Goal: Check status: Check status

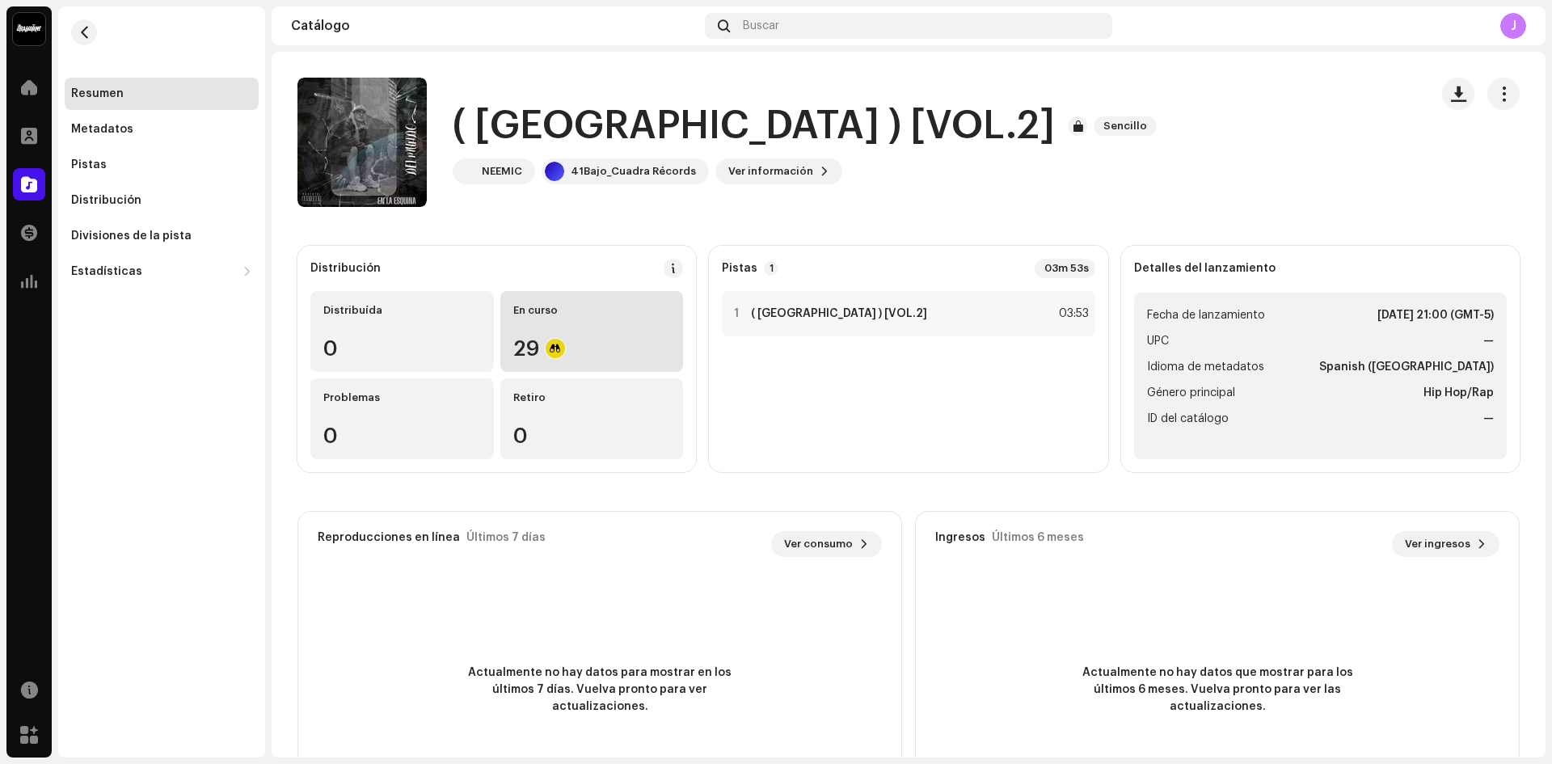
click at [628, 344] on div "29" at bounding box center [592, 348] width 158 height 21
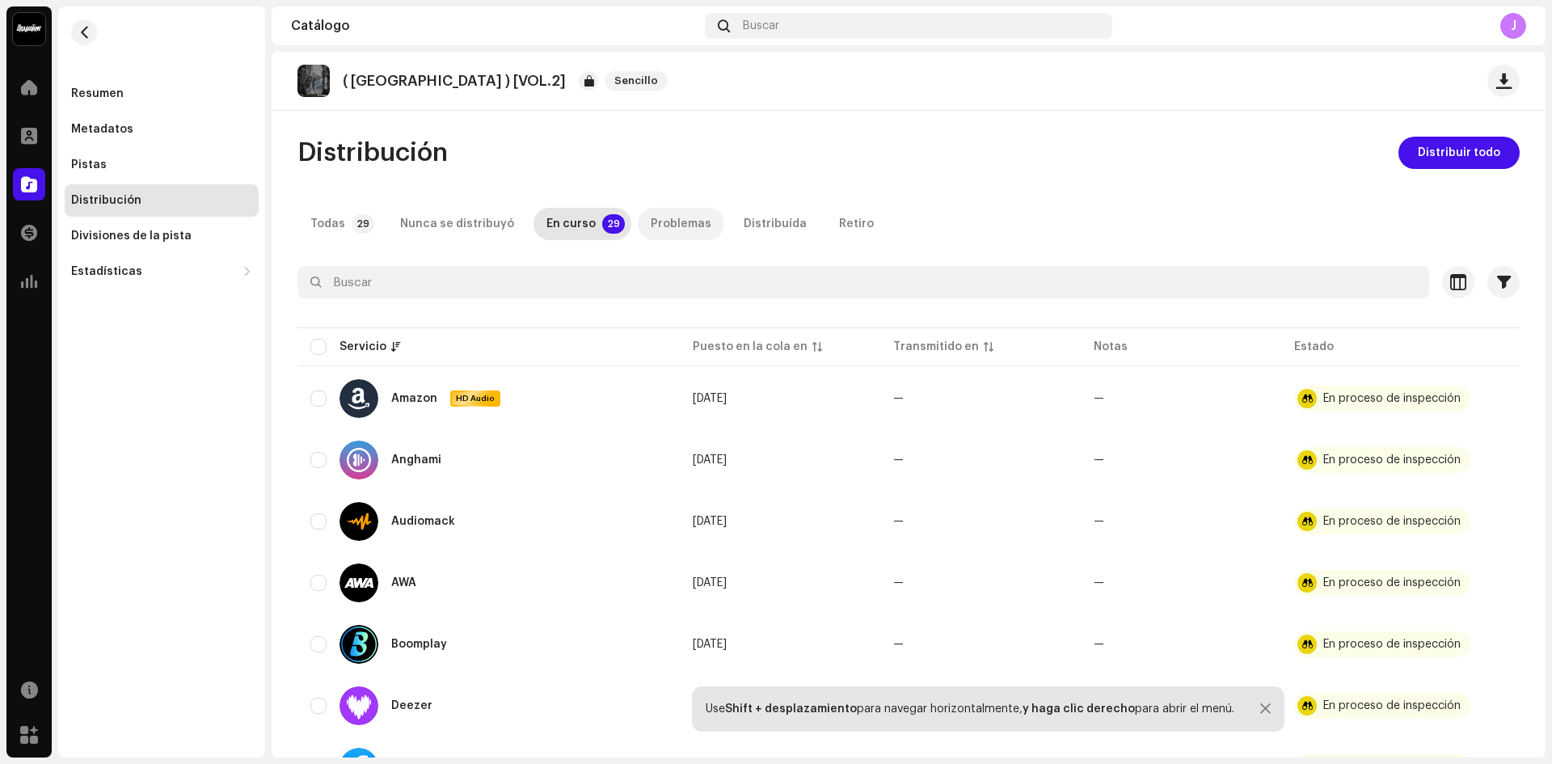
click at [674, 219] on div "Problemas" at bounding box center [681, 224] width 61 height 32
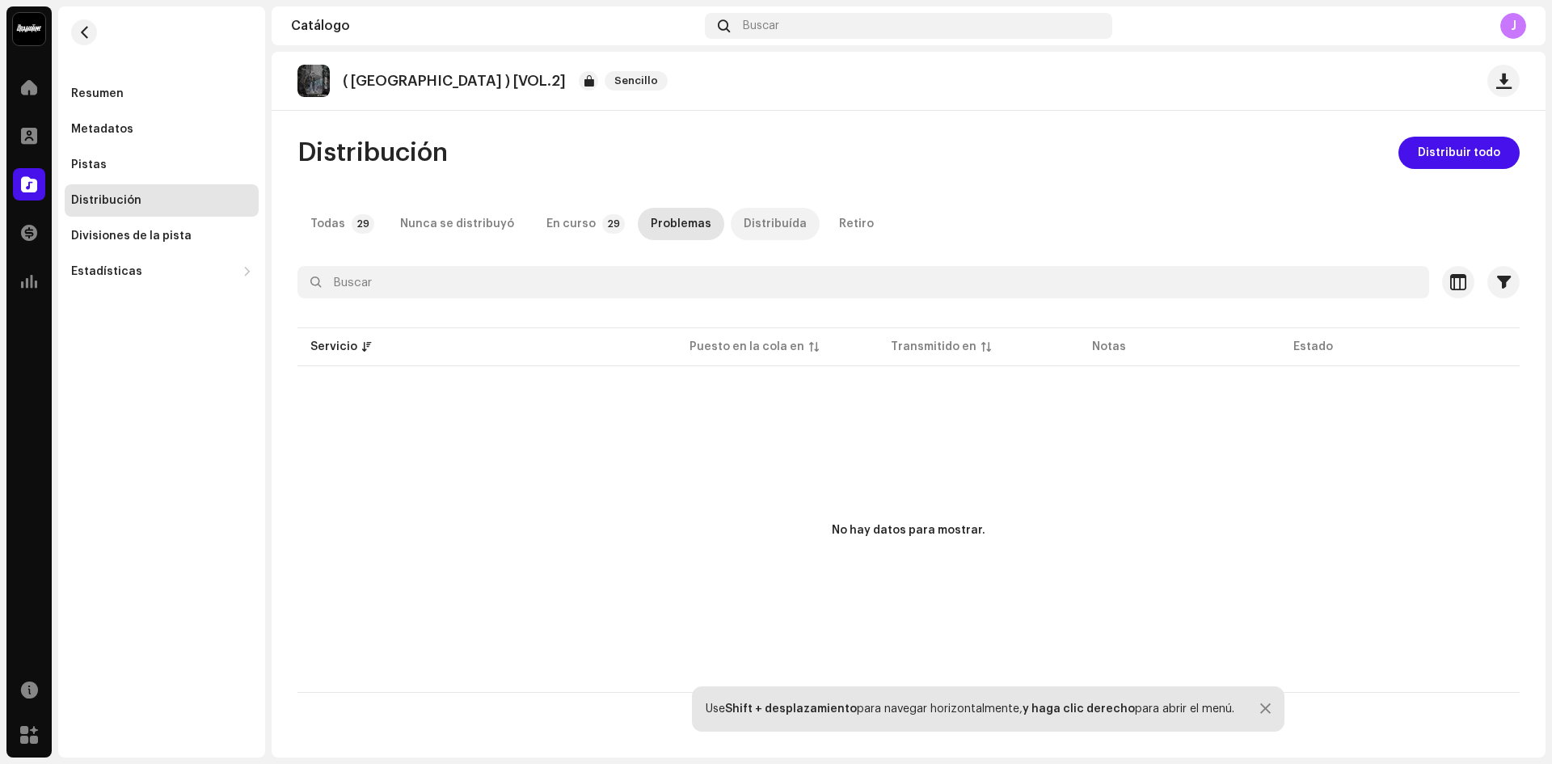
click at [744, 226] on div "Distribuída" at bounding box center [775, 224] width 63 height 32
click at [1484, 142] on span "Distribuir todo" at bounding box center [1459, 153] width 82 height 32
click at [326, 234] on div "Todas" at bounding box center [327, 224] width 35 height 32
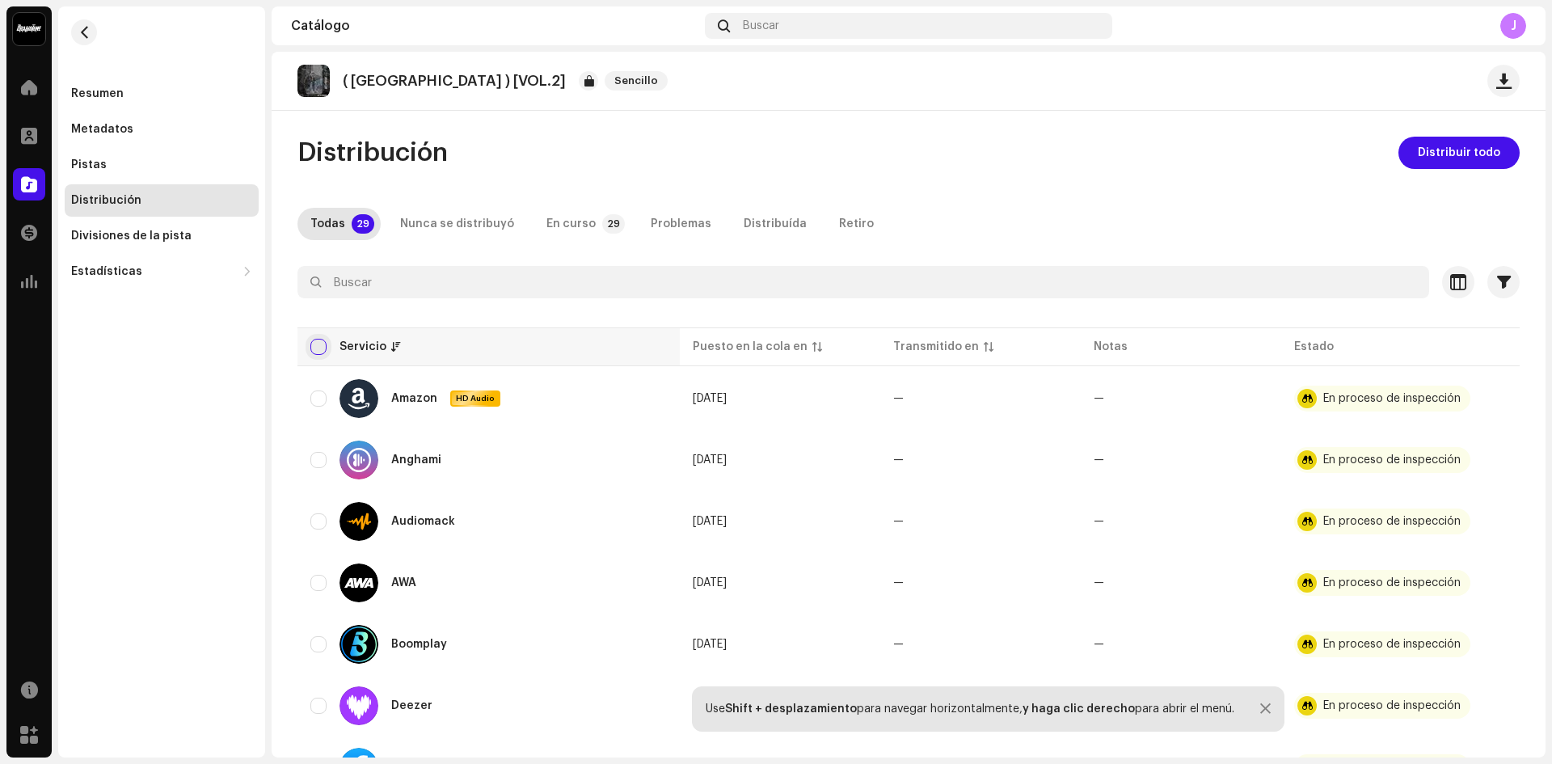
click at [319, 342] on input "checkbox" at bounding box center [318, 347] width 16 height 16
checkbox input "true"
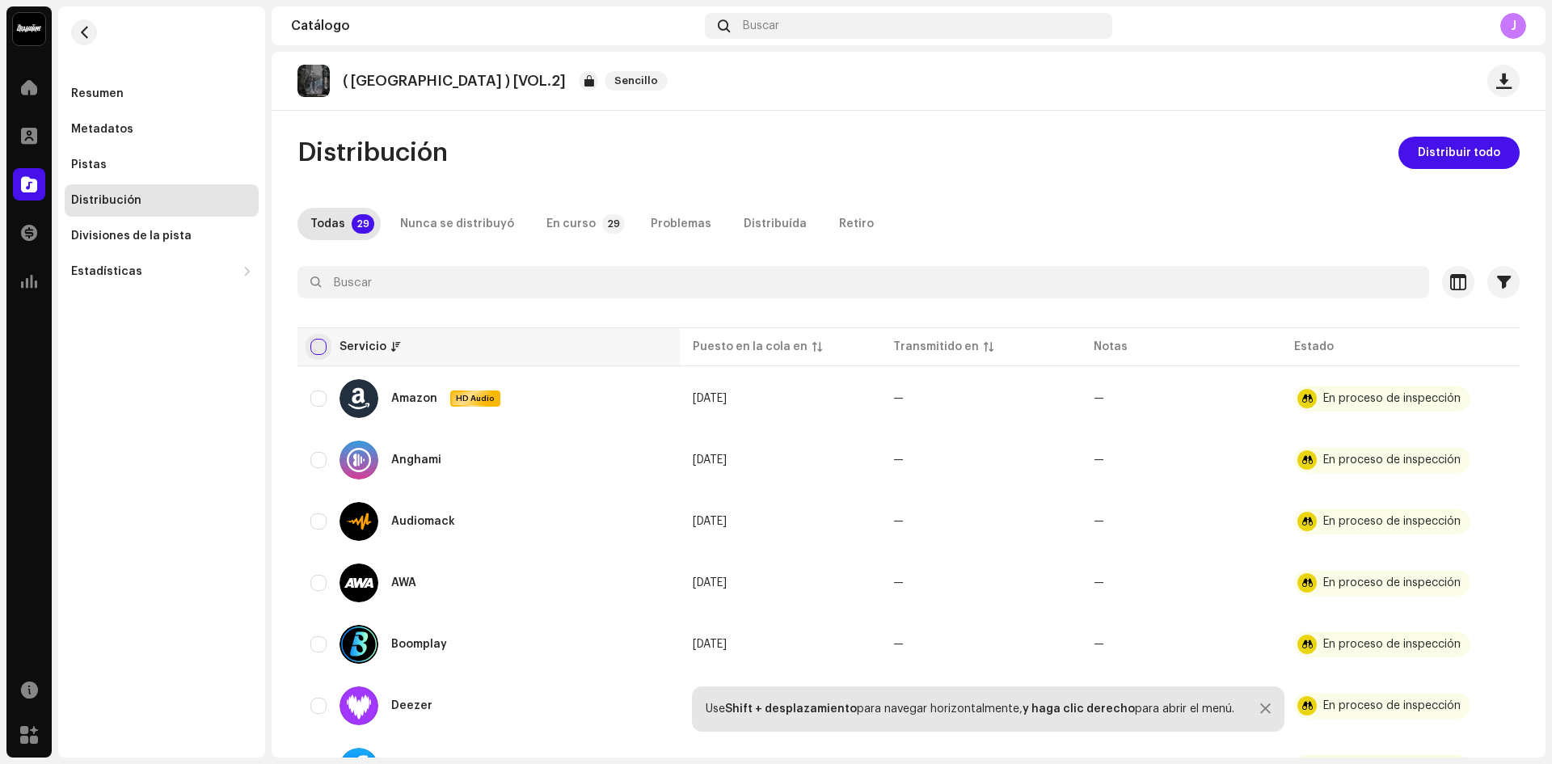
checkbox input "true"
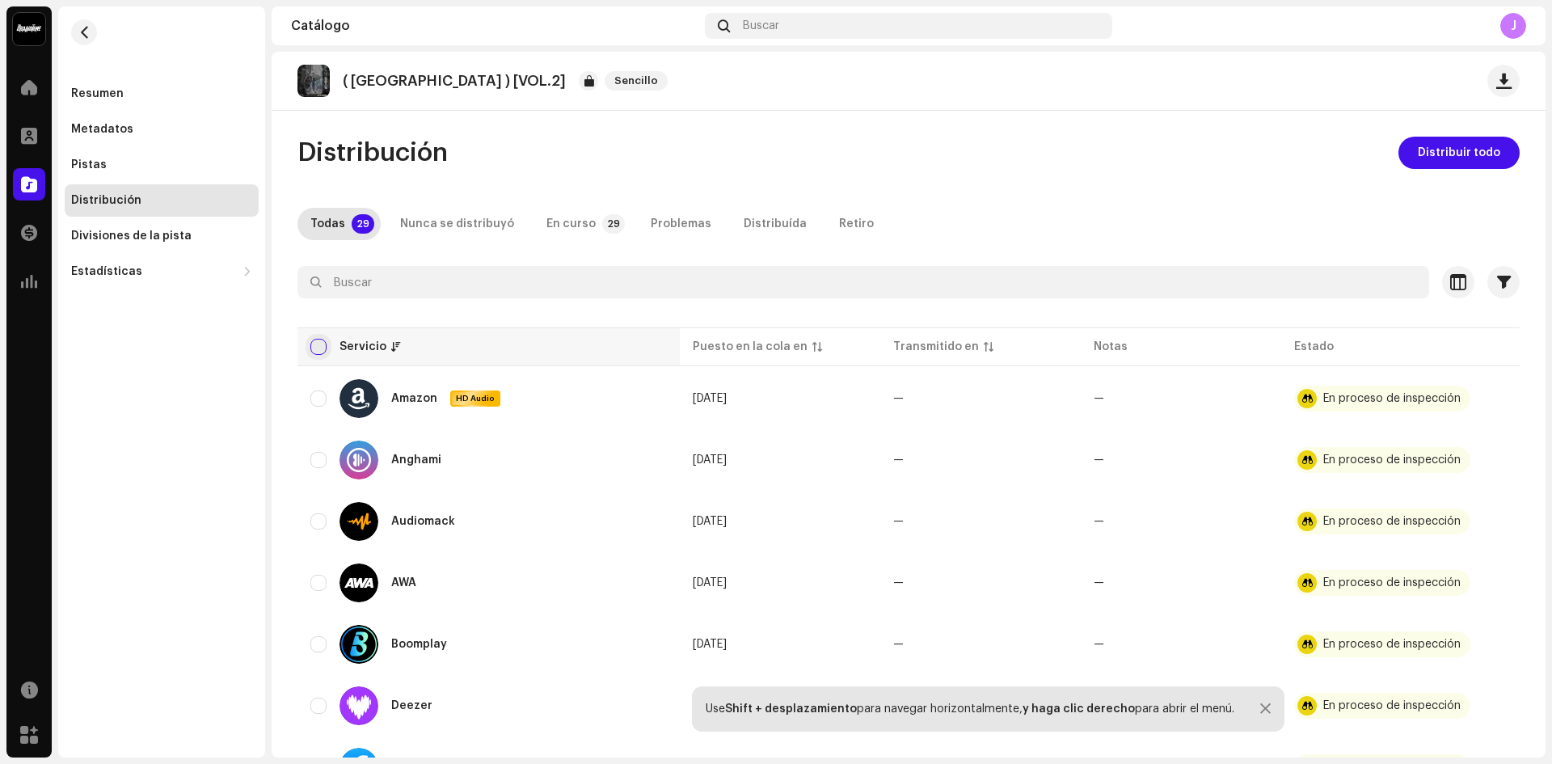
checkbox input "true"
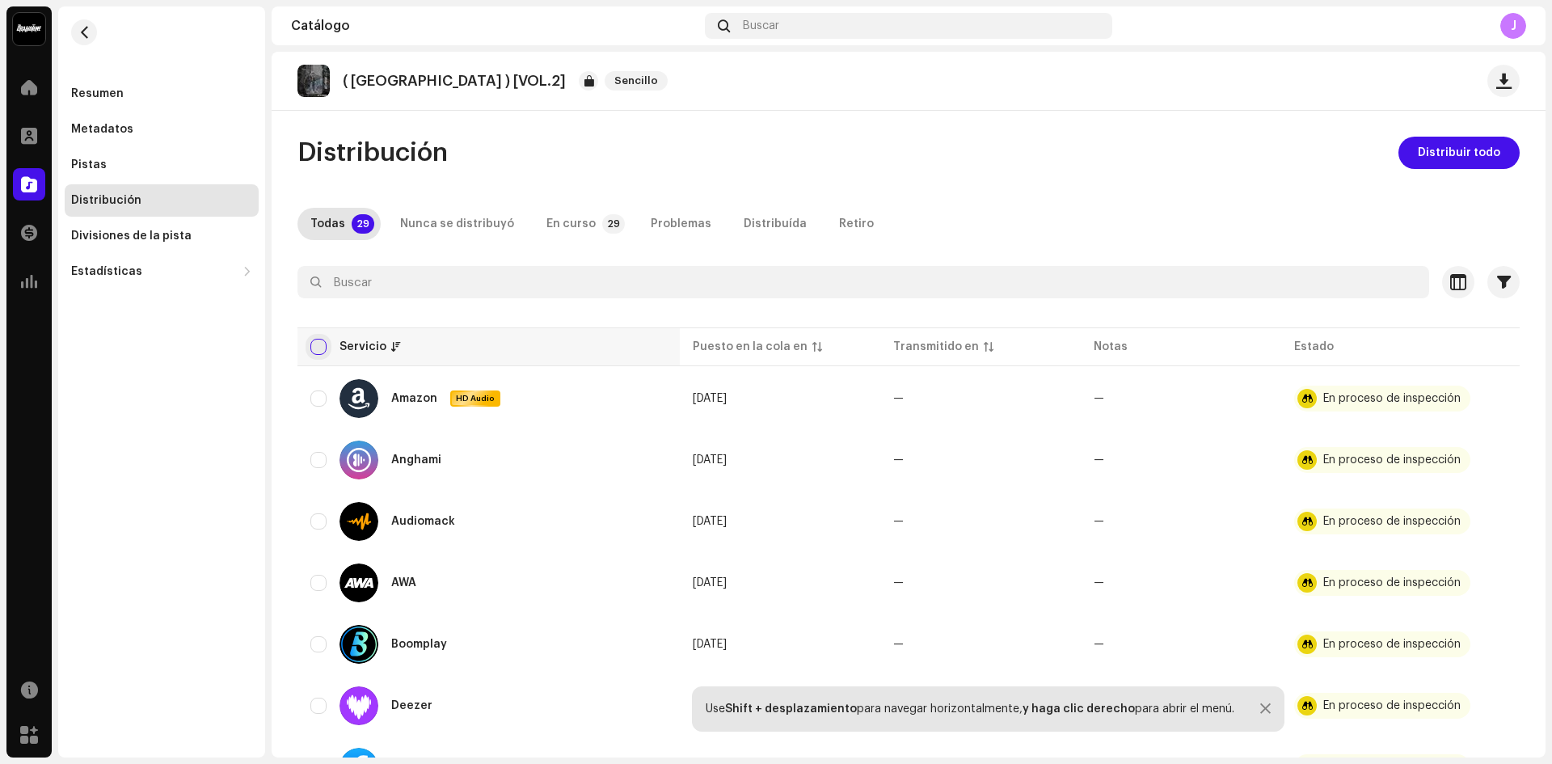
checkbox input "true"
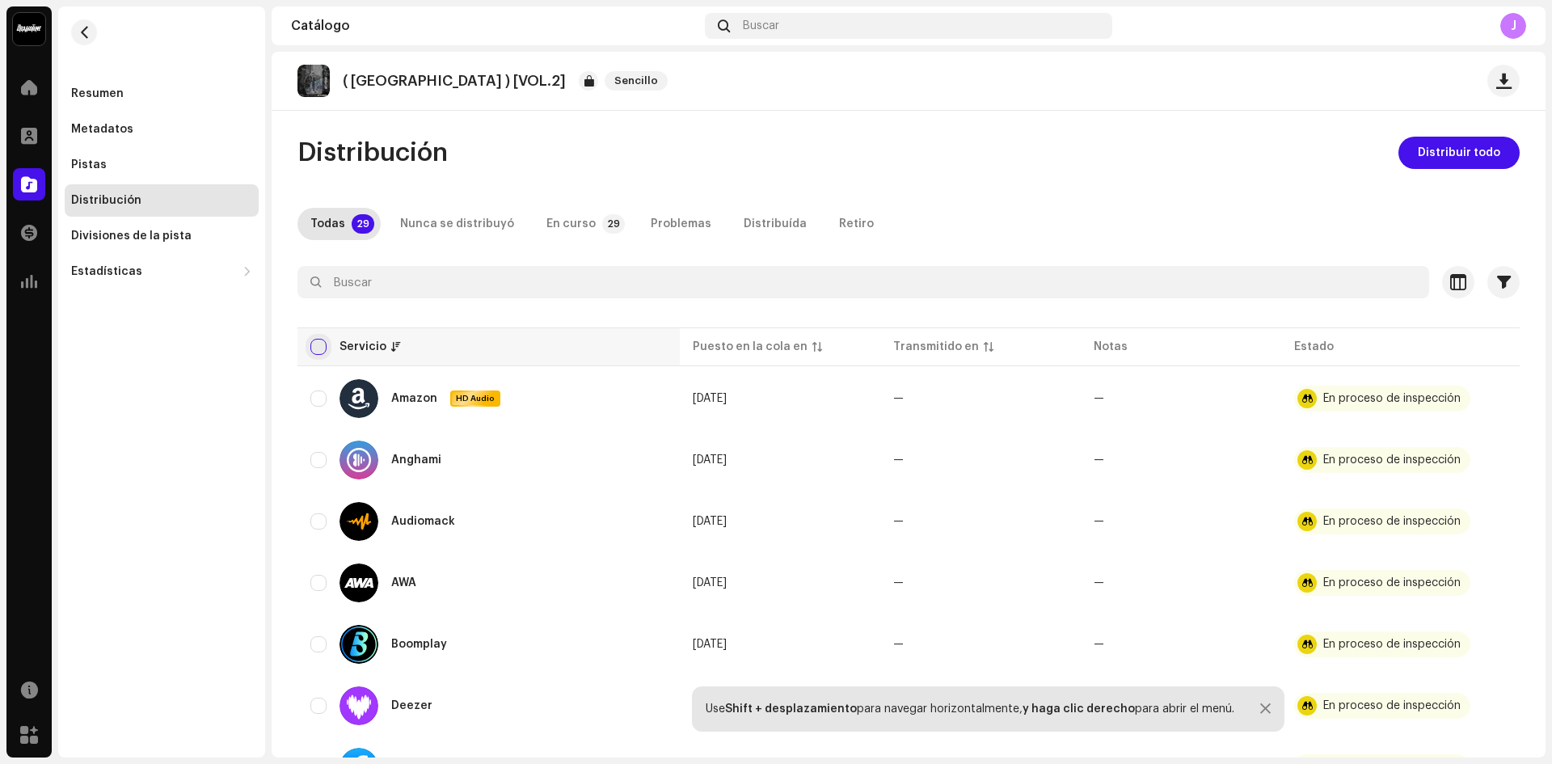
checkbox input "true"
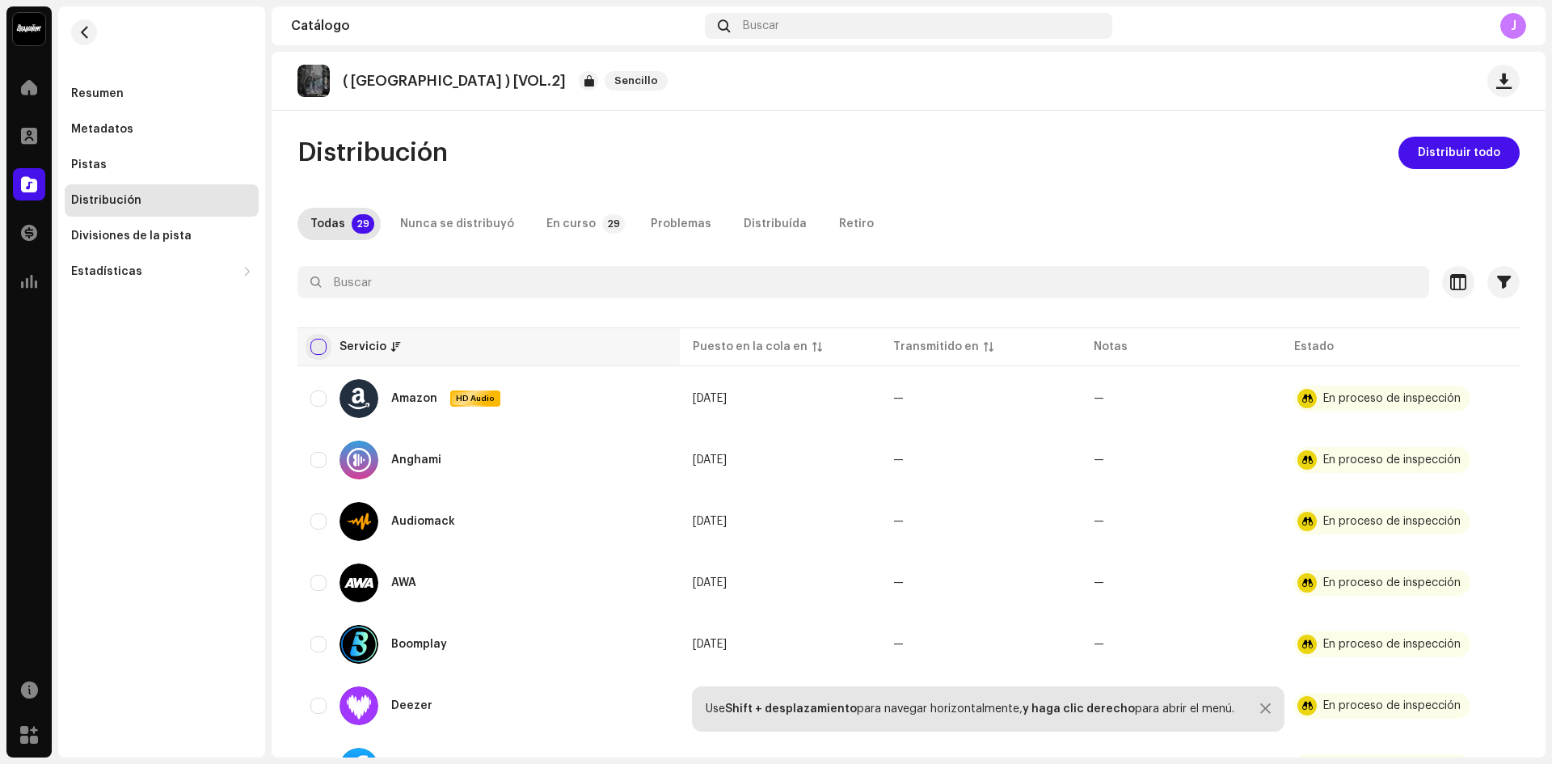
checkbox input "true"
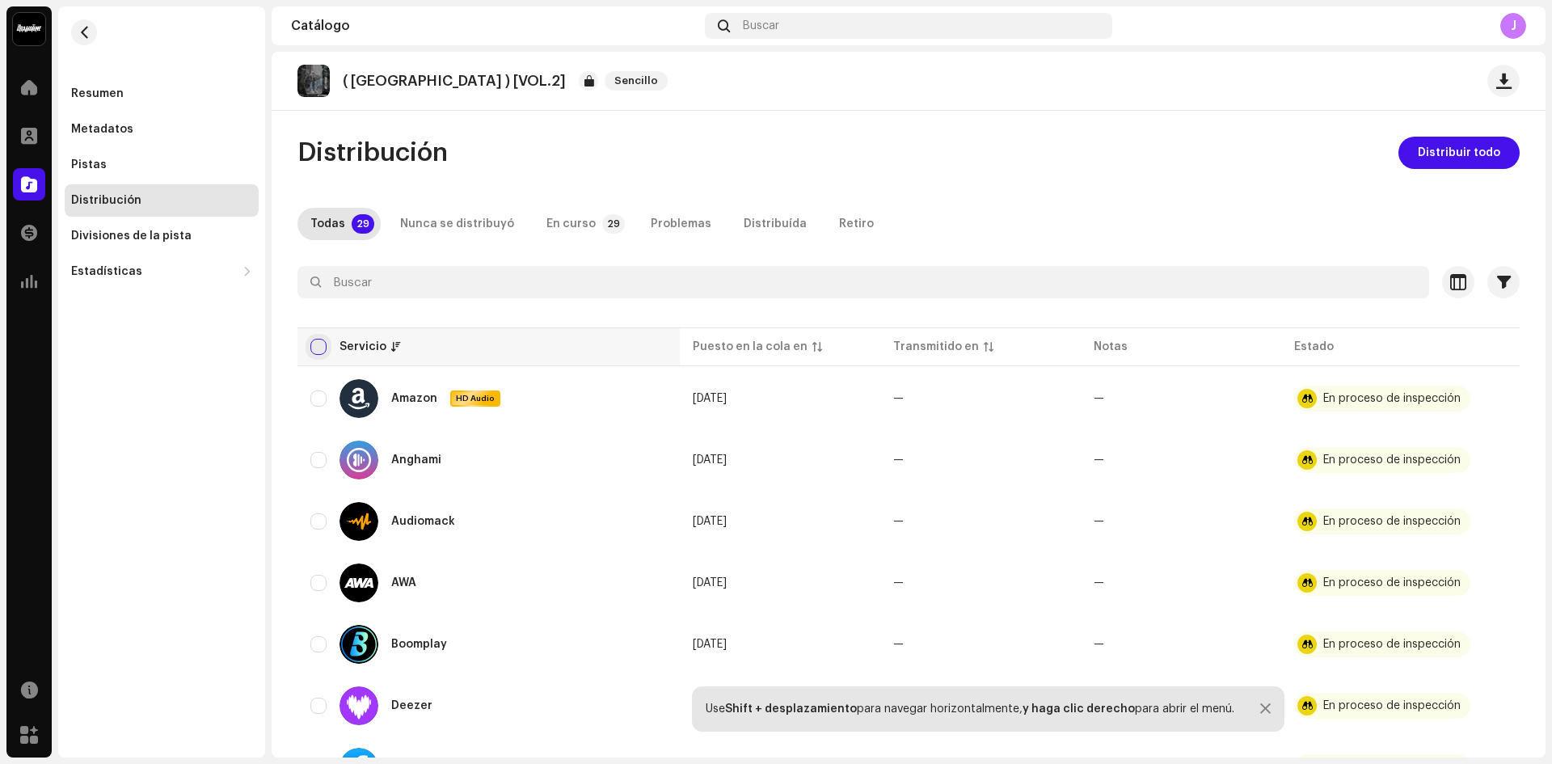
checkbox input "true"
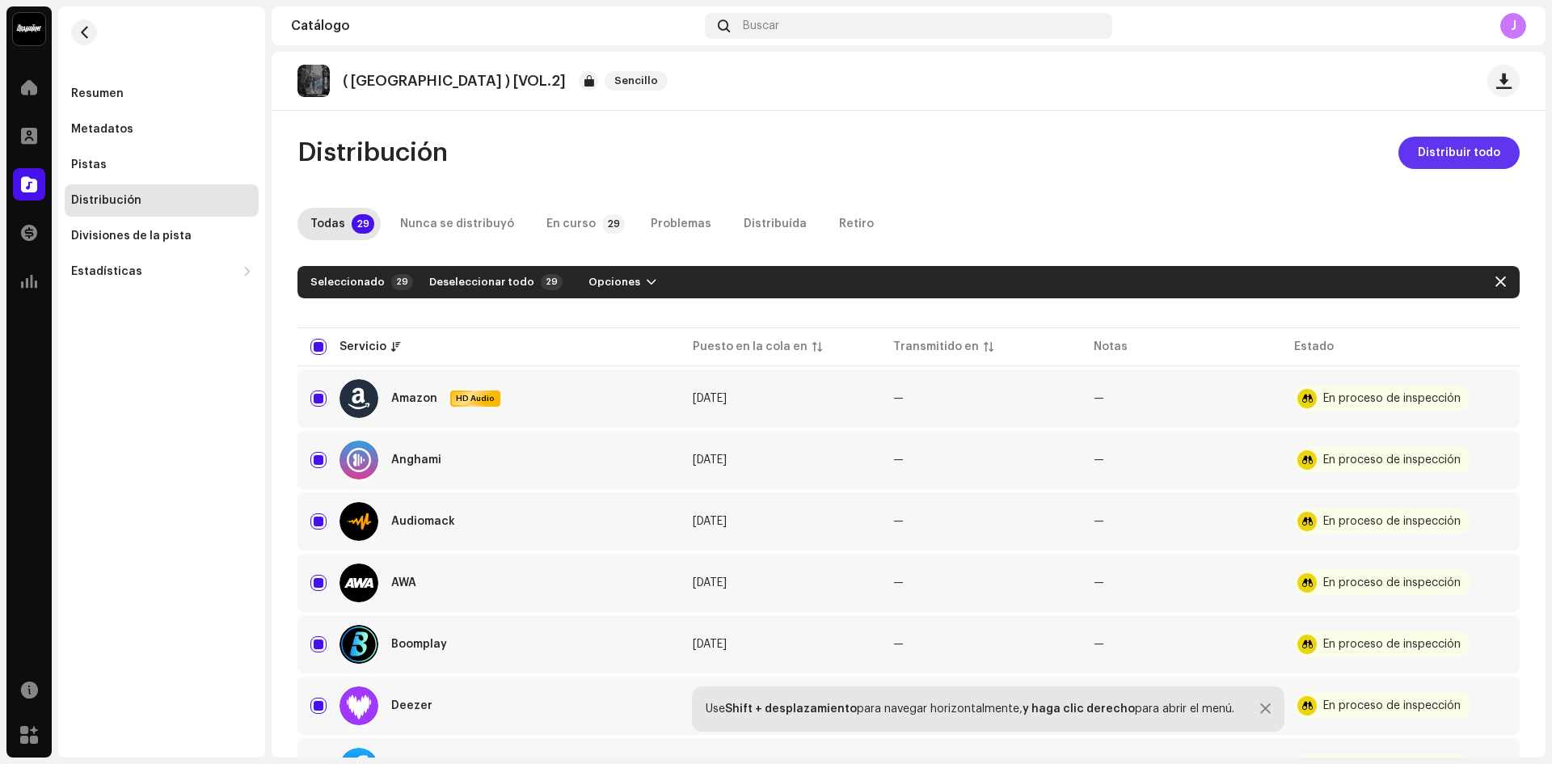
click at [1464, 156] on span "Distribuir todo" at bounding box center [1459, 153] width 82 height 32
drag, startPoint x: 649, startPoint y: 264, endPoint x: 71, endPoint y: 191, distance: 582.8
click at [71, 191] on div "41Bajo_Cuadra Récords Inicio Perfil Catálogo Transacciones Estadísticas Recurso…" at bounding box center [776, 382] width 1552 height 764
click at [101, 154] on div "Pistas" at bounding box center [162, 165] width 194 height 32
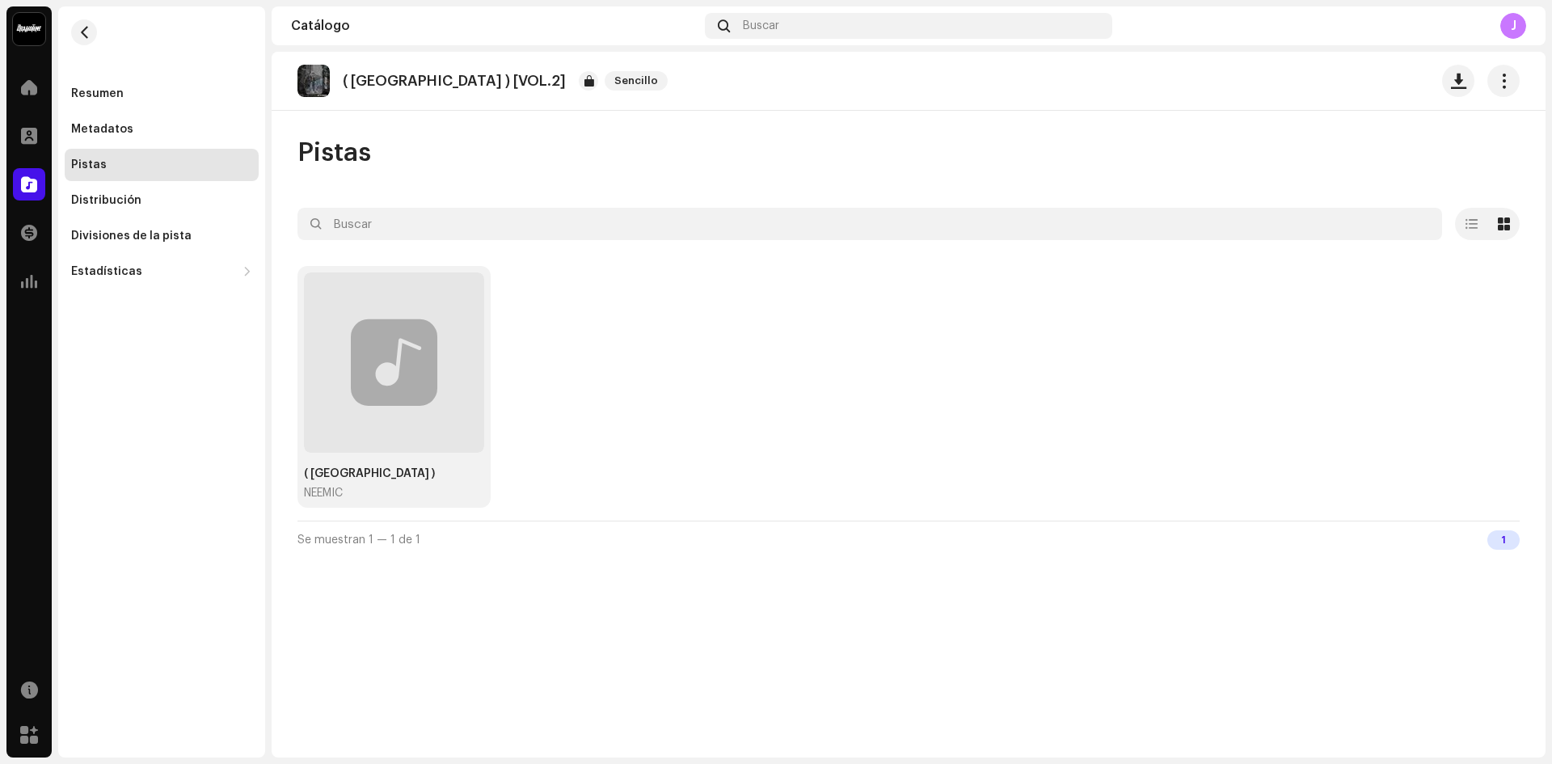
click at [133, 154] on div "Pistas" at bounding box center [162, 165] width 194 height 32
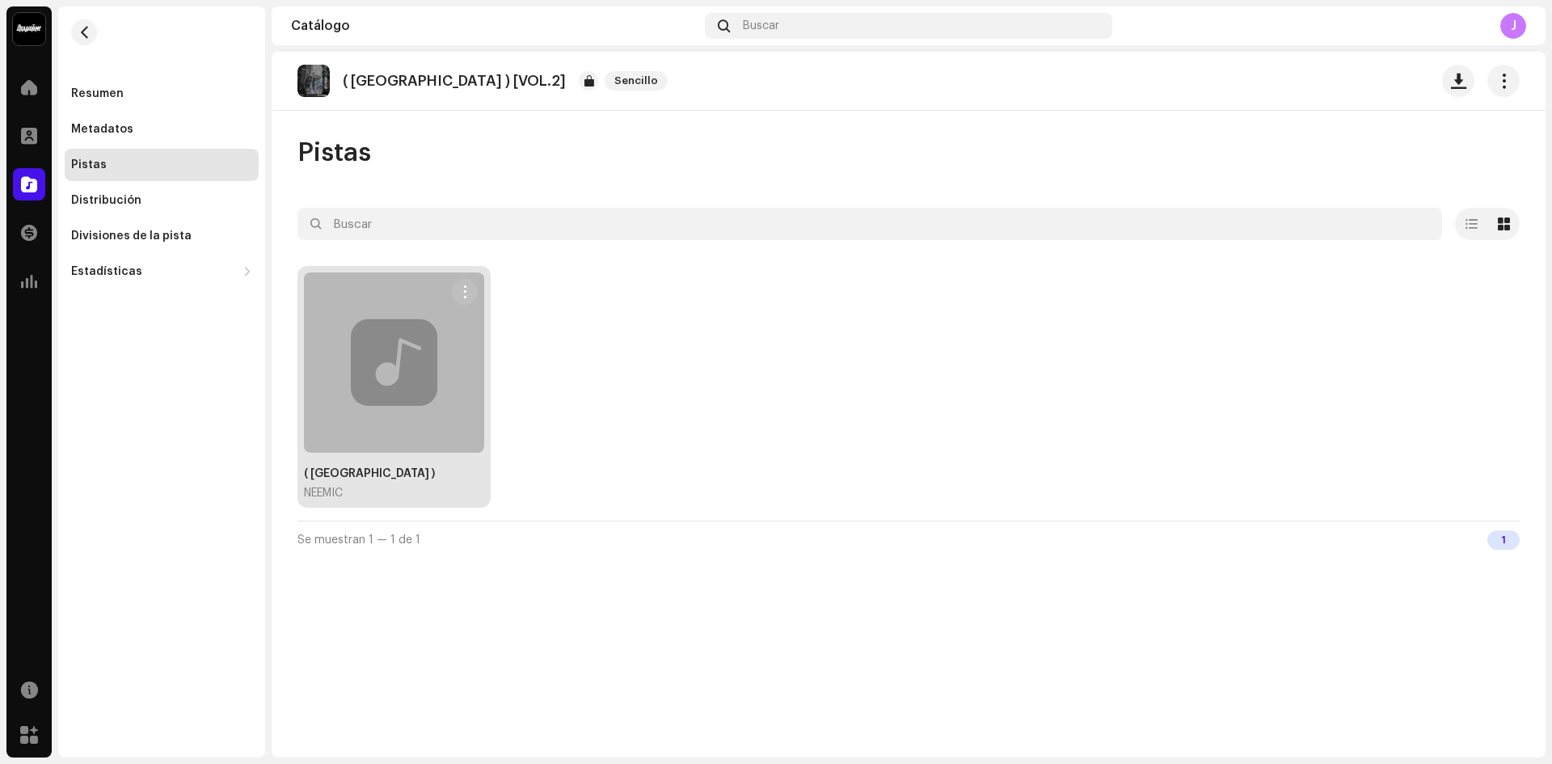
click at [418, 420] on div at bounding box center [394, 362] width 180 height 180
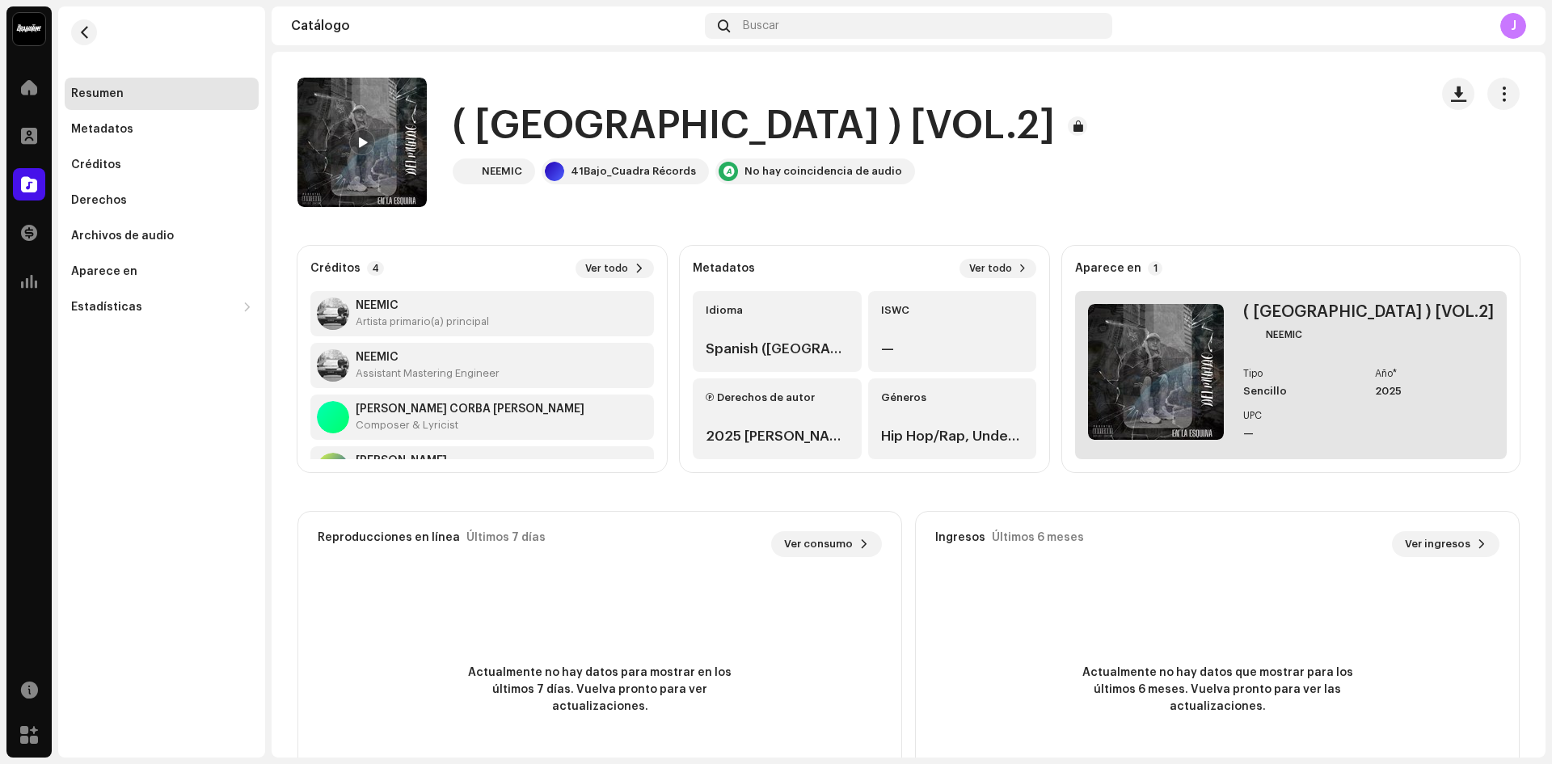
click at [1303, 336] on div "NEEMIC" at bounding box center [1284, 334] width 36 height 13
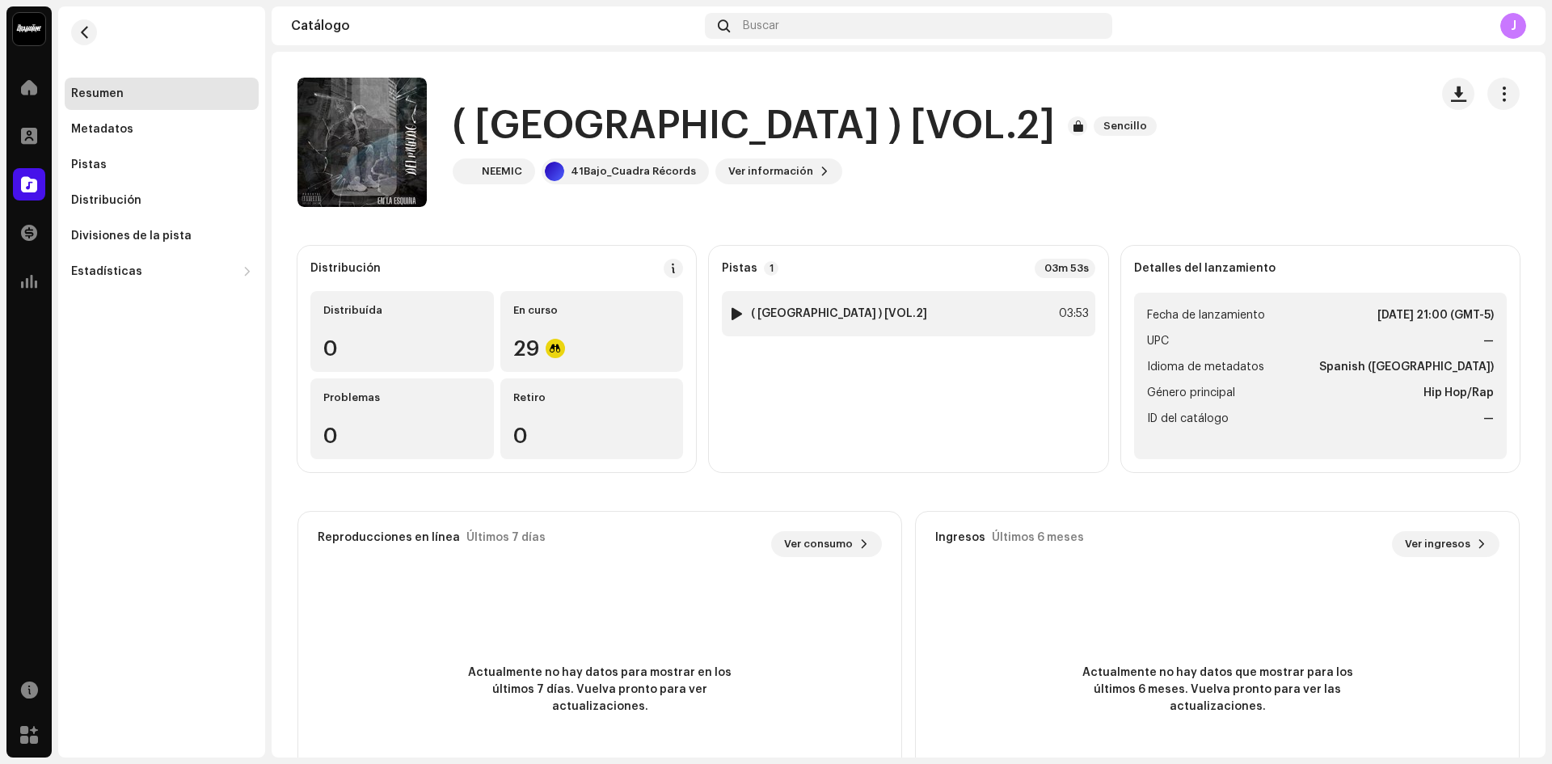
click at [732, 315] on div at bounding box center [737, 313] width 12 height 13
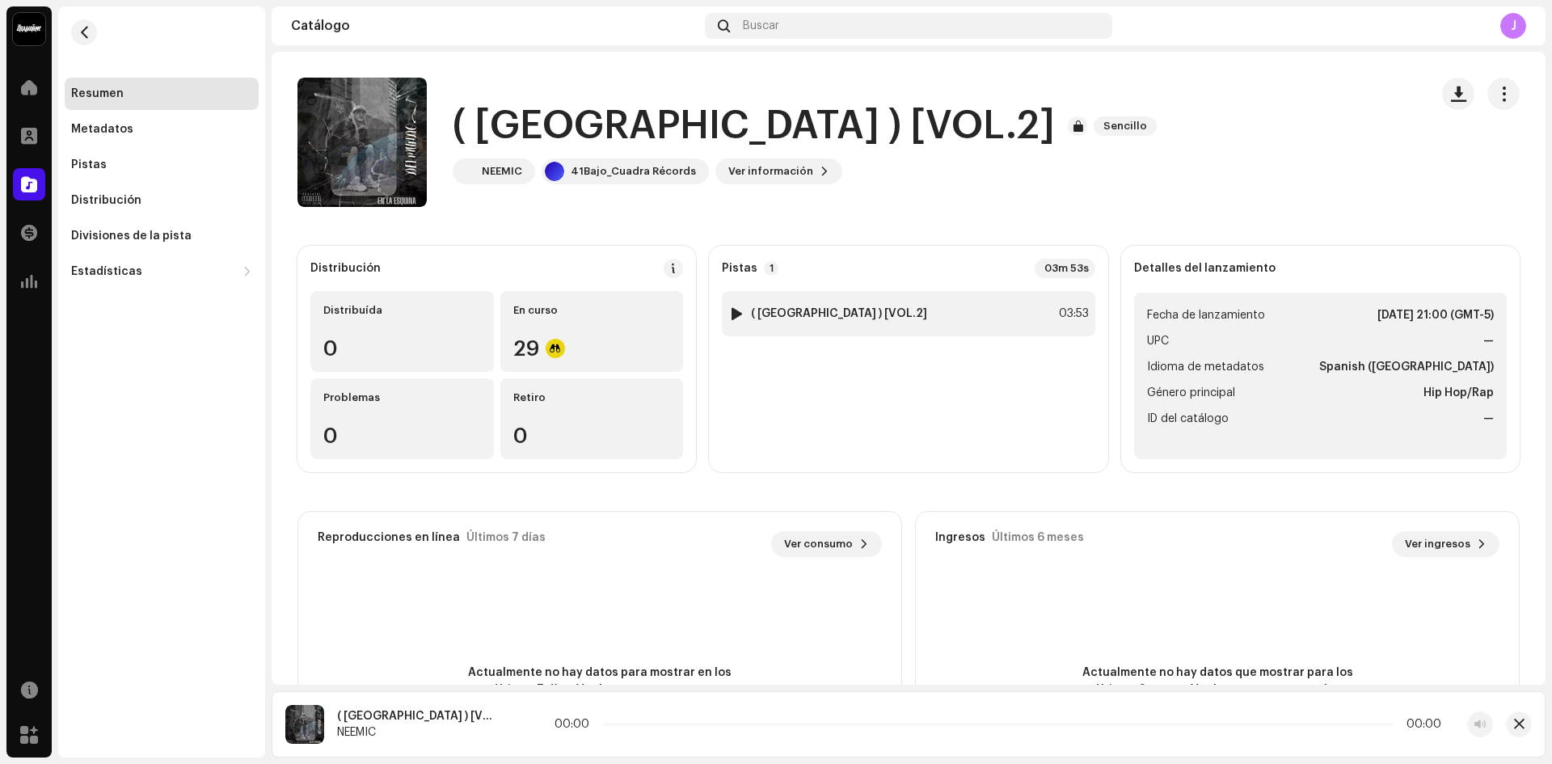
click at [732, 315] on div at bounding box center [737, 313] width 12 height 13
click at [513, 725] on span at bounding box center [518, 725] width 10 height 13
click at [517, 721] on span at bounding box center [518, 725] width 10 height 13
click at [602, 722] on div "00:17 03:53" at bounding box center [999, 724] width 885 height 13
click at [605, 725] on span at bounding box center [637, 724] width 65 height 3
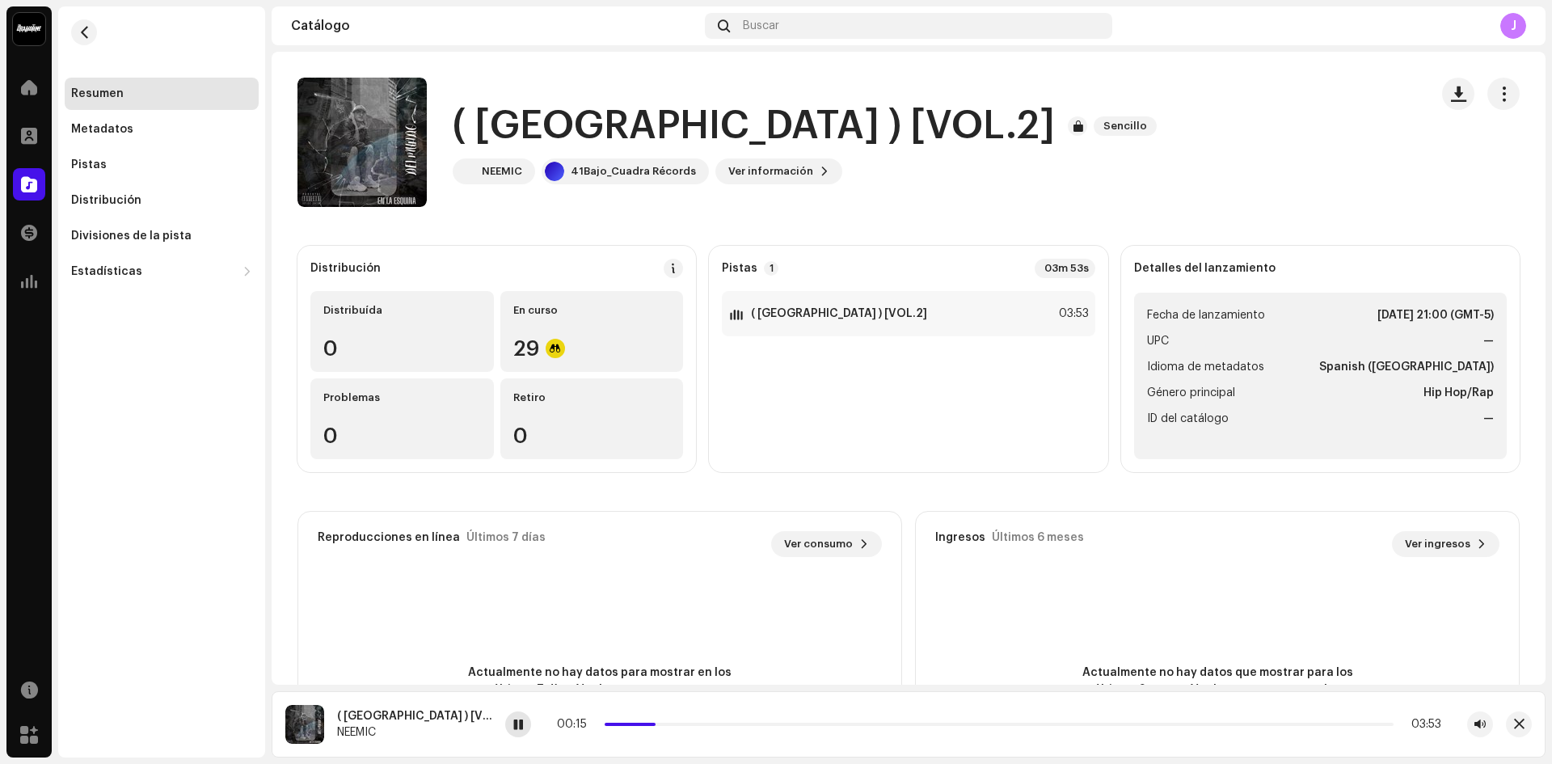
click at [516, 725] on span at bounding box center [518, 725] width 10 height 13
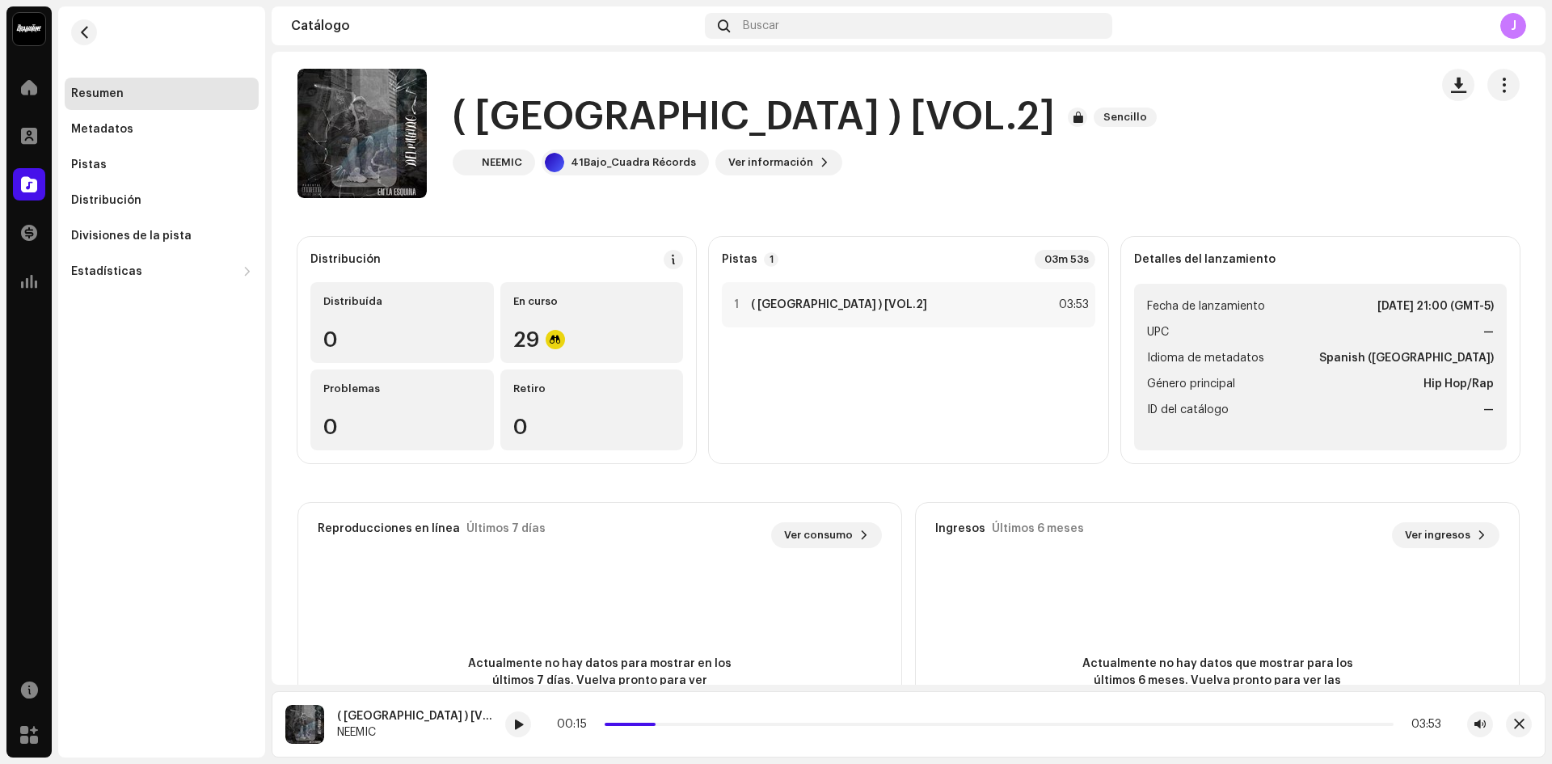
scroll to position [11, 0]
click at [499, 163] on div "NEEMIC" at bounding box center [502, 160] width 40 height 13
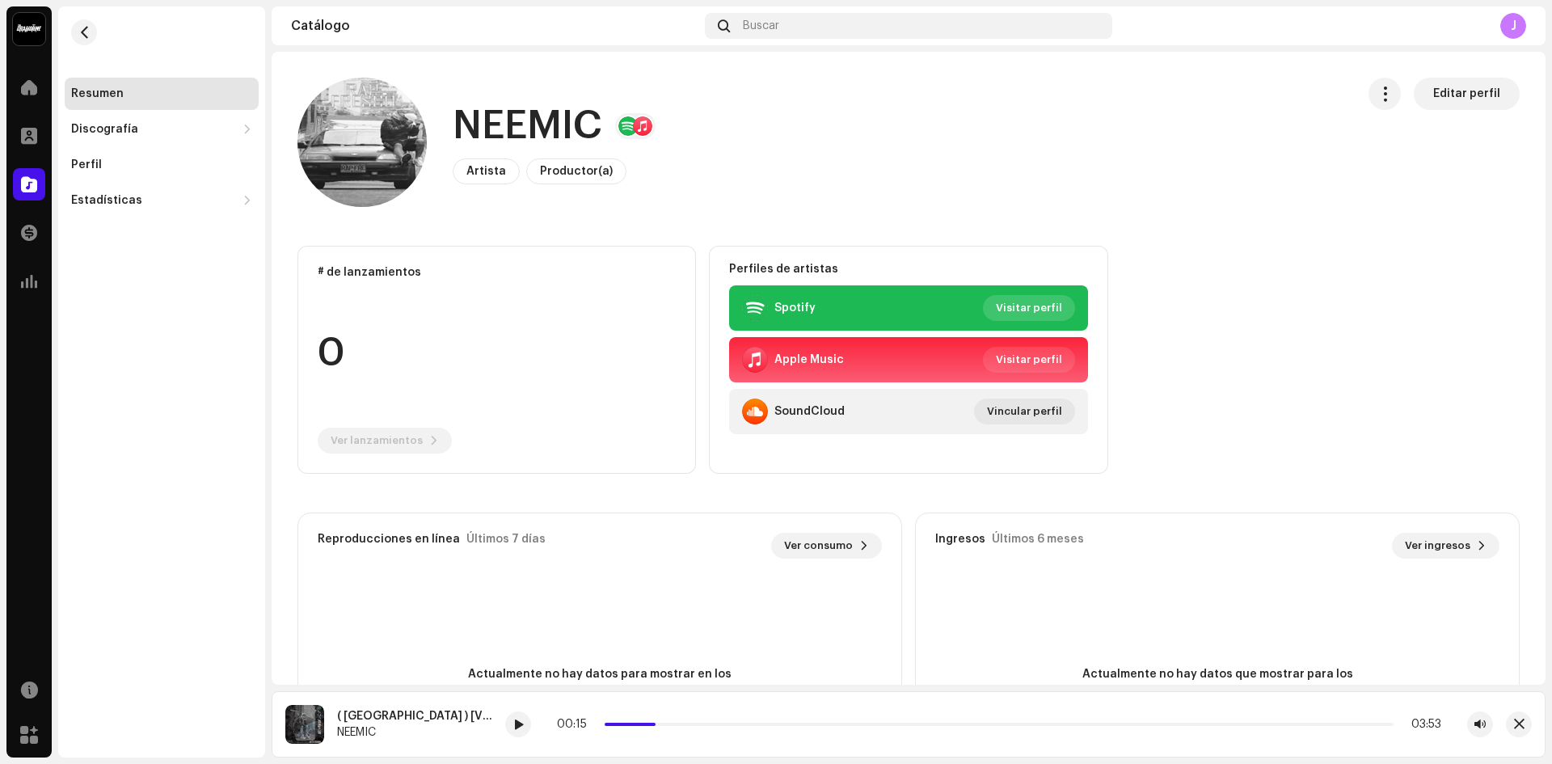
click at [1020, 311] on span "Visitar perfil" at bounding box center [1029, 308] width 66 height 32
drag, startPoint x: 1552, startPoint y: 233, endPoint x: 1550, endPoint y: 266, distance: 33.2
click at [1550, 266] on div "41Bajo_Cuadra Récords Inicio Perfil Catálogo Transacciones Estadísticas Recurso…" at bounding box center [776, 382] width 1552 height 764
drag, startPoint x: 1550, startPoint y: 266, endPoint x: 1552, endPoint y: 285, distance: 19.5
click at [1552, 285] on div "41Bajo_Cuadra Récords Inicio Perfil Catálogo Transacciones Estadísticas Recurso…" at bounding box center [776, 382] width 1552 height 764
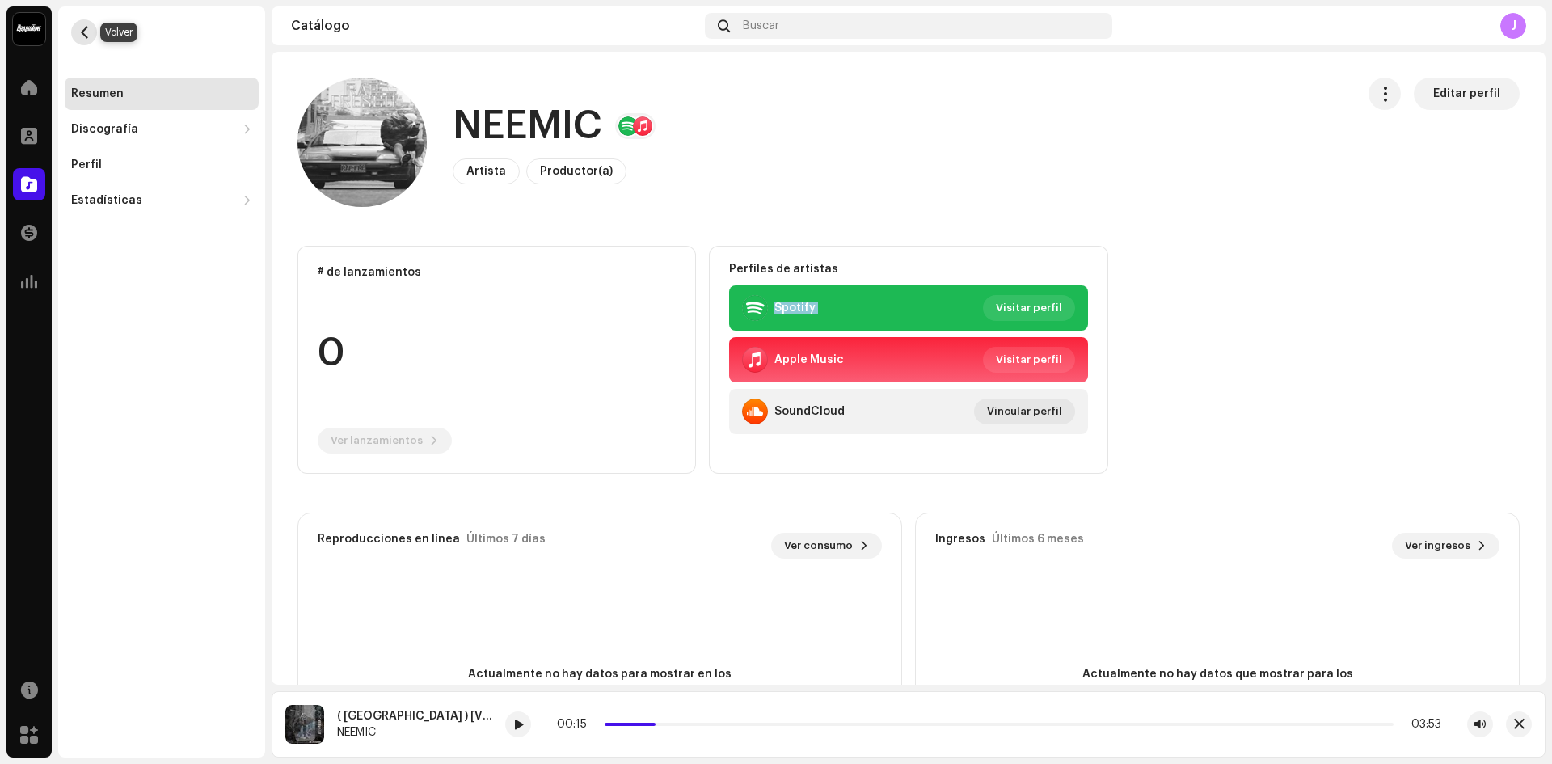
click at [87, 32] on span "button" at bounding box center [84, 32] width 12 height 13
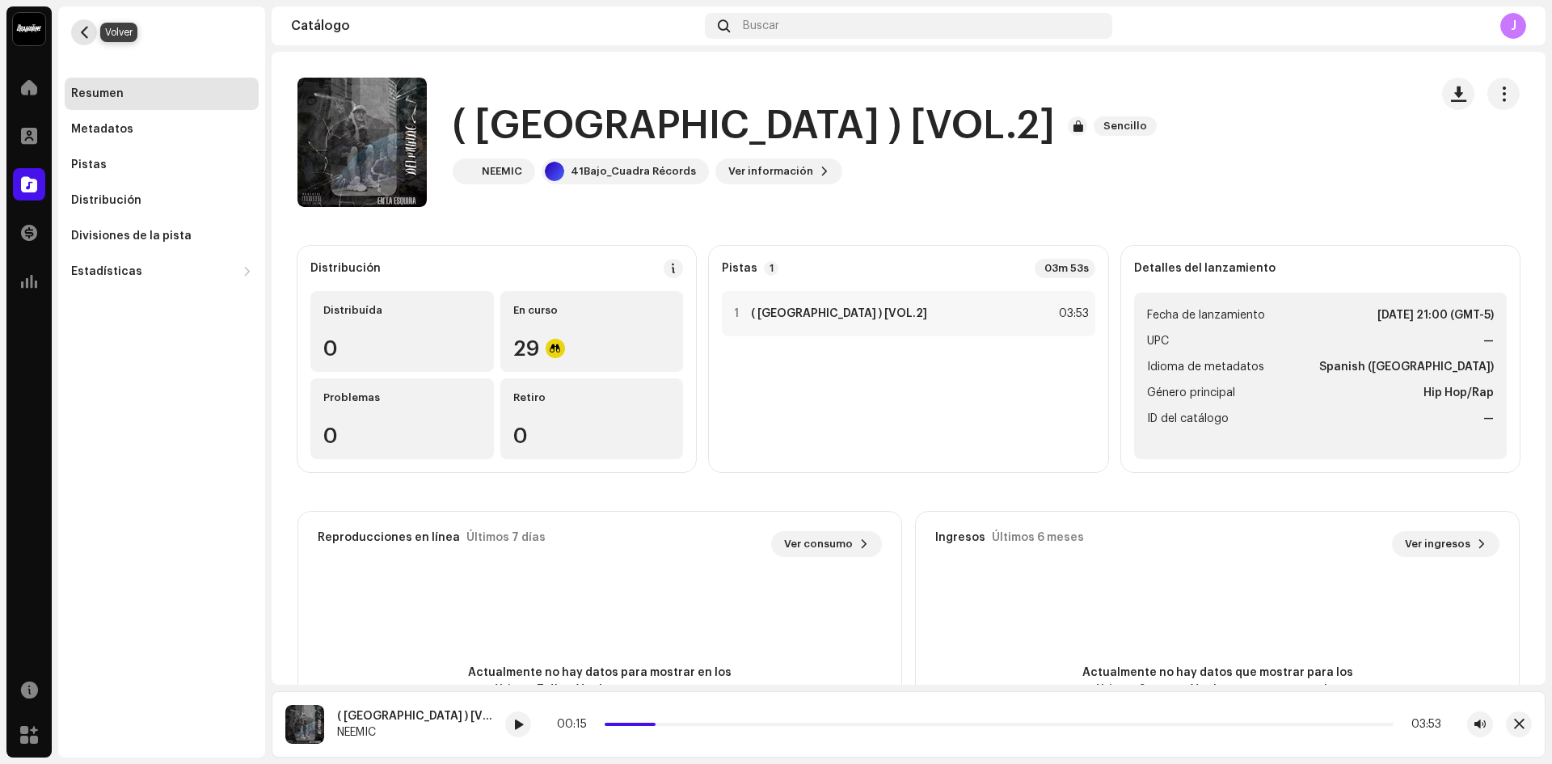
click at [76, 39] on button "button" at bounding box center [84, 32] width 26 height 26
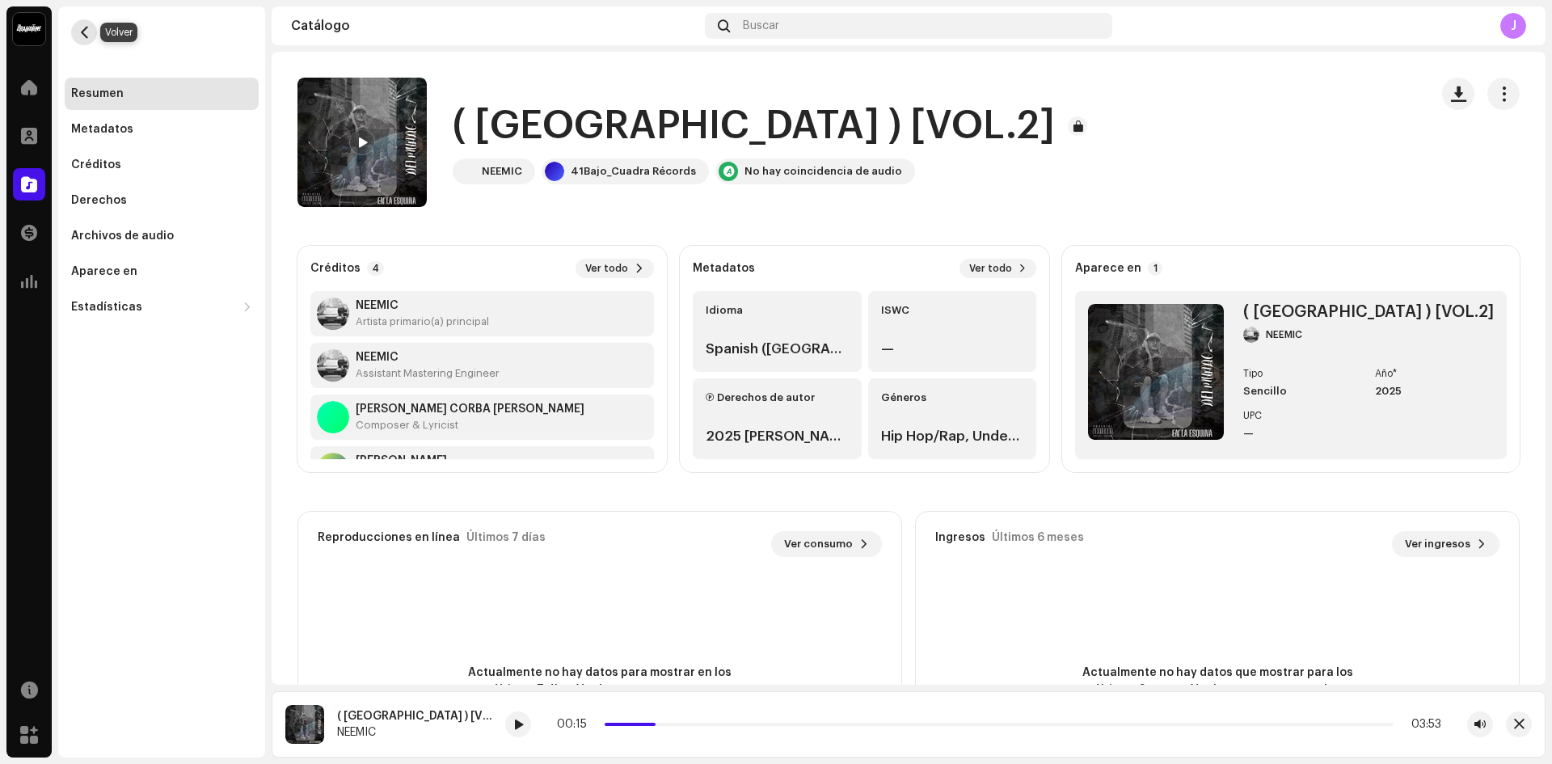
click at [81, 26] on span "button" at bounding box center [84, 32] width 12 height 13
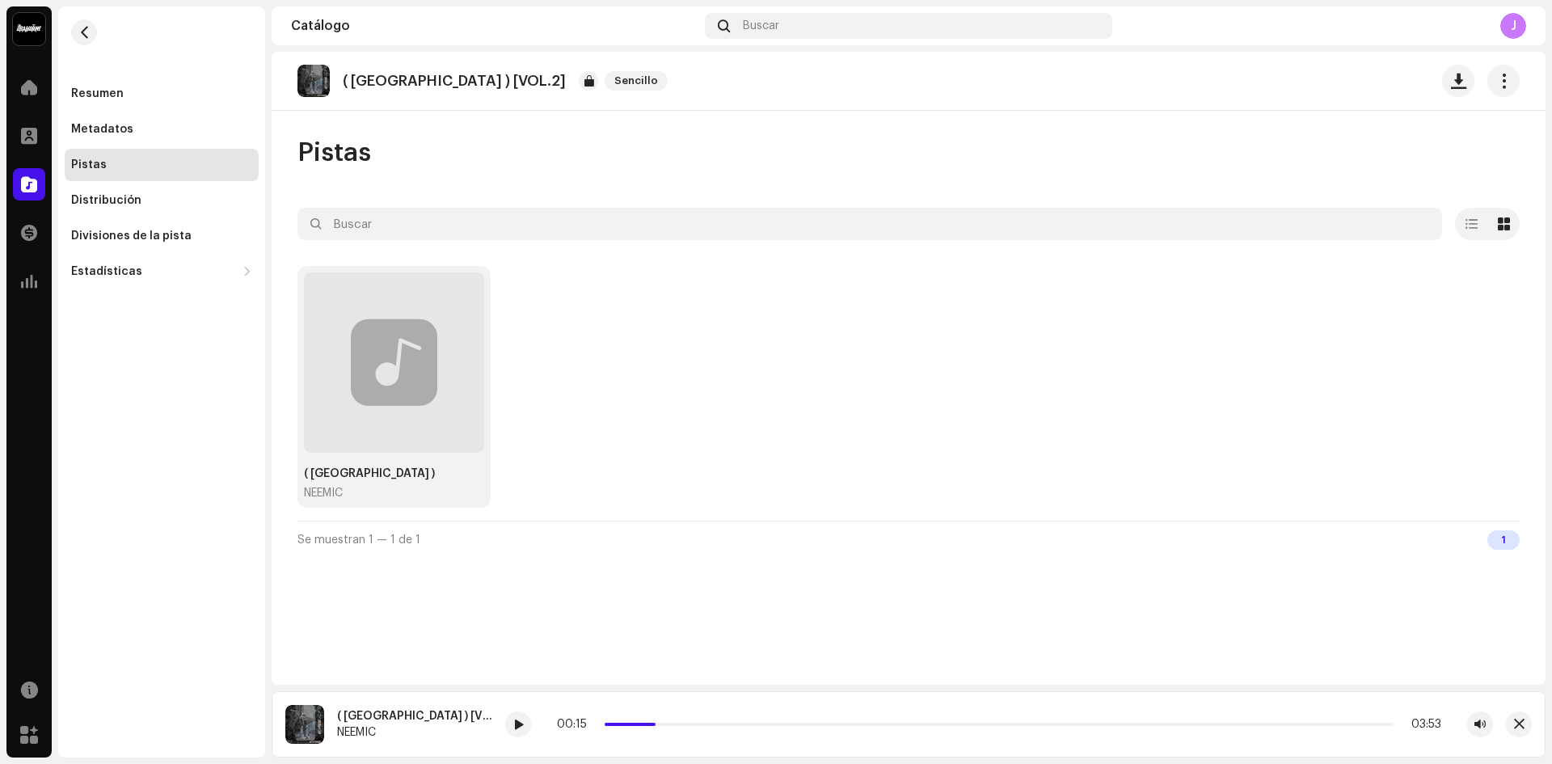
click at [81, 26] on span "button" at bounding box center [84, 32] width 12 height 13
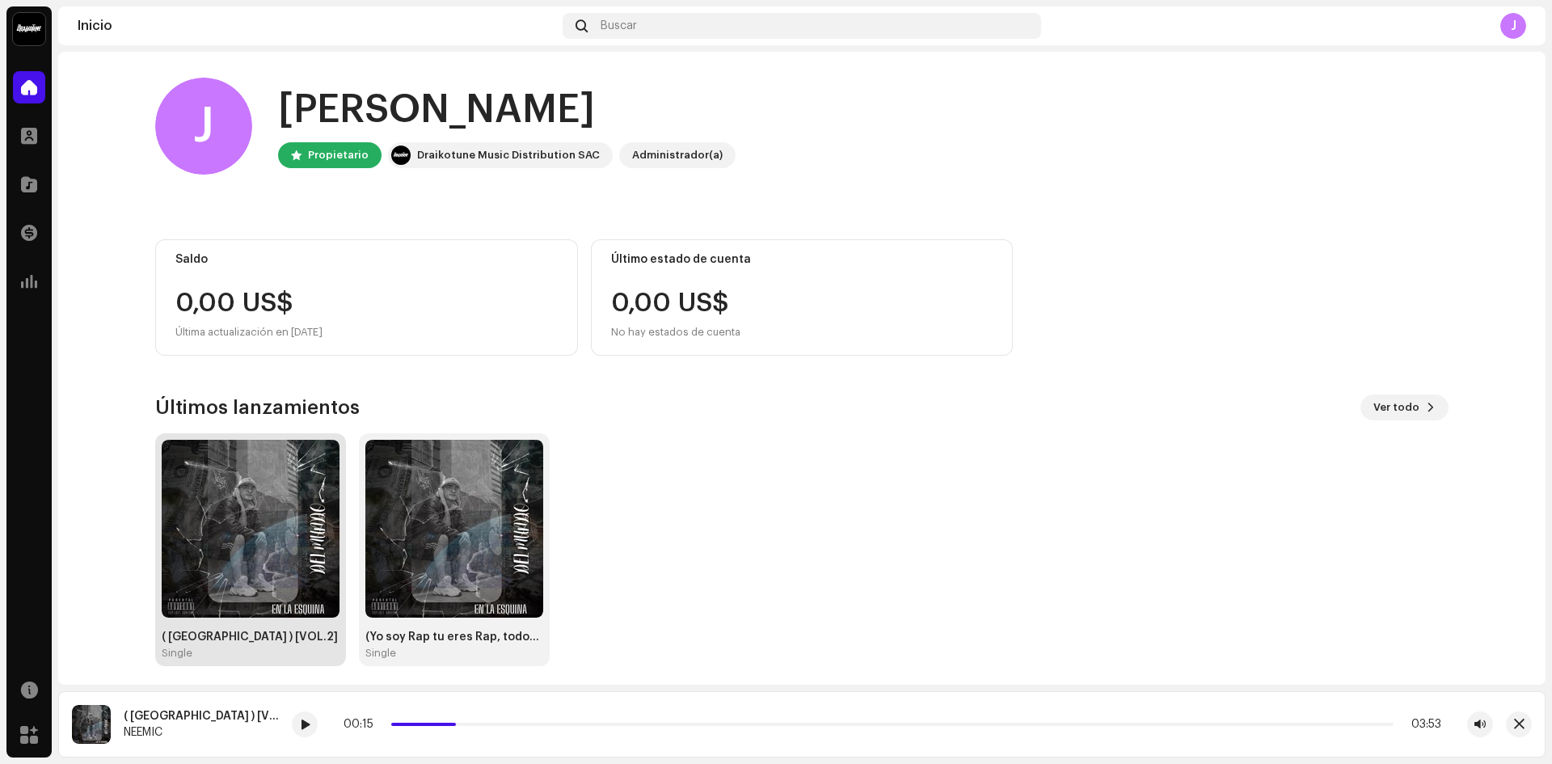
click at [256, 618] on div "( LA NUEVA ROMA ) [VOL.2] Single" at bounding box center [251, 550] width 178 height 220
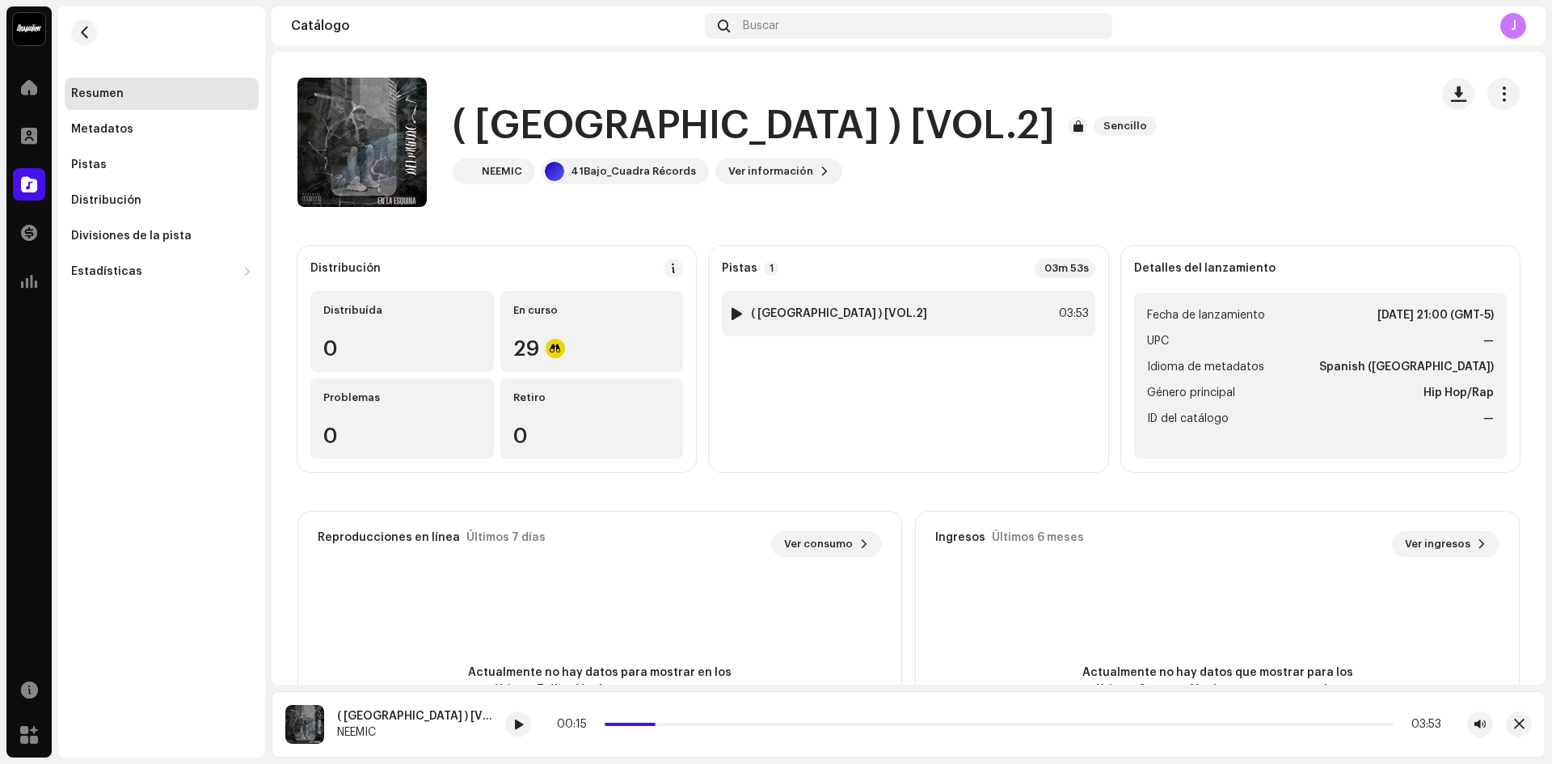
click at [732, 317] on div at bounding box center [737, 313] width 12 height 13
click at [817, 551] on span "Ver consumo" at bounding box center [818, 544] width 69 height 32
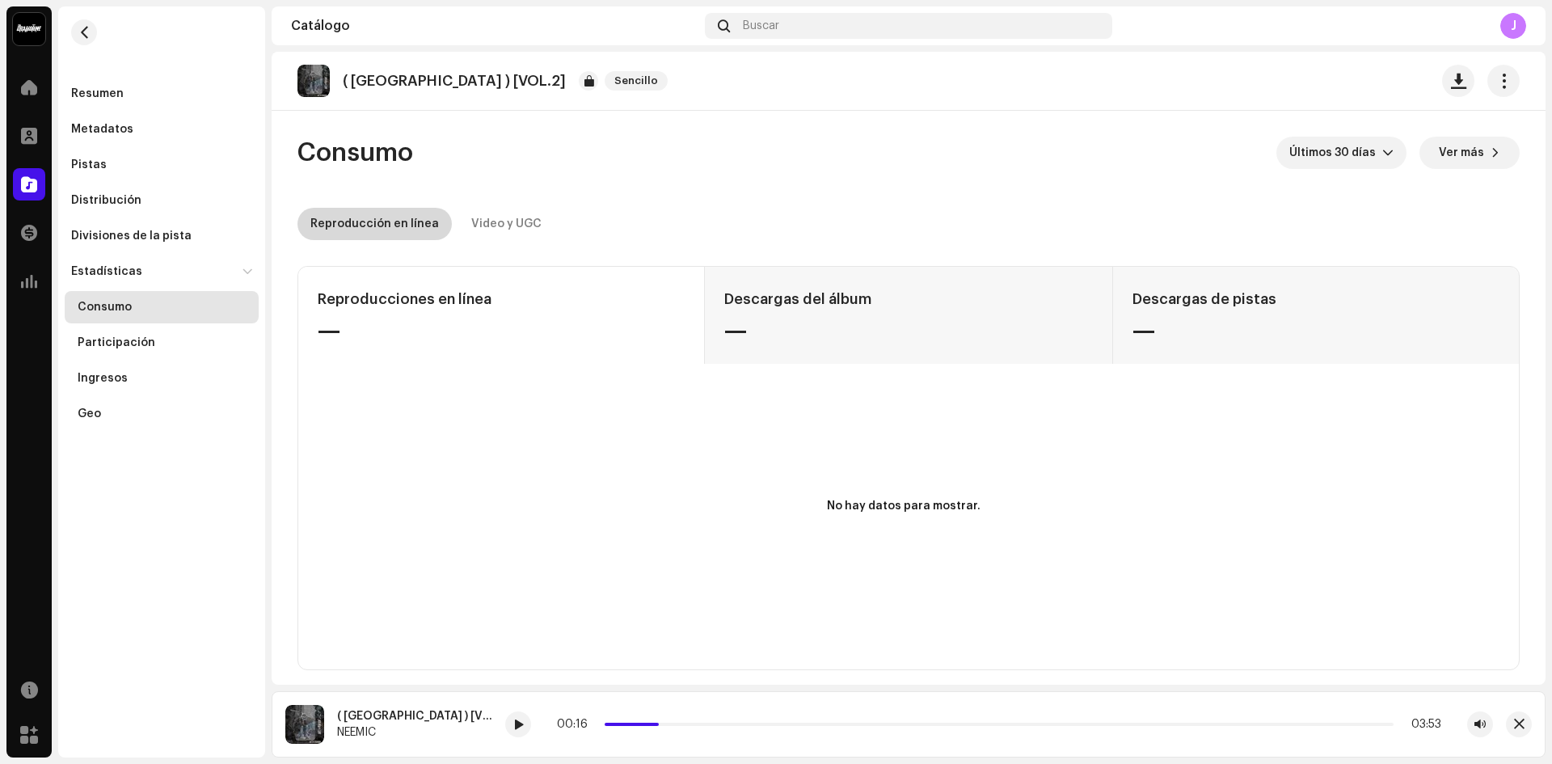
click at [404, 222] on div "Reproducción en línea" at bounding box center [374, 224] width 129 height 32
click at [401, 224] on div "Reproducción en línea" at bounding box center [374, 224] width 129 height 32
click at [104, 351] on div "Participación" at bounding box center [162, 343] width 194 height 32
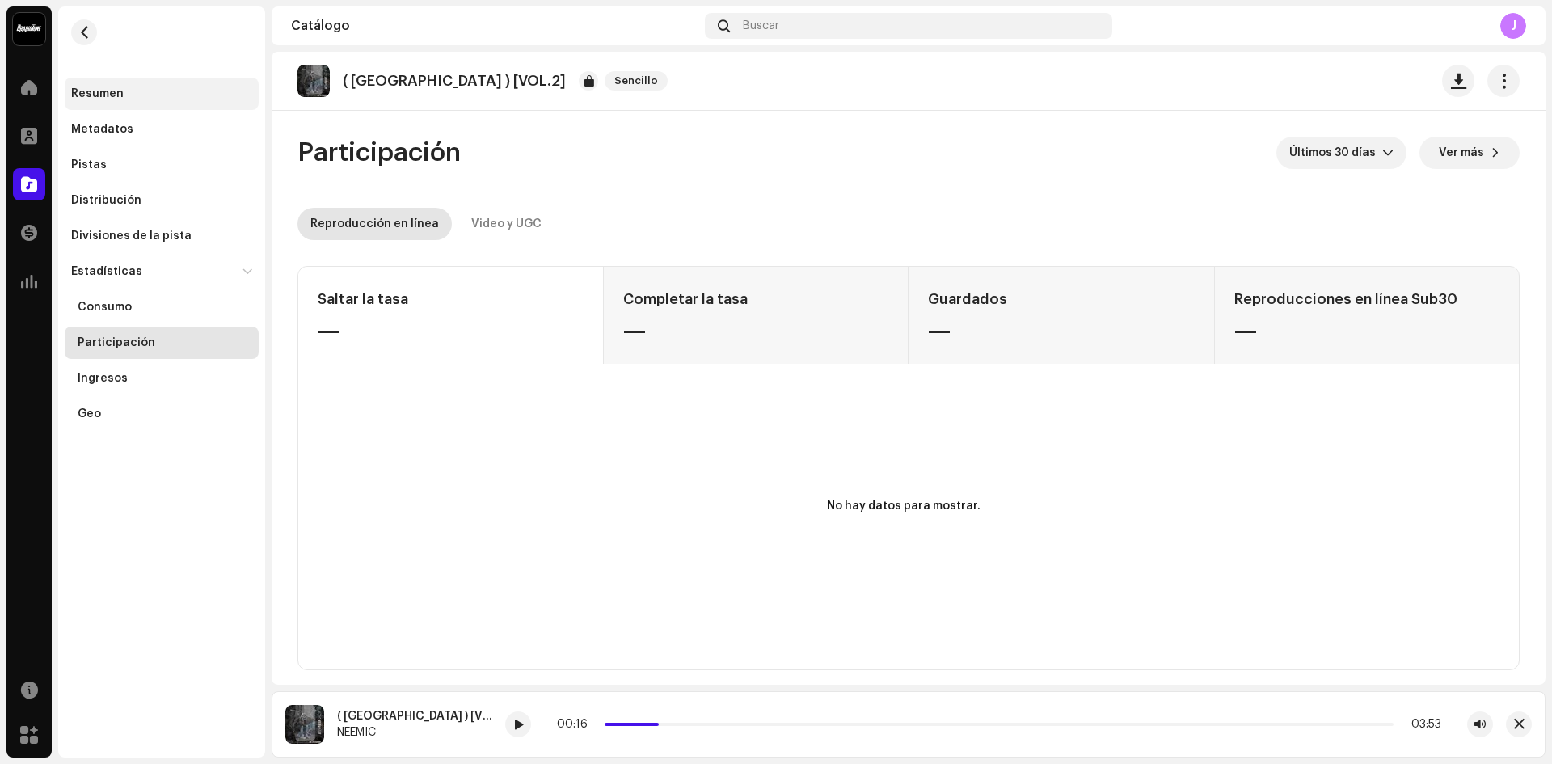
click at [108, 93] on div "Resumen" at bounding box center [97, 93] width 53 height 13
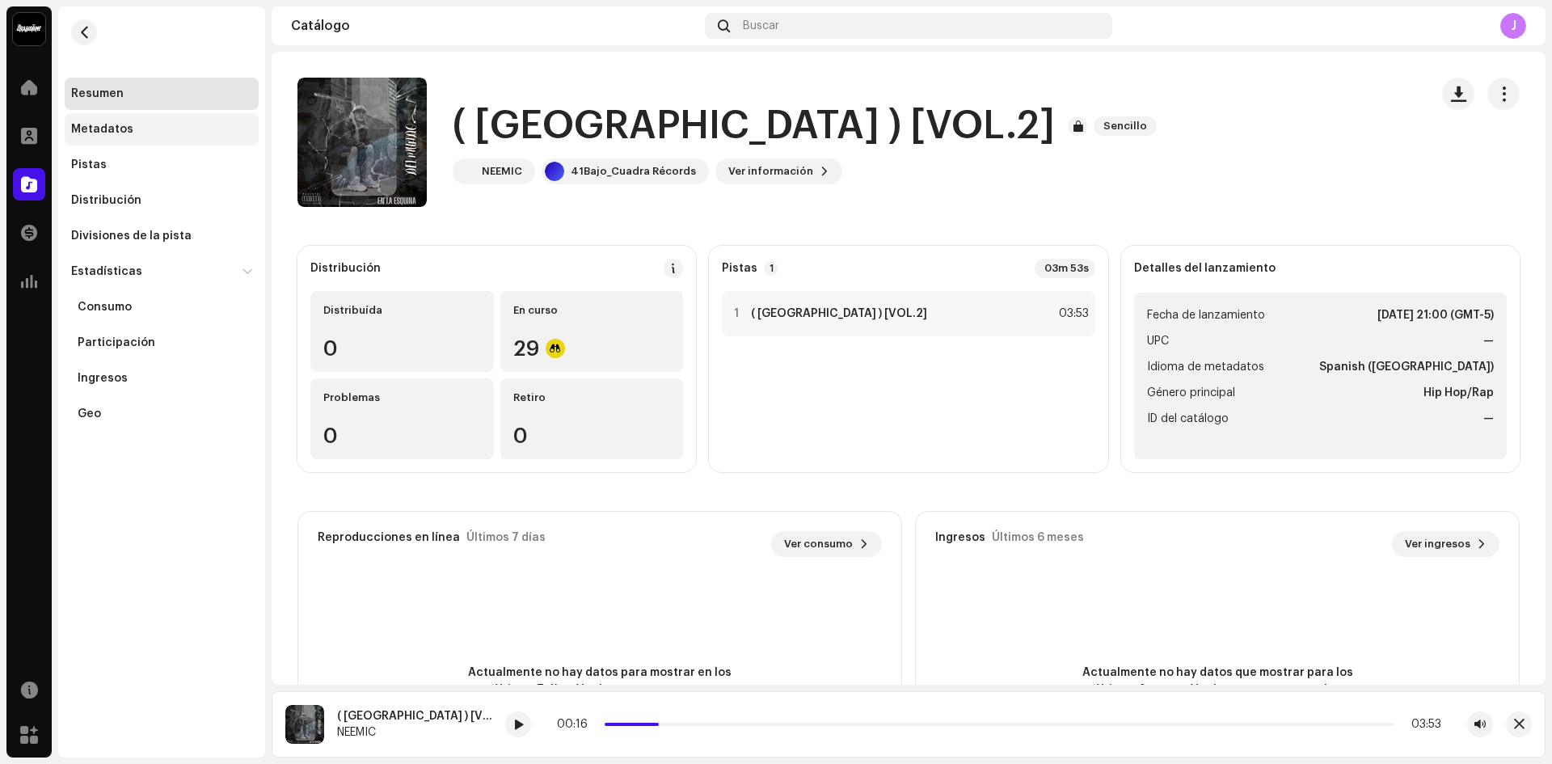
click at [141, 119] on div "Metadatos" at bounding box center [162, 129] width 194 height 32
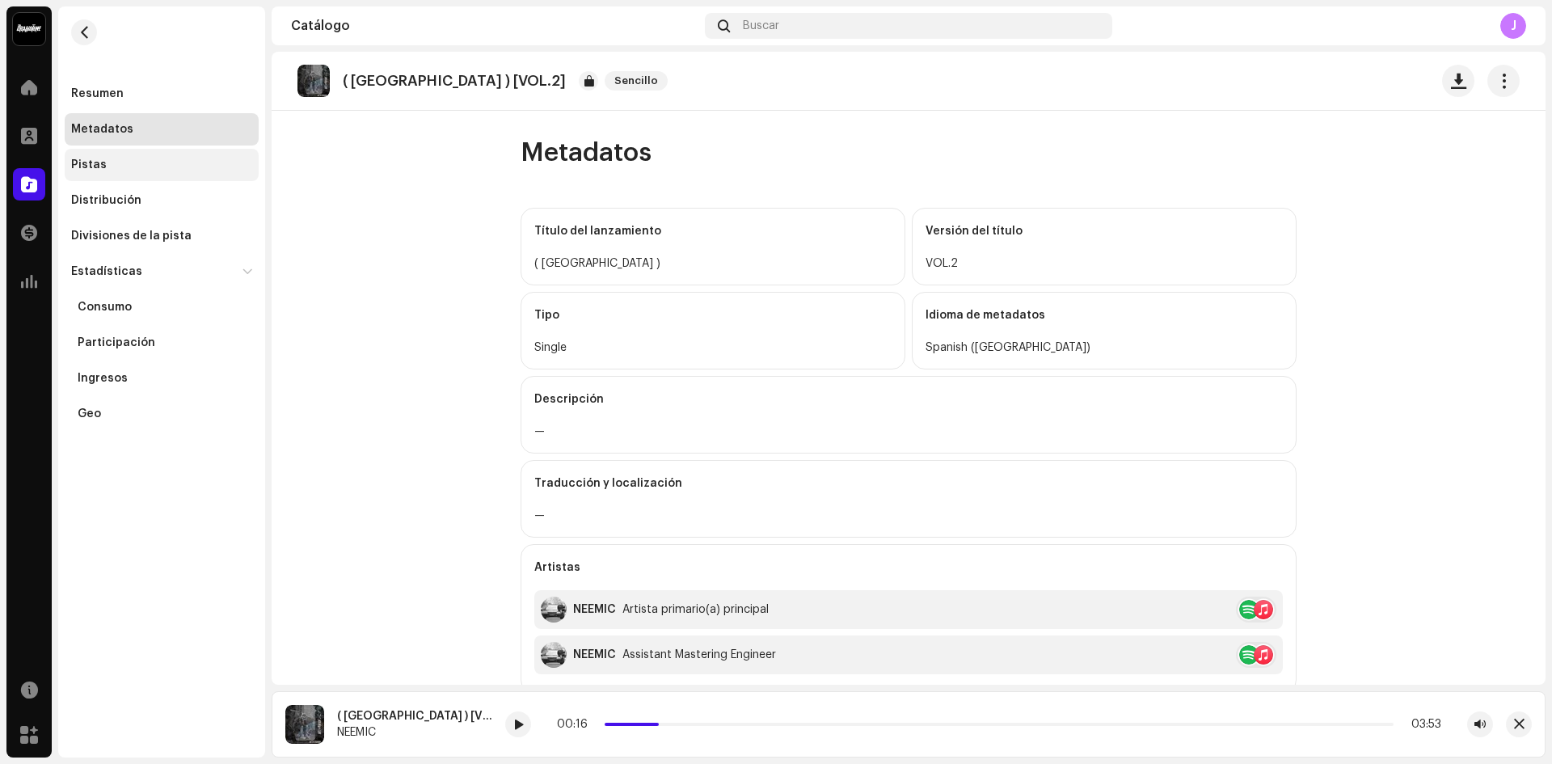
click at [124, 159] on div "Pistas" at bounding box center [161, 164] width 181 height 13
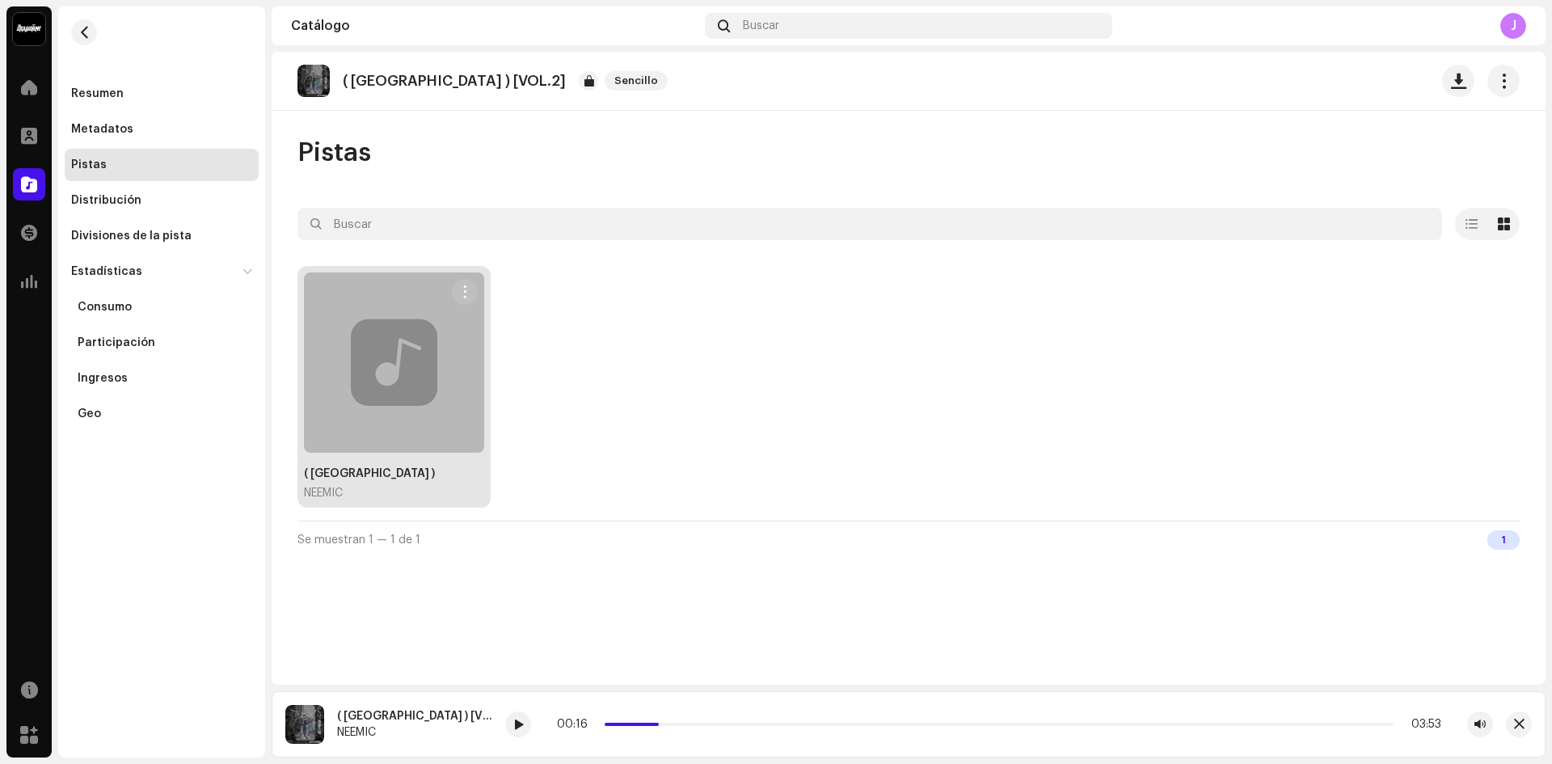
click at [409, 430] on div at bounding box center [394, 362] width 180 height 180
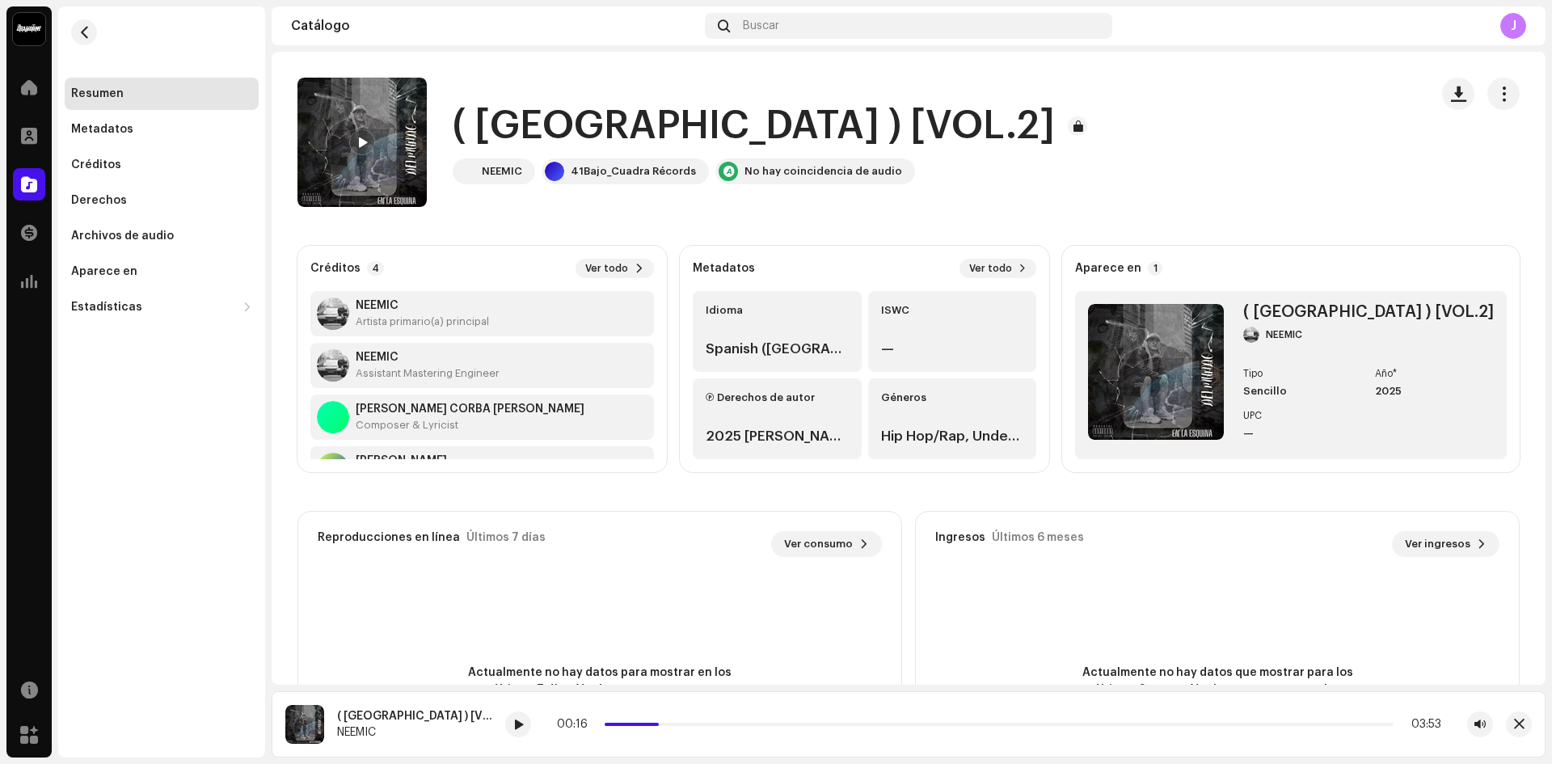
drag, startPoint x: 1549, startPoint y: 223, endPoint x: 1550, endPoint y: 251, distance: 28.3
click at [1550, 251] on div "41Bajo_Cuadra Récords Inicio Perfil Catálogo Transacciones Estadísticas Recurso…" at bounding box center [776, 382] width 1552 height 764
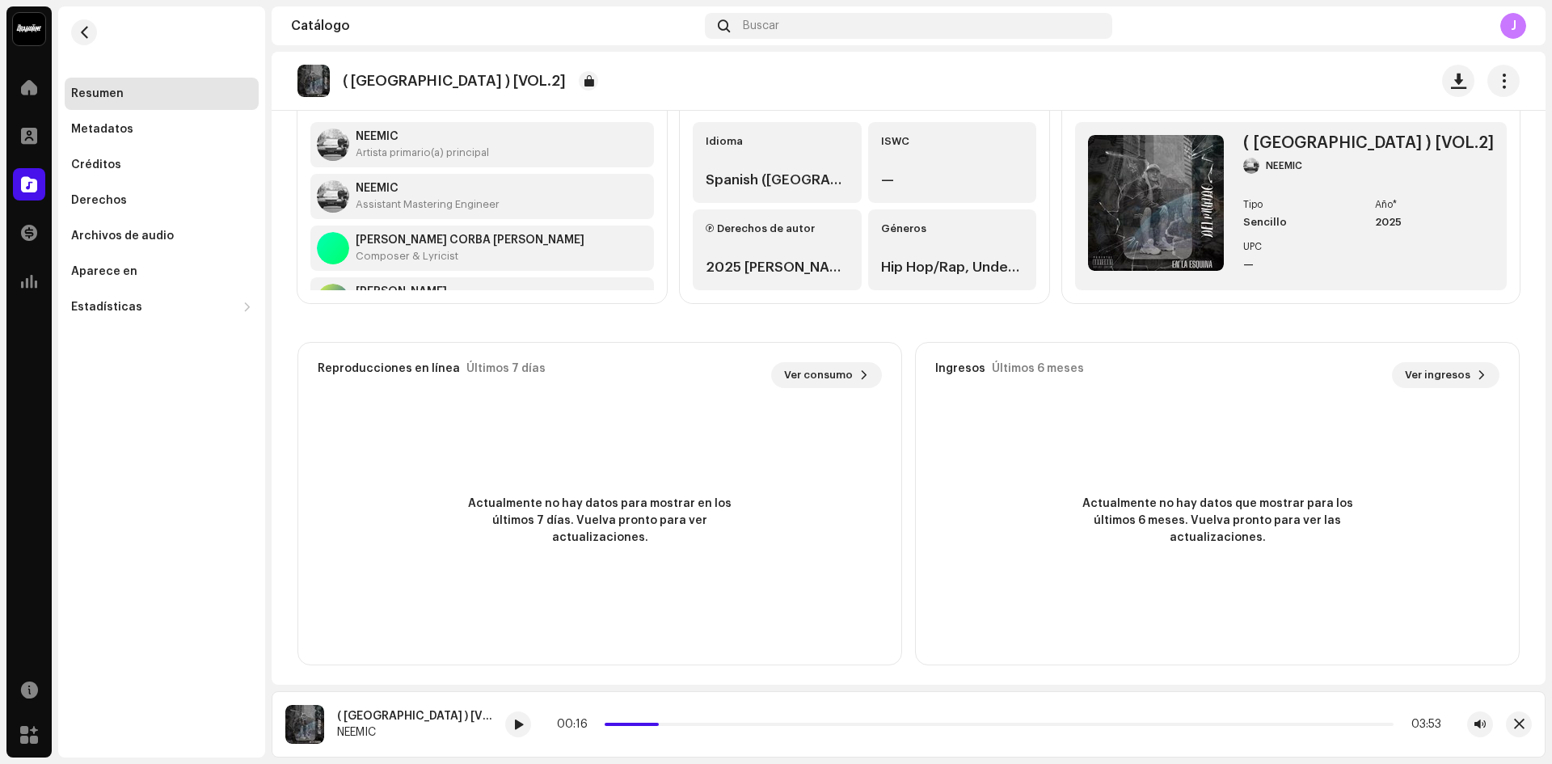
scroll to position [175, 0]
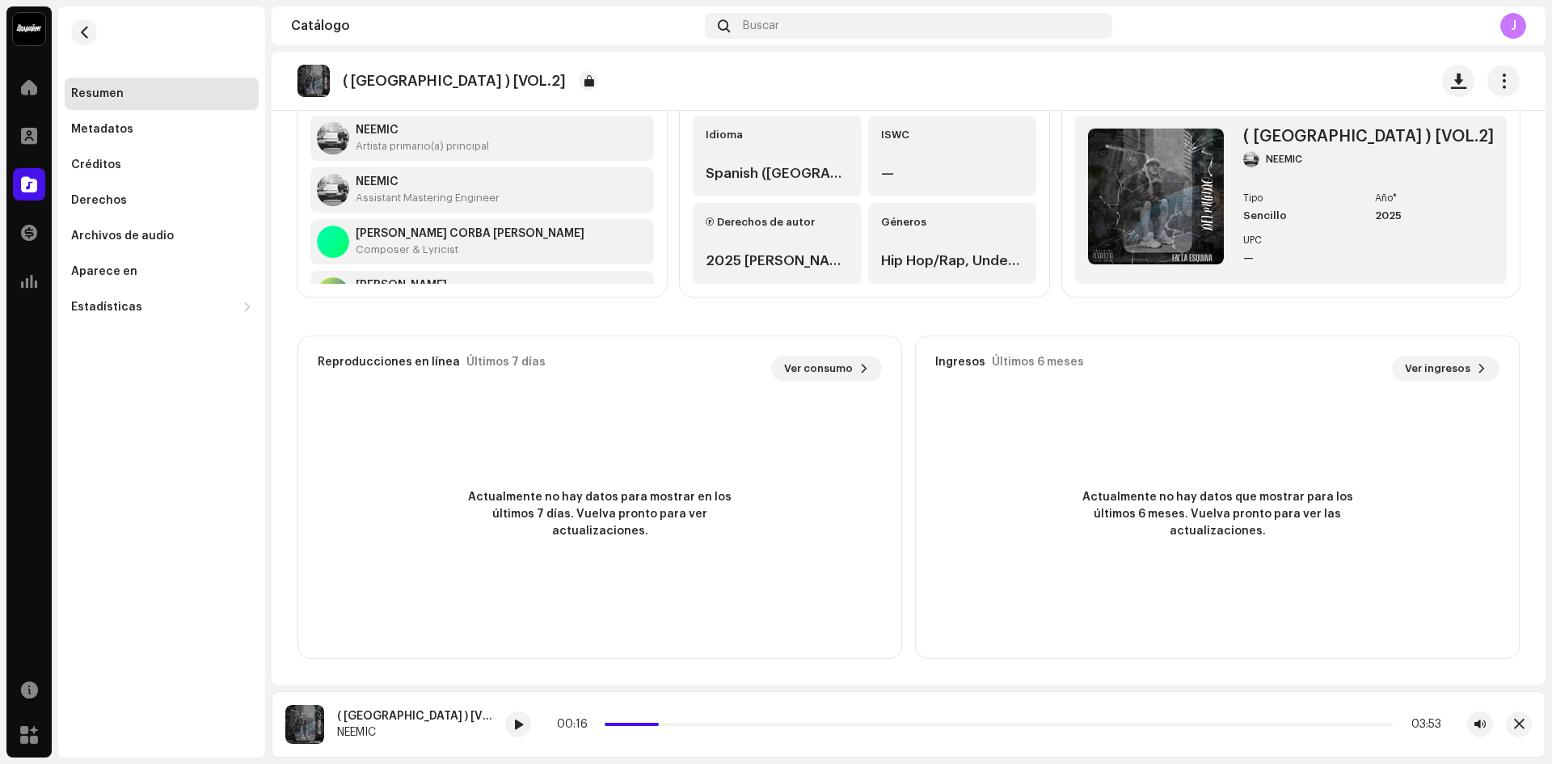
click at [1300, 156] on re-o-track-hero "( LA NUEVA ROMA ) [VOL.2] ( LA NUEVA ROMA ) [VOL.2] NEEMIC 41Bajo_Cuadra Récord…" at bounding box center [909, 116] width 1274 height 129
click at [1288, 155] on re-o-track-hero "( LA NUEVA ROMA ) [VOL.2] ( LA NUEVA ROMA ) [VOL.2] NEEMIC 41Bajo_Cuadra Récord…" at bounding box center [909, 116] width 1274 height 129
click at [1462, 133] on re-o-track-hero "( LA NUEVA ROMA ) [VOL.2] ( LA NUEVA ROMA ) [VOL.2] NEEMIC 41Bajo_Cuadra Récord…" at bounding box center [909, 116] width 1274 height 129
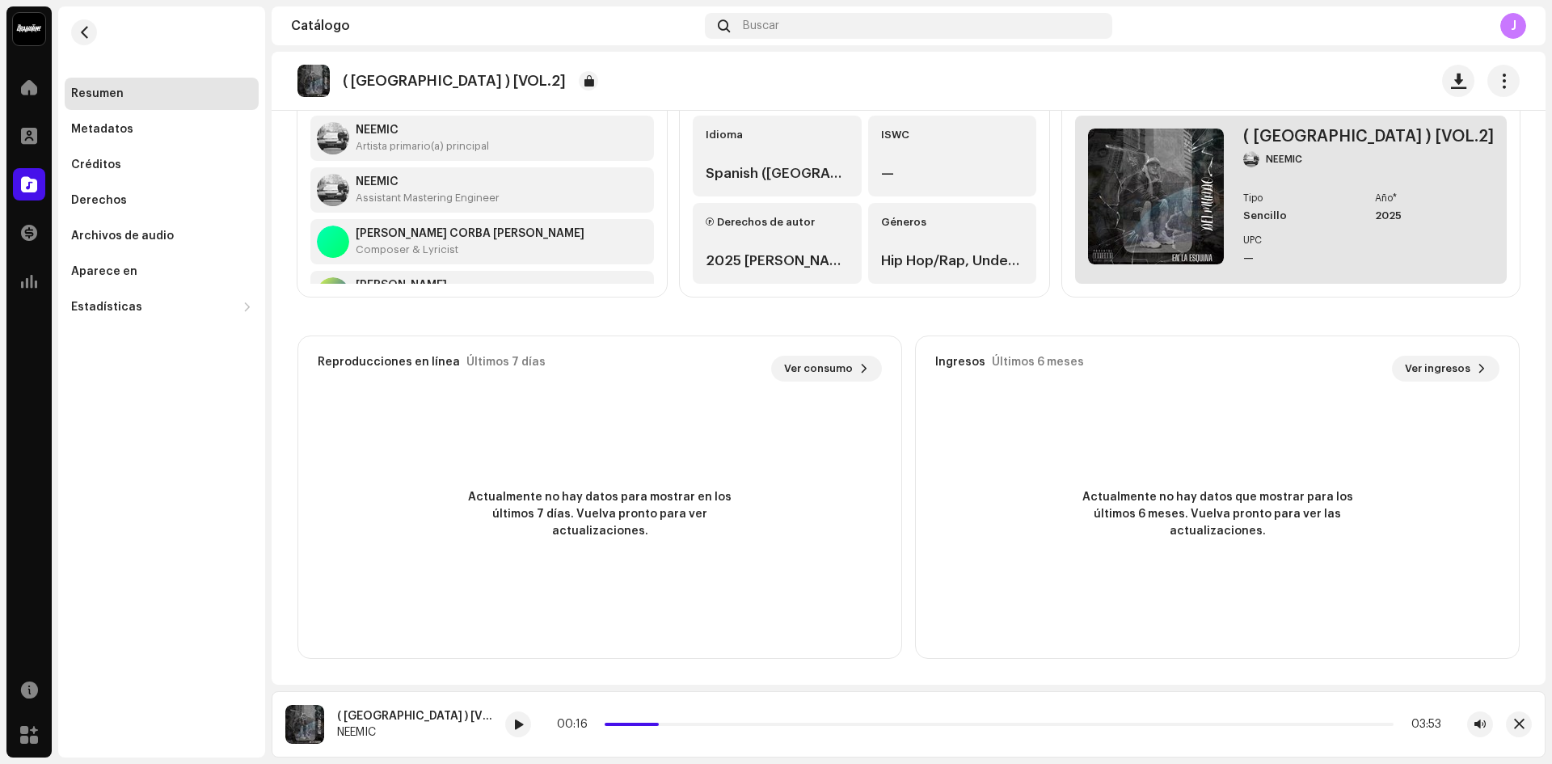
click at [1215, 256] on img at bounding box center [1156, 197] width 136 height 136
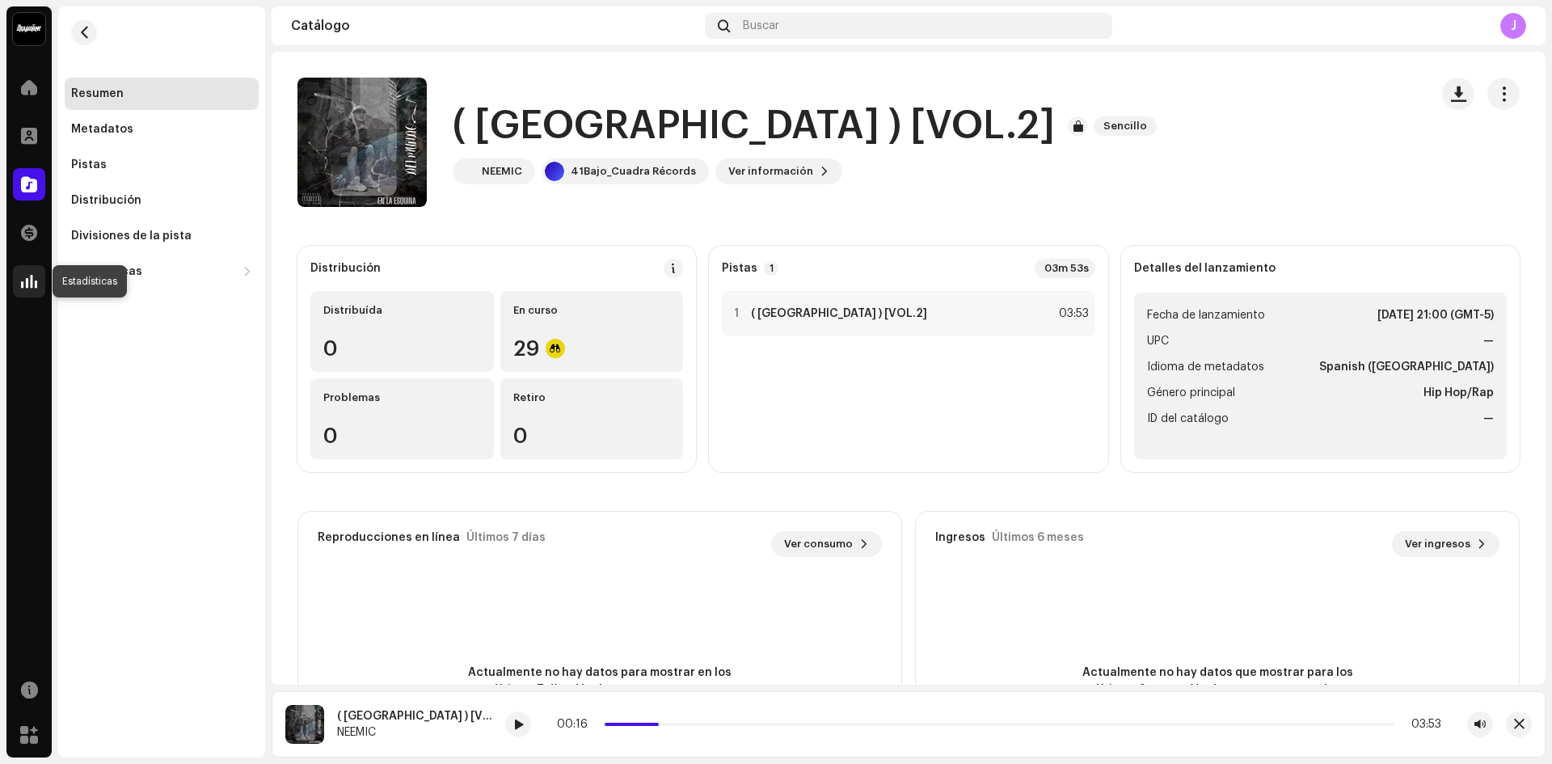
click at [18, 282] on div at bounding box center [29, 281] width 32 height 32
click at [18, 134] on div at bounding box center [29, 136] width 32 height 32
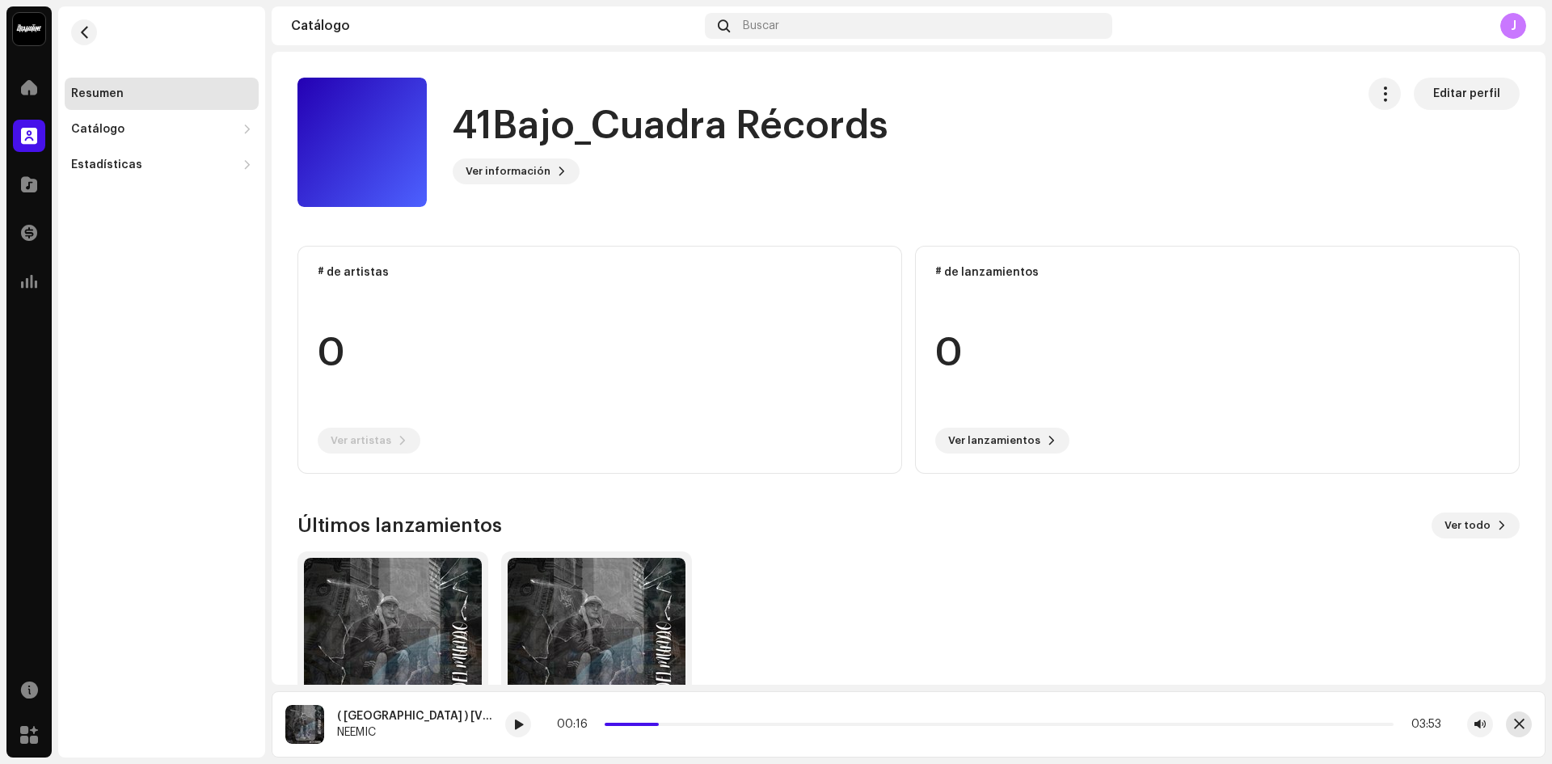
click at [1521, 721] on span "button" at bounding box center [1519, 724] width 11 height 13
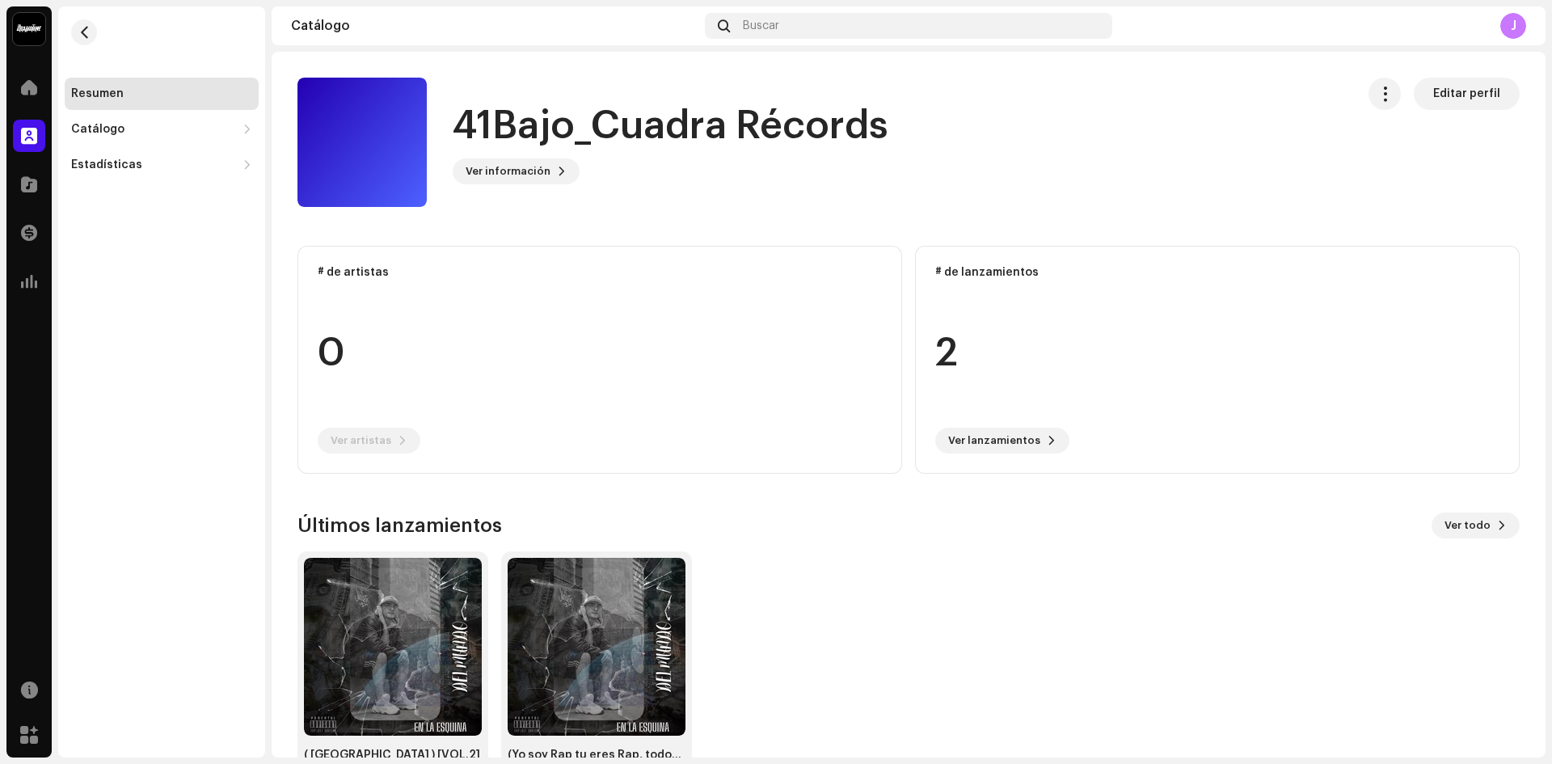
drag, startPoint x: 1552, startPoint y: 272, endPoint x: 1552, endPoint y: 341, distance: 69.5
click at [1552, 341] on div "41Bajo_Cuadra Récords Inicio Perfil Catálogo Transacciones Estadísticas Recurso…" at bounding box center [776, 382] width 1552 height 764
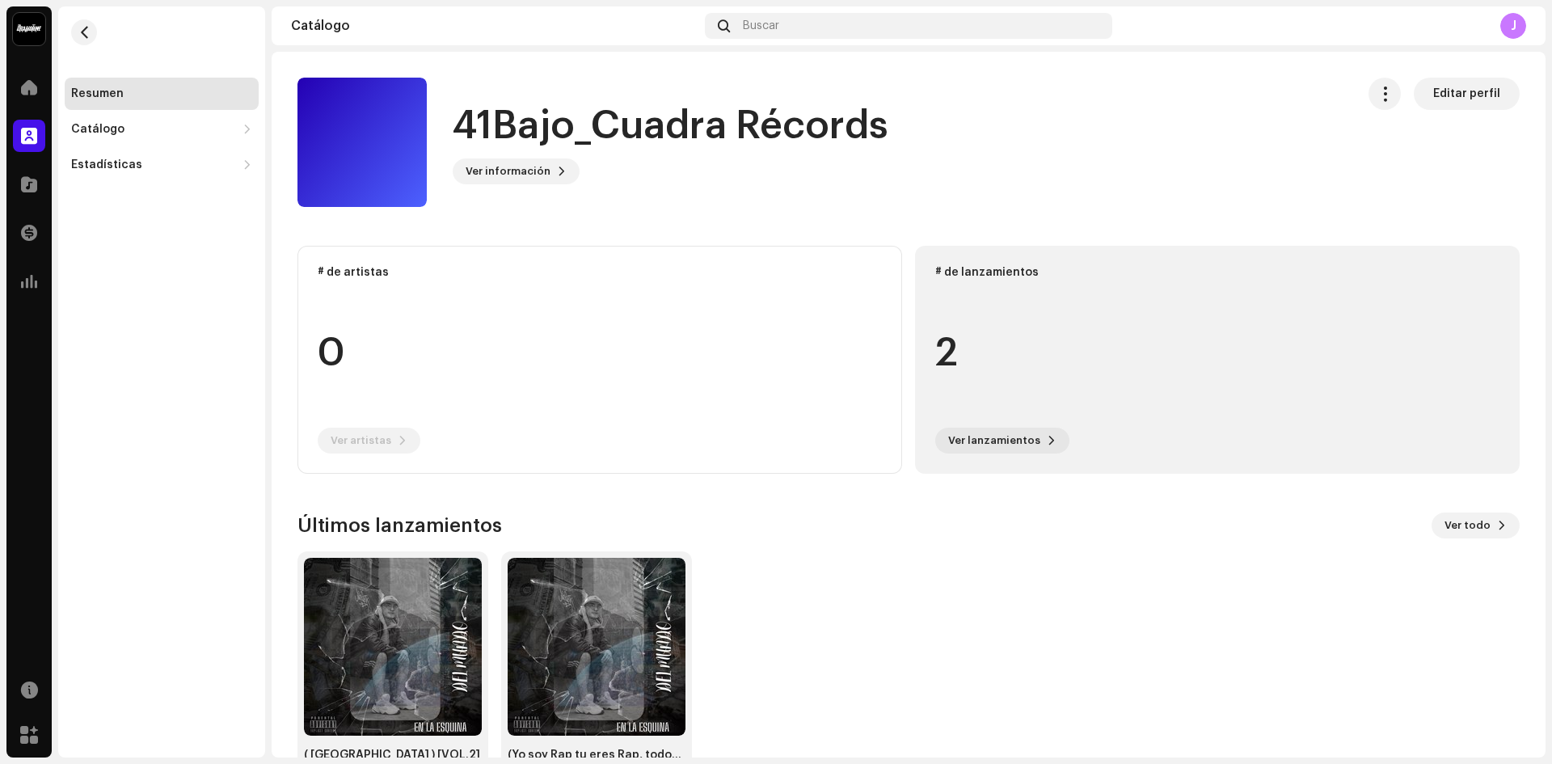
click at [1078, 359] on div "2" at bounding box center [1218, 353] width 564 height 123
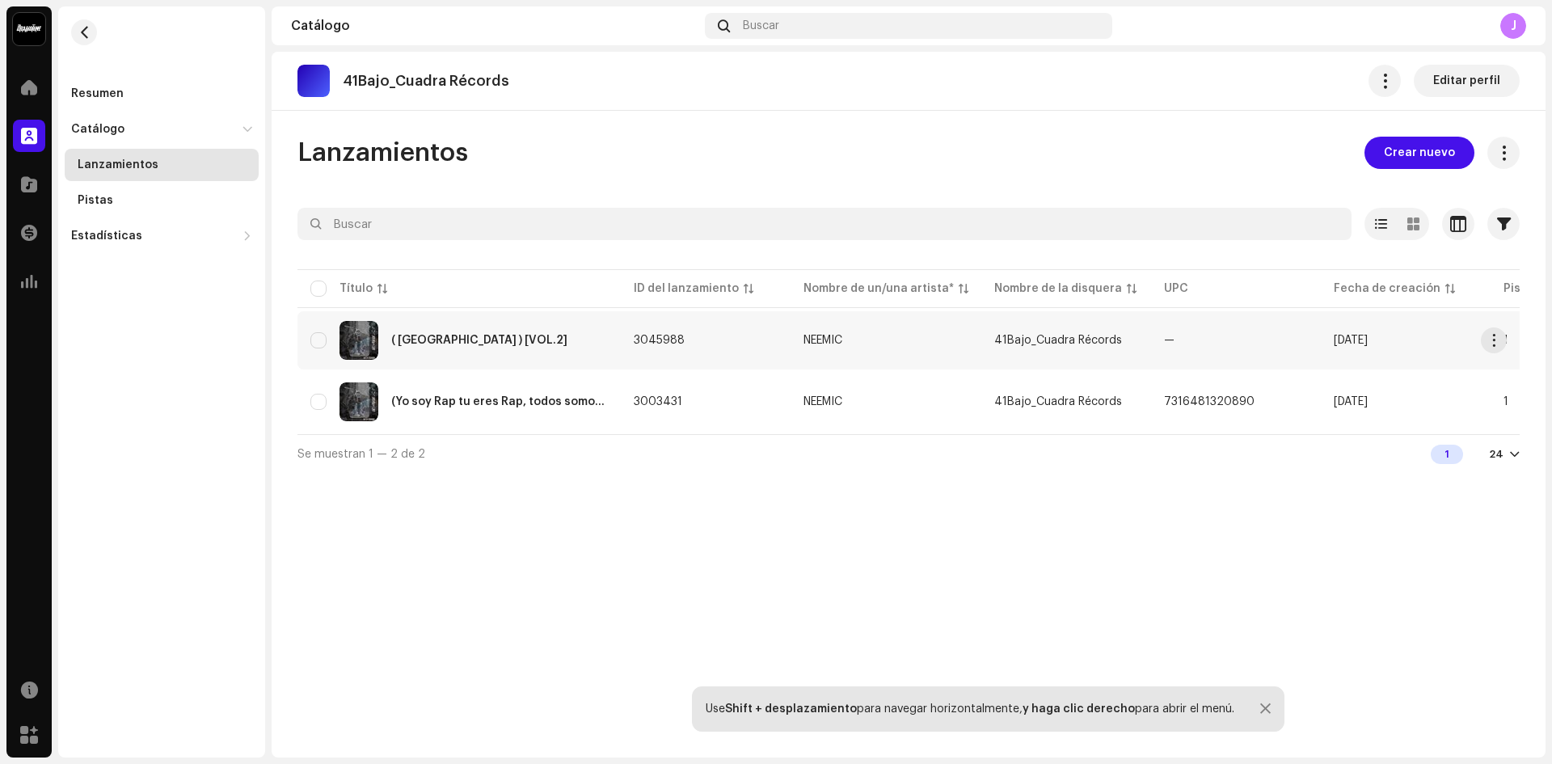
click at [1126, 337] on td "41Bajo_Cuadra Récords" at bounding box center [1067, 340] width 170 height 58
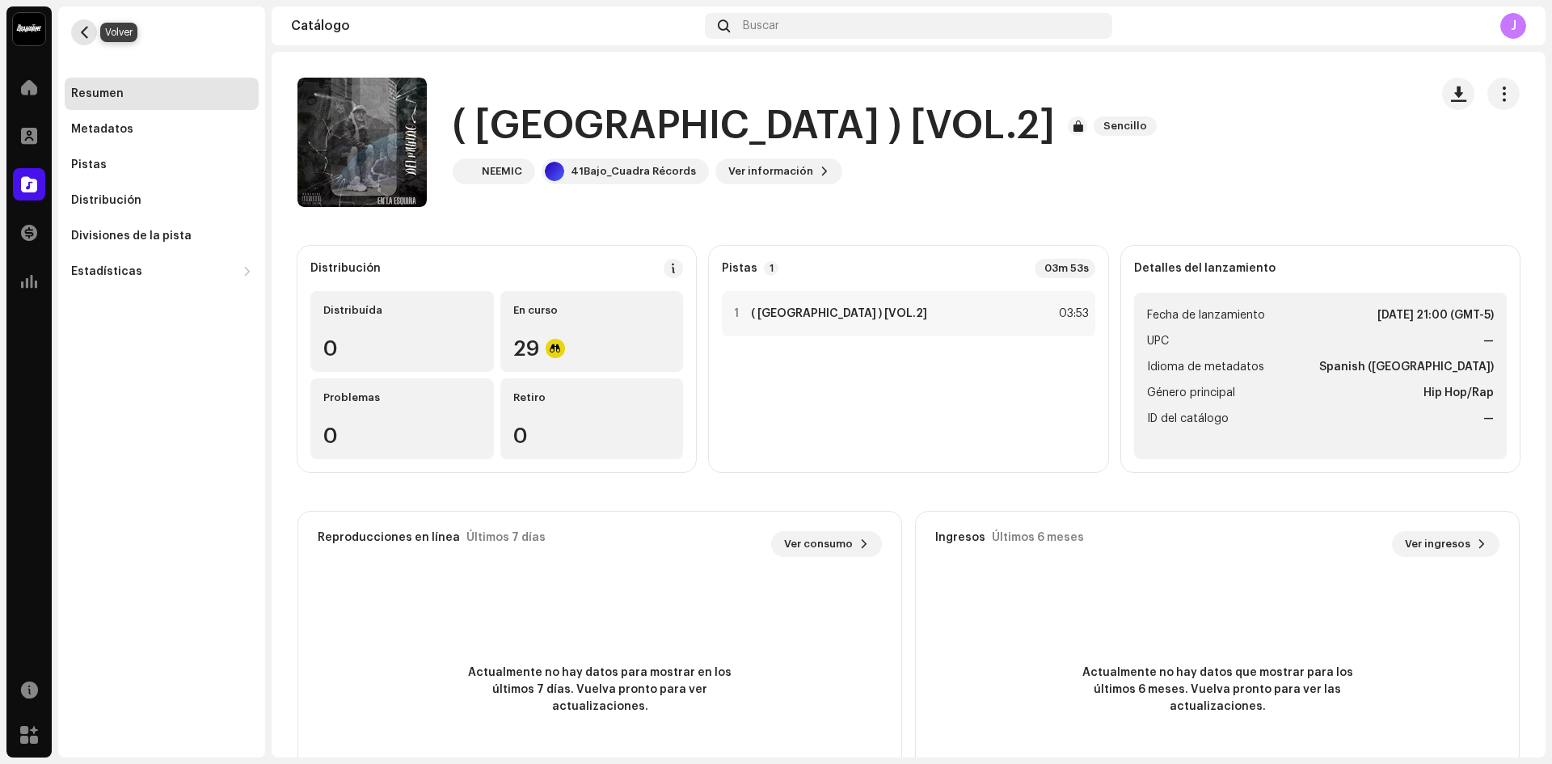
click at [89, 34] on span "button" at bounding box center [84, 32] width 12 height 13
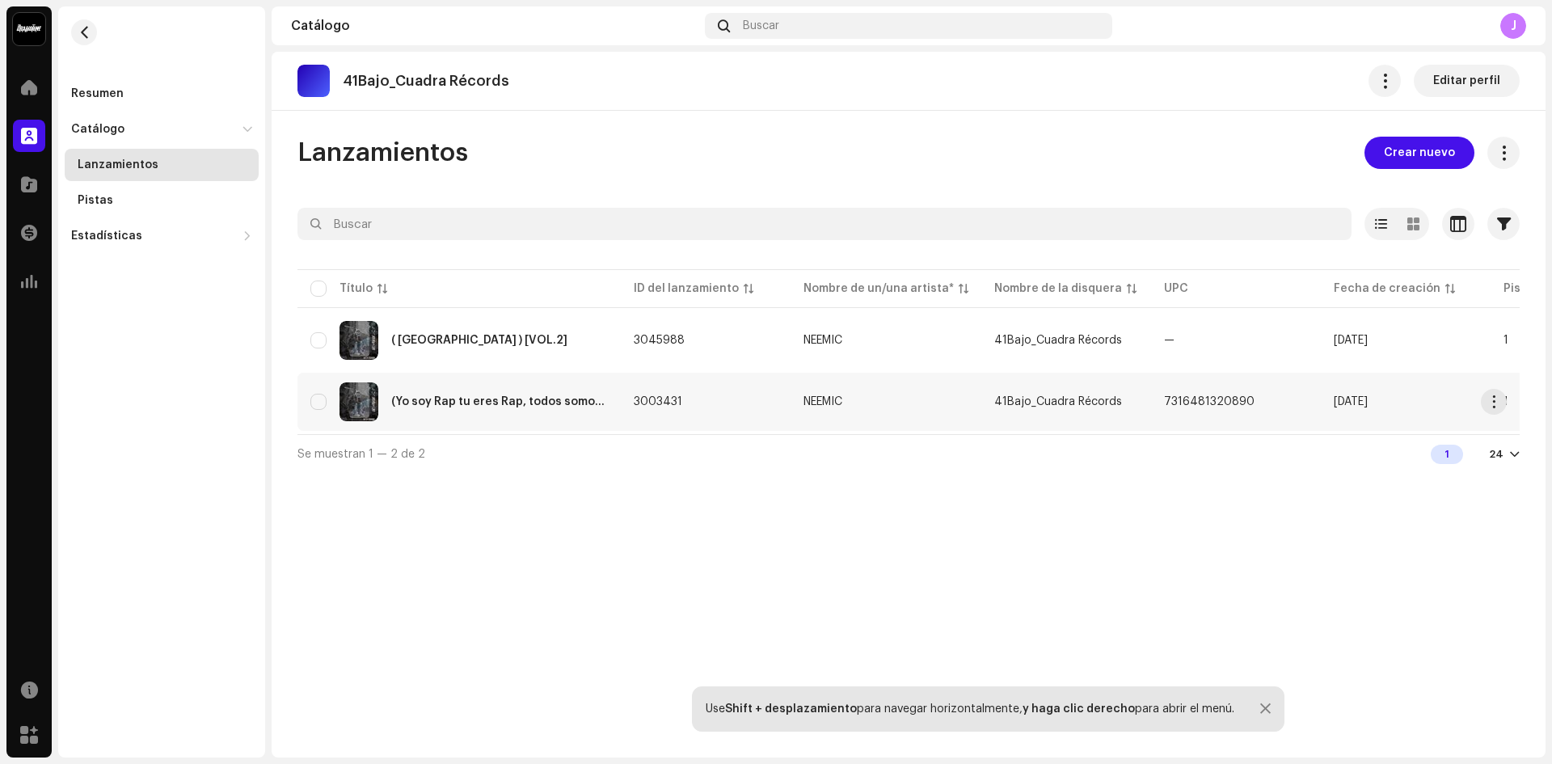
click at [1068, 407] on span "41Bajo_Cuadra Récords" at bounding box center [1059, 401] width 128 height 11
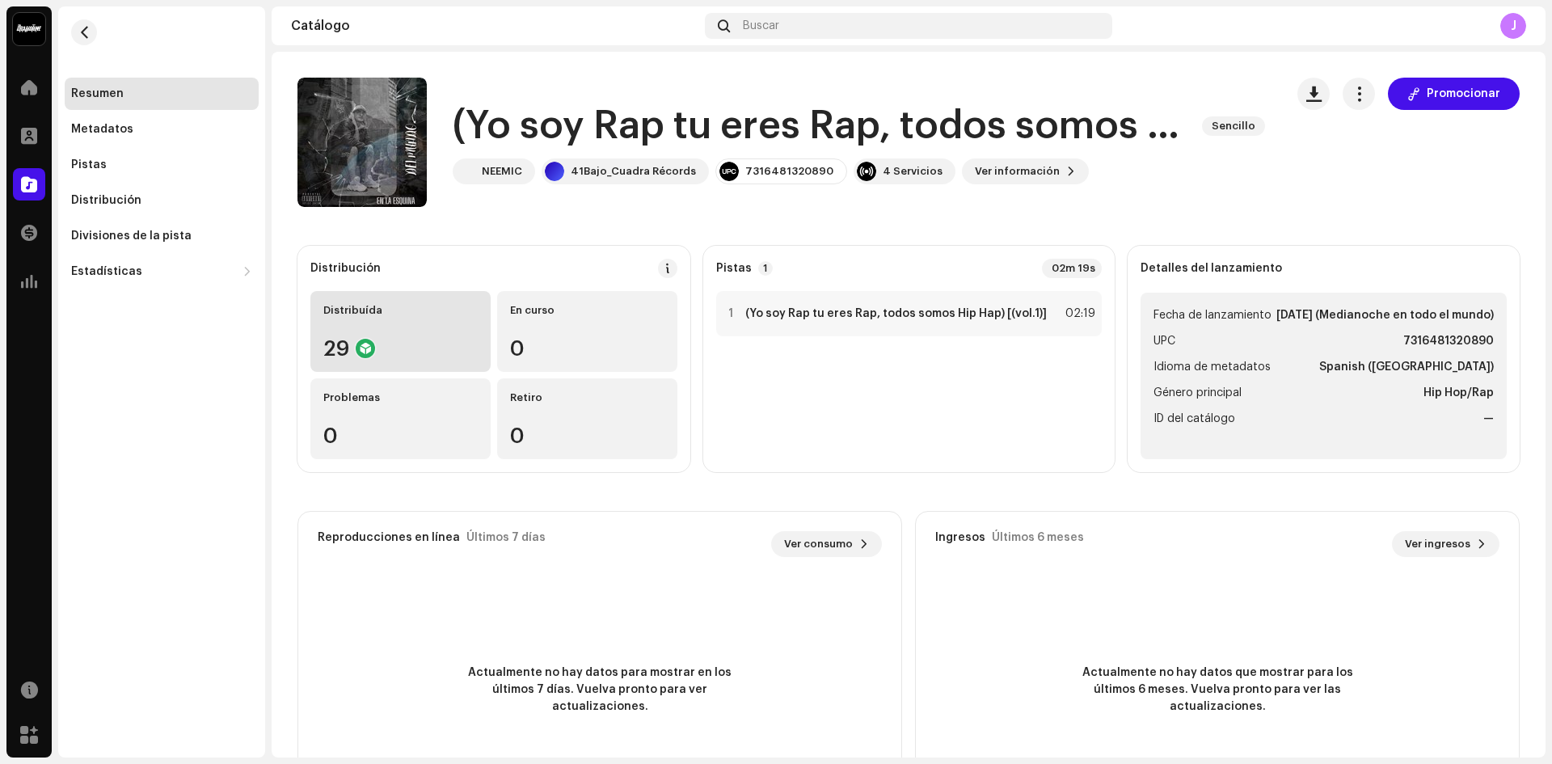
click at [344, 324] on div "Distribuída 29" at bounding box center [400, 331] width 180 height 81
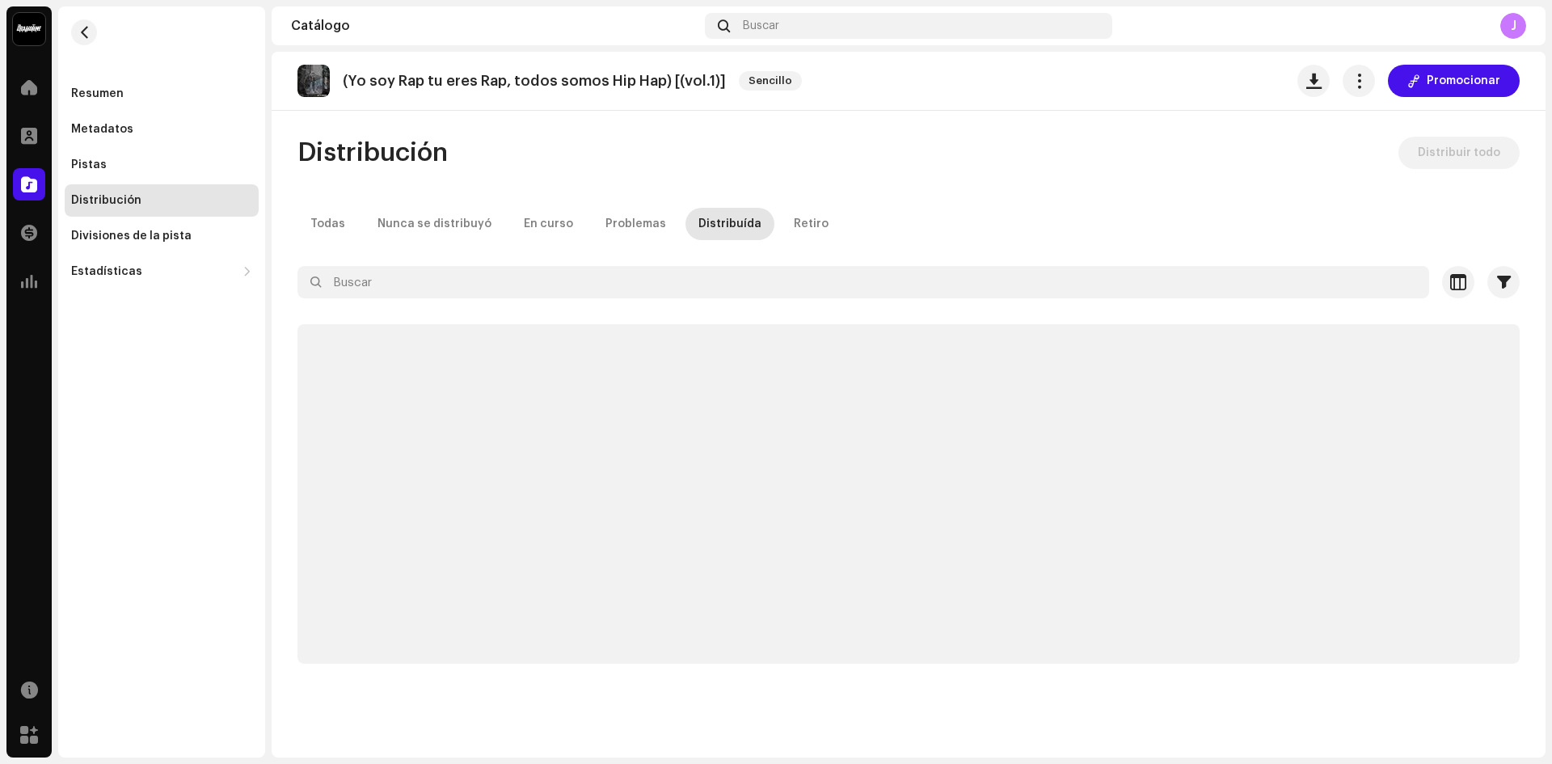
click at [344, 324] on p-skeleton at bounding box center [909, 494] width 1223 height 340
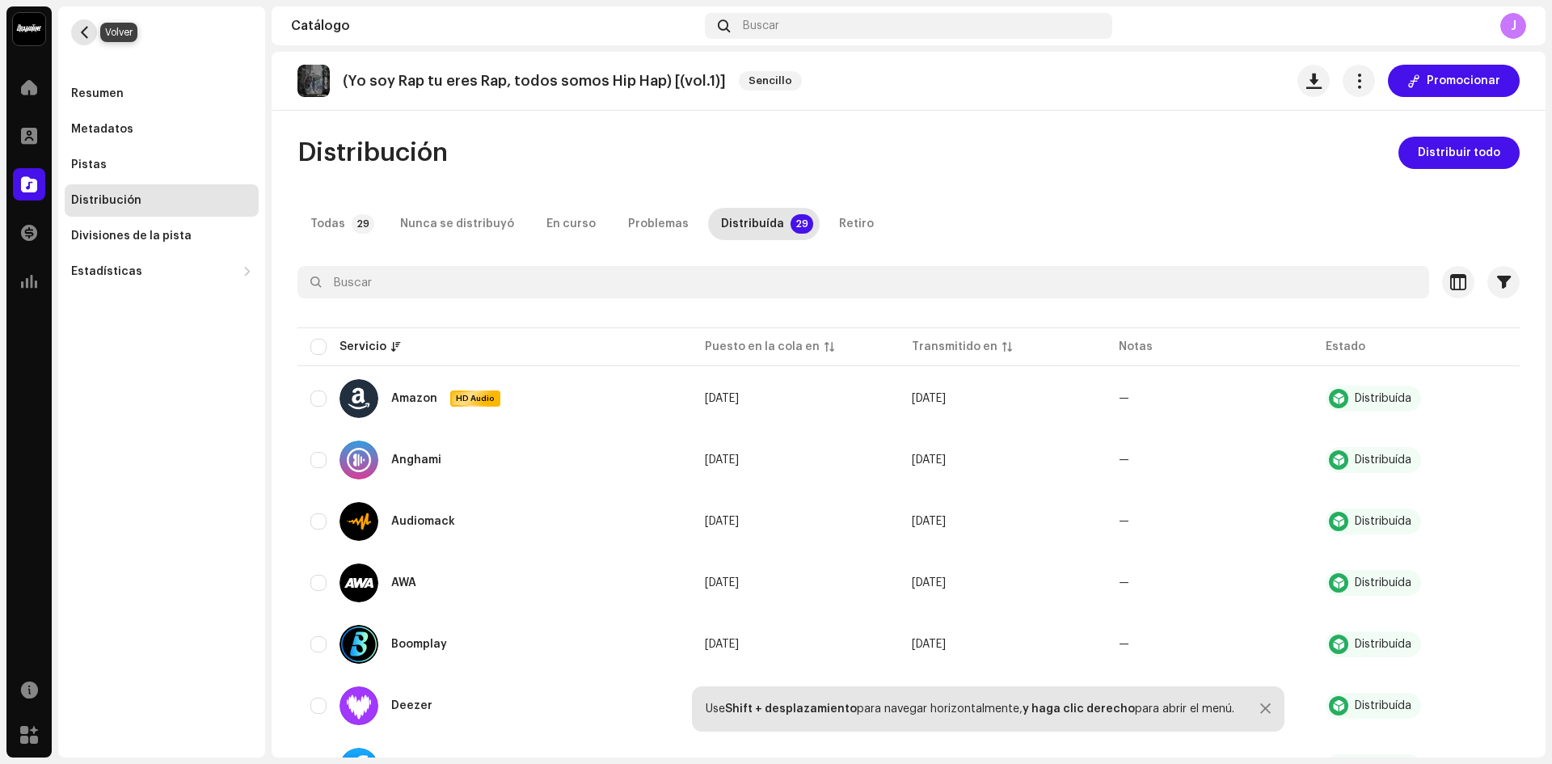
click at [83, 32] on span "button" at bounding box center [84, 32] width 12 height 13
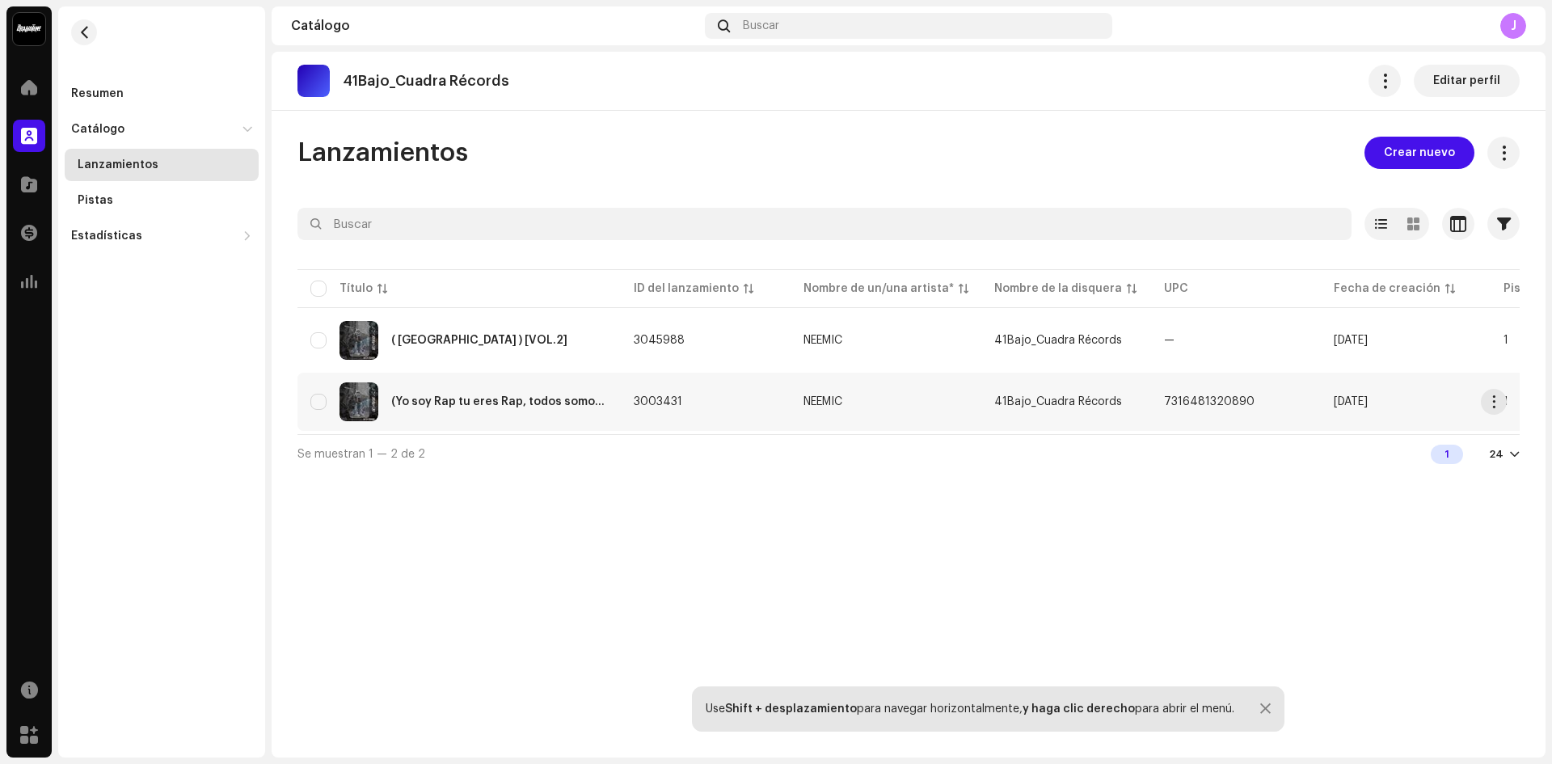
click at [490, 388] on div "(Yo soy Rap tu eres Rap, todos somos Hip Hap) [(vol.1)]" at bounding box center [459, 401] width 298 height 39
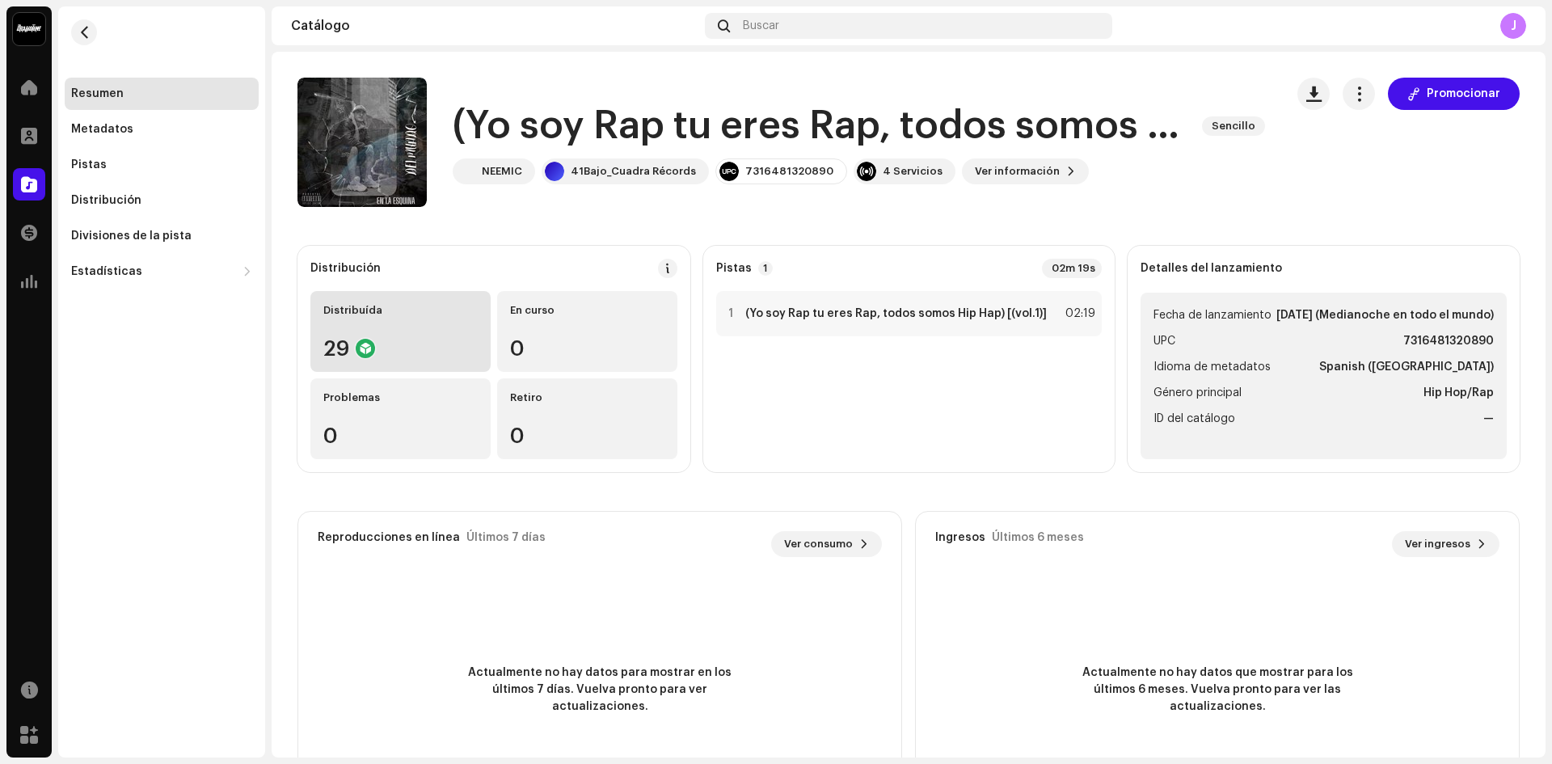
click at [357, 313] on div "Distribuída" at bounding box center [400, 310] width 154 height 13
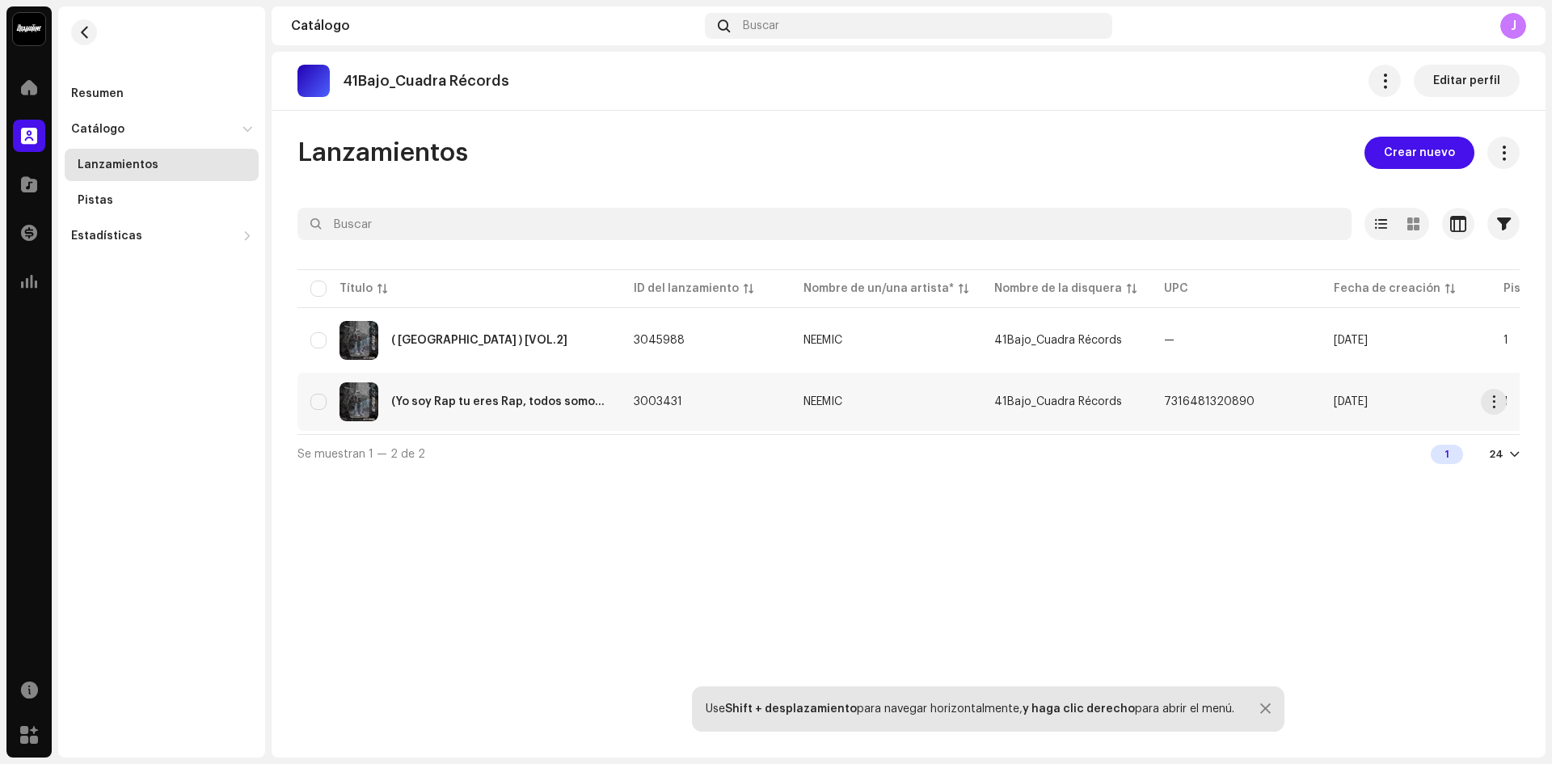
click at [563, 426] on td "(Yo soy Rap tu eres Rap, todos somos Hip Hap) [(vol.1)]" at bounding box center [459, 402] width 323 height 58
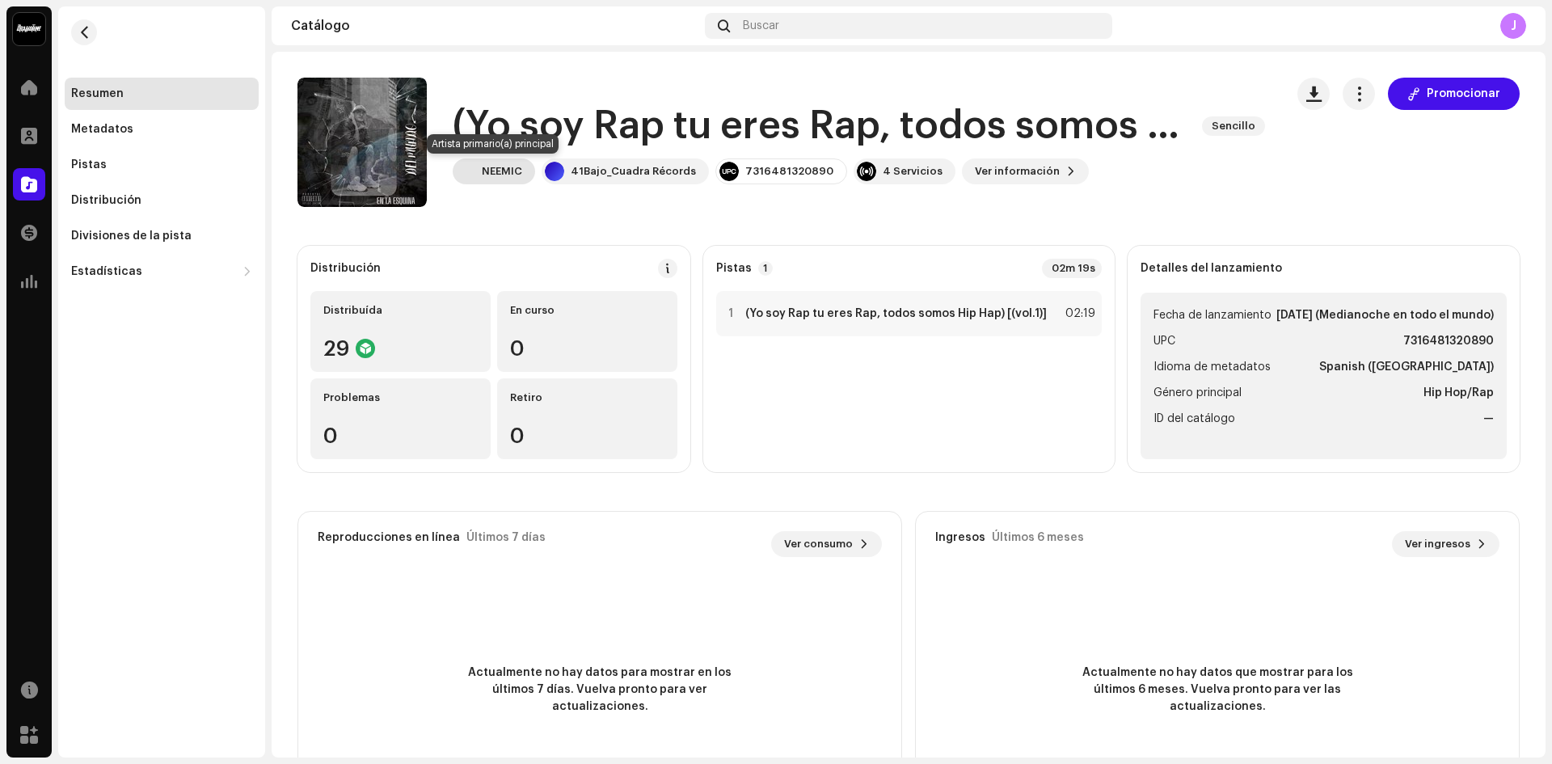
click at [497, 173] on div "NEEMIC" at bounding box center [502, 171] width 40 height 13
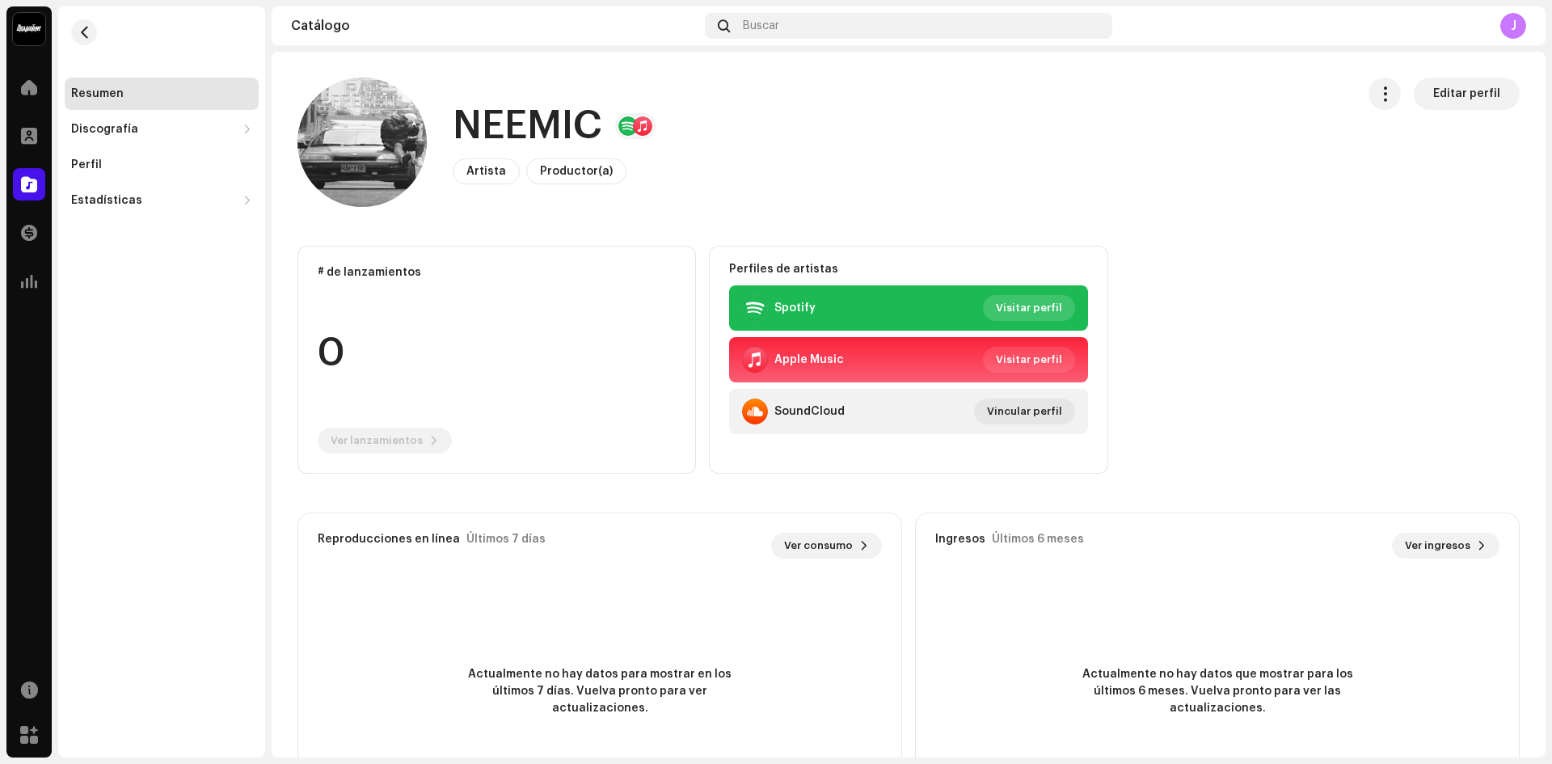
click at [1041, 314] on span "Visitar perfil" at bounding box center [1029, 308] width 66 height 32
click at [154, 164] on div "Perfil" at bounding box center [161, 164] width 181 height 13
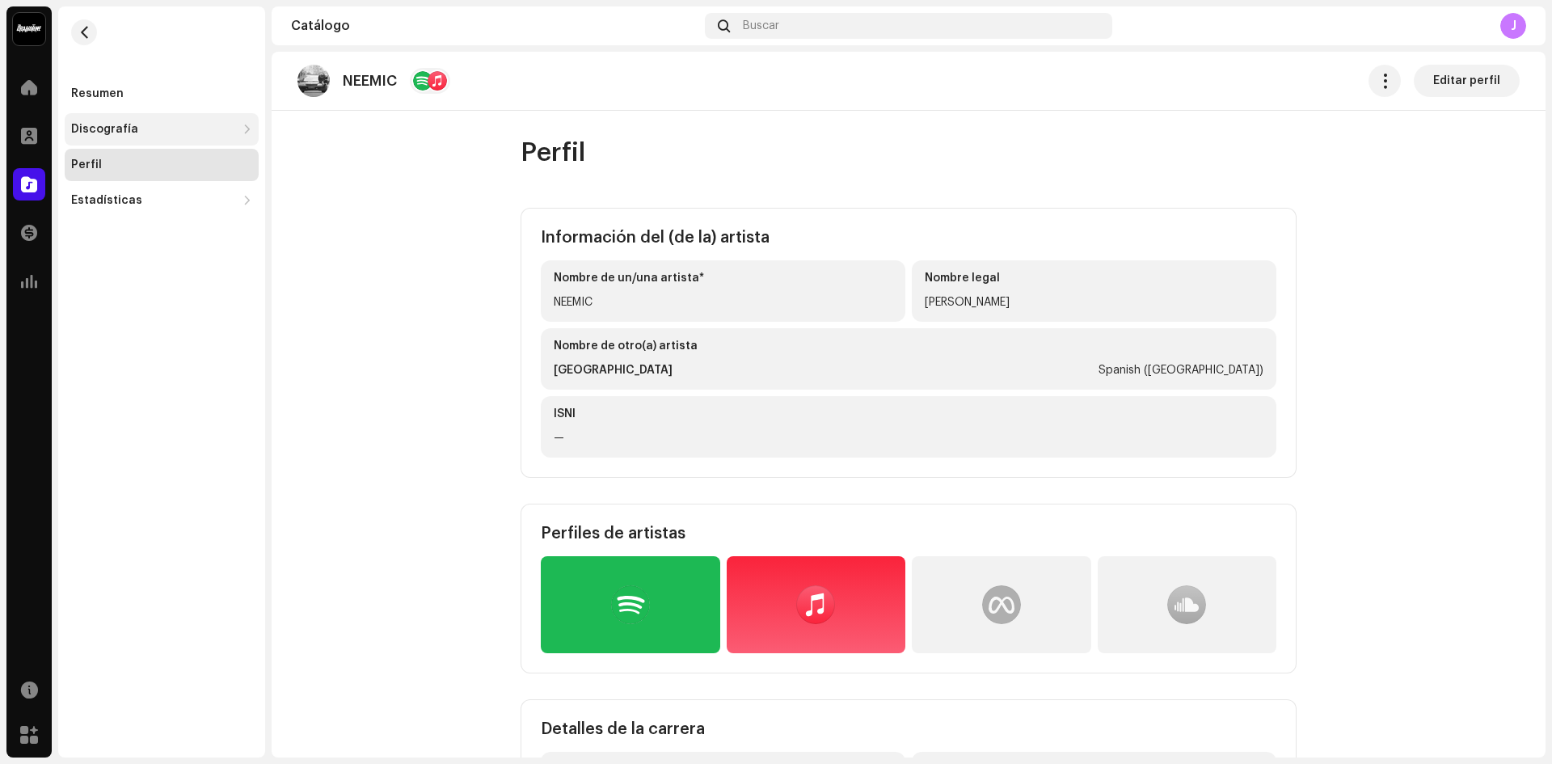
click at [84, 131] on div "Discografía" at bounding box center [104, 129] width 67 height 13
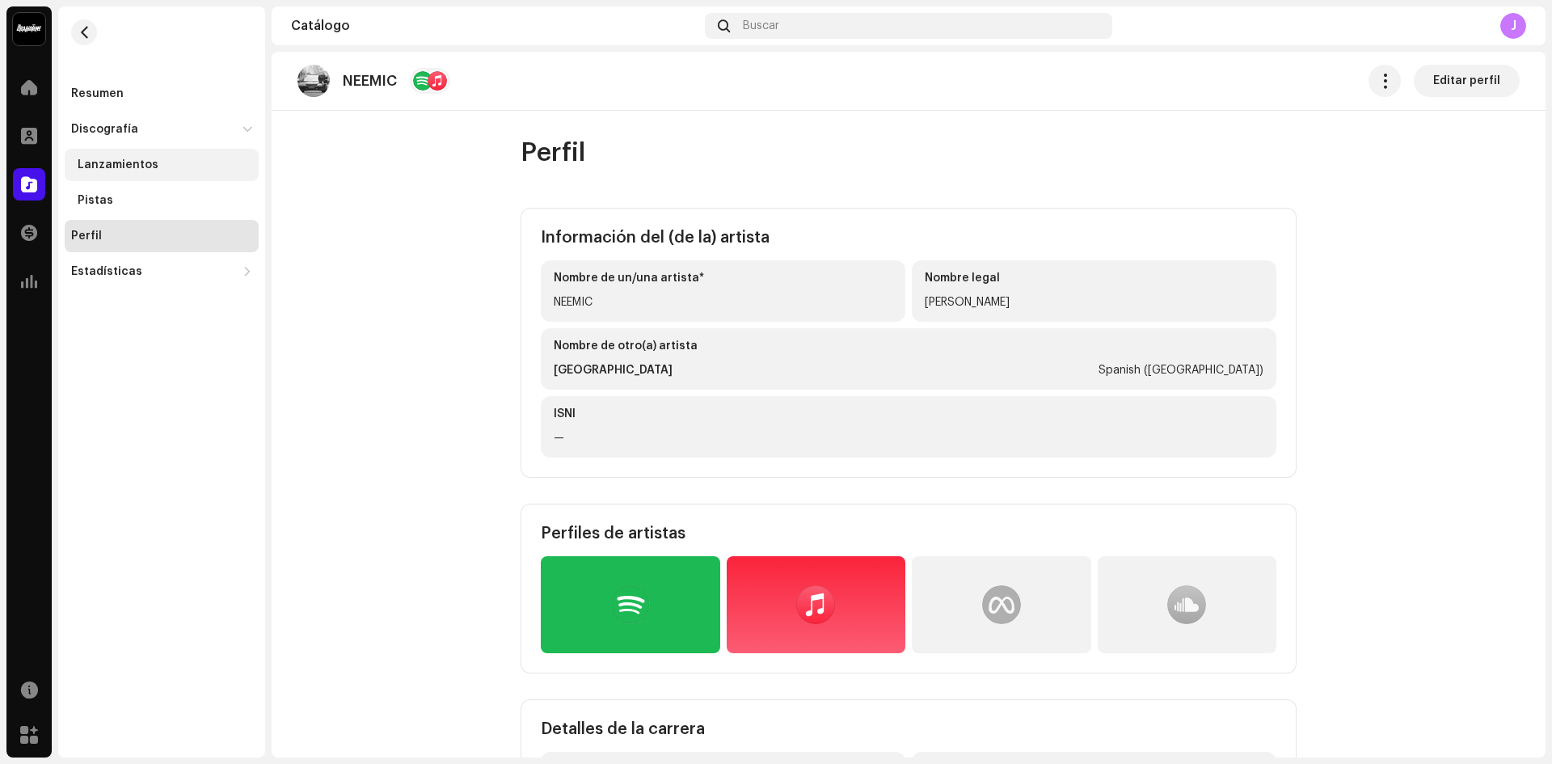
click at [133, 154] on div "Lanzamientos" at bounding box center [162, 165] width 194 height 32
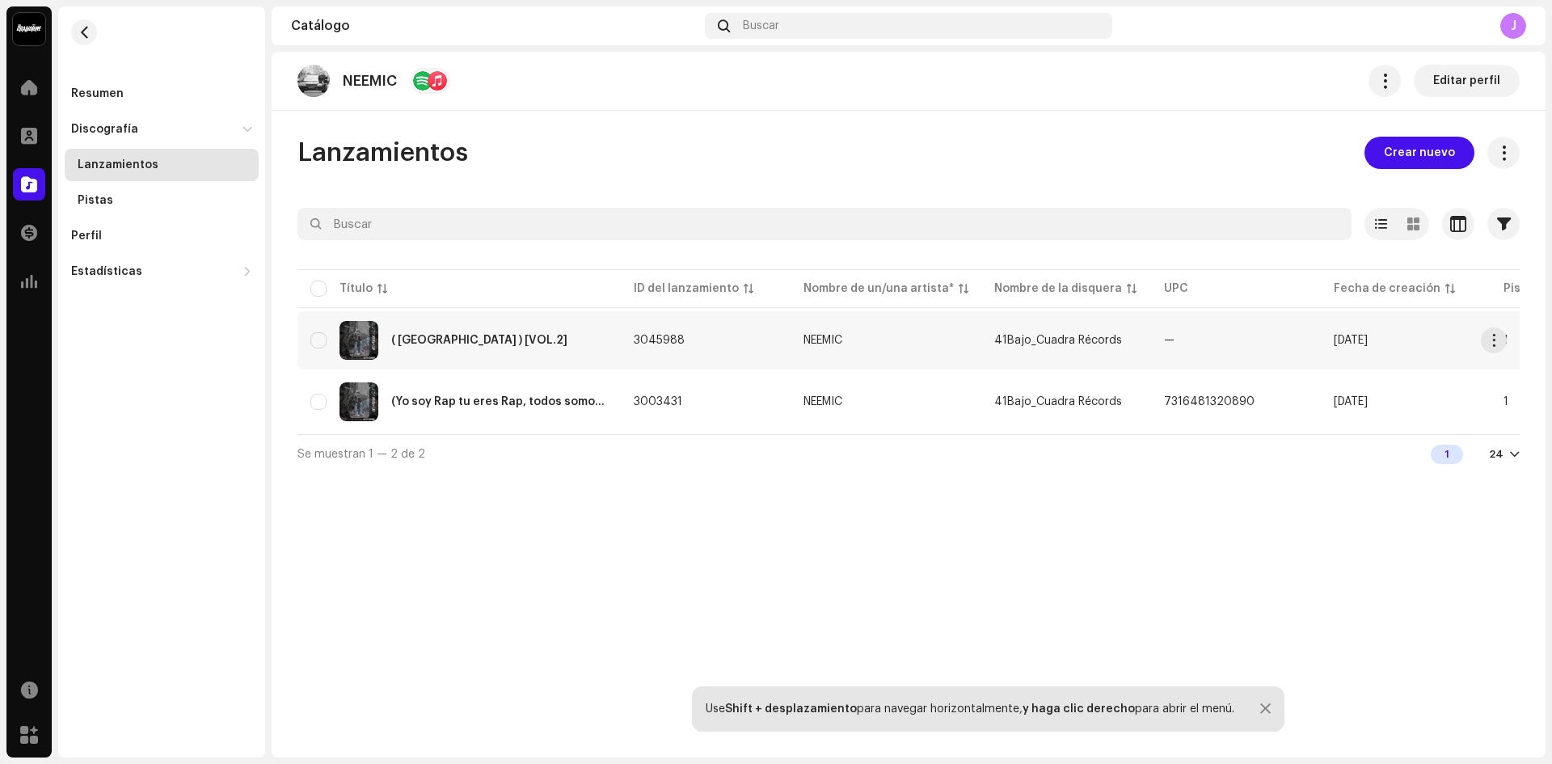
click at [1185, 336] on td "—" at bounding box center [1236, 340] width 170 height 58
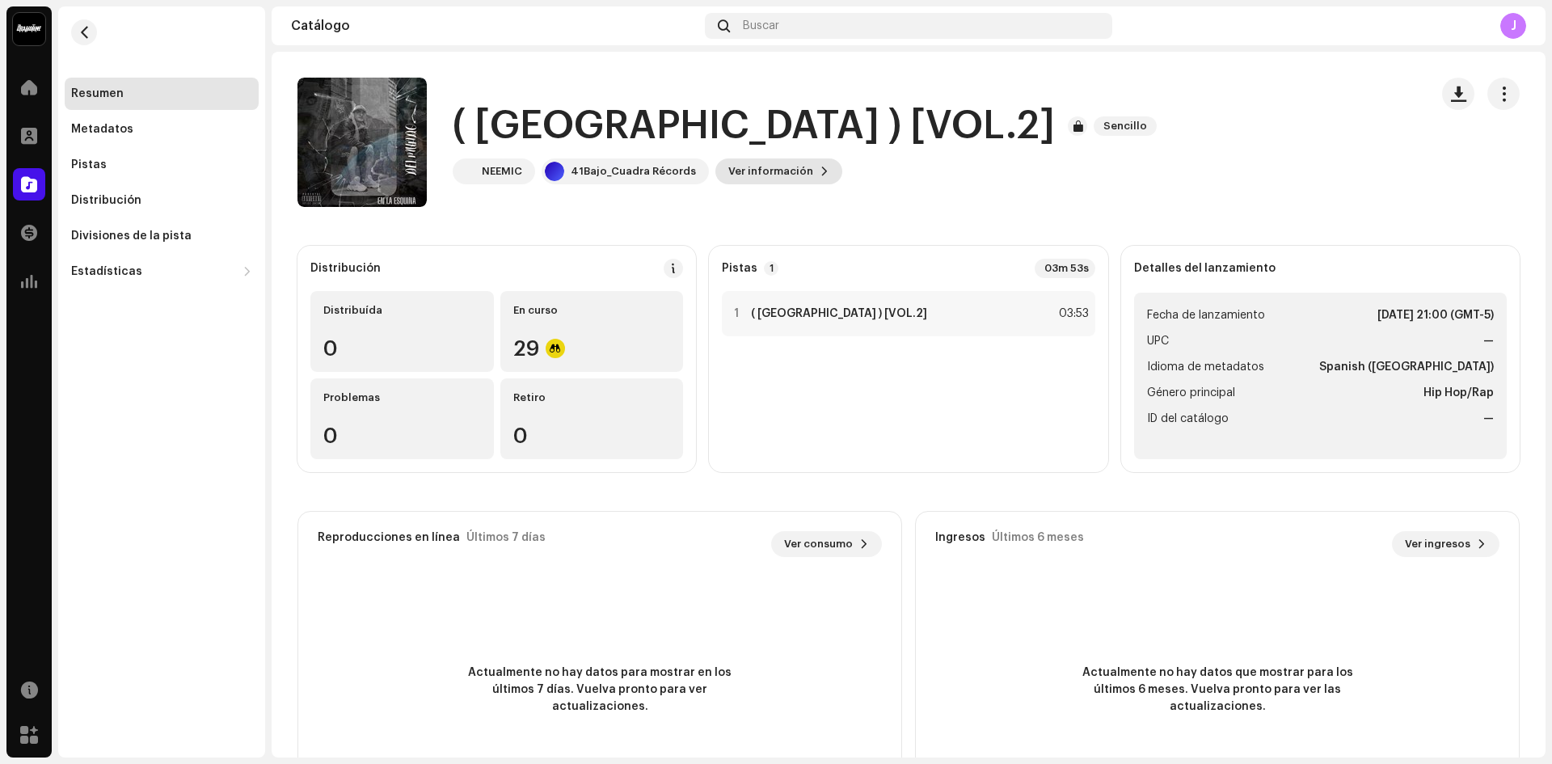
click at [787, 167] on span "Ver información" at bounding box center [771, 171] width 85 height 32
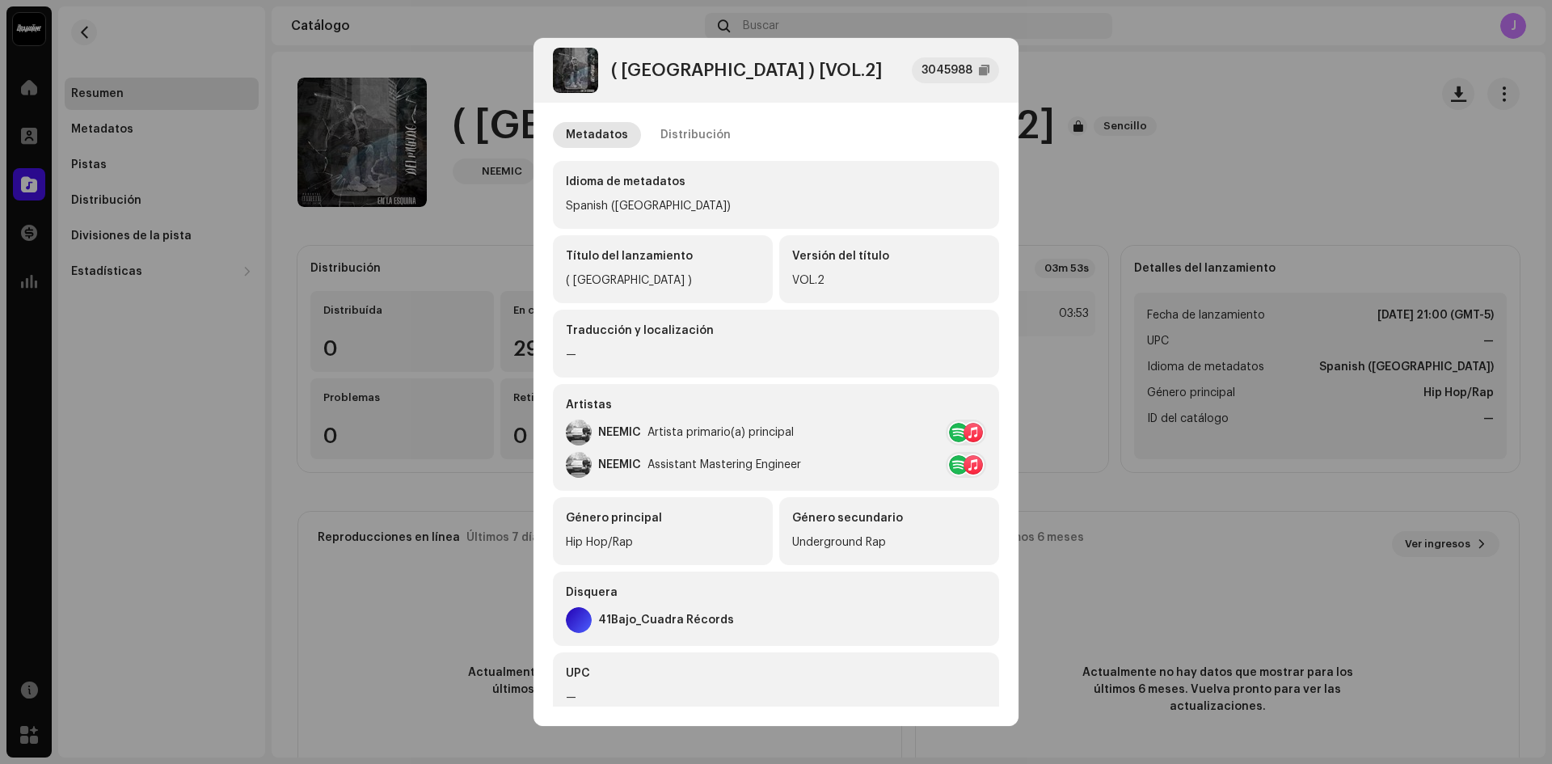
click at [923, 606] on div "Disquera 41Bajo_Cuadra Récords" at bounding box center [776, 609] width 446 height 74
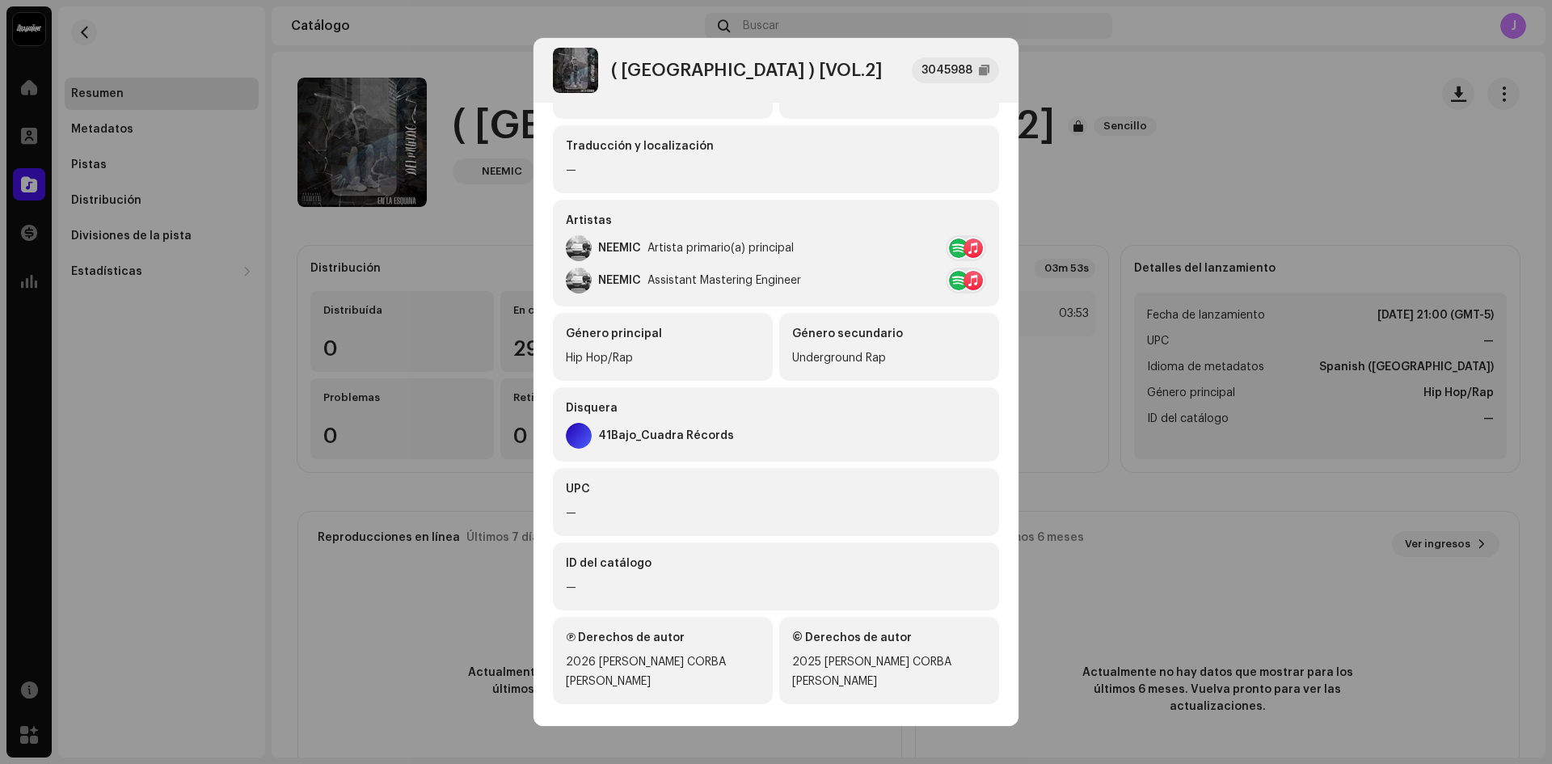
scroll to position [201, 0]
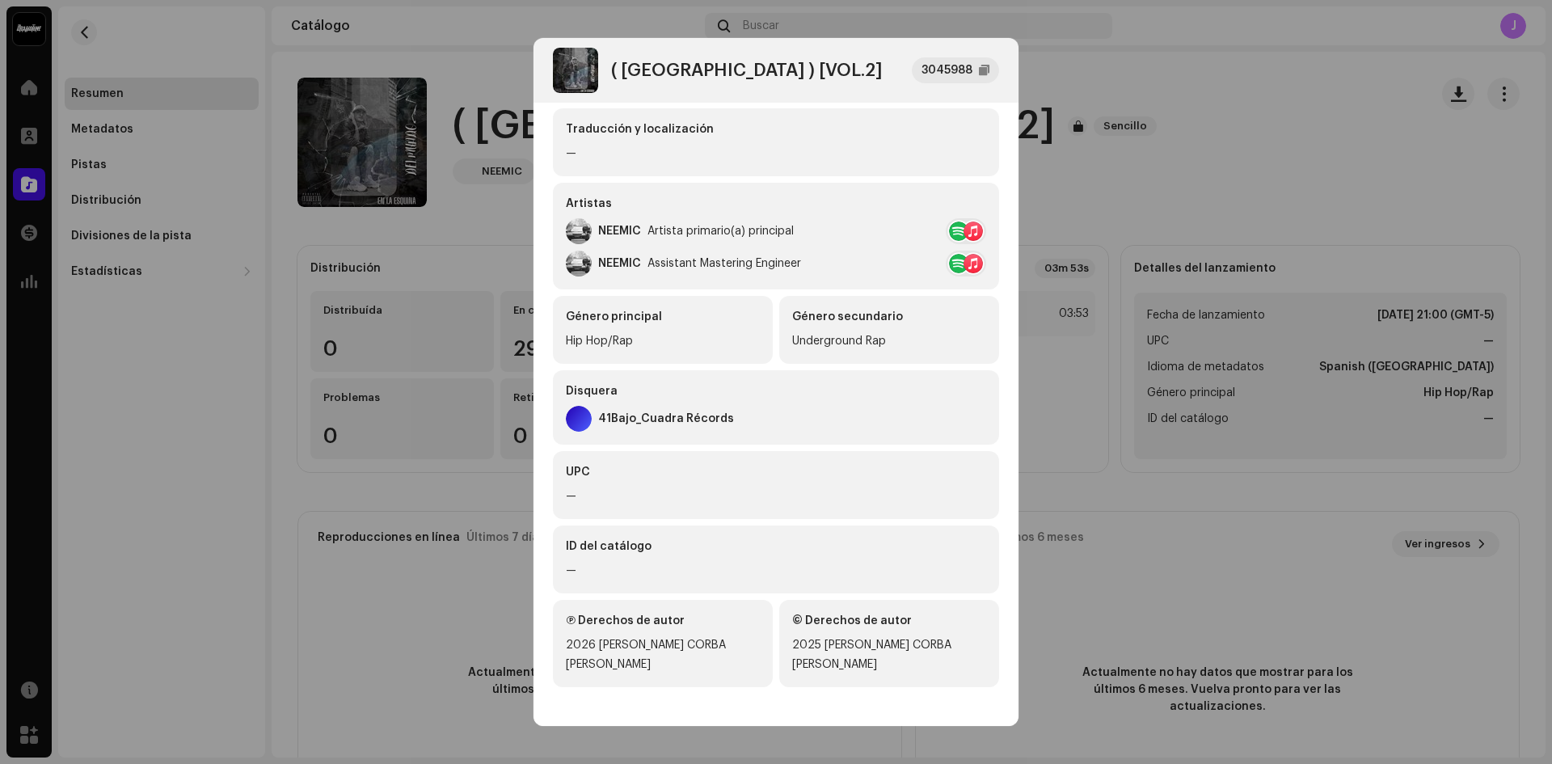
click at [707, 585] on div "ID del catálogo —" at bounding box center [776, 560] width 446 height 68
click at [560, 516] on div "UPC —" at bounding box center [776, 485] width 446 height 68
click at [940, 78] on div "3045988" at bounding box center [947, 70] width 51 height 19
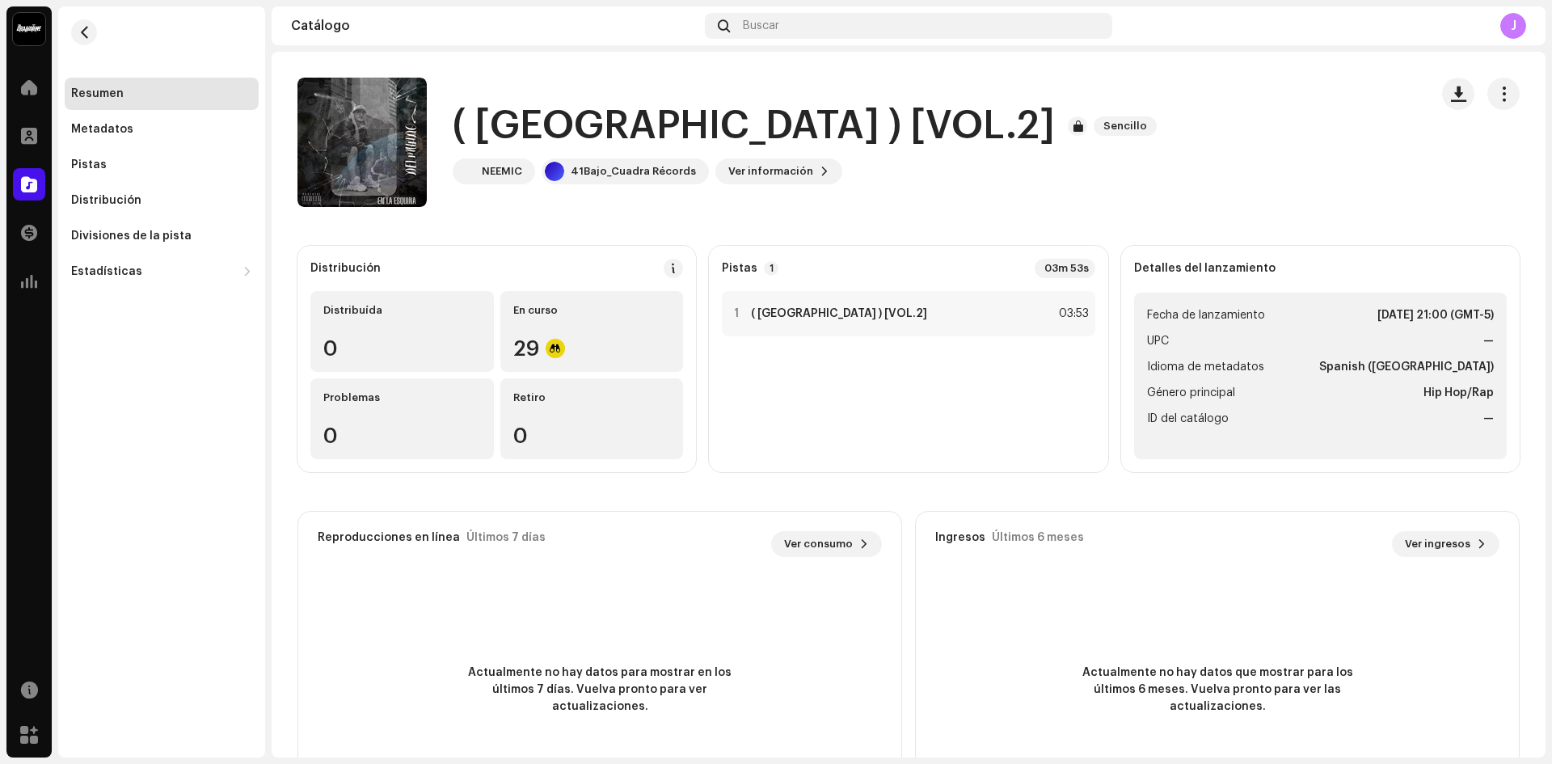
click at [1185, 391] on span "Género principal" at bounding box center [1191, 392] width 88 height 19
click at [1232, 321] on span "Fecha de lanzamiento" at bounding box center [1206, 315] width 118 height 19
click at [1299, 306] on li "Fecha de lanzamiento 9 oct 2025, 21:00 (GMT-5)" at bounding box center [1320, 315] width 347 height 19
click at [1301, 310] on li "Fecha de lanzamiento 9 oct 2025, 21:00 (GMT-5)" at bounding box center [1320, 315] width 347 height 19
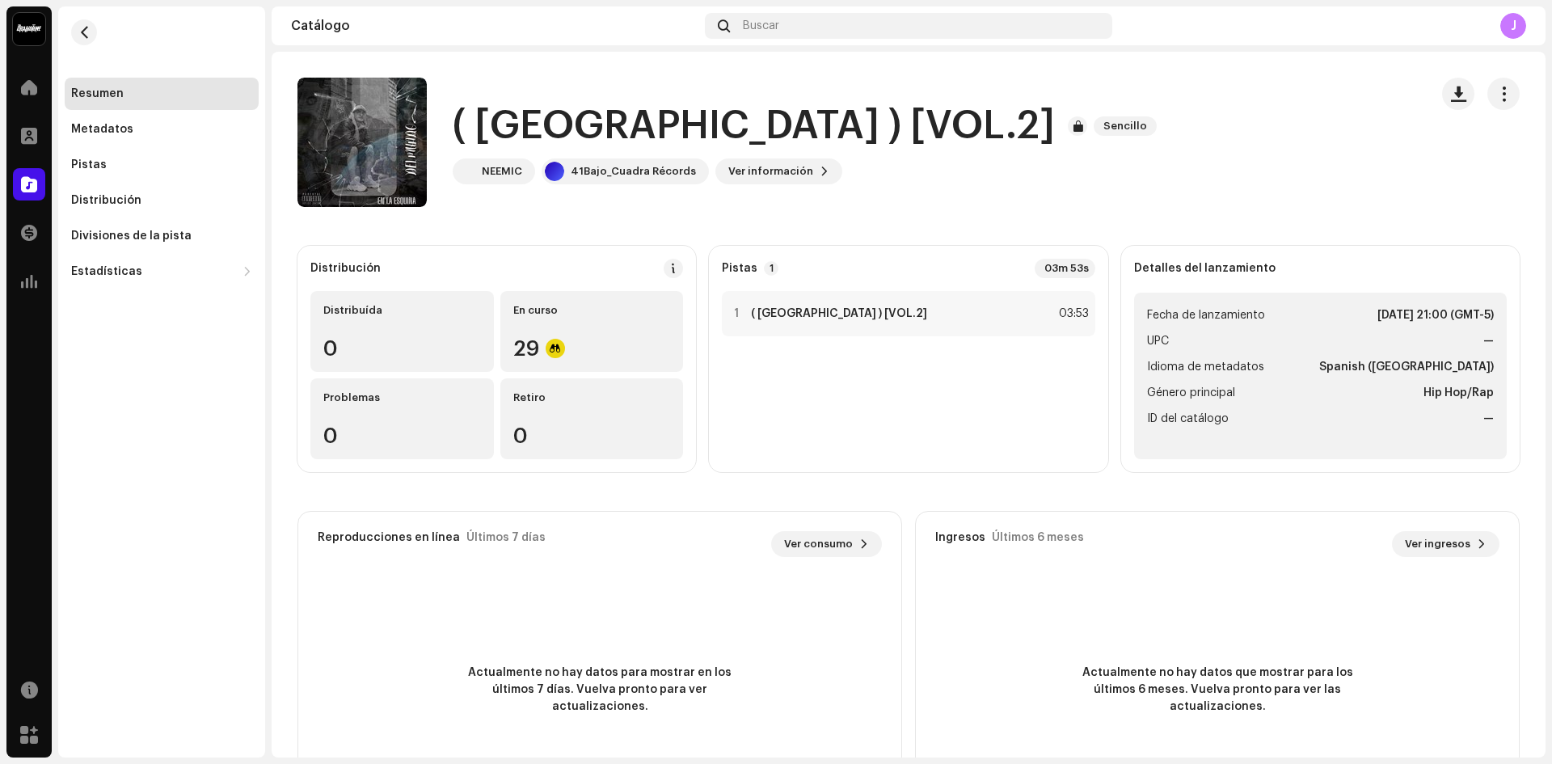
click at [1301, 310] on li "Fecha de lanzamiento 9 oct 2025, 21:00 (GMT-5)" at bounding box center [1320, 315] width 347 height 19
click at [1266, 310] on li "Fecha de lanzamiento 9 oct 2025, 21:00 (GMT-5)" at bounding box center [1320, 315] width 347 height 19
click at [1246, 315] on span "Fecha de lanzamiento" at bounding box center [1206, 315] width 118 height 19
click at [1255, 315] on span "Fecha de lanzamiento" at bounding box center [1206, 315] width 118 height 19
drag, startPoint x: 1255, startPoint y: 315, endPoint x: 1109, endPoint y: 312, distance: 145.6
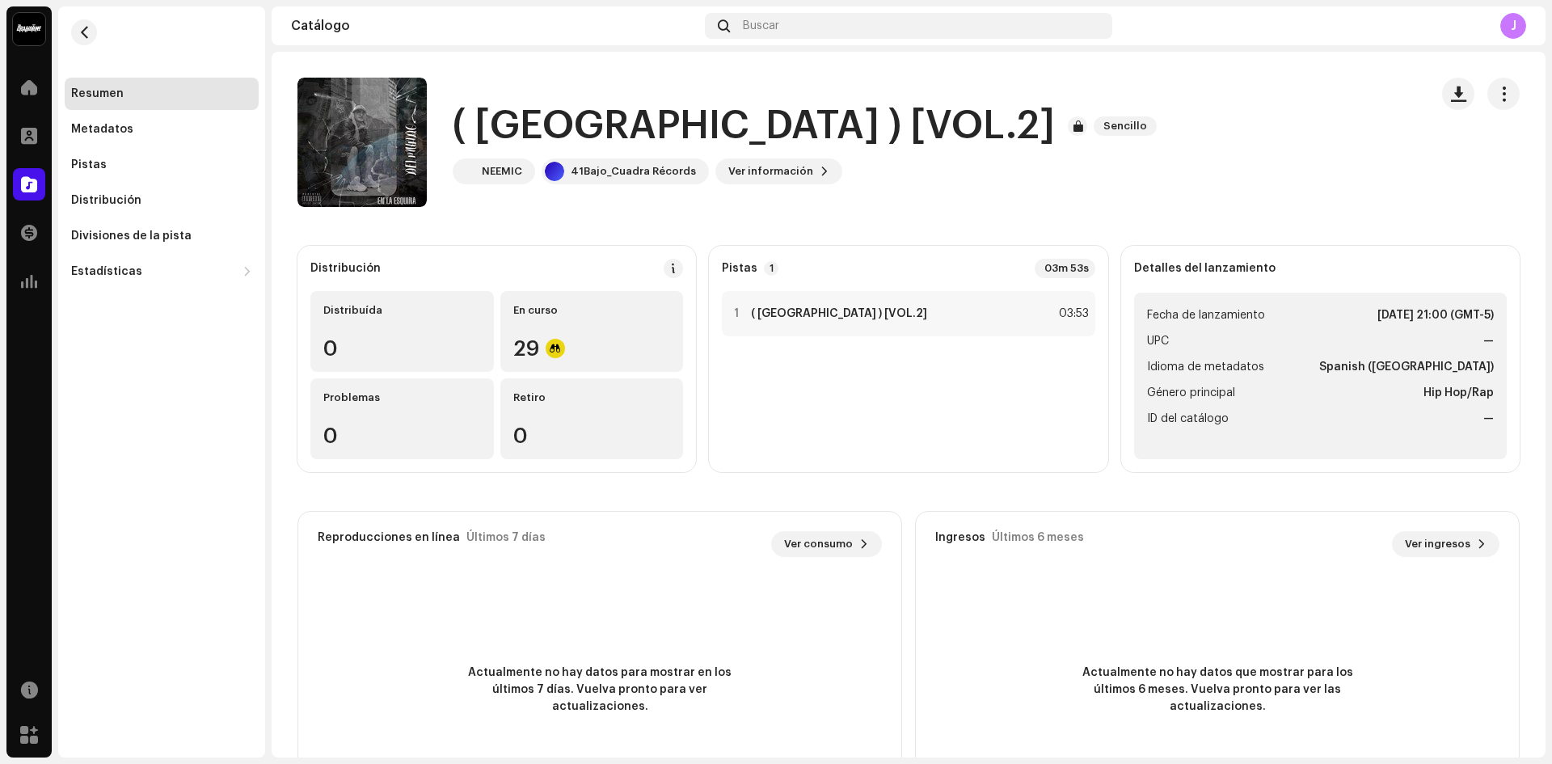
click at [1109, 312] on div "Distribución Distribuída 0 En curso 29 Problemas 0 Retiro 0 Pistas 1 03m 53s 1 …" at bounding box center [909, 359] width 1223 height 226
click at [1295, 303] on ul "Fecha de lanzamiento 9 oct 2025, 21:00 (GMT-5) UPC — Idioma de metadatos Spanis…" at bounding box center [1320, 376] width 373 height 167
drag, startPoint x: 1295, startPoint y: 303, endPoint x: 1280, endPoint y: 486, distance: 183.3
click at [1280, 486] on div "Distribución Distribuída 0 En curso 29 Problemas 0 Retiro 0 Pistas 1 03m 53s 1 …" at bounding box center [909, 540] width 1223 height 589
click at [1275, 329] on ul "Fecha de lanzamiento 9 oct 2025, 21:00 (GMT-5) UPC — Idioma de metadatos Spanis…" at bounding box center [1320, 376] width 373 height 167
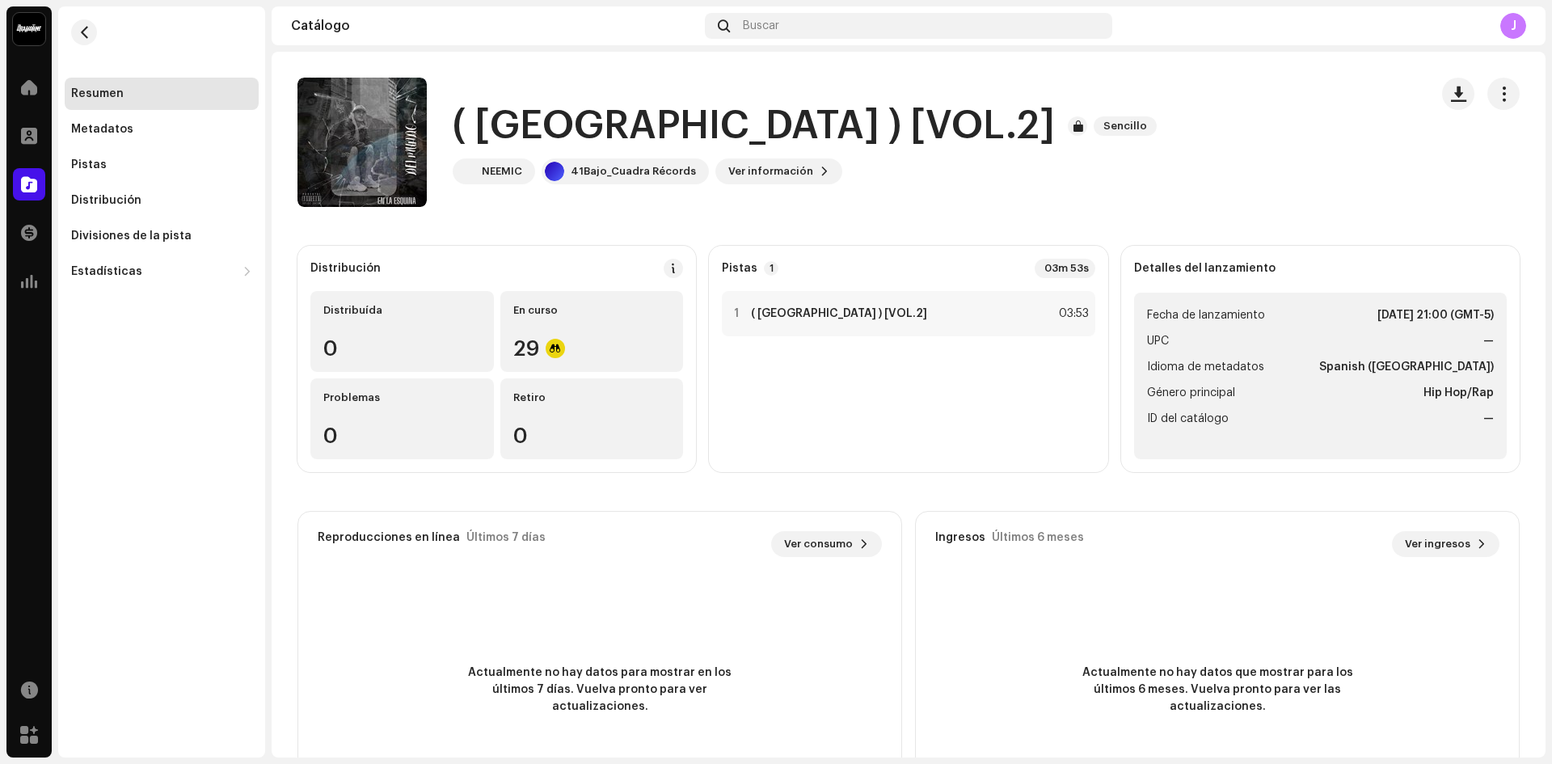
drag, startPoint x: 1259, startPoint y: 319, endPoint x: 1094, endPoint y: 300, distance: 166.1
click at [1094, 300] on div "Distribución Distribuída 0 En curso 29 Problemas 0 Retiro 0 Pistas 1 03m 53s 1 …" at bounding box center [909, 359] width 1223 height 226
copy div "Detalles del lanzamiento Fecha de lanzamiento"
click at [1325, 260] on div "Detalles del lanzamiento" at bounding box center [1320, 268] width 373 height 19
click at [118, 177] on div "Pistas" at bounding box center [162, 165] width 194 height 32
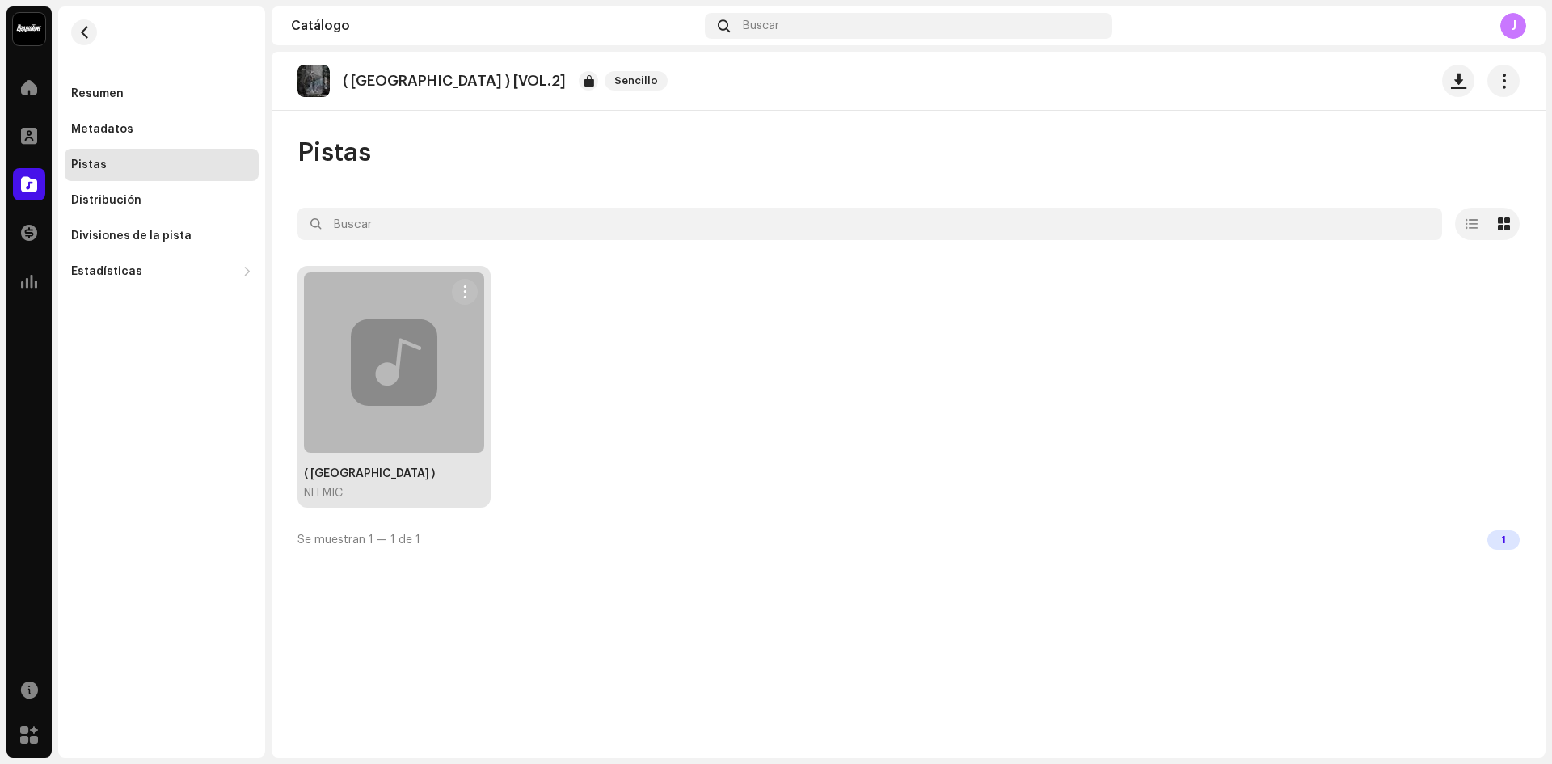
click at [357, 343] on div at bounding box center [394, 362] width 180 height 180
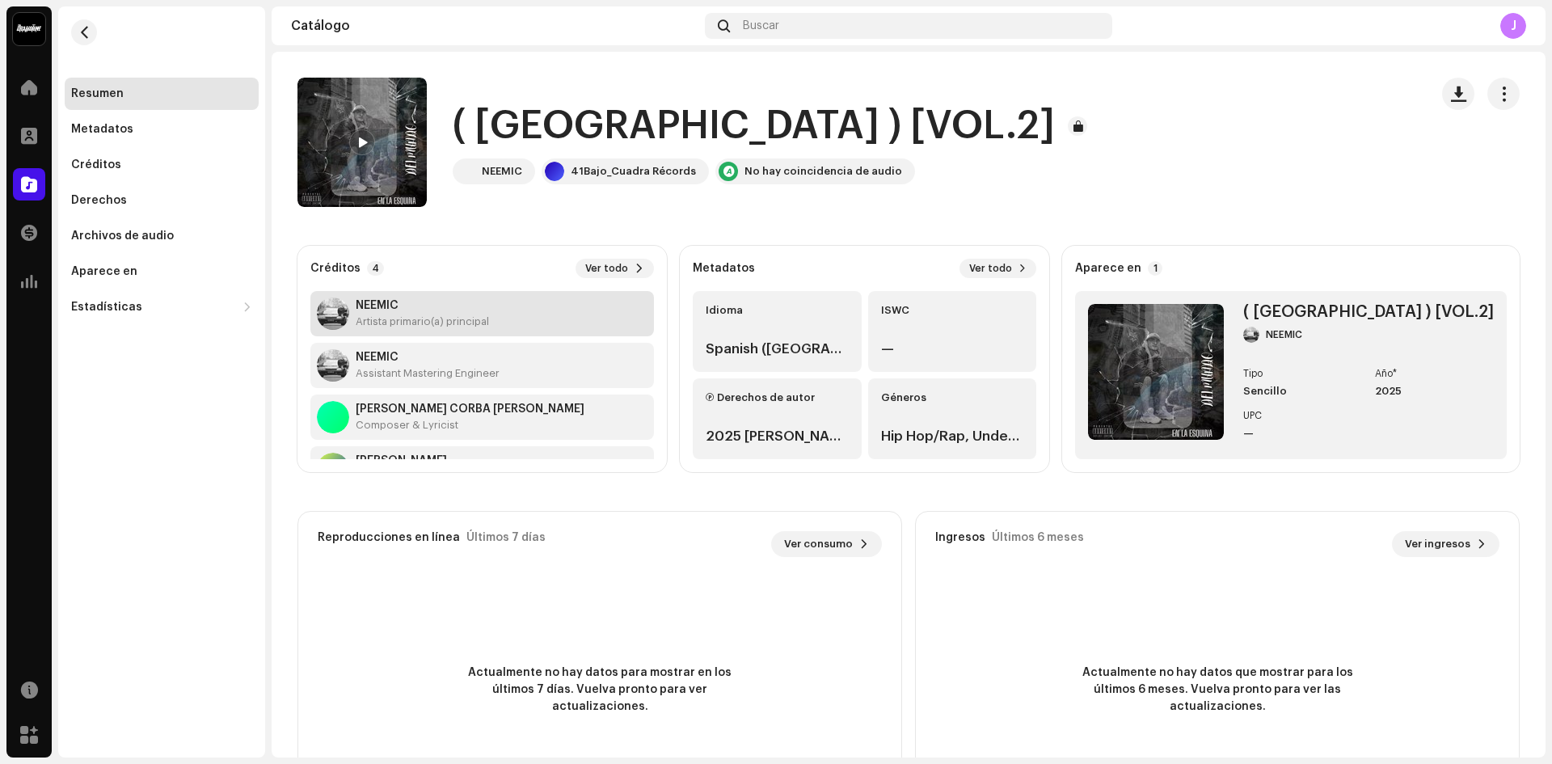
click at [456, 311] on strong "NEEMIC" at bounding box center [422, 305] width 133 height 13
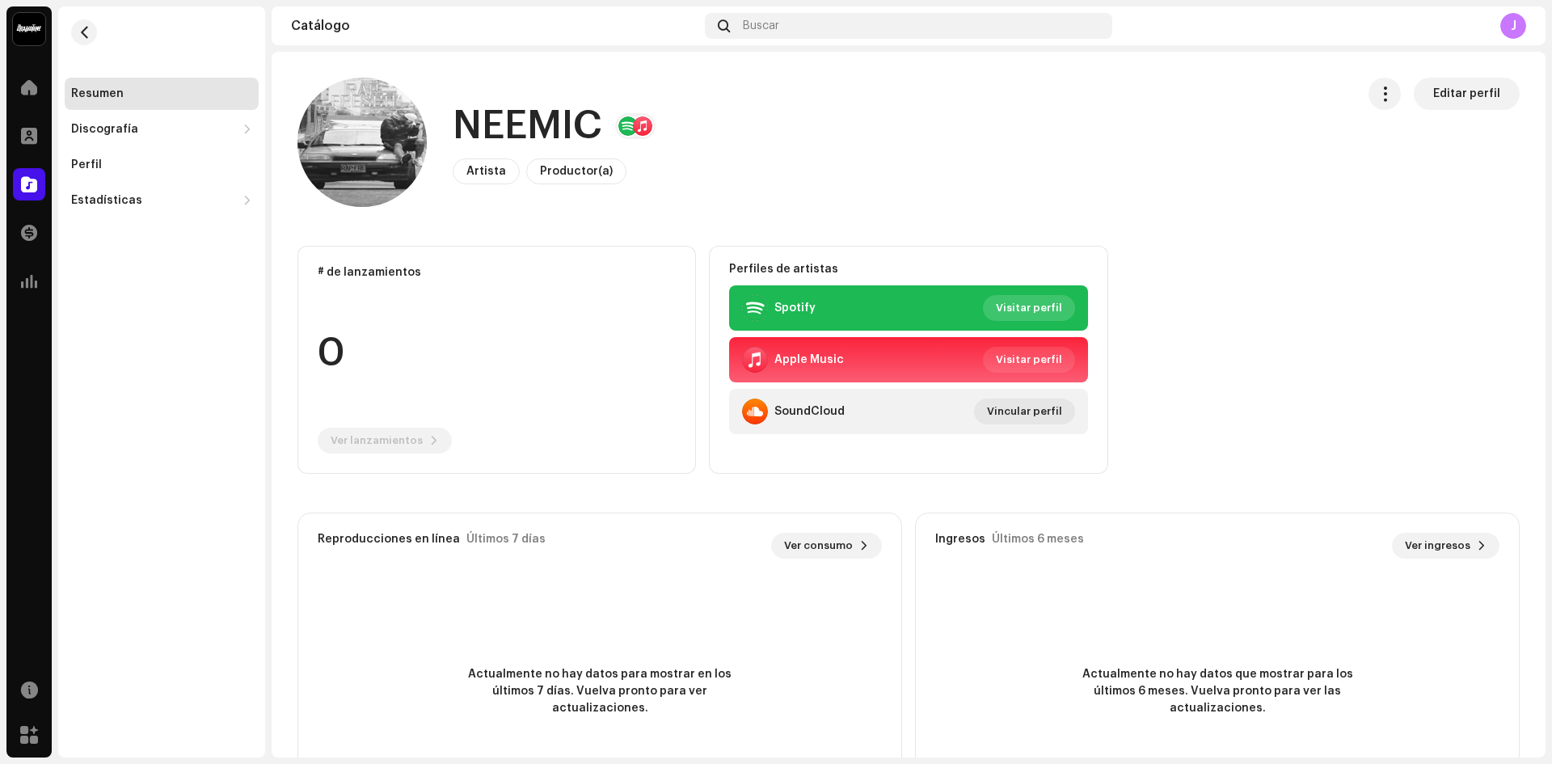
click at [1015, 308] on span "Visitar perfil" at bounding box center [1029, 308] width 66 height 32
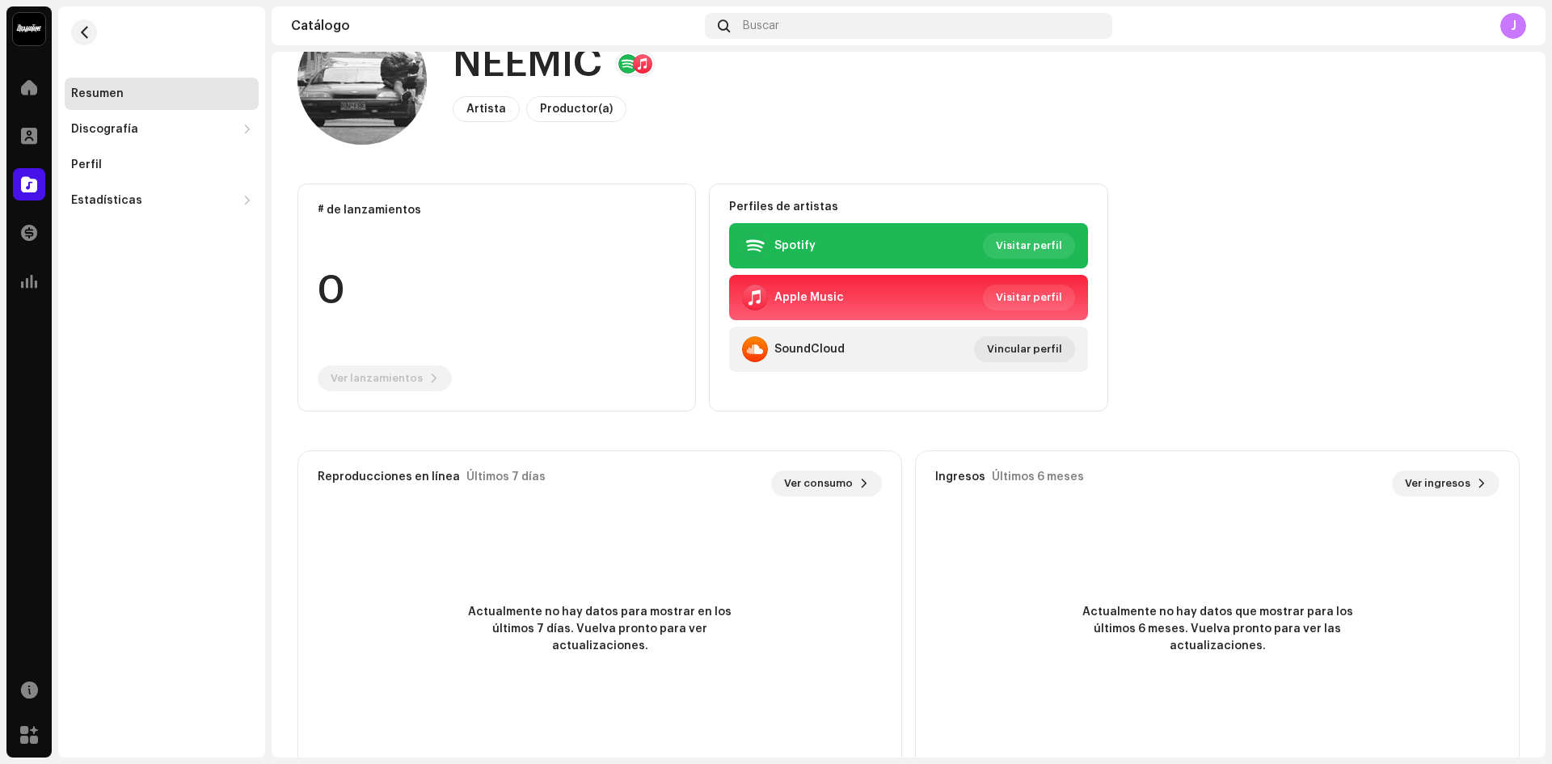
scroll to position [64, 0]
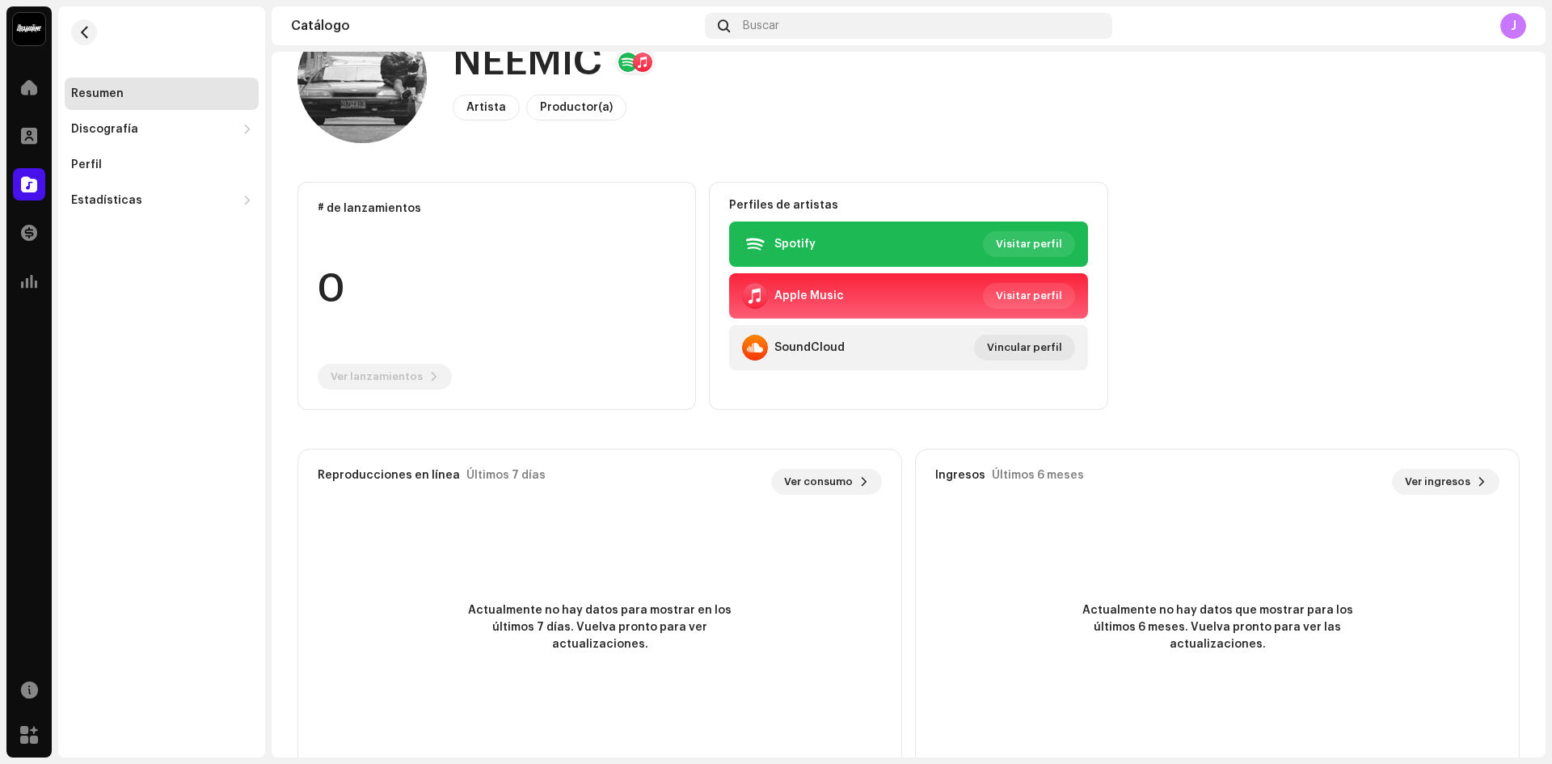
click at [552, 218] on re-o-card-data "# de lanzamientos 0 Ver lanzamientos" at bounding box center [497, 296] width 399 height 228
click at [1021, 293] on span "Visitar perfil" at bounding box center [1029, 296] width 66 height 32
drag, startPoint x: 1552, startPoint y: 231, endPoint x: 1548, endPoint y: 251, distance: 20.5
click at [1548, 251] on div "41Bajo_Cuadra Récords Inicio Perfil Catálogo Transacciones Estadísticas Recurso…" at bounding box center [776, 382] width 1552 height 764
drag, startPoint x: 1548, startPoint y: 251, endPoint x: 1548, endPoint y: 114, distance: 137.5
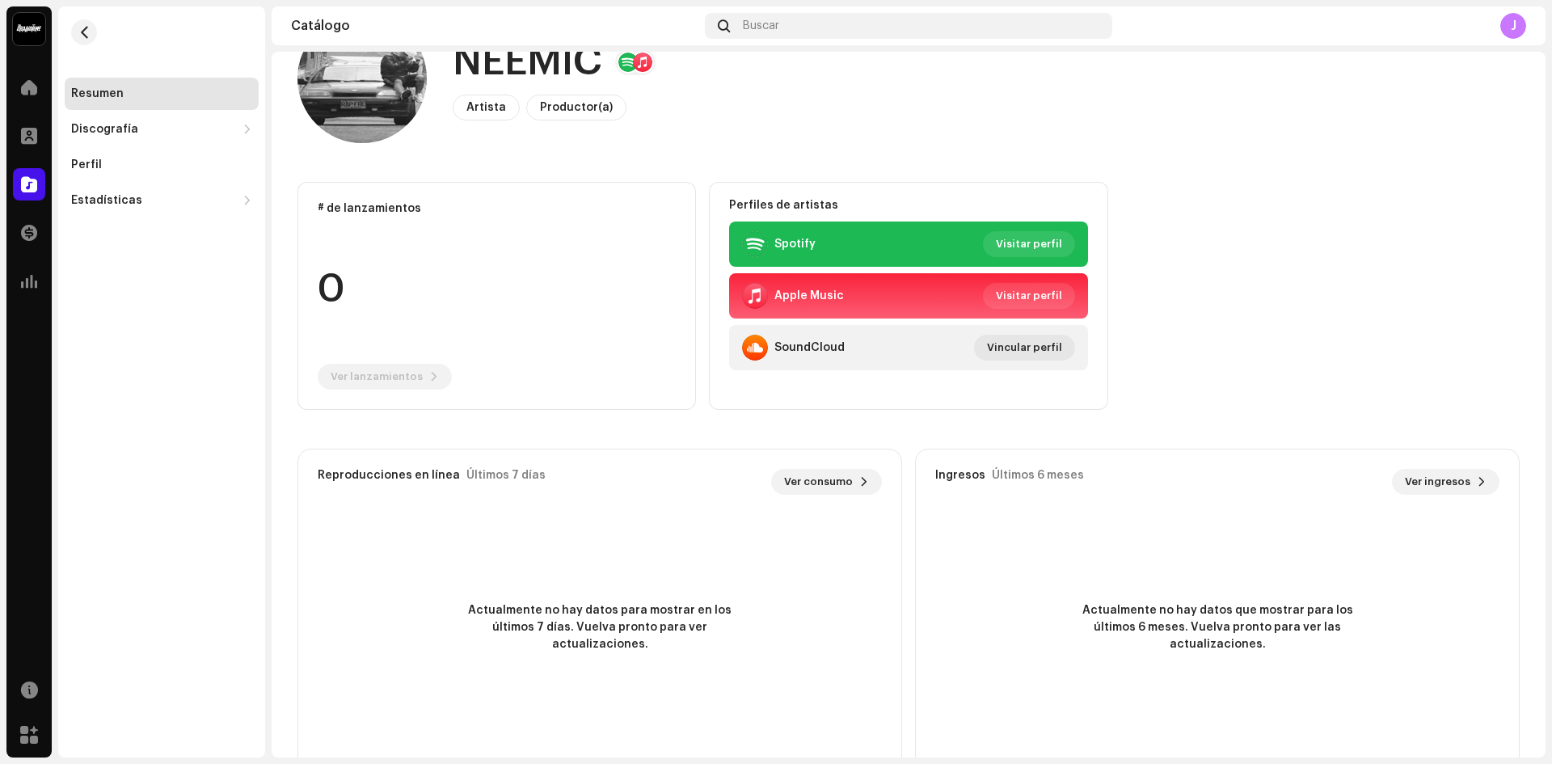
click at [1548, 114] on div "41Bajo_Cuadra Récords Inicio Perfil Catálogo Transacciones Estadísticas Recurso…" at bounding box center [776, 382] width 1552 height 764
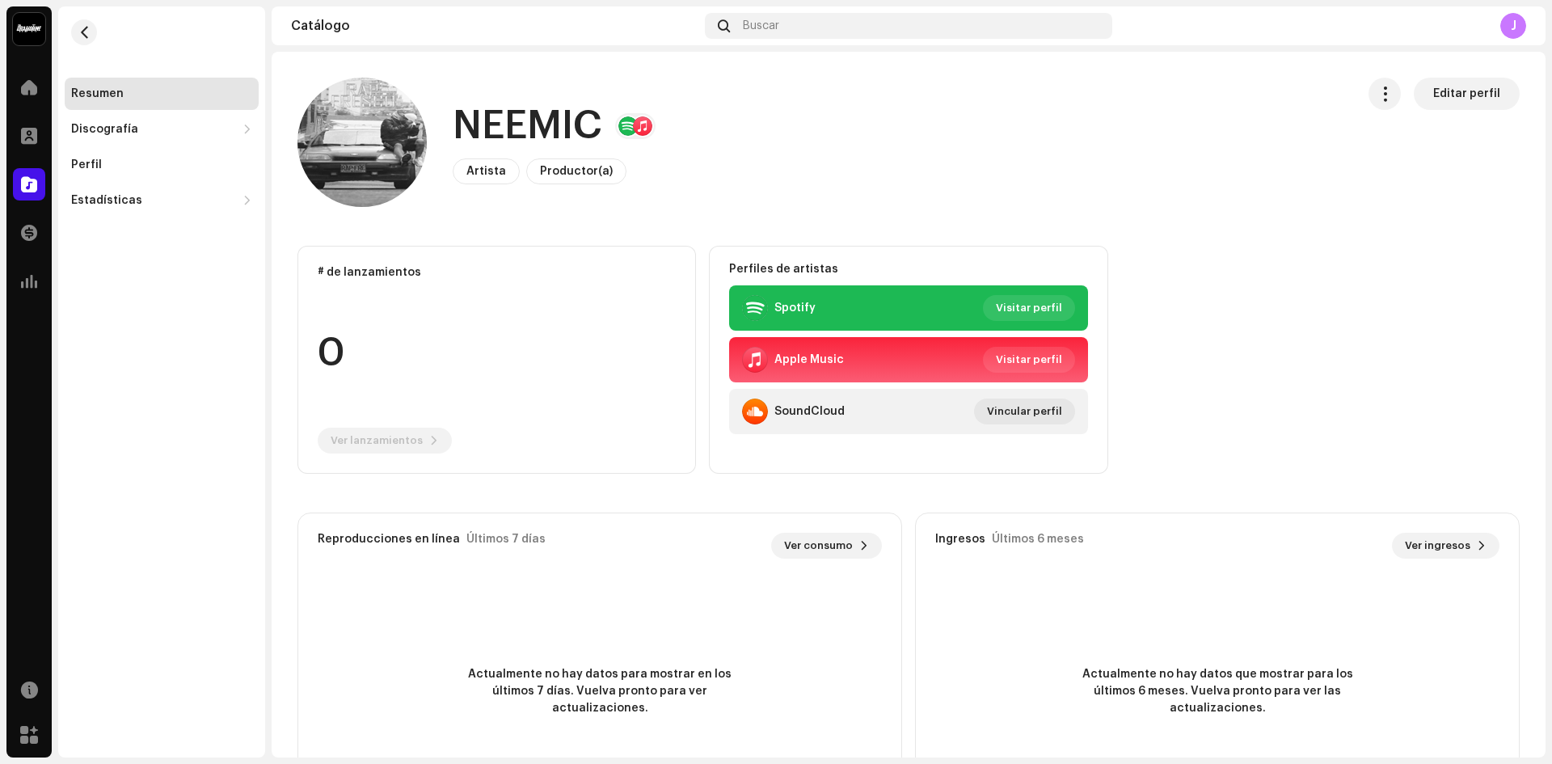
click at [471, 174] on span "Artista" at bounding box center [487, 171] width 40 height 11
click at [146, 133] on div "Discografía" at bounding box center [153, 129] width 165 height 13
click at [104, 161] on div "Lanzamientos" at bounding box center [118, 164] width 81 height 13
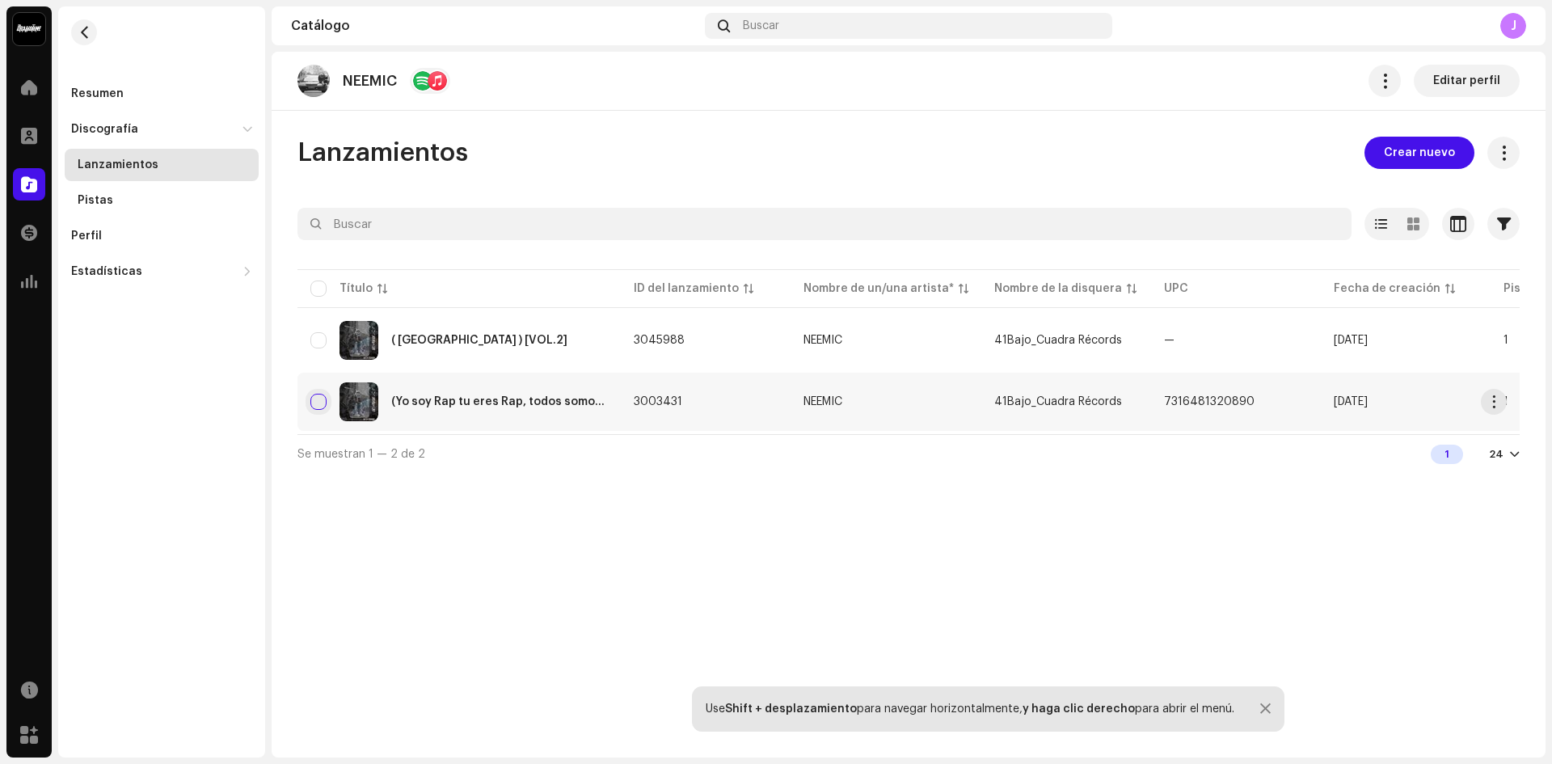
click at [312, 406] on input "checkbox" at bounding box center [318, 402] width 16 height 16
checkbox input "true"
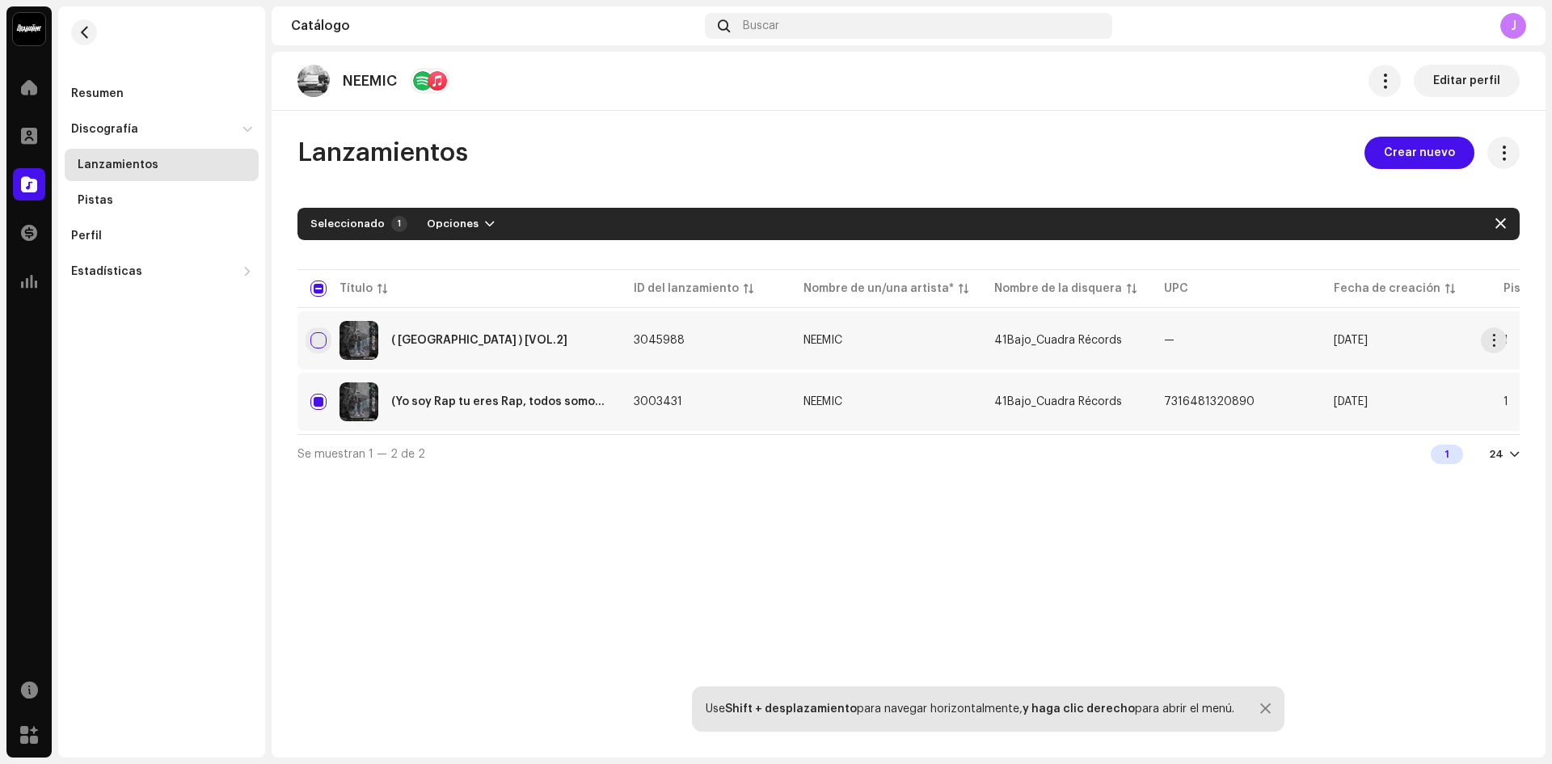
click at [316, 336] on input "Row Unselected" at bounding box center [318, 340] width 16 height 16
checkbox input "true"
click at [323, 403] on input "Row Selected" at bounding box center [318, 402] width 16 height 16
checkbox input "false"
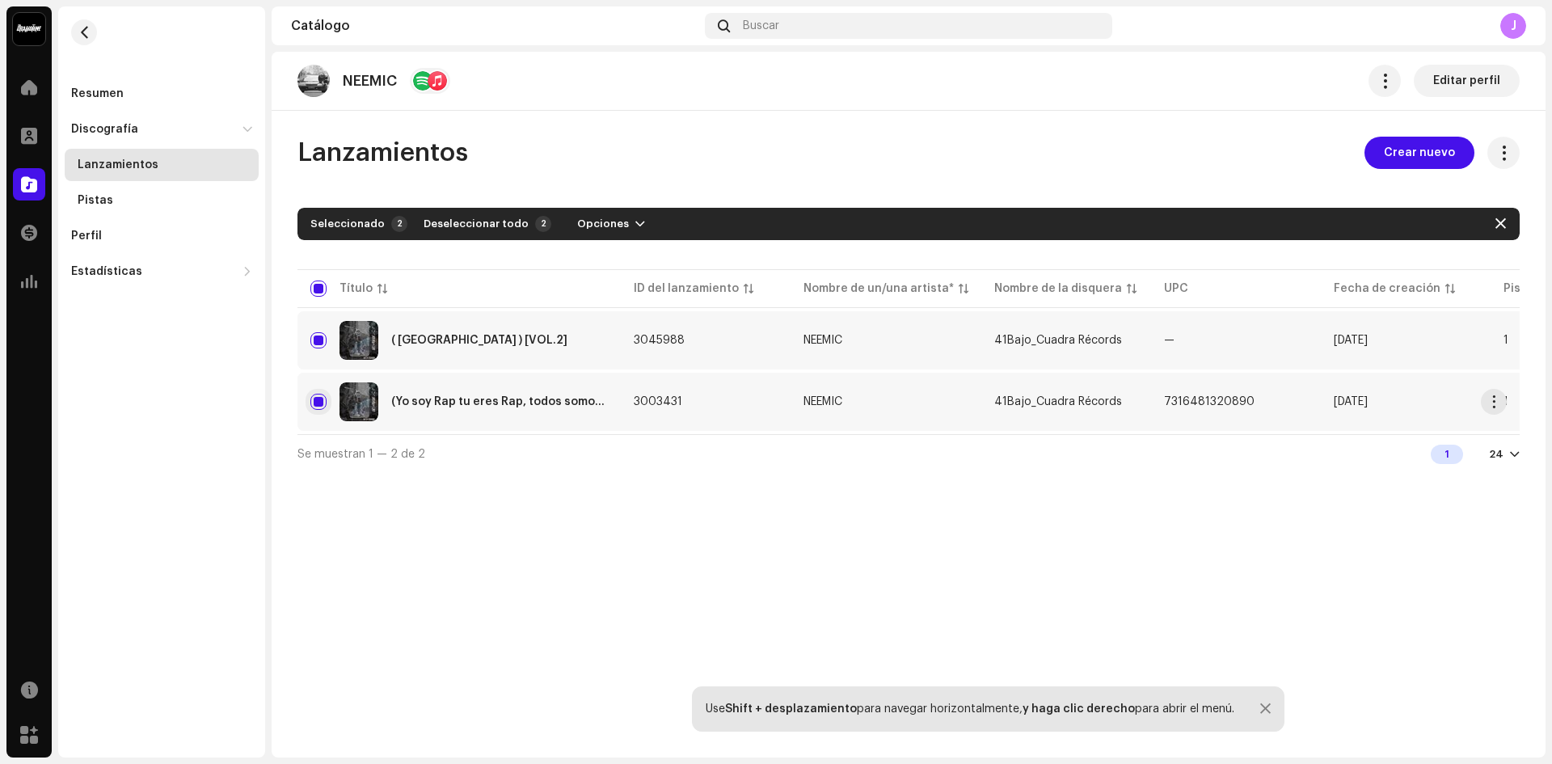
checkbox input "false"
click at [1494, 351] on button "button" at bounding box center [1494, 340] width 26 height 26
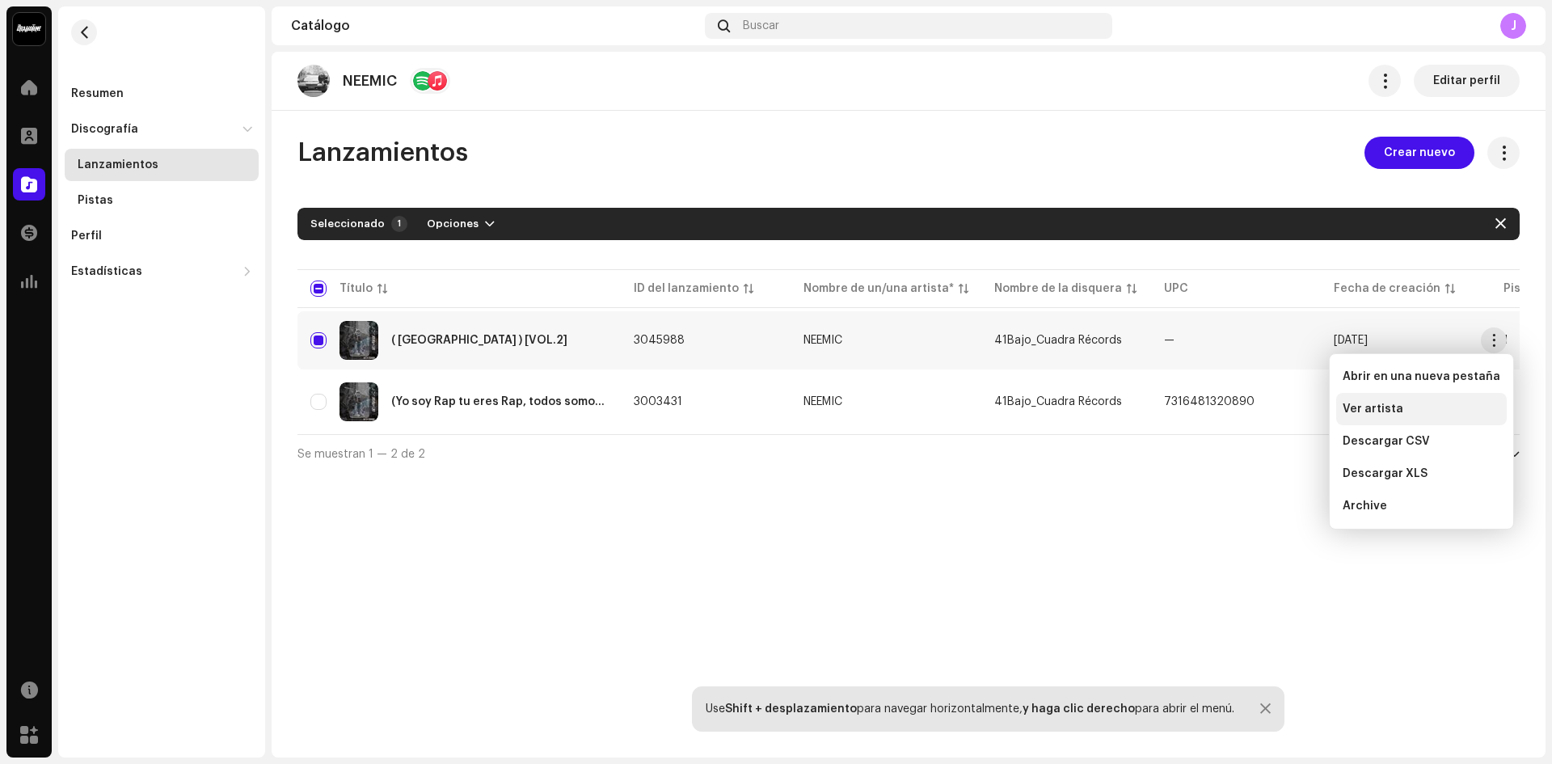
click at [1358, 423] on div "Ver artista" at bounding box center [1422, 409] width 171 height 32
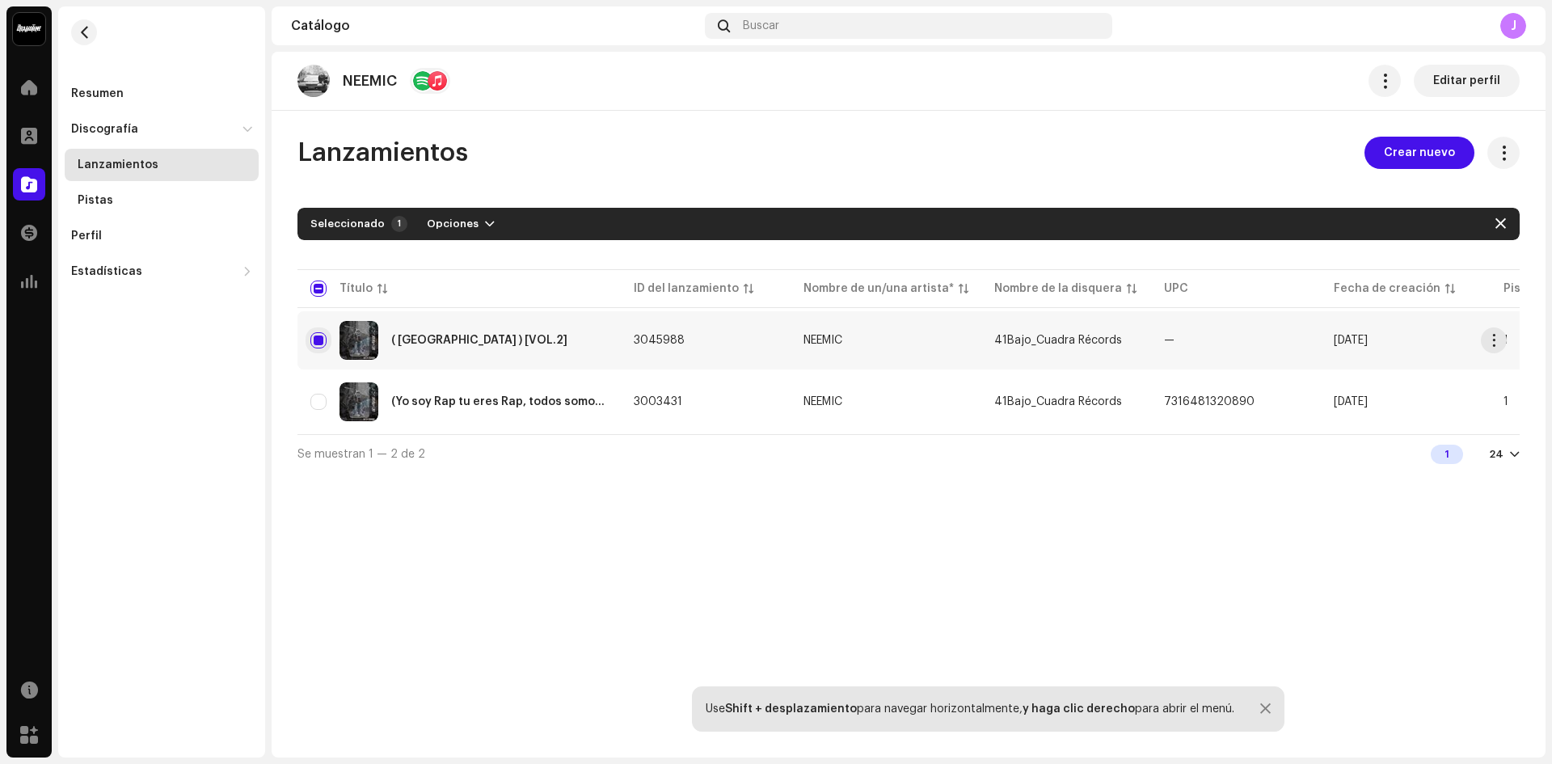
click at [318, 336] on input "Row Selected" at bounding box center [318, 340] width 16 height 16
checkbox input "false"
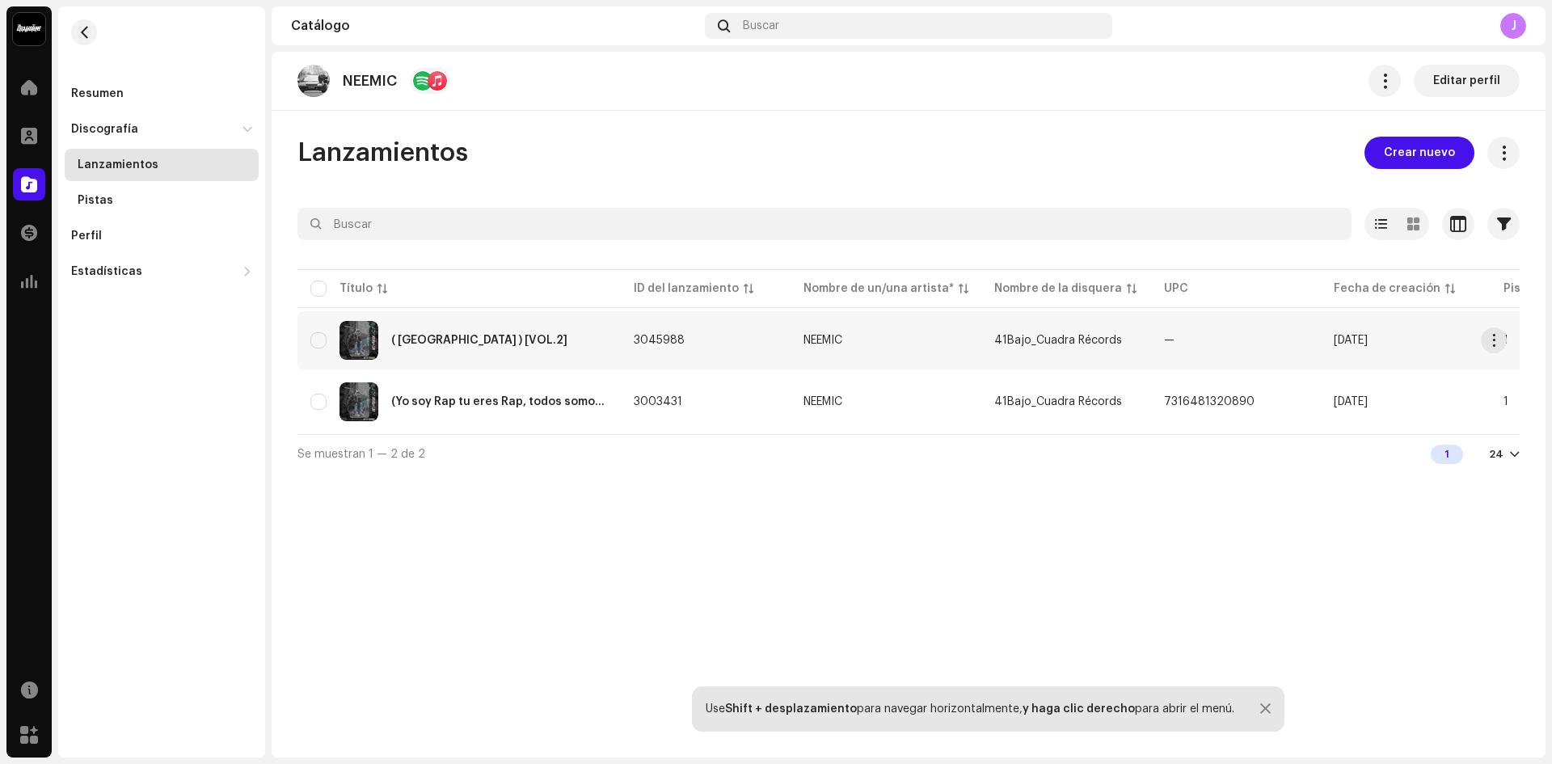
click at [1426, 351] on td "[DATE]" at bounding box center [1406, 340] width 170 height 58
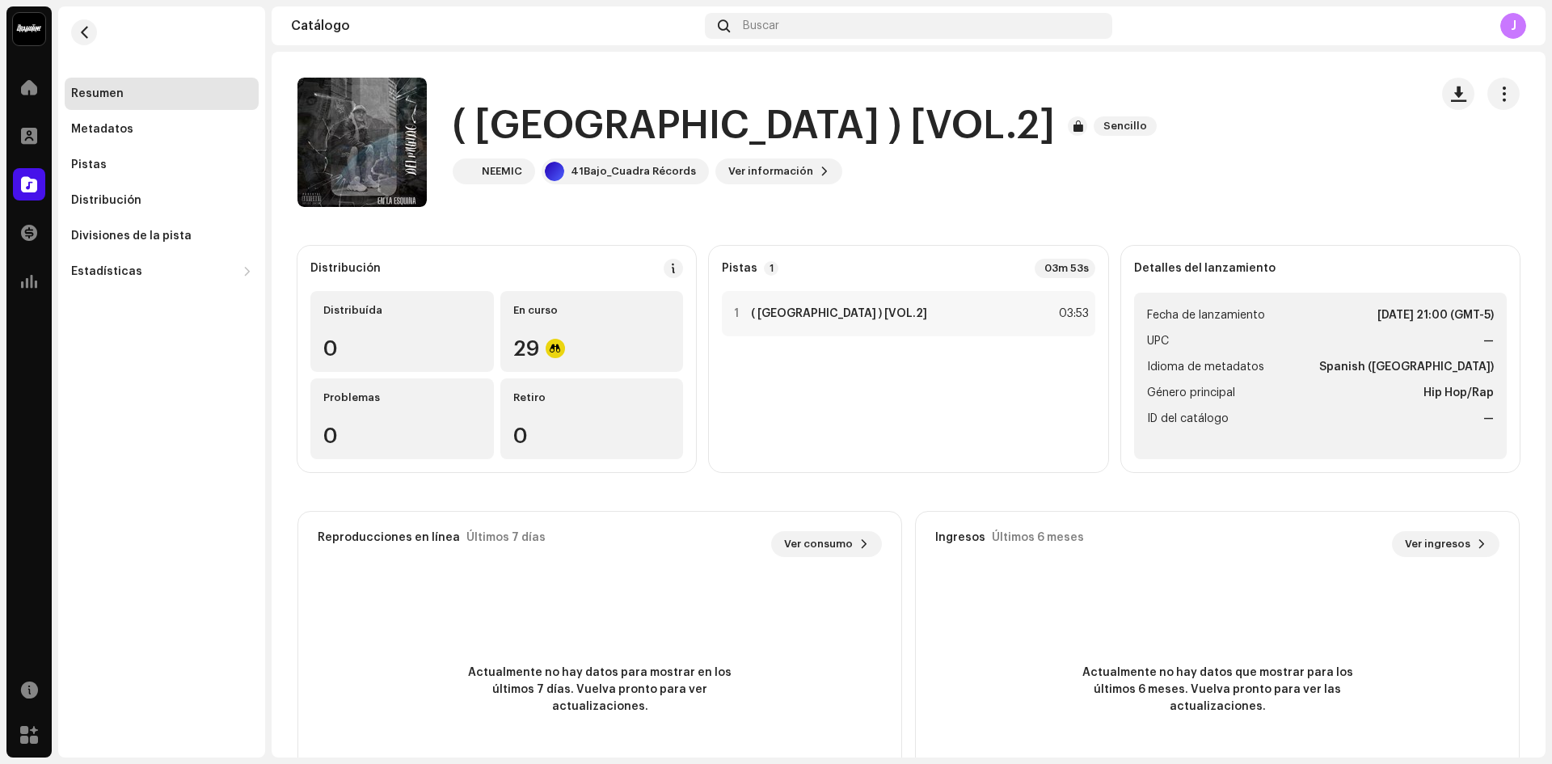
drag, startPoint x: 1348, startPoint y: 313, endPoint x: 1552, endPoint y: 334, distance: 204.8
click at [1552, 334] on div "41Bajo_Cuadra Récords Inicio Perfil Catálogo Transacciones Estadísticas Recurso…" at bounding box center [776, 382] width 1552 height 764
click at [1380, 301] on ul "Fecha de lanzamiento 9 oct 2025, 21:00 (GMT-5) UPC — Idioma de metadatos Spanis…" at bounding box center [1320, 376] width 373 height 167
drag, startPoint x: 1335, startPoint y: 309, endPoint x: 1143, endPoint y: 431, distance: 227.2
click at [1143, 431] on ul "Fecha de lanzamiento 9 oct 2025, 21:00 (GMT-5) UPC — Idioma de metadatos Spanis…" at bounding box center [1320, 376] width 373 height 167
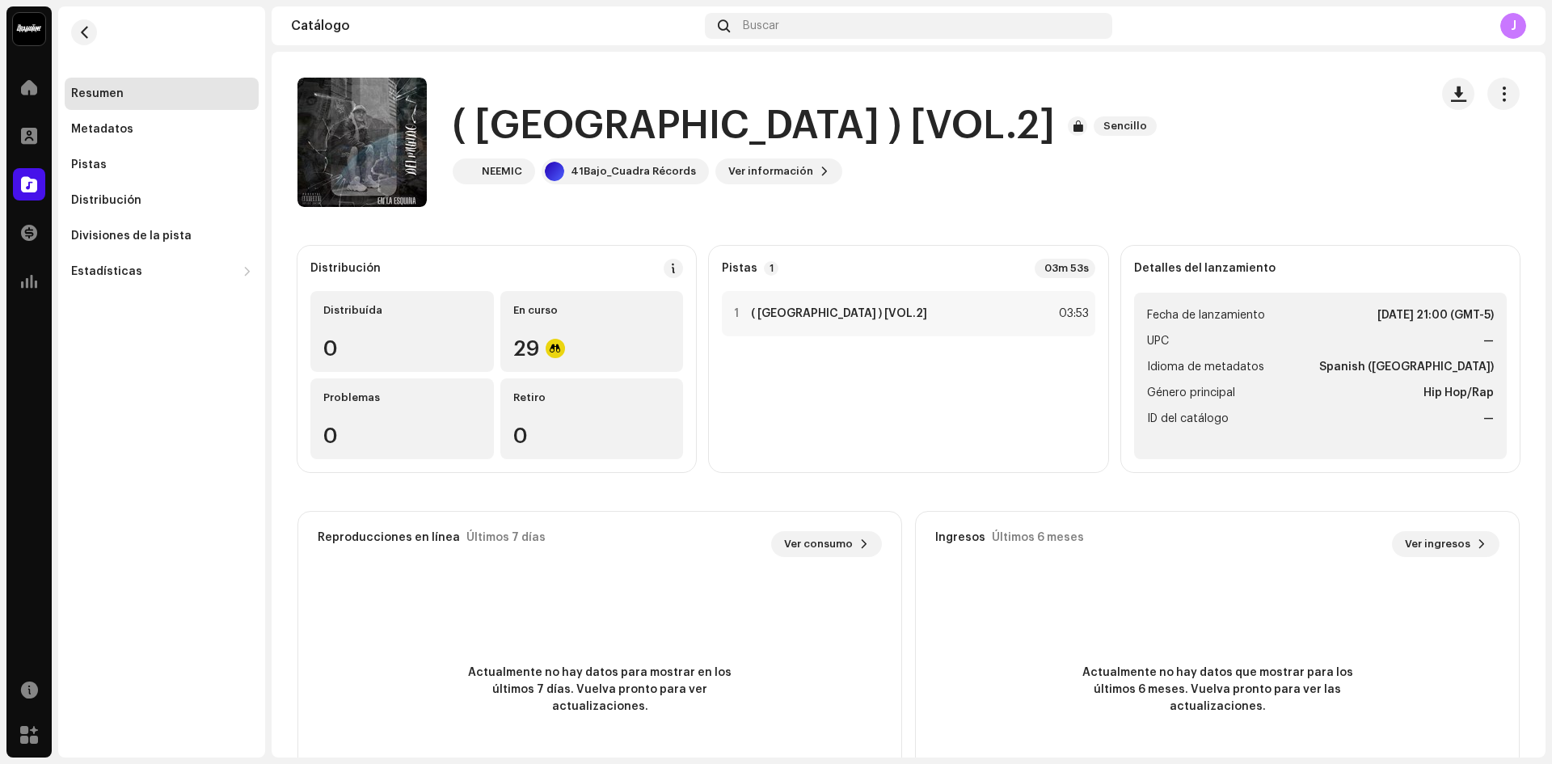
click at [872, 521] on div "Reproducciones en línea Últimos 7 días Ver consumo 0" at bounding box center [599, 544] width 603 height 65
click at [785, 182] on span "Ver información" at bounding box center [771, 171] width 85 height 32
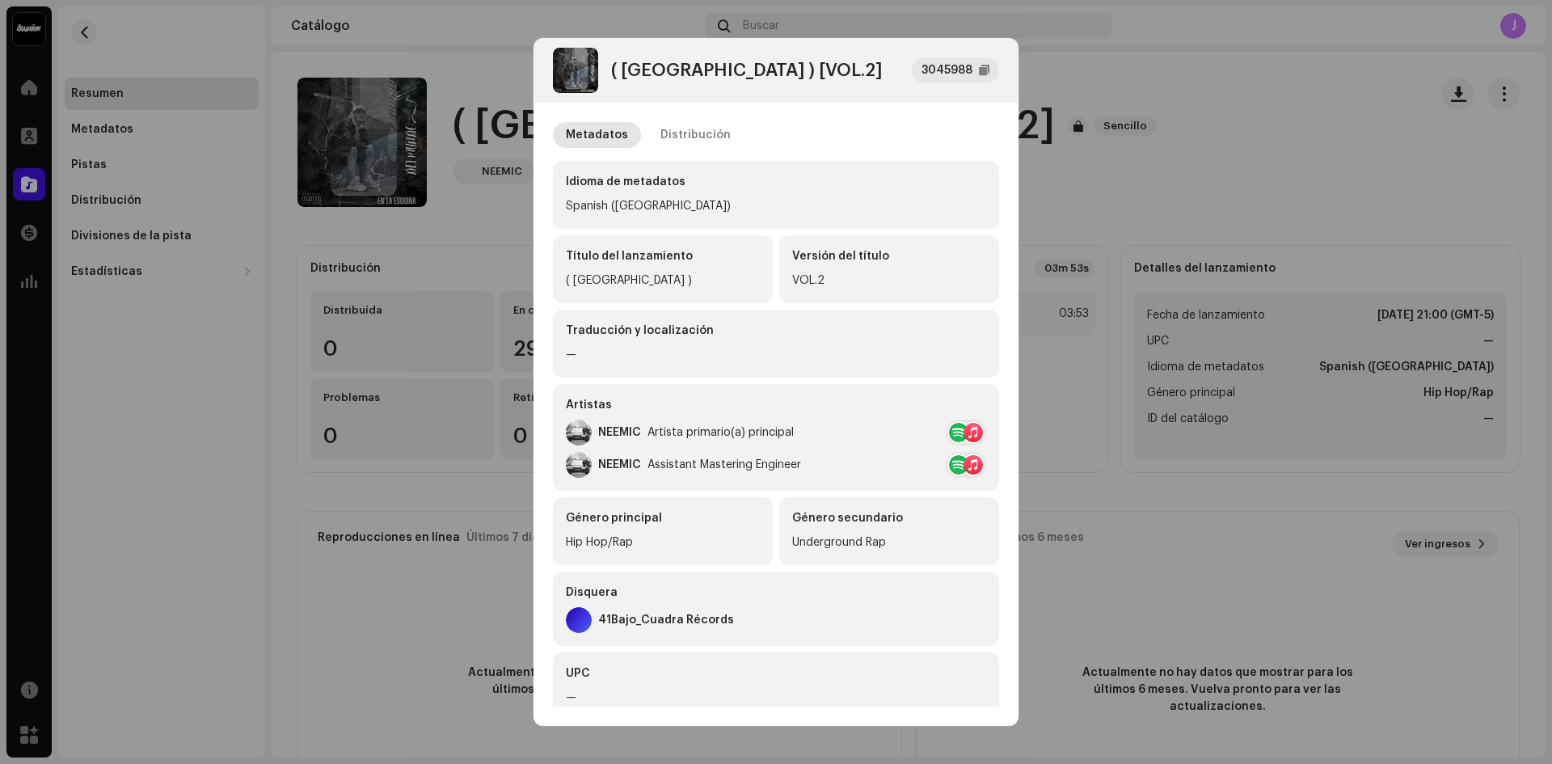
click at [652, 340] on div "Traducción y localización —" at bounding box center [776, 344] width 446 height 68
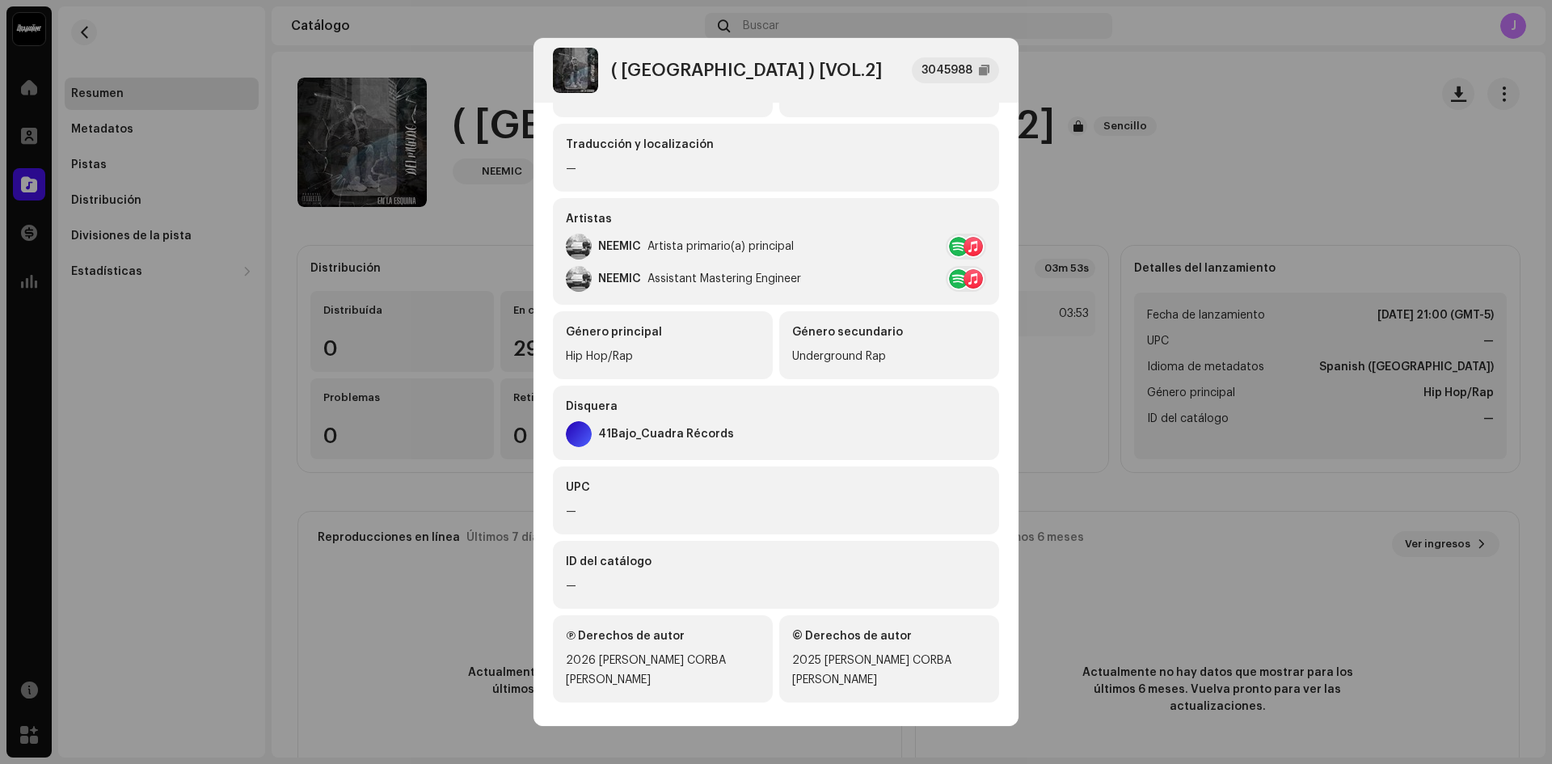
scroll to position [201, 0]
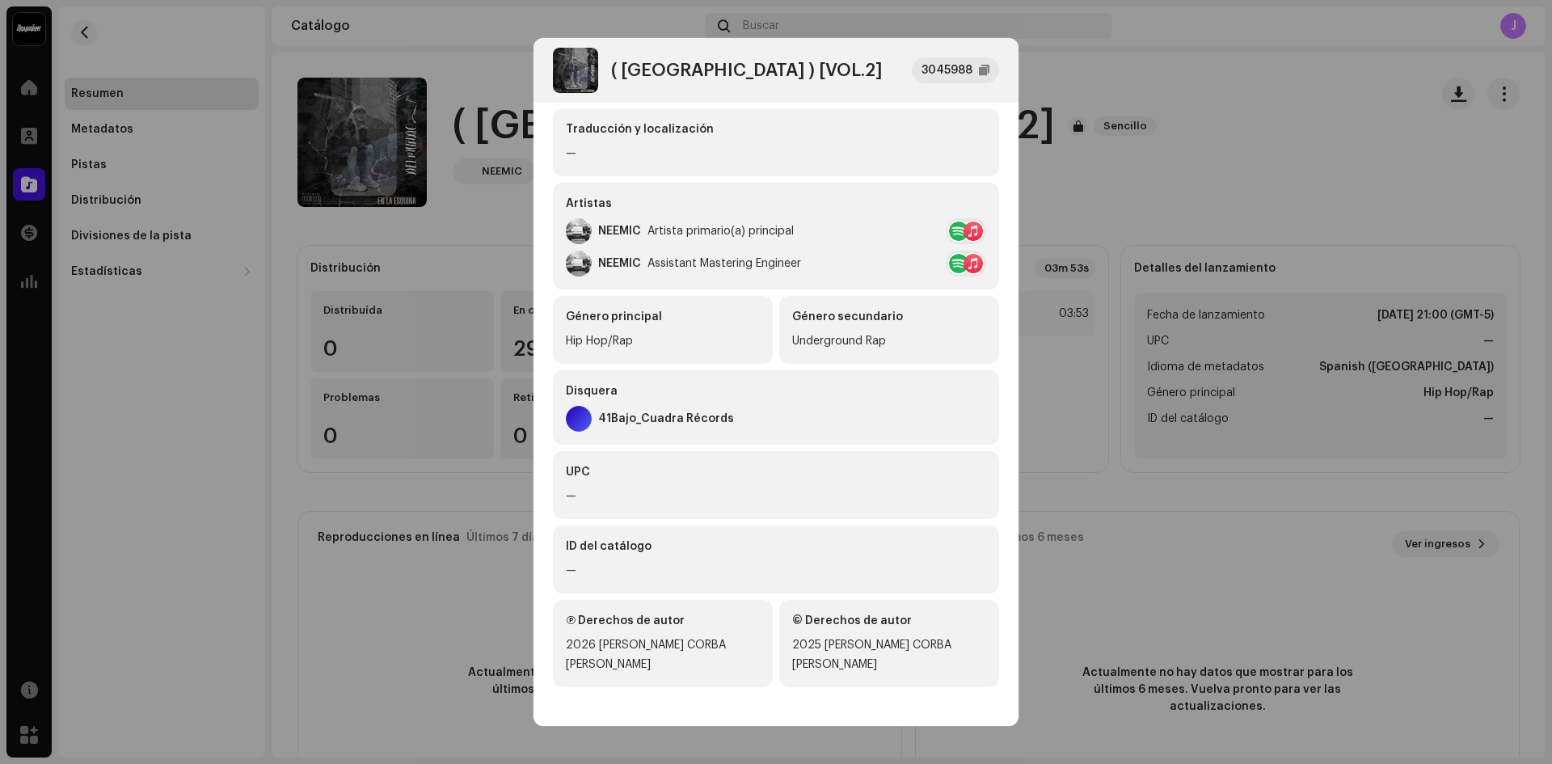
drag, startPoint x: 998, startPoint y: 624, endPoint x: 998, endPoint y: 465, distance: 159.3
click at [998, 465] on div "Metadatos Distribución Idioma de metadatos Spanish (Latin America) Título del l…" at bounding box center [776, 405] width 485 height 604
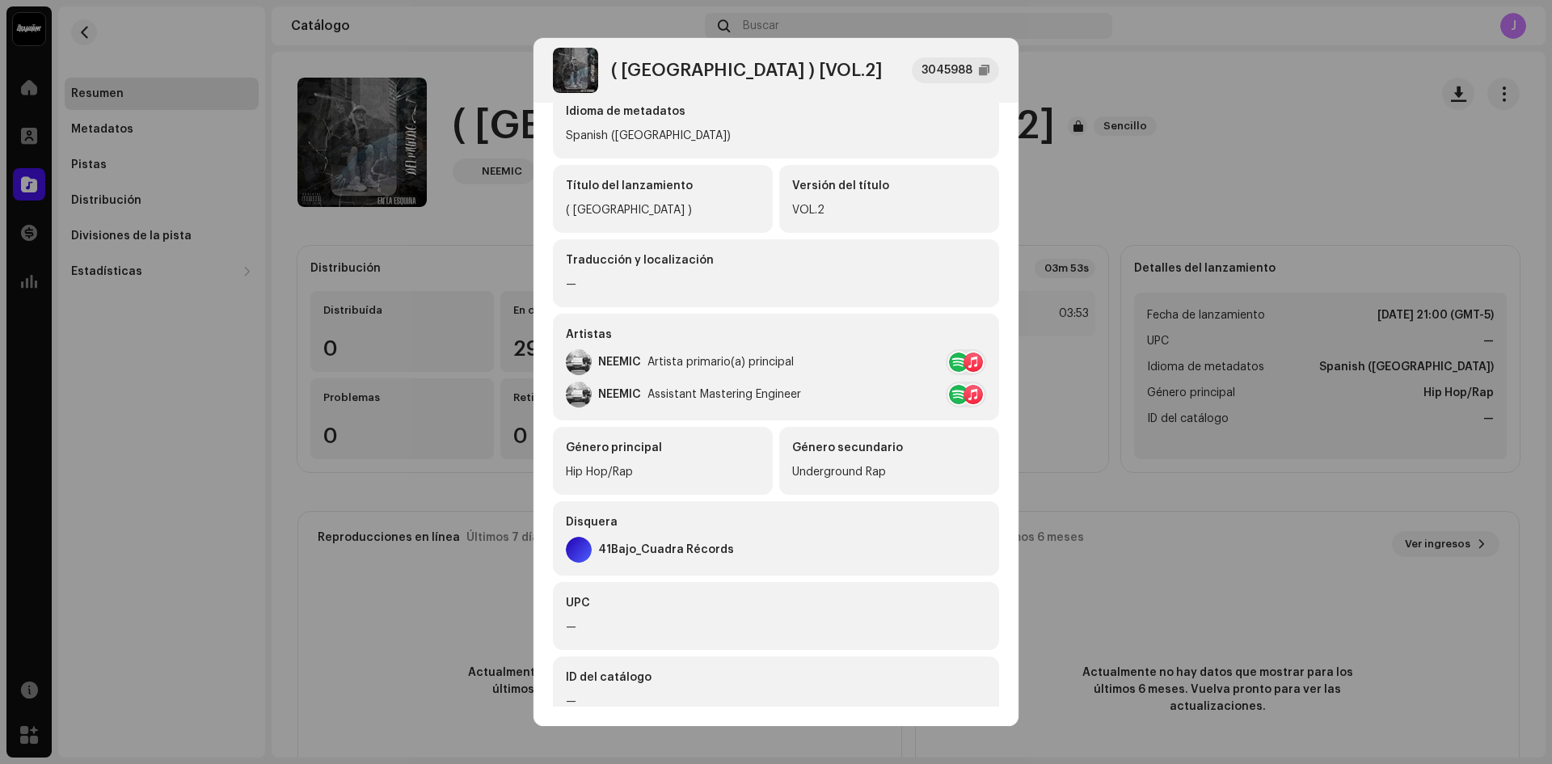
scroll to position [29, 0]
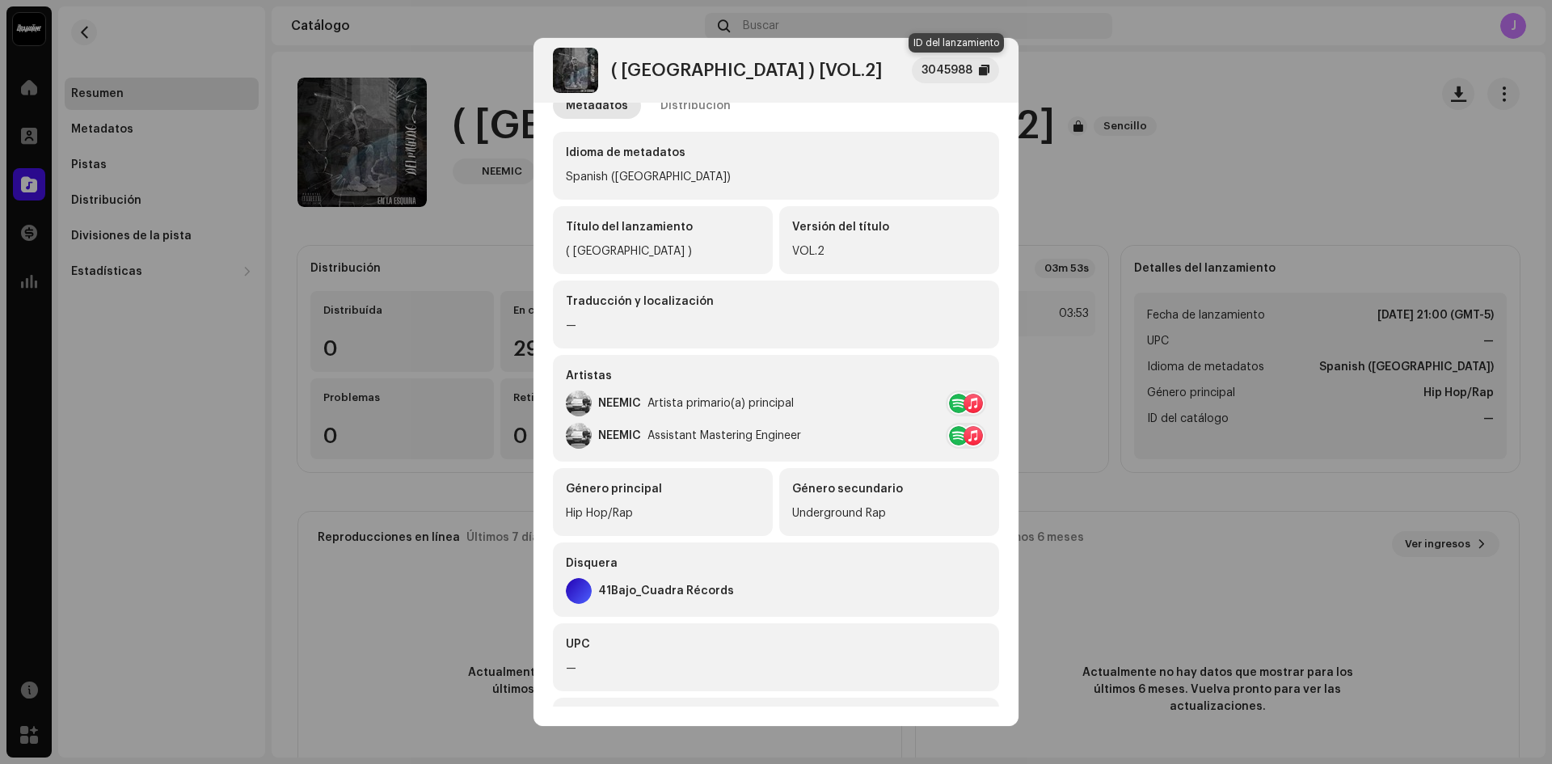
click at [971, 68] on div "3045988" at bounding box center [947, 70] width 51 height 19
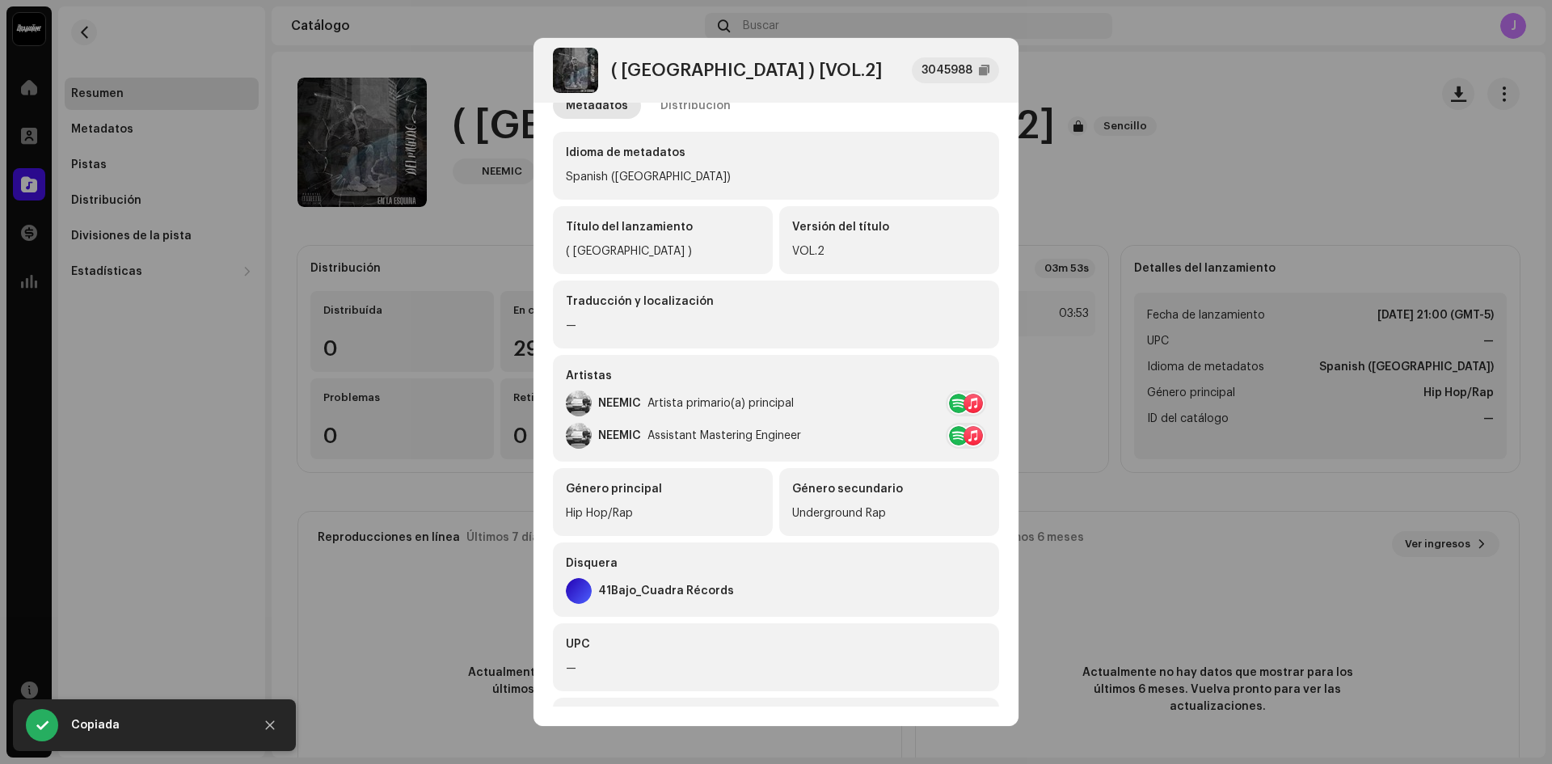
click at [1014, 54] on div "( LA NUEVA ROMA ) [VOL.2] 3045988" at bounding box center [776, 70] width 485 height 65
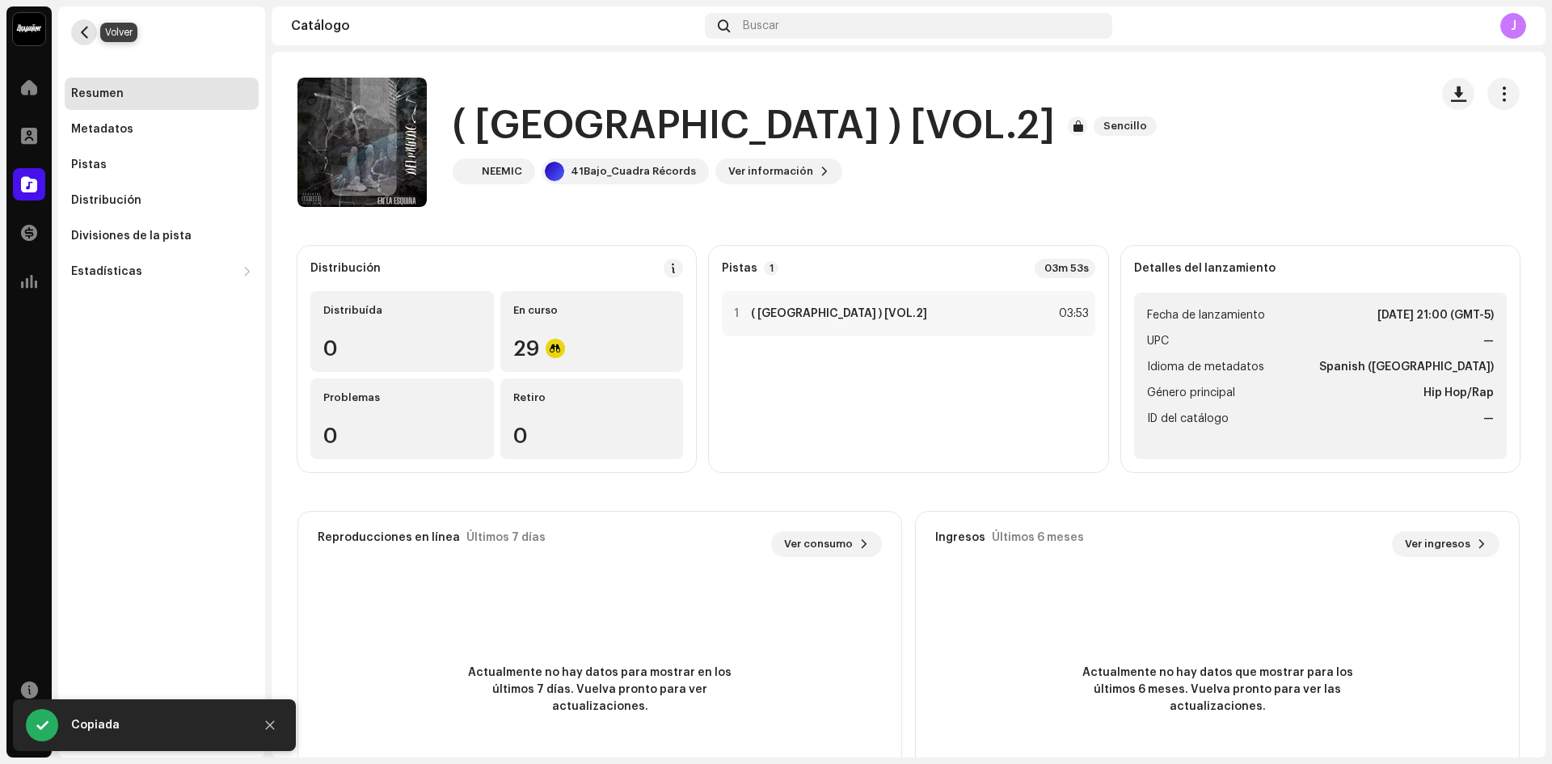
click at [87, 32] on span "button" at bounding box center [84, 32] width 12 height 13
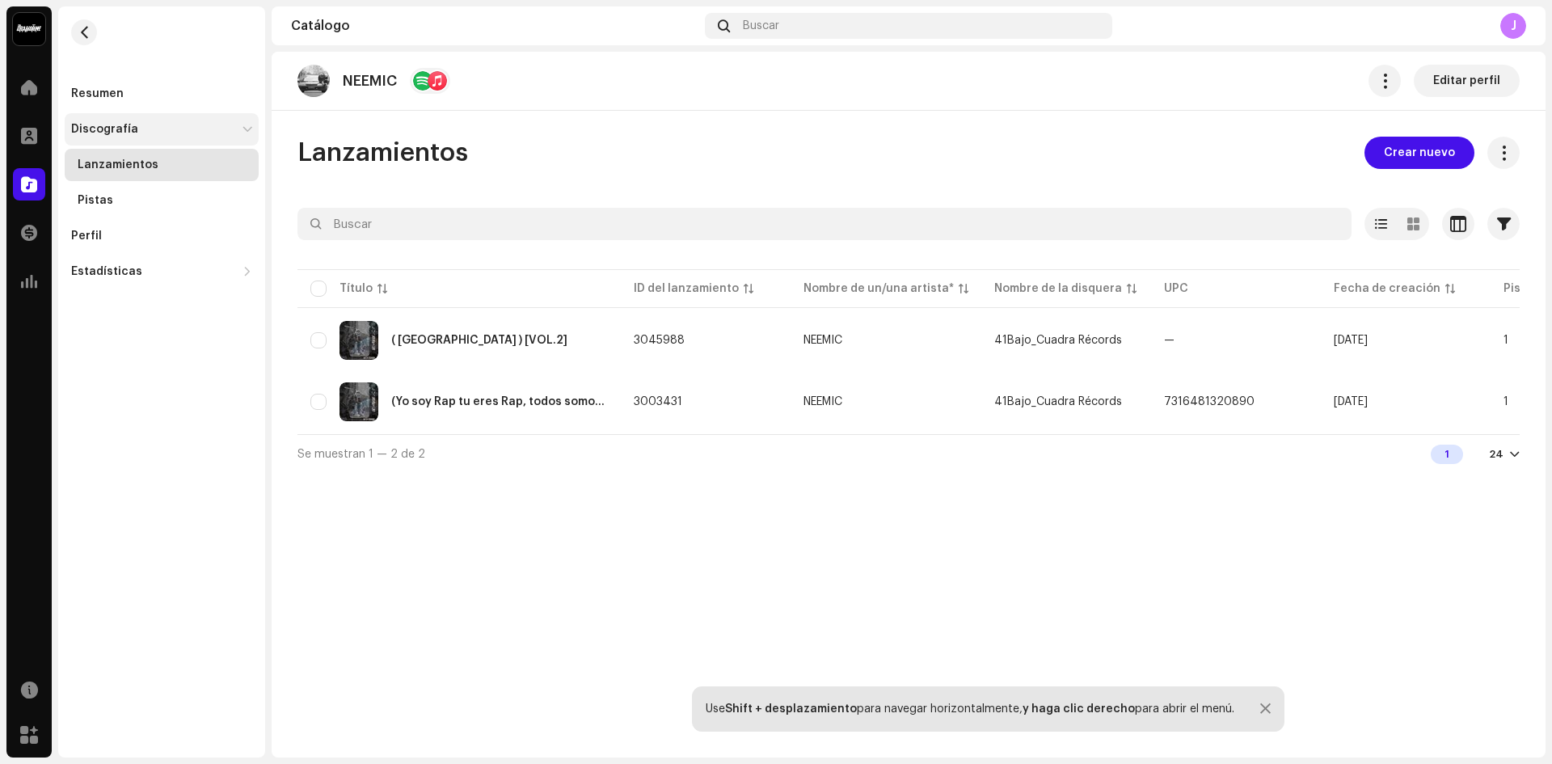
click at [125, 118] on div "Discografía" at bounding box center [162, 129] width 194 height 32
click at [118, 151] on div "Perfil" at bounding box center [162, 165] width 194 height 32
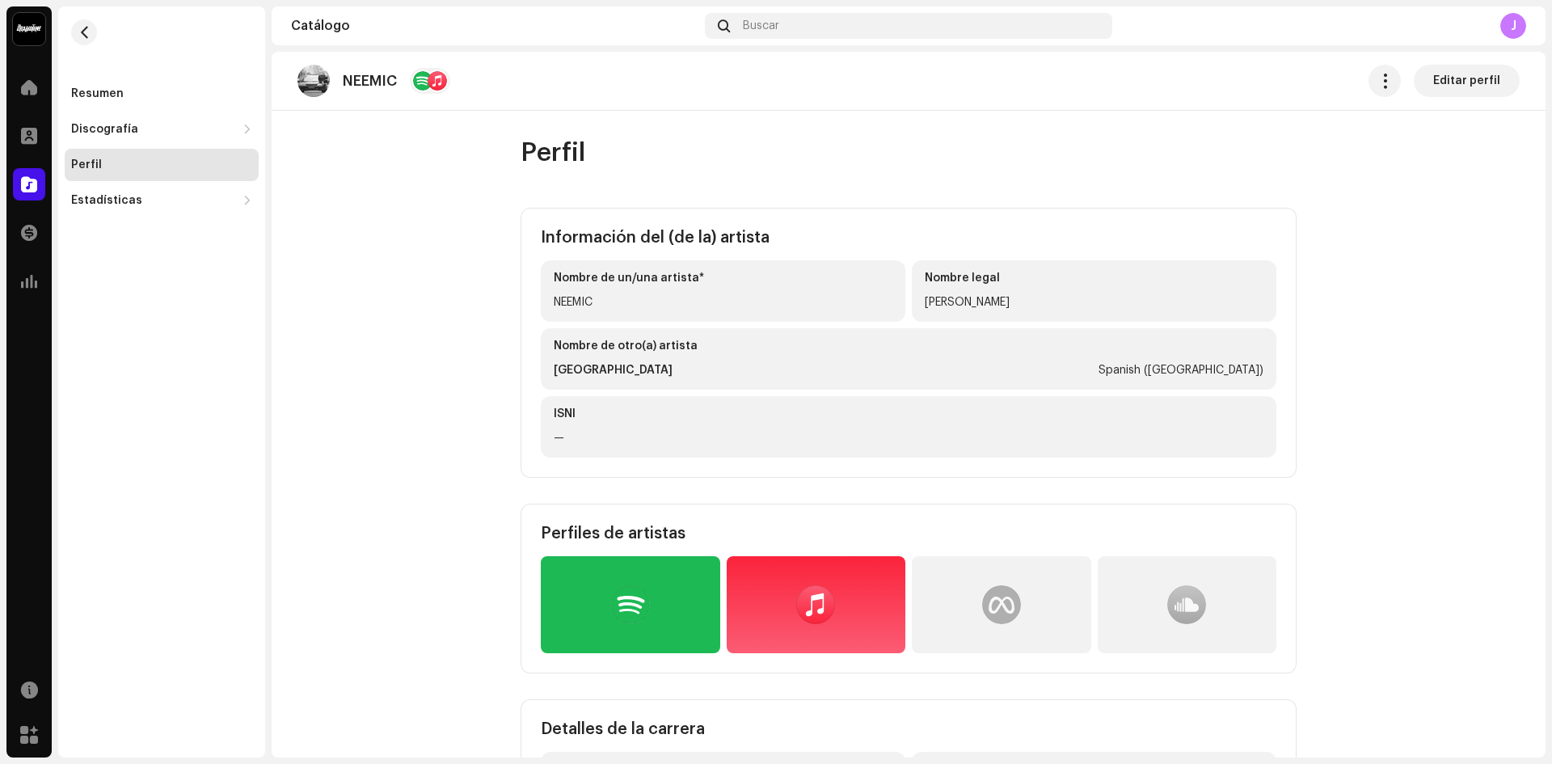
click at [586, 610] on div at bounding box center [631, 604] width 180 height 97
click at [82, 82] on div "Resumen" at bounding box center [162, 94] width 194 height 32
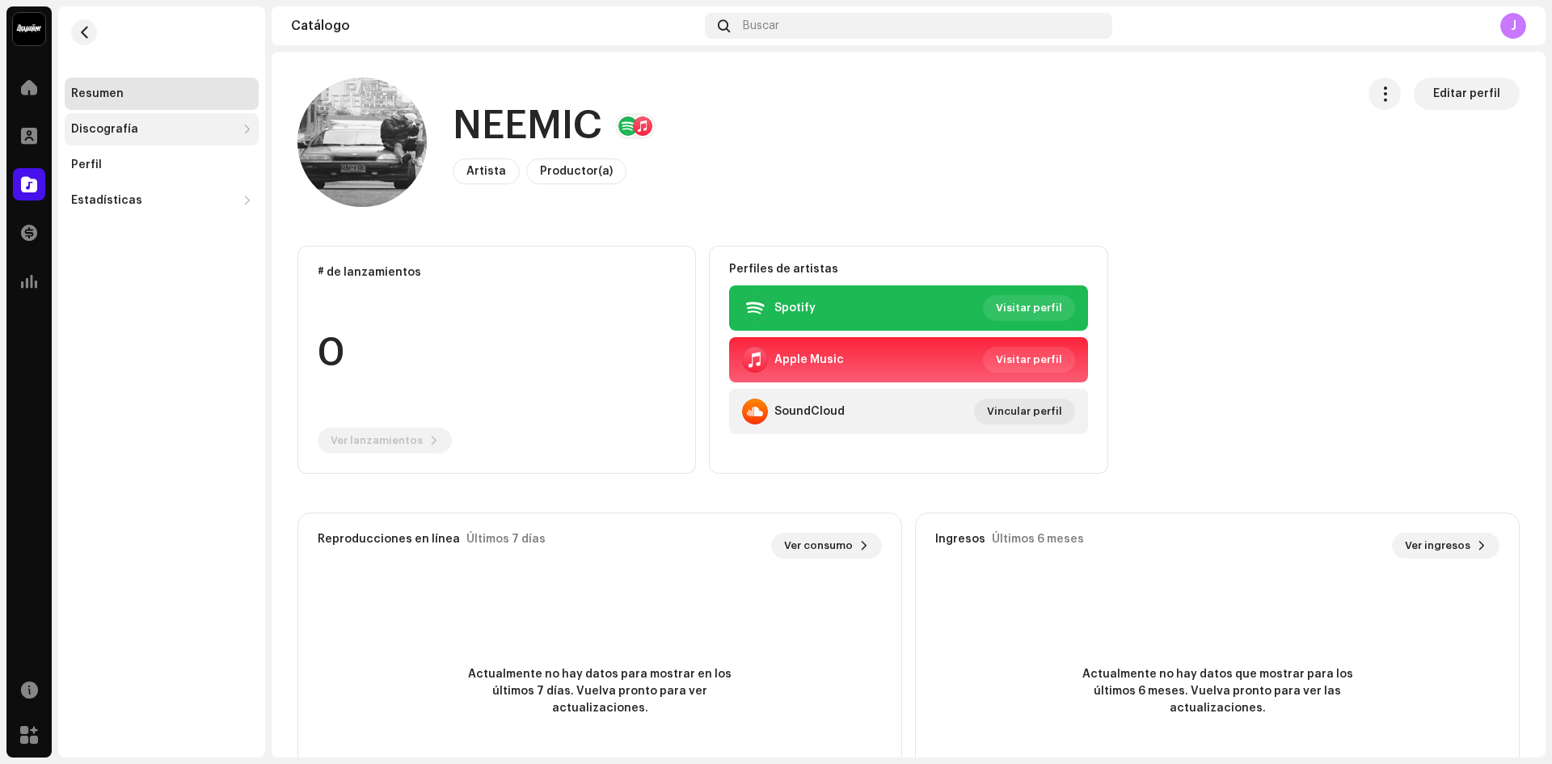
click at [141, 123] on div "Discografía" at bounding box center [153, 129] width 165 height 13
click at [135, 152] on div "Lanzamientos" at bounding box center [162, 165] width 194 height 32
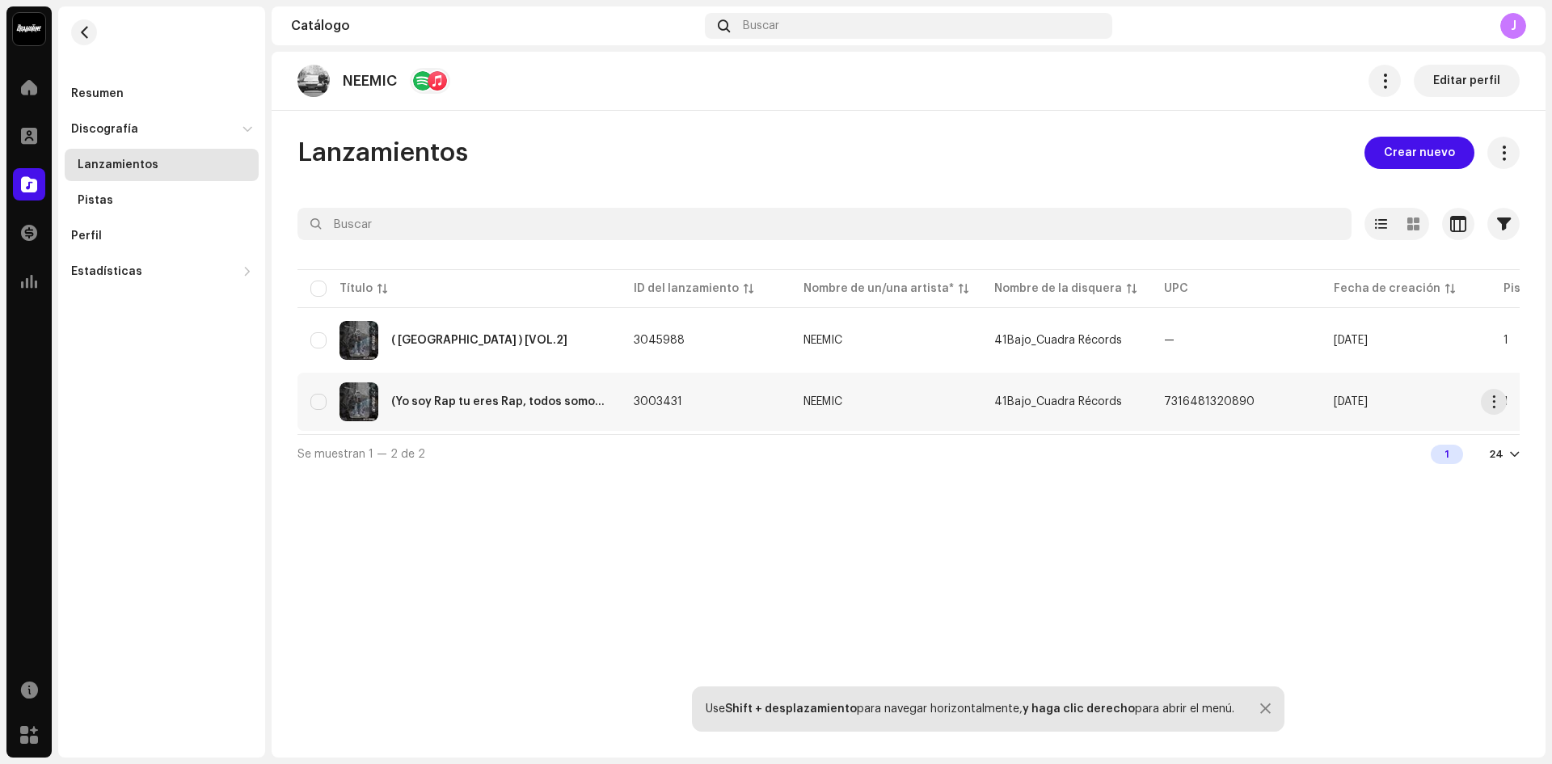
drag, startPoint x: 1195, startPoint y: 319, endPoint x: 1119, endPoint y: 377, distance: 95.3
click at [1119, 377] on tbody "( LA NUEVA ROMA ) [VOL.2] 3045988 NEEMIC 41Bajo_Cuadra Récords — 7 oct 2025 1 0…" at bounding box center [1149, 371] width 1703 height 120
click at [1119, 377] on td "41Bajo_Cuadra Récords" at bounding box center [1067, 402] width 170 height 58
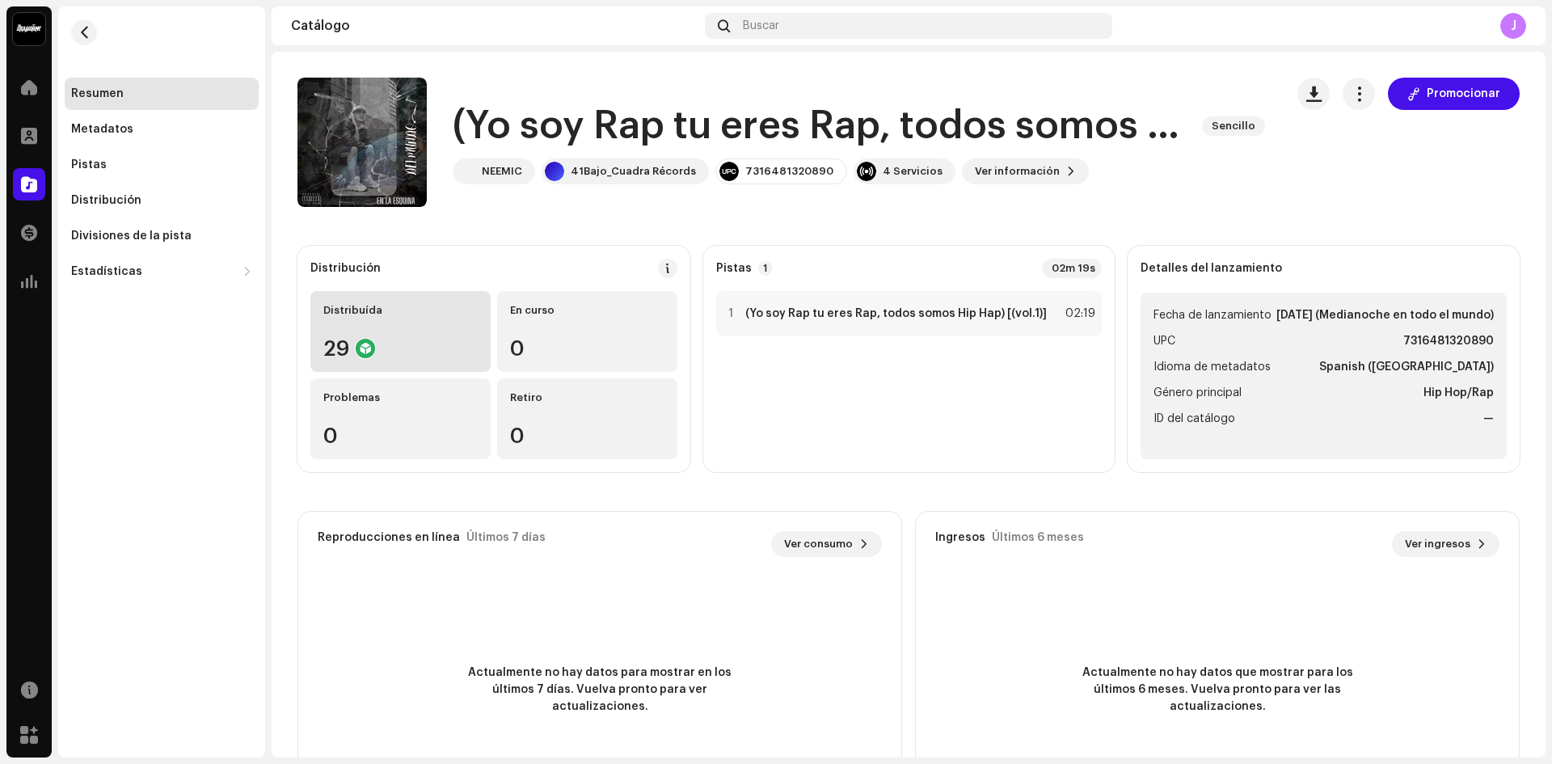
click at [371, 332] on div "Distribuída 29" at bounding box center [400, 331] width 180 height 81
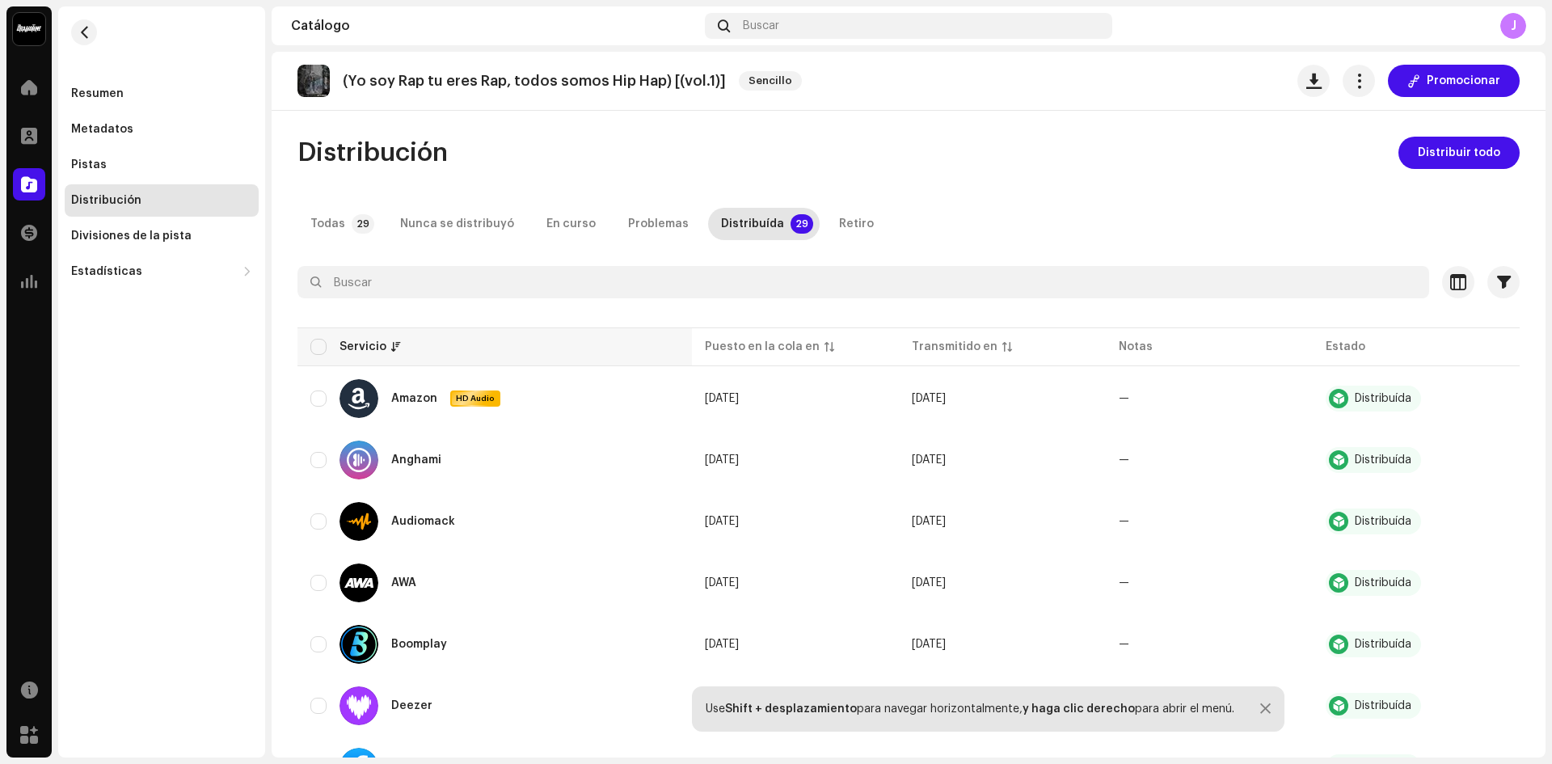
click at [323, 358] on th "Servicio" at bounding box center [495, 346] width 395 height 39
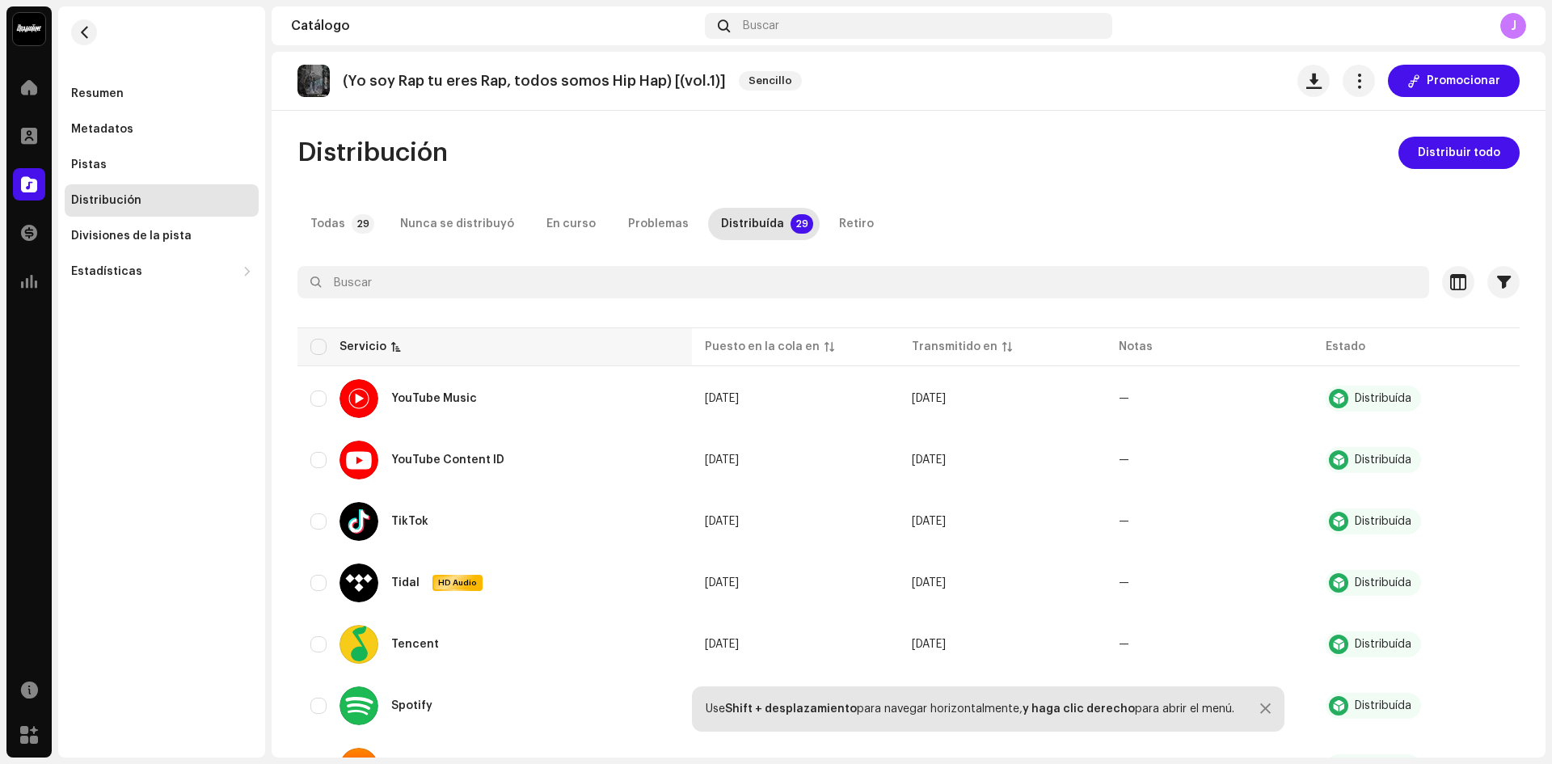
click at [323, 358] on th "Servicio" at bounding box center [495, 346] width 395 height 39
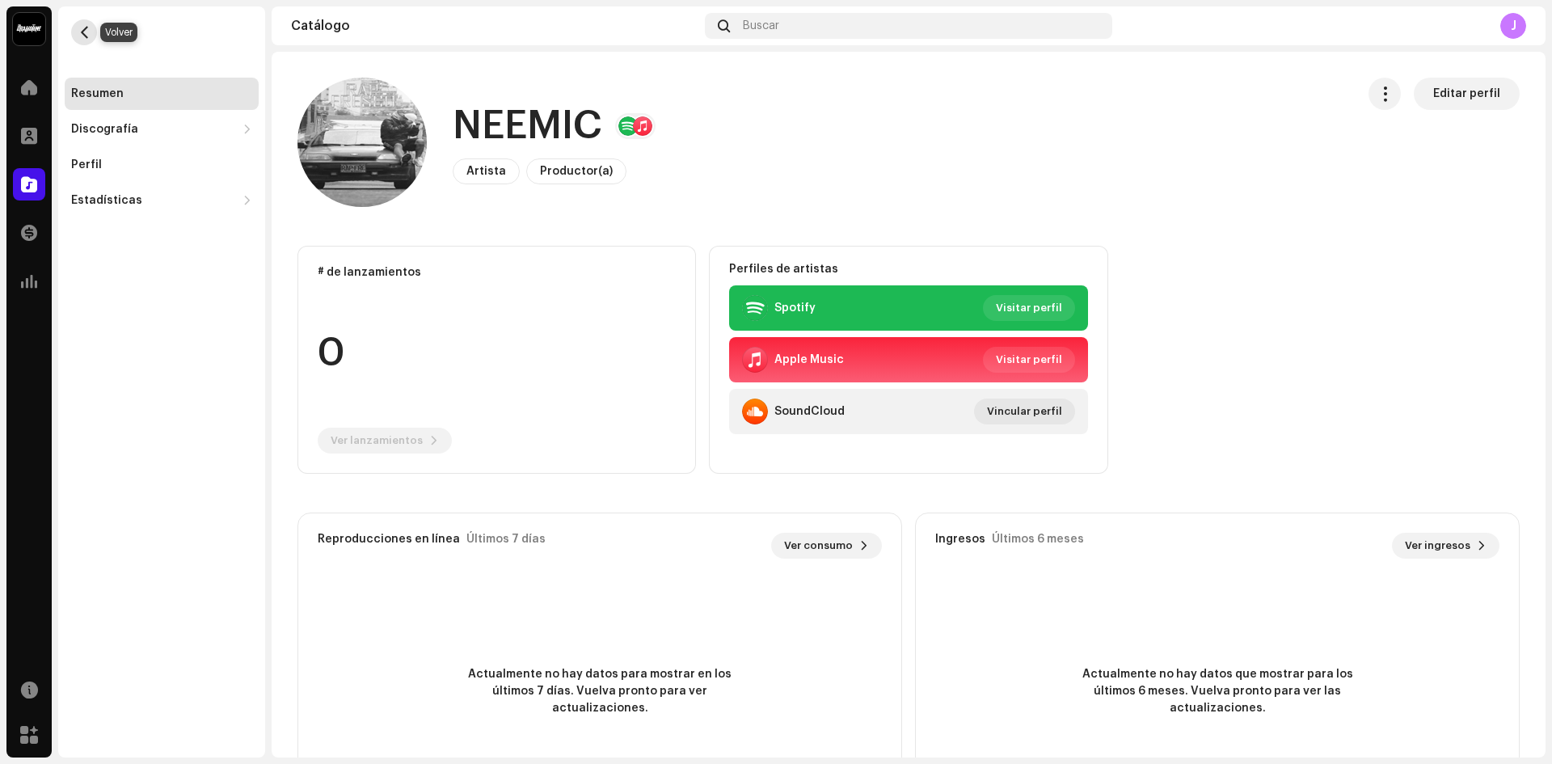
click at [79, 38] on span "button" at bounding box center [84, 32] width 12 height 13
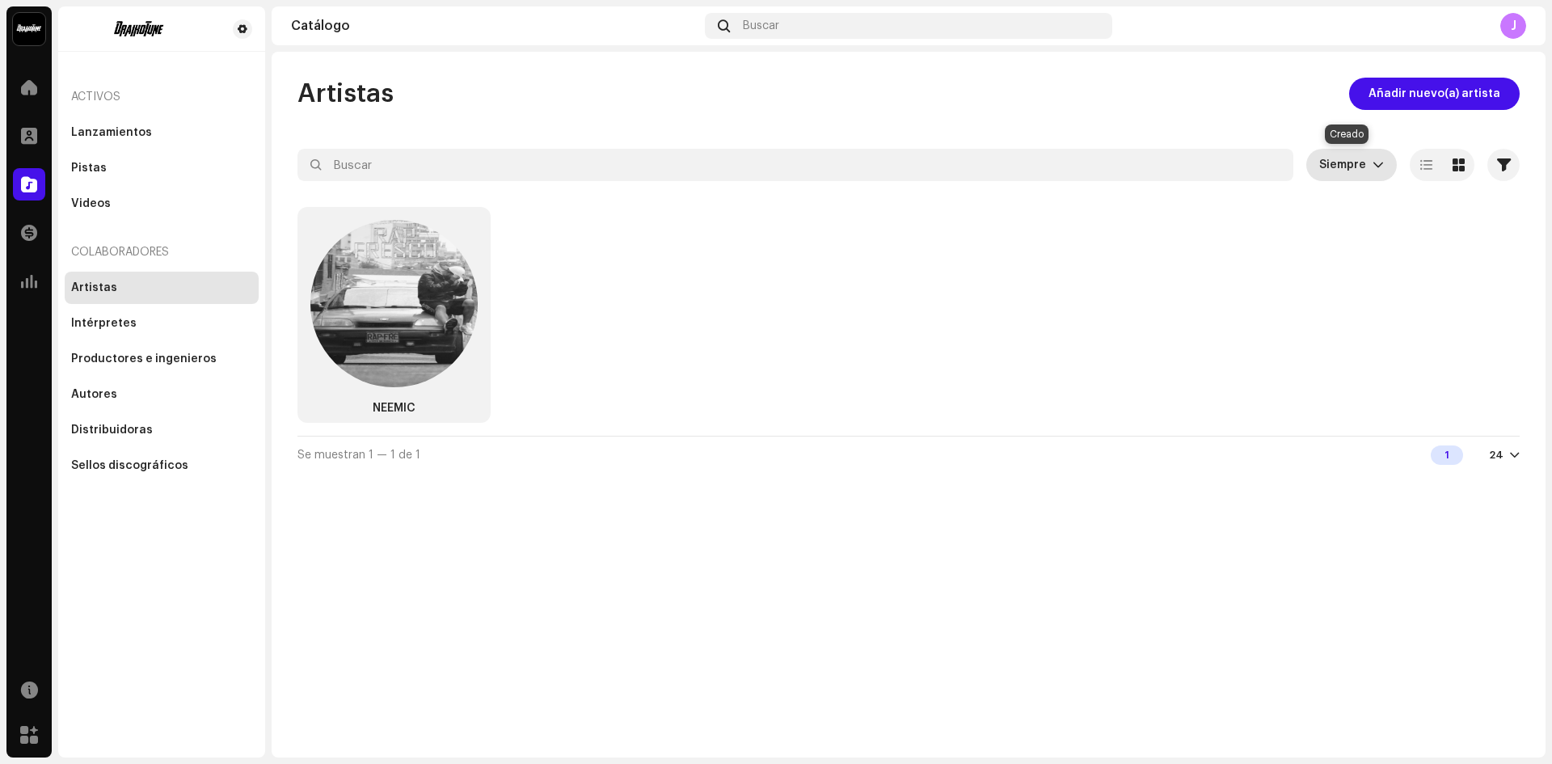
click at [1364, 162] on span "Siempre" at bounding box center [1346, 165] width 53 height 32
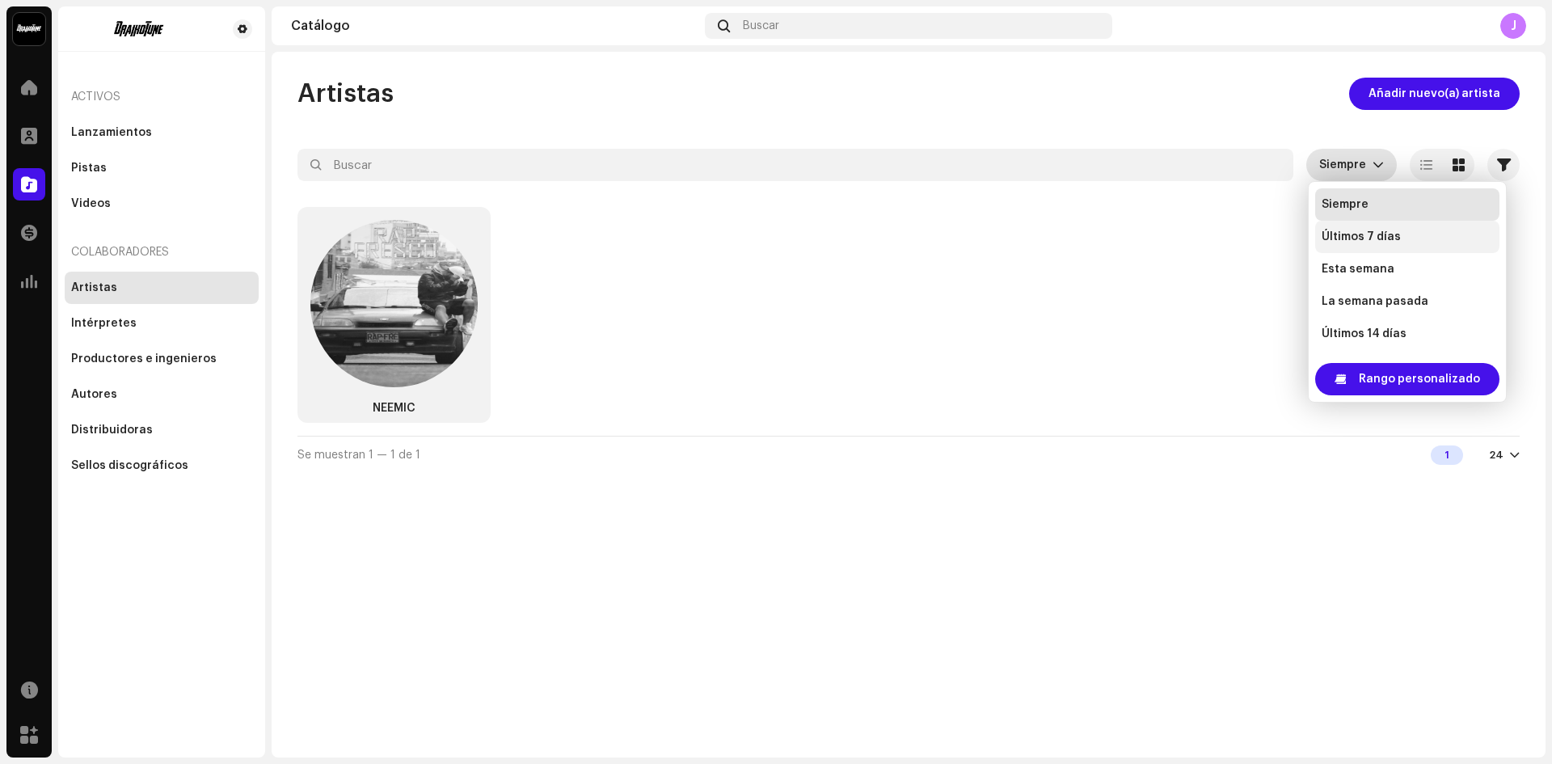
click at [1343, 232] on span "Últimos 7 días" at bounding box center [1361, 237] width 79 height 16
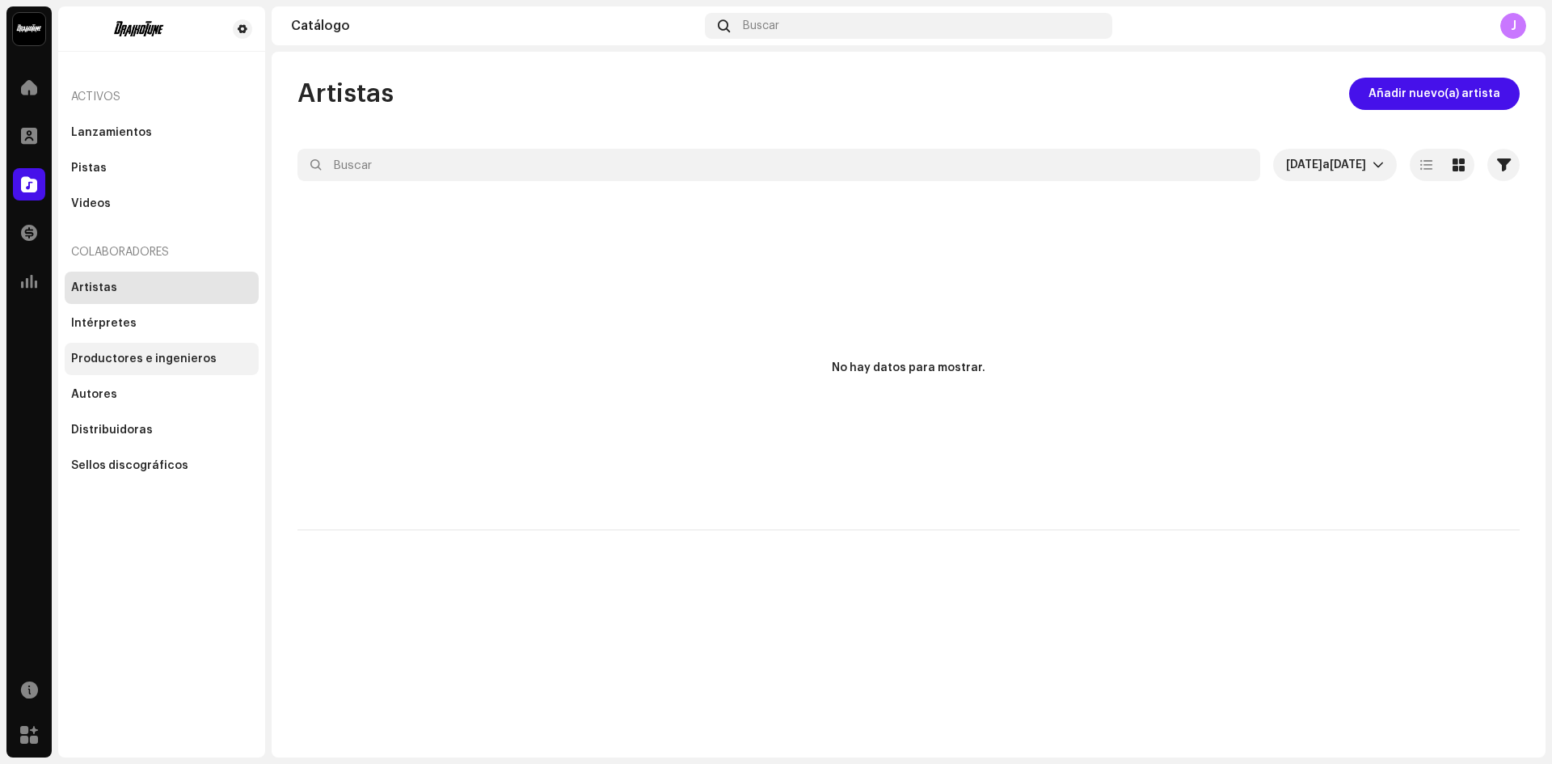
click at [99, 359] on div "Productores e ingenieros" at bounding box center [144, 359] width 146 height 13
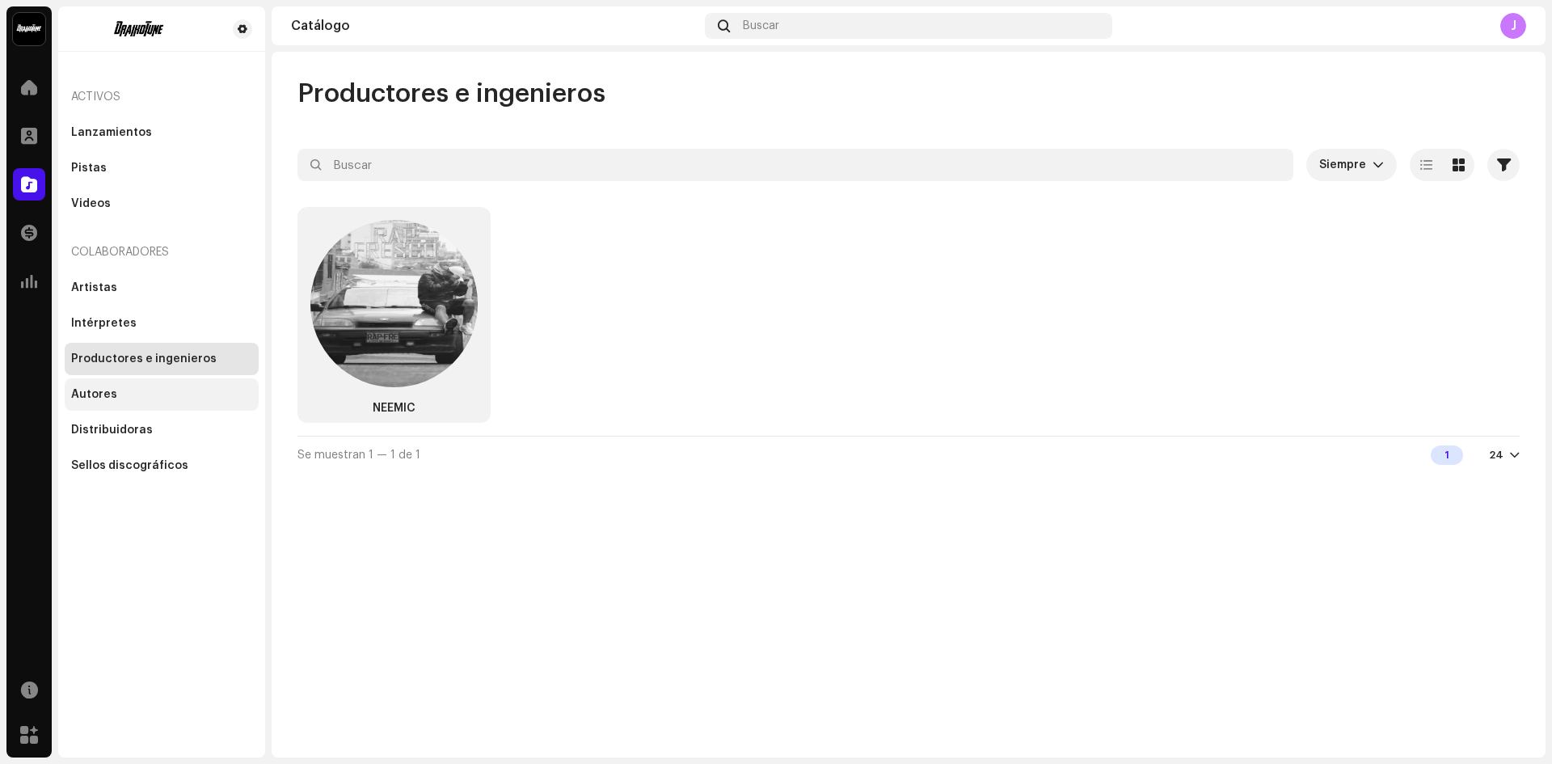
click at [115, 403] on div "Autores" at bounding box center [162, 394] width 194 height 32
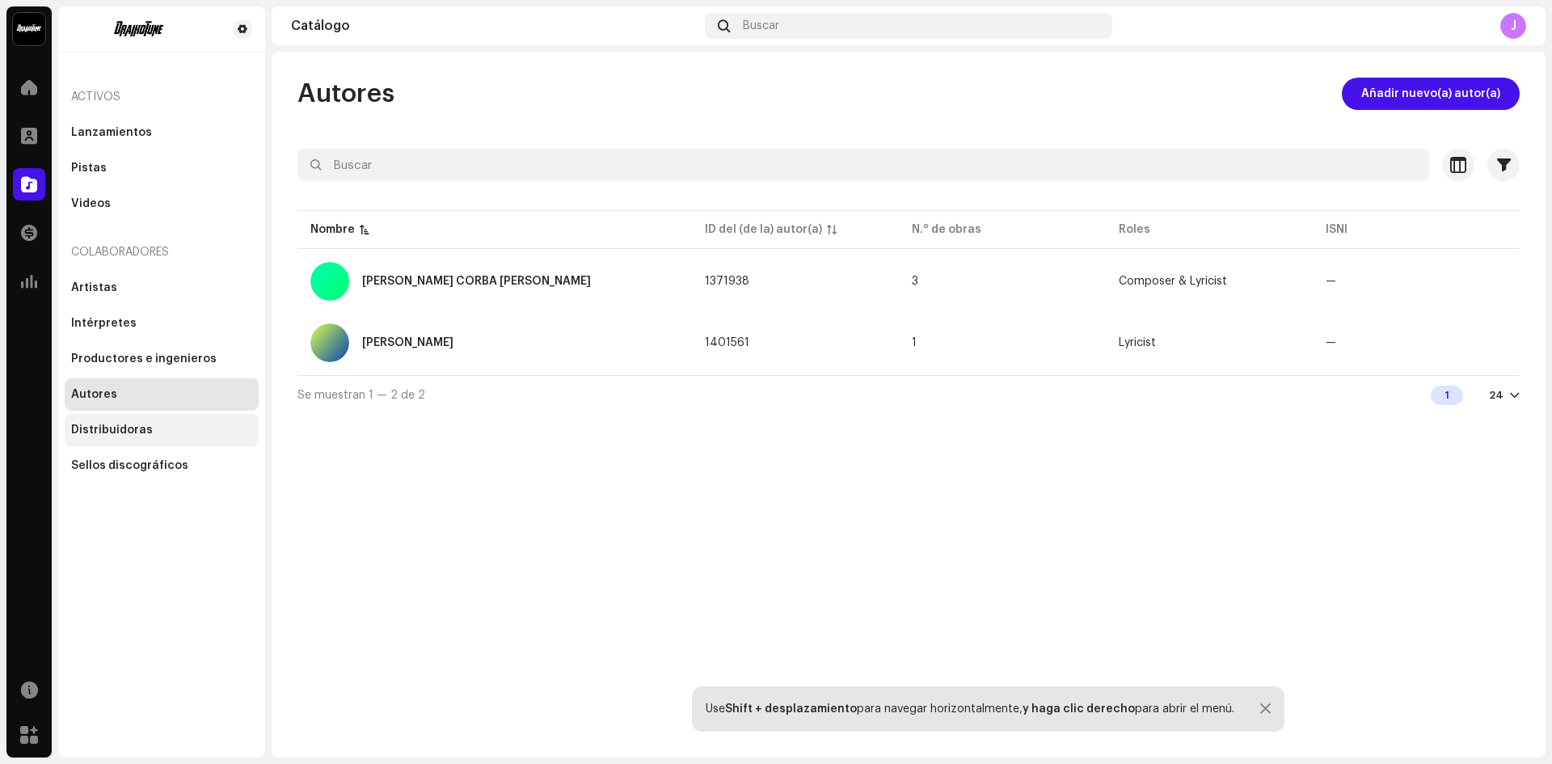
click at [124, 428] on div "Distribuidoras" at bounding box center [112, 430] width 82 height 13
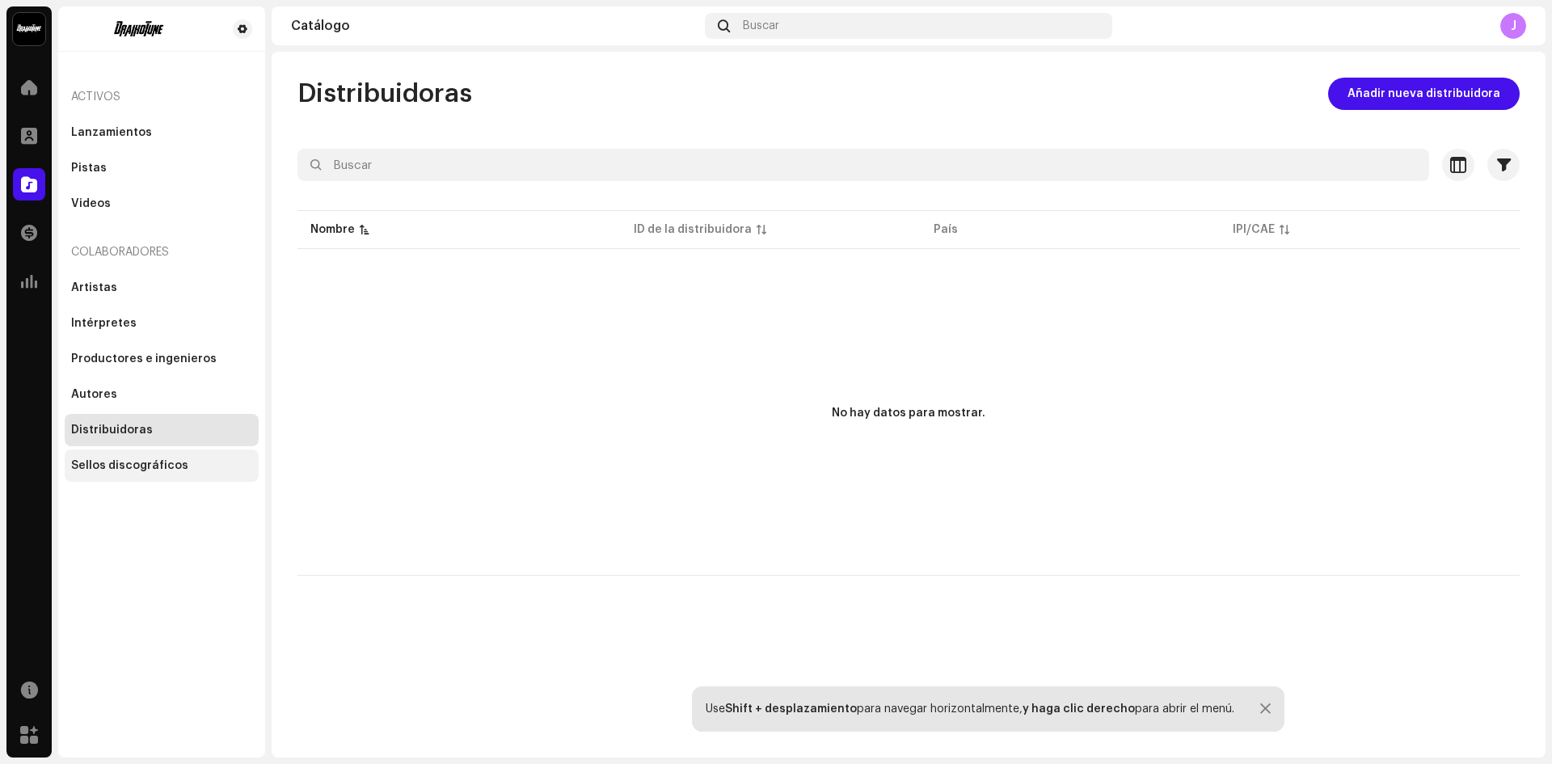
click at [160, 463] on div "Sellos discográficos" at bounding box center [129, 465] width 117 height 13
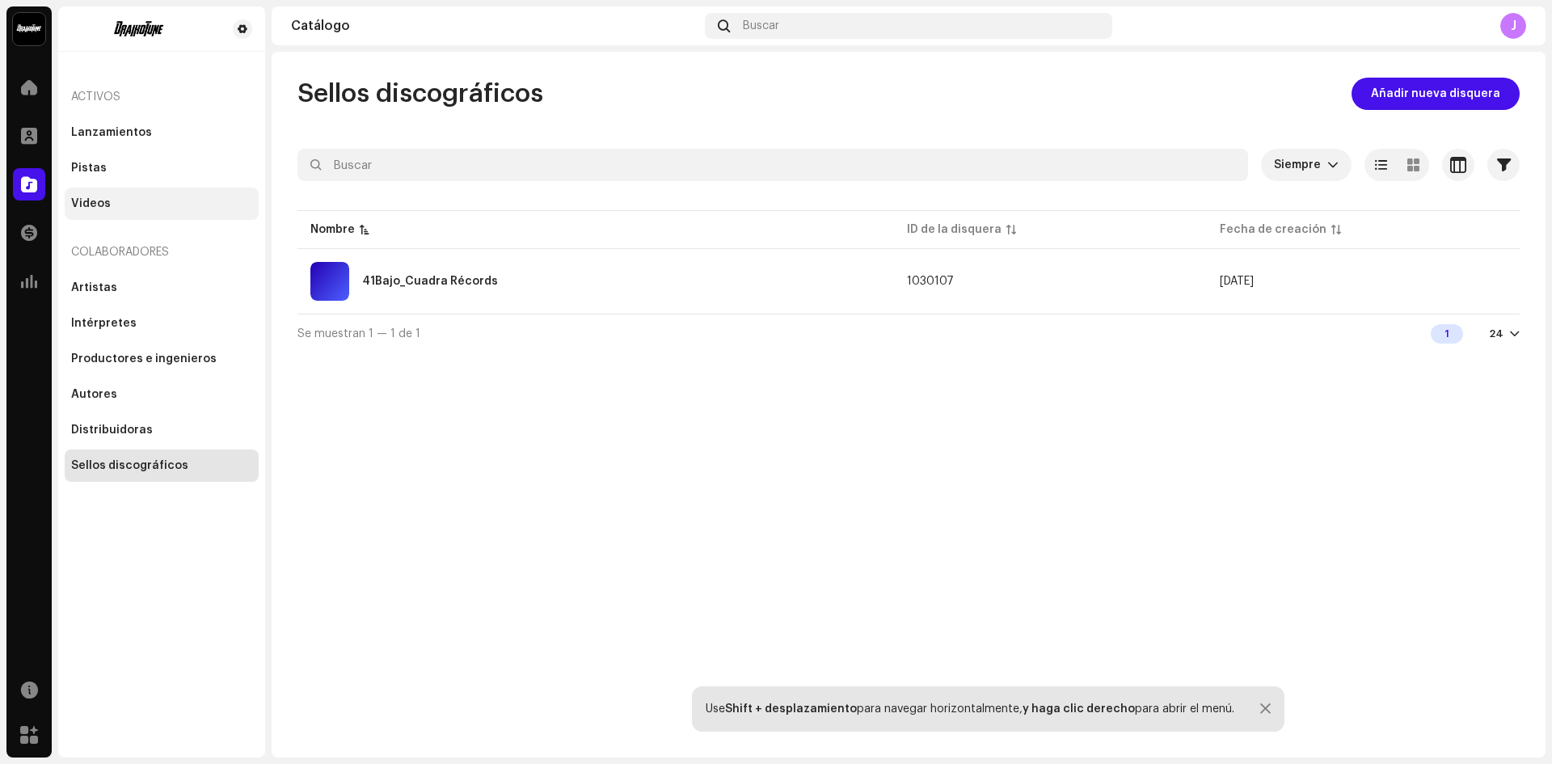
click at [144, 210] on div "Videos" at bounding box center [162, 204] width 194 height 32
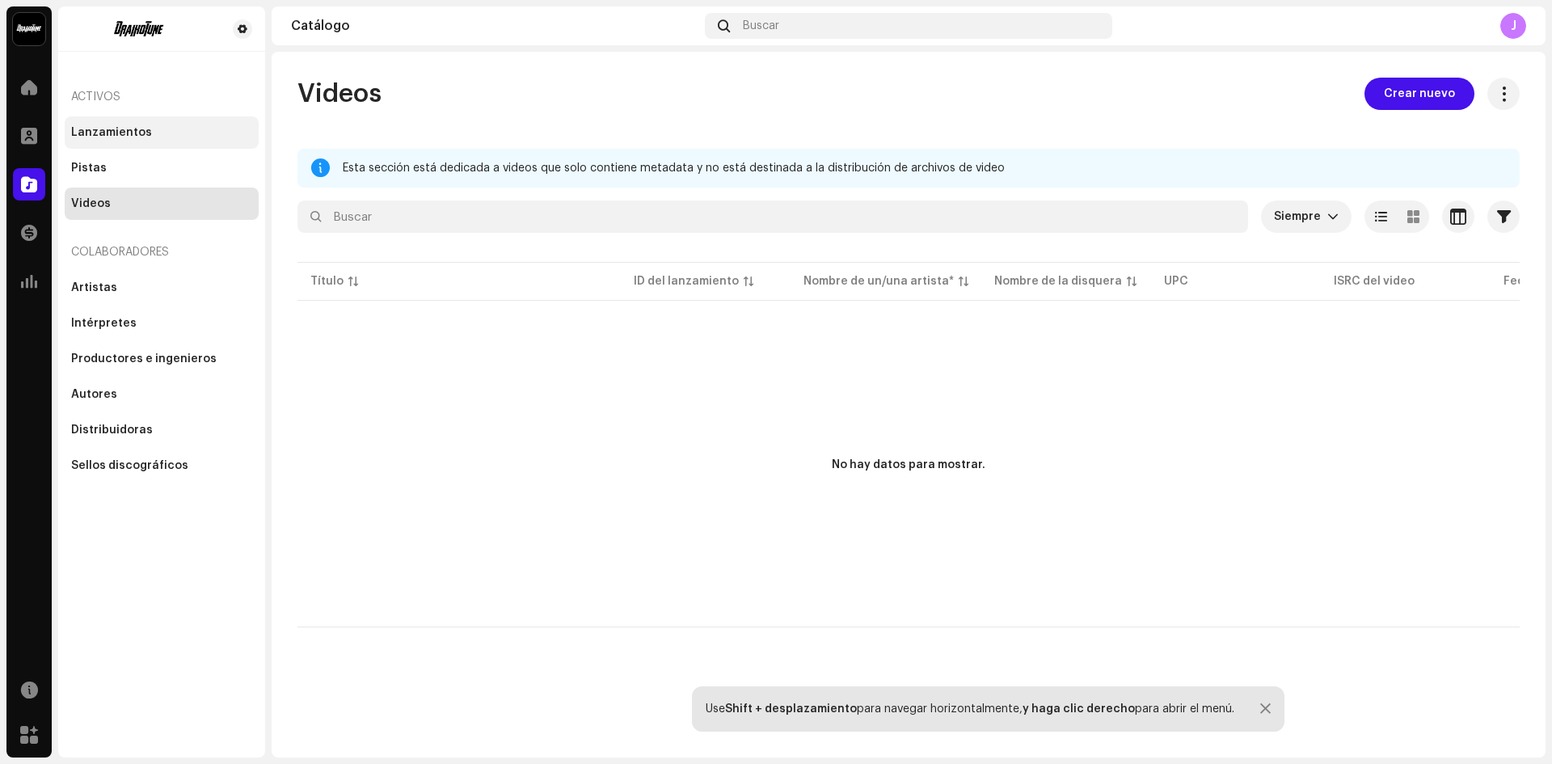
click at [126, 142] on div "Lanzamientos" at bounding box center [162, 132] width 194 height 32
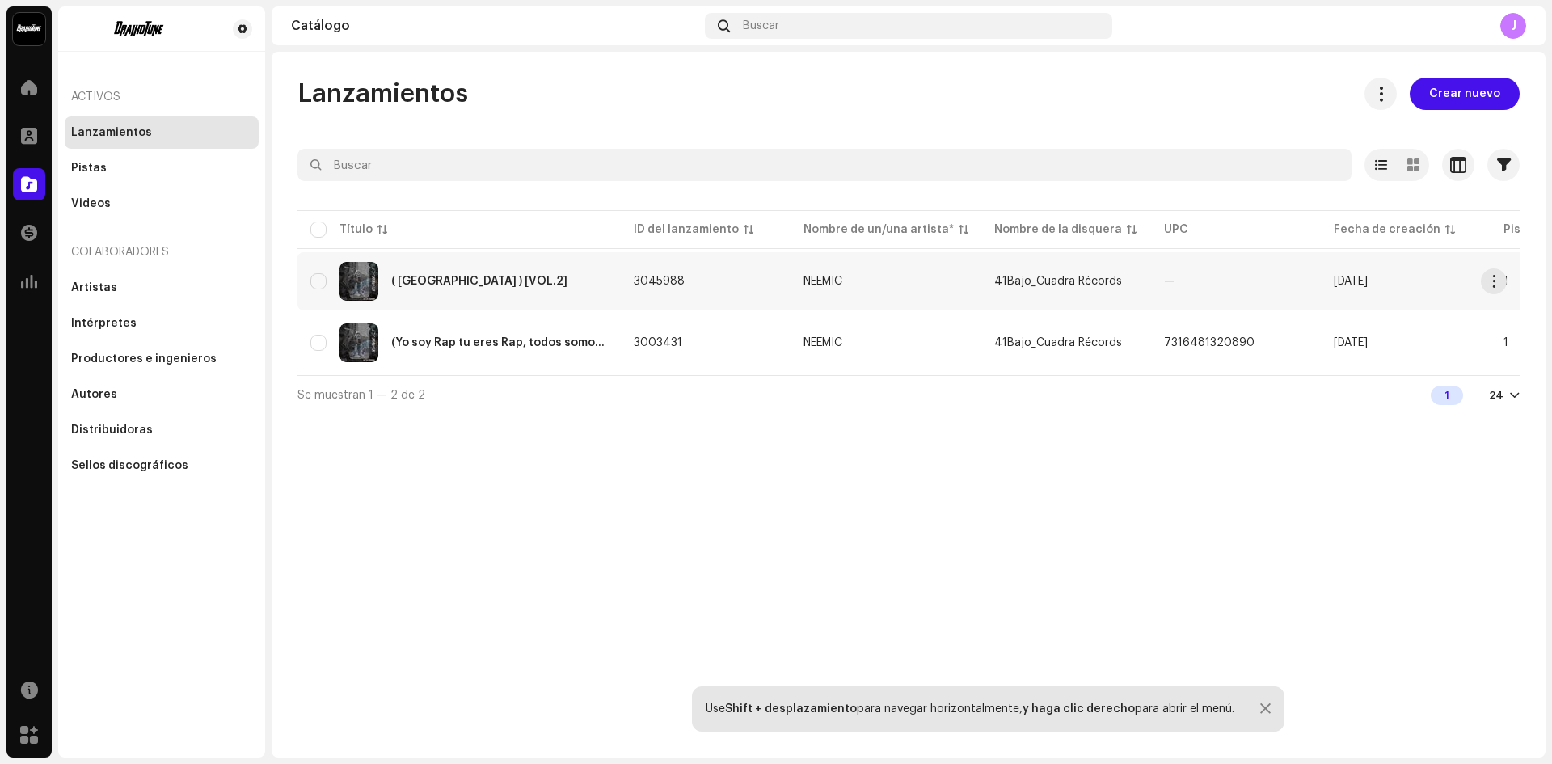
click at [1273, 286] on td "—" at bounding box center [1236, 281] width 170 height 58
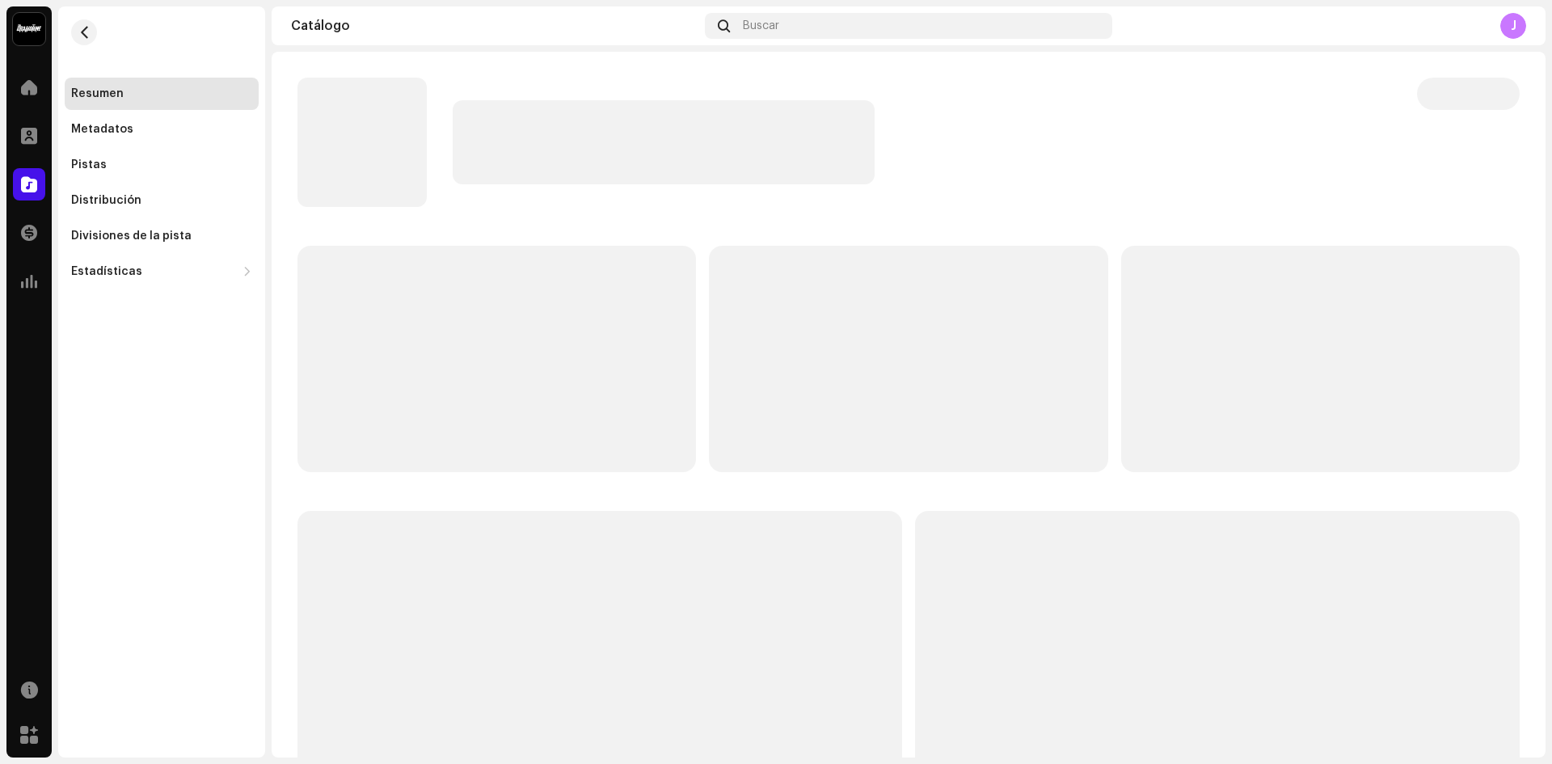
click at [1273, 286] on p-skeleton at bounding box center [1321, 359] width 399 height 226
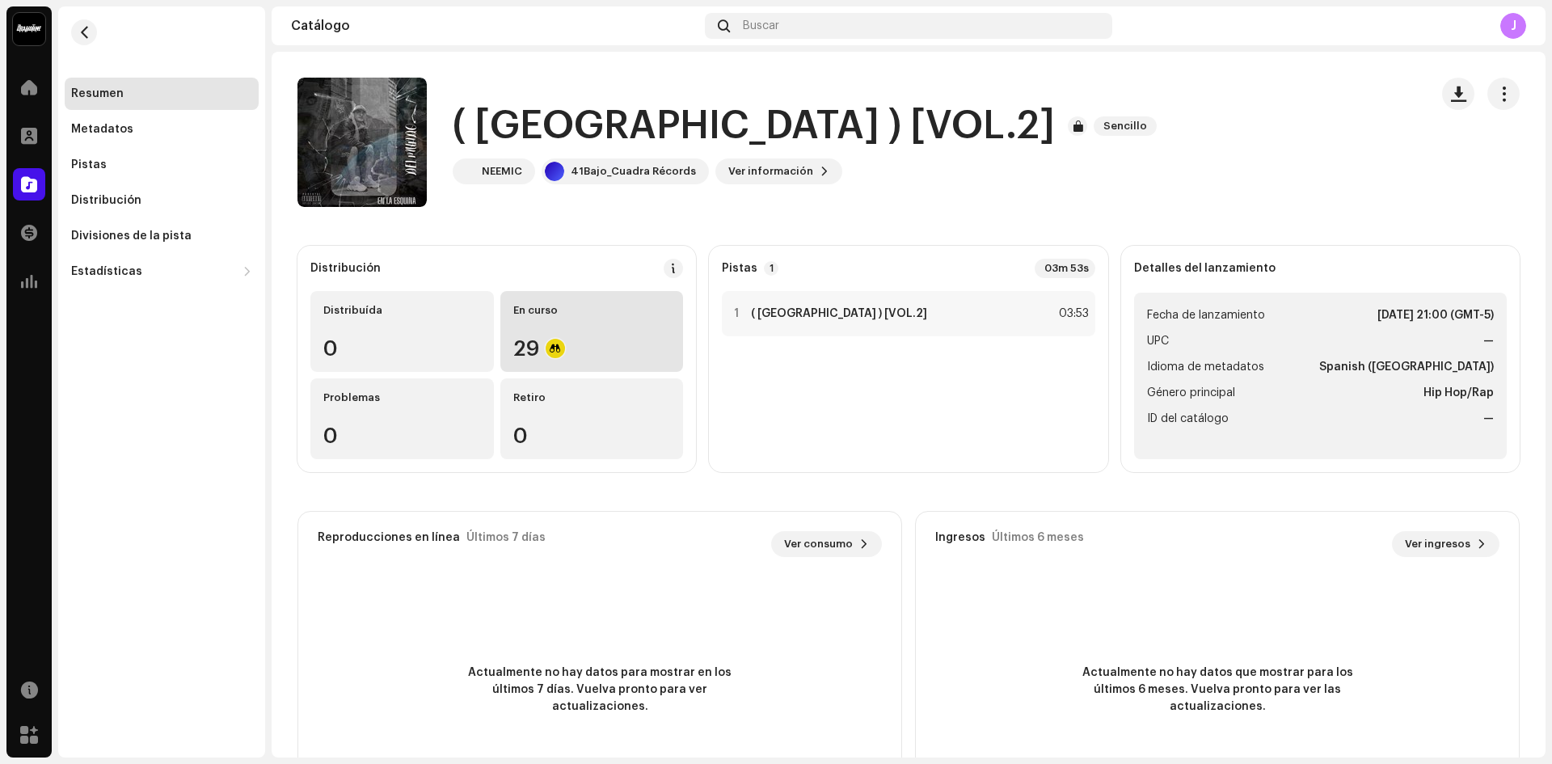
click at [539, 344] on div "29" at bounding box center [592, 348] width 158 height 21
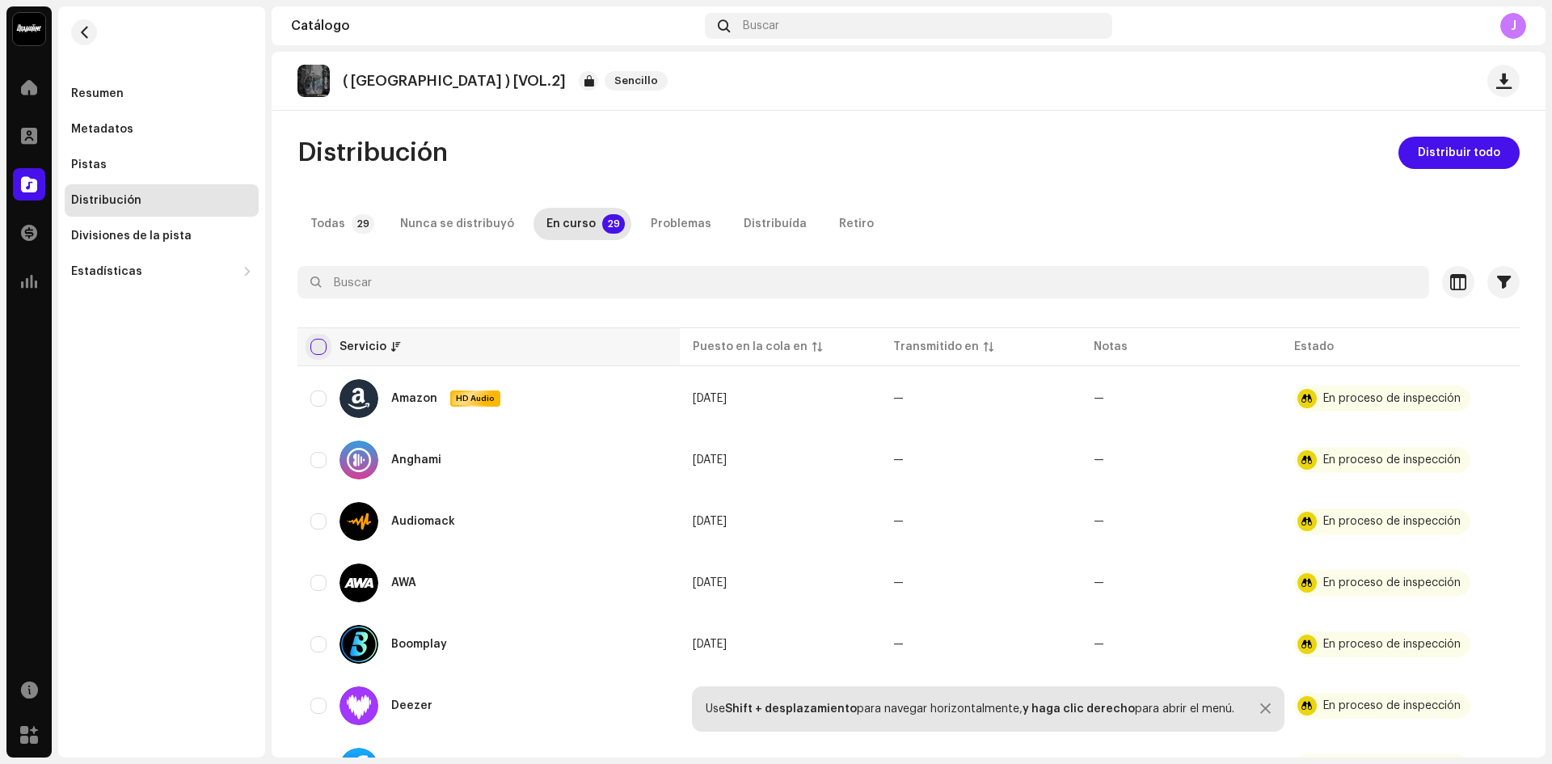
click at [315, 346] on input "checkbox" at bounding box center [318, 347] width 16 height 16
checkbox input "true"
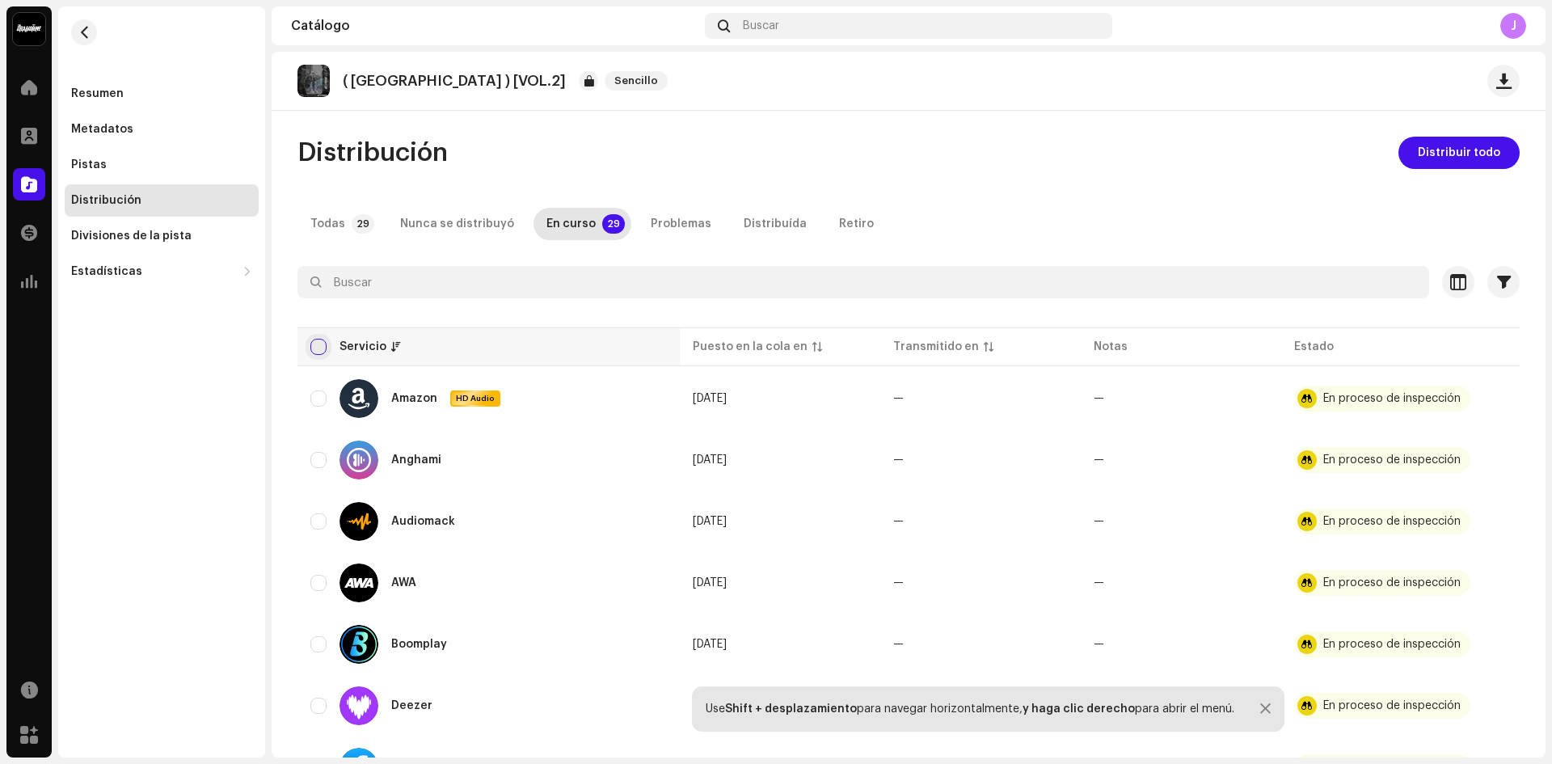
checkbox input "true"
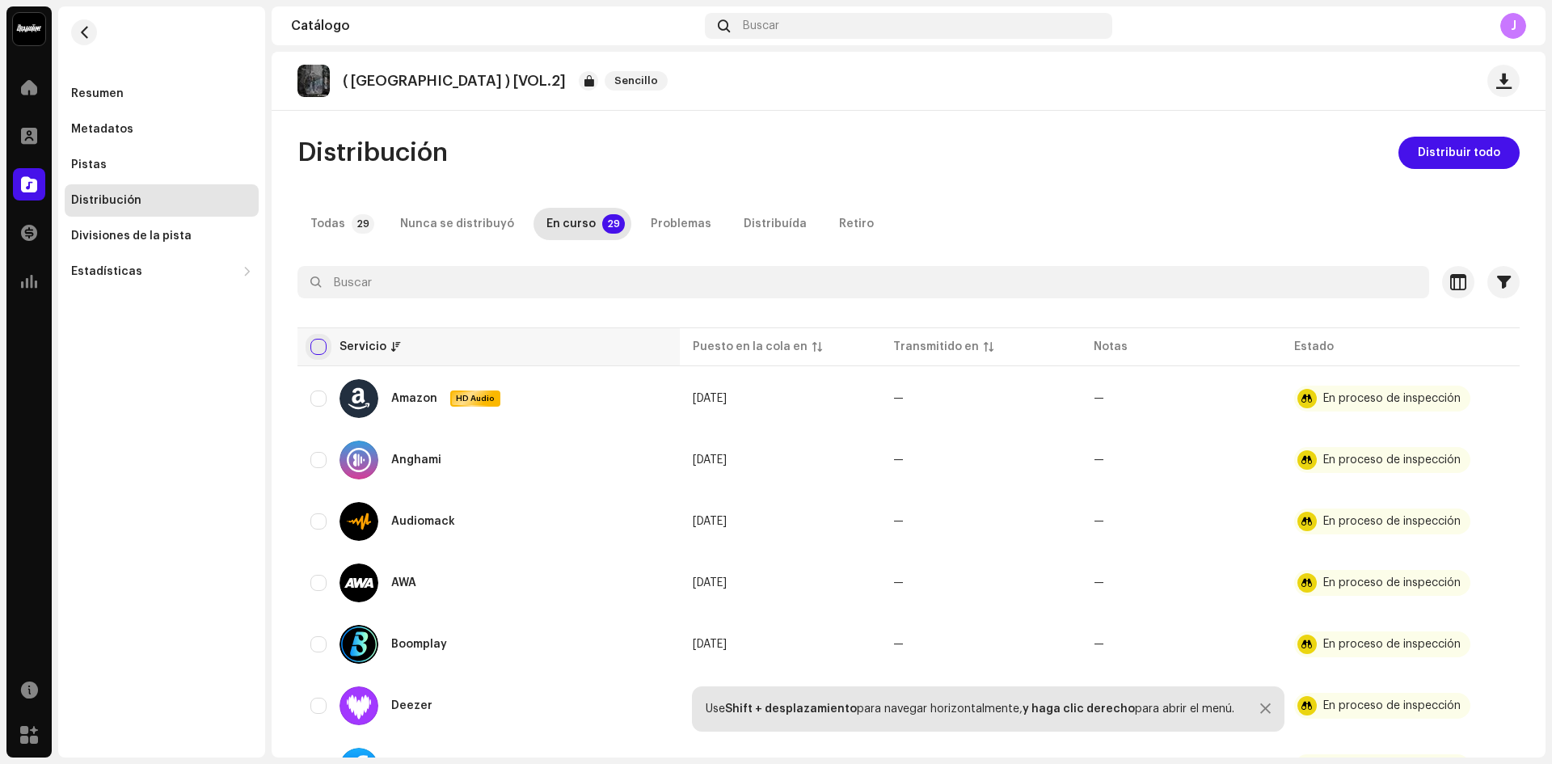
checkbox input "true"
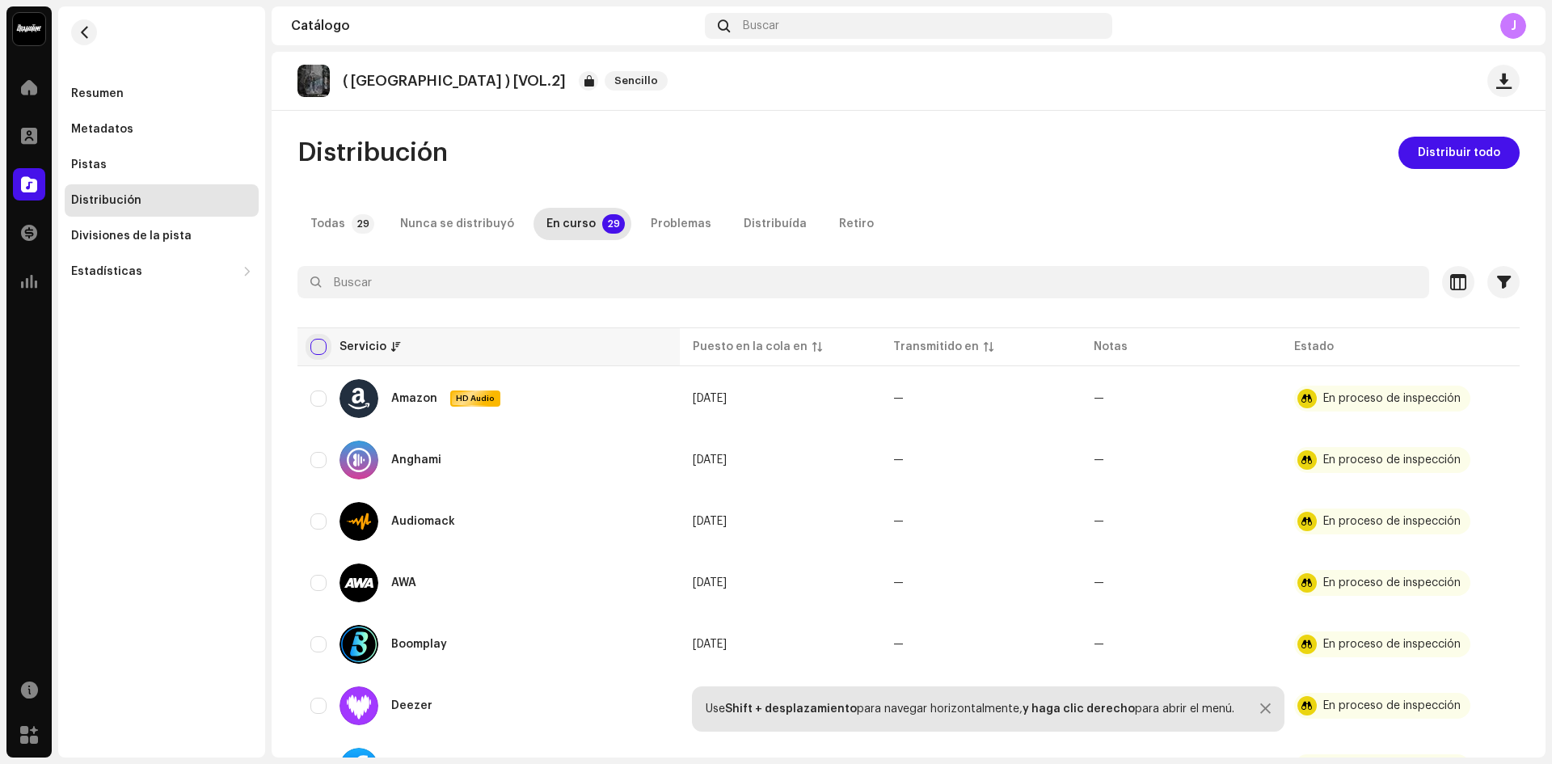
checkbox input "true"
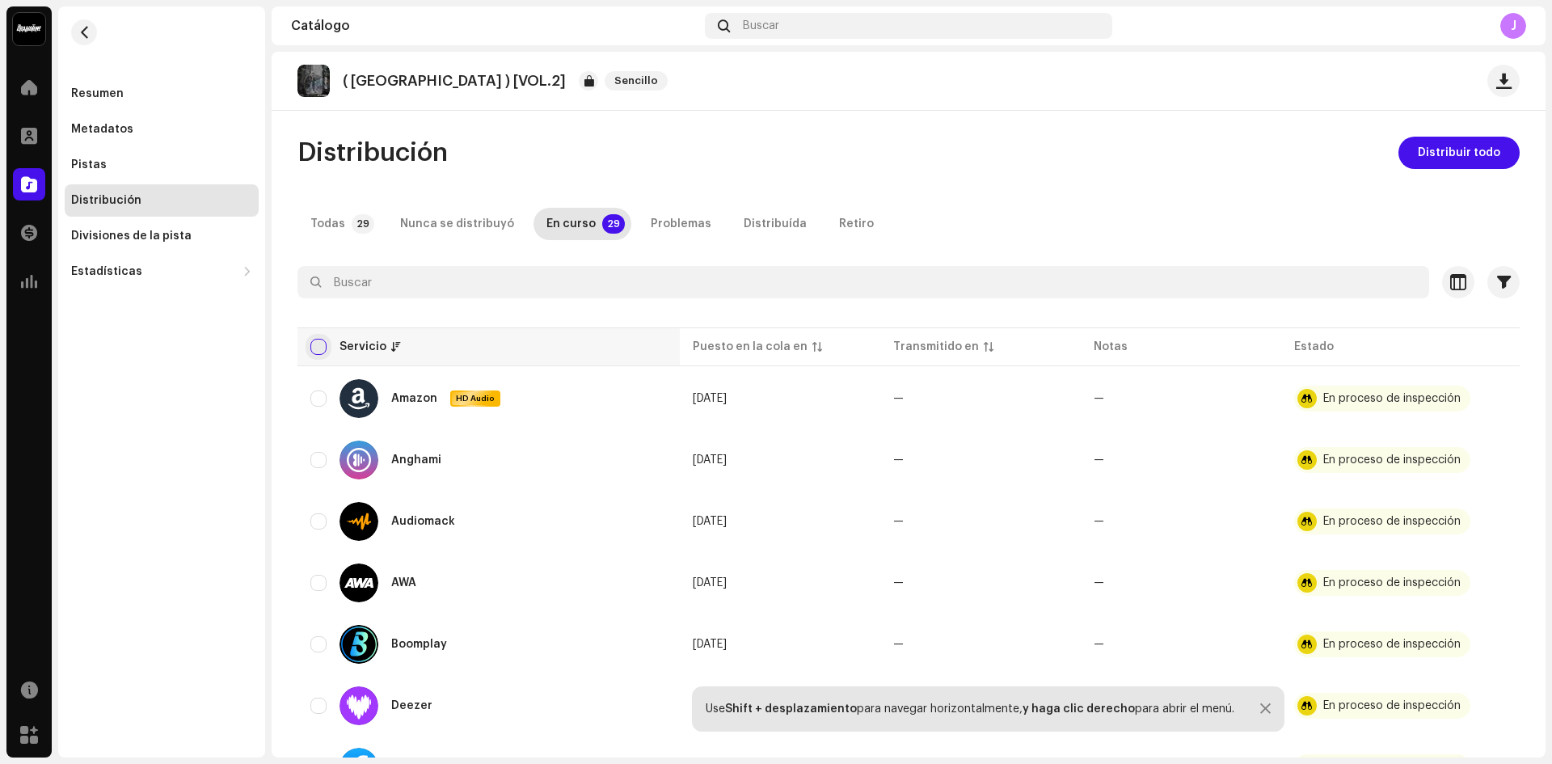
checkbox input "true"
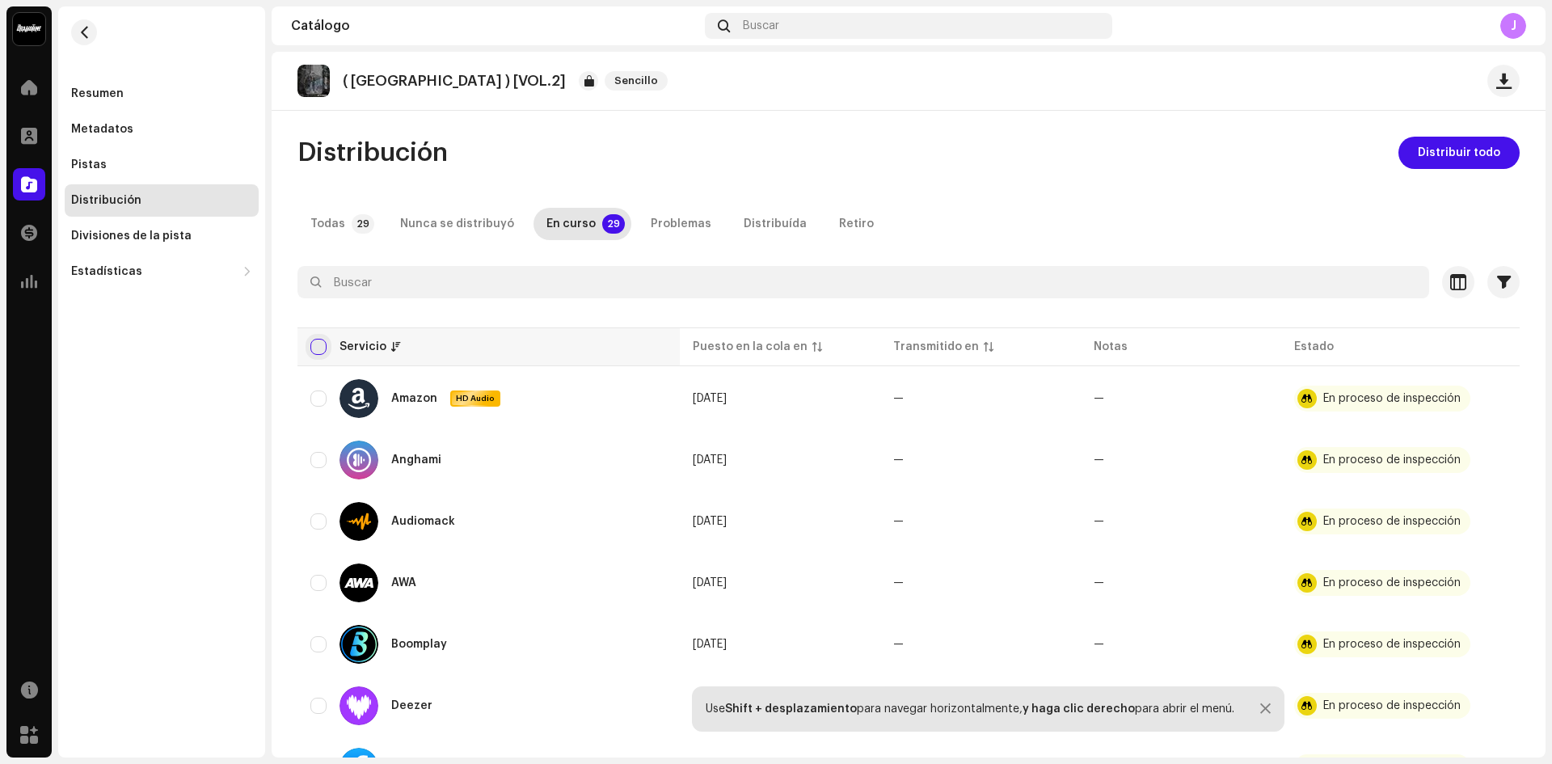
checkbox input "true"
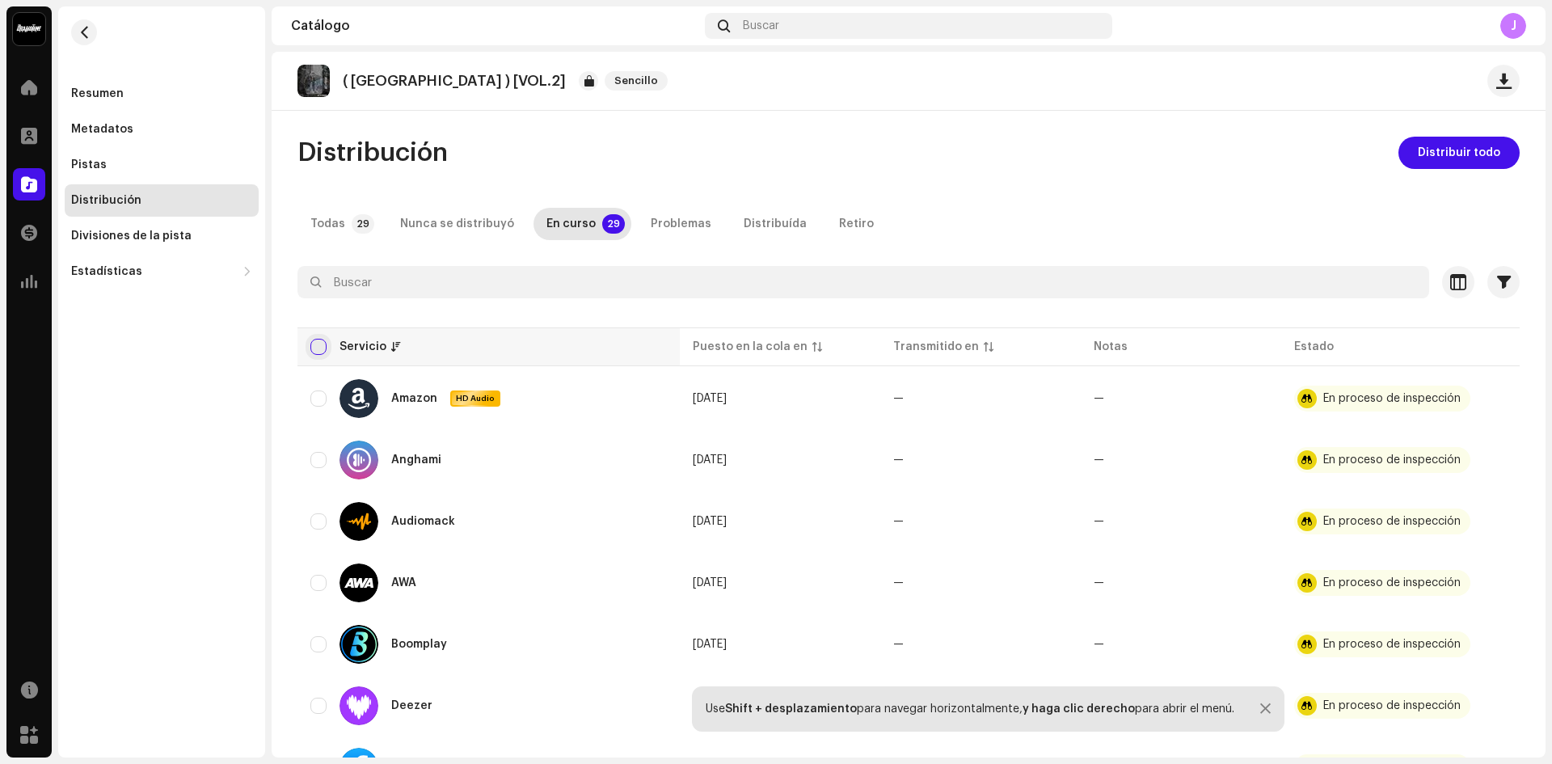
checkbox input "true"
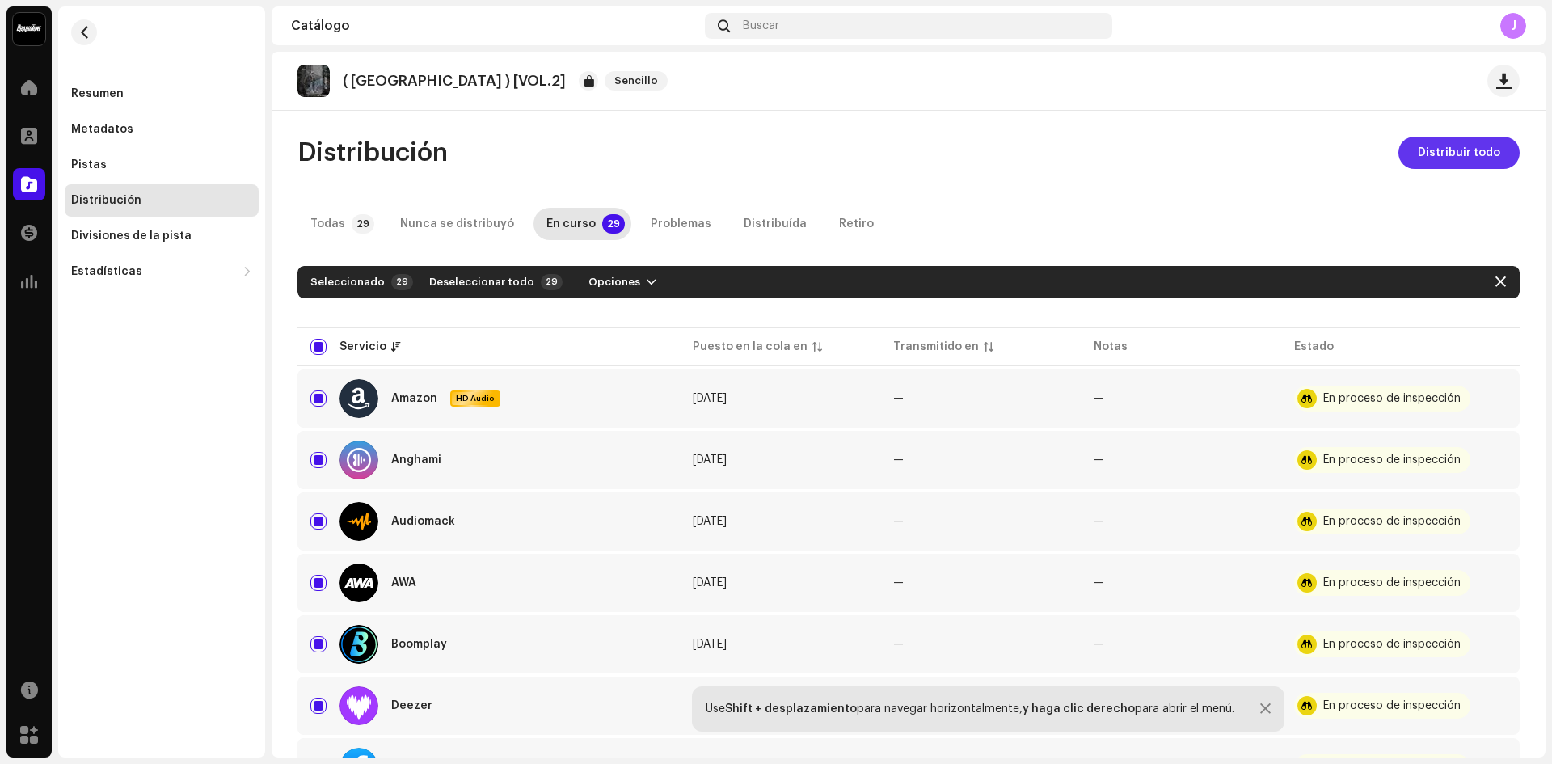
click at [1442, 150] on span "Distribuir todo" at bounding box center [1459, 153] width 82 height 32
click at [323, 352] on input "checkbox" at bounding box center [318, 347] width 16 height 16
checkbox input "false"
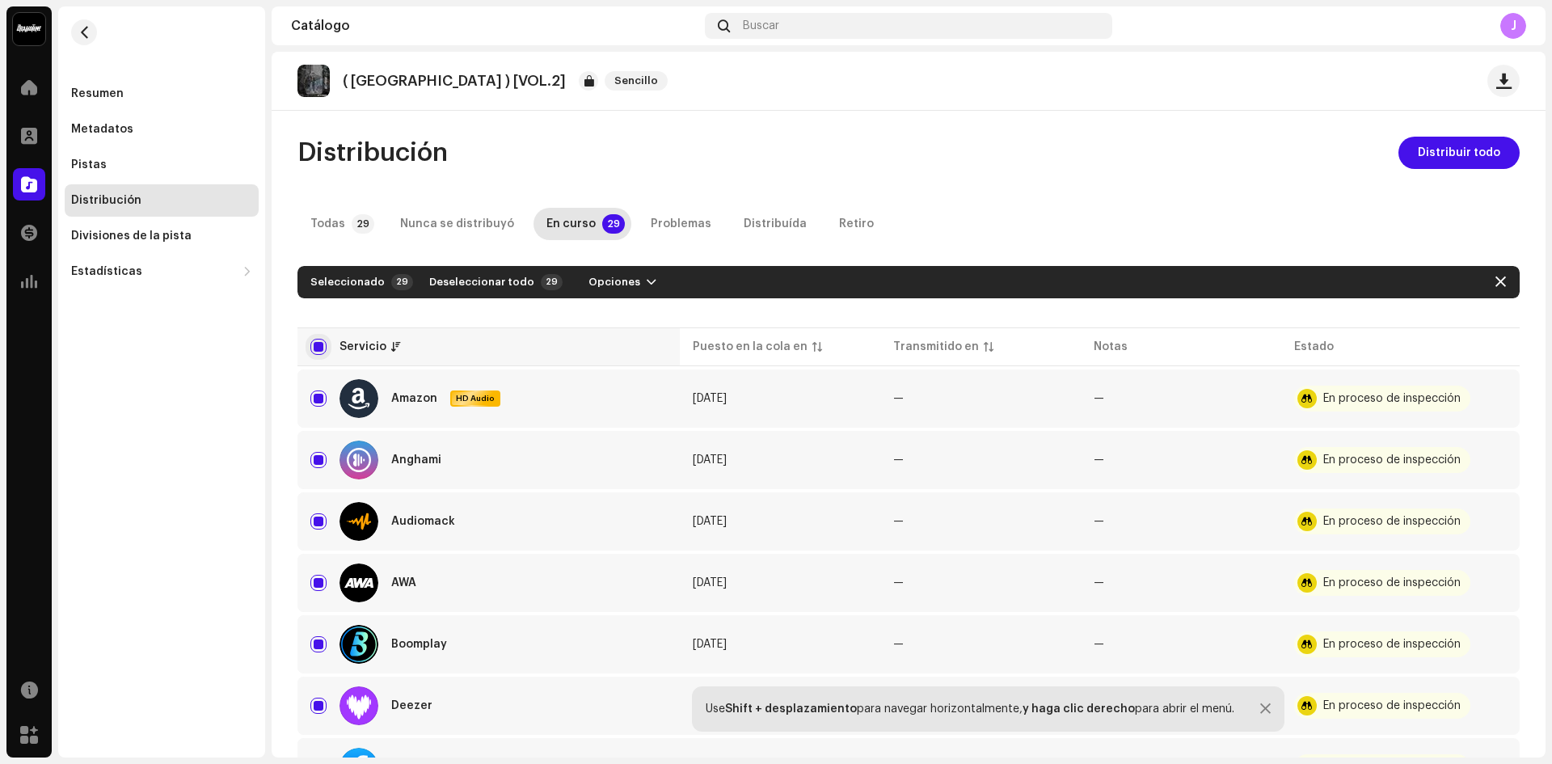
checkbox input "false"
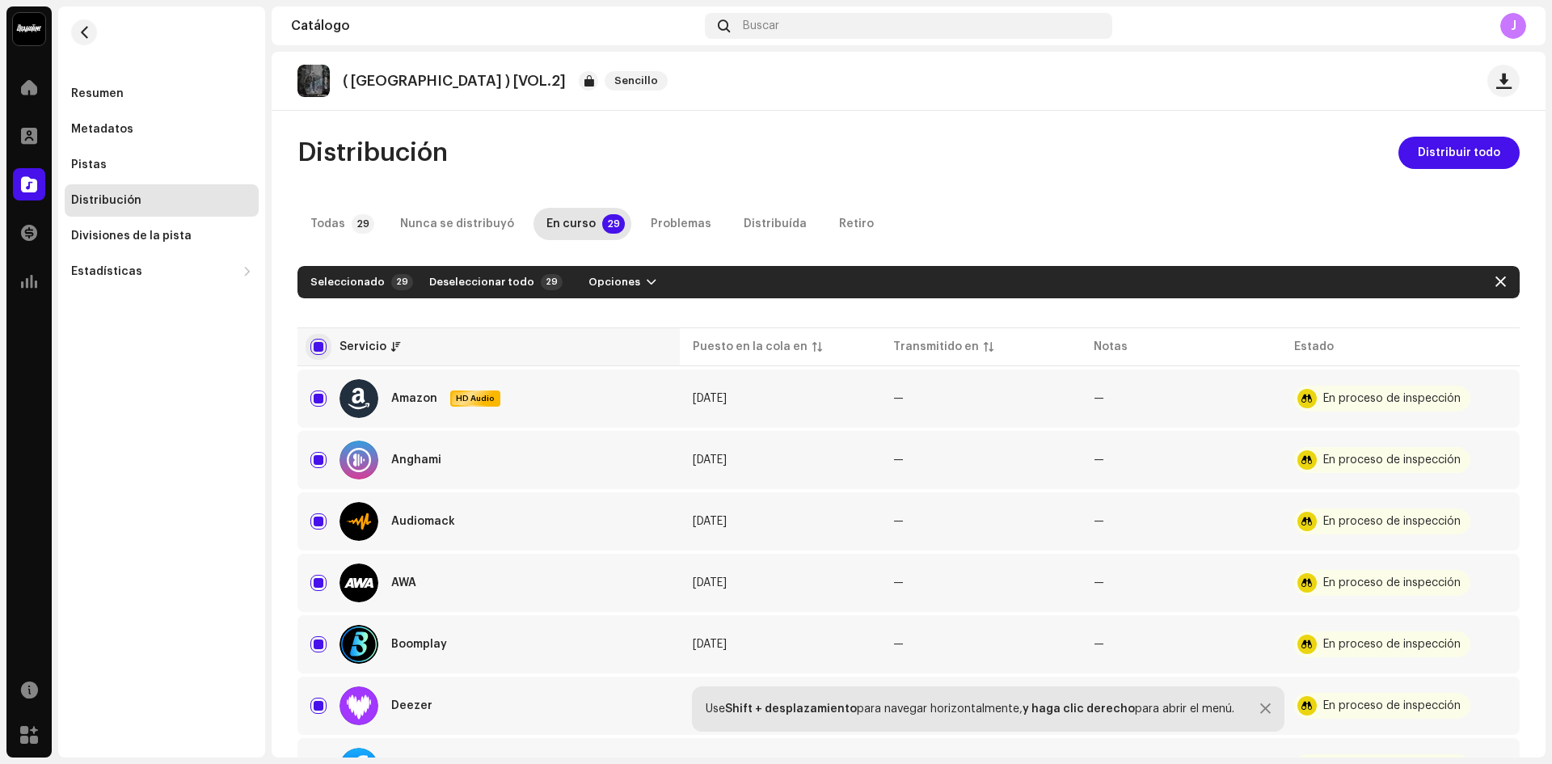
checkbox input "false"
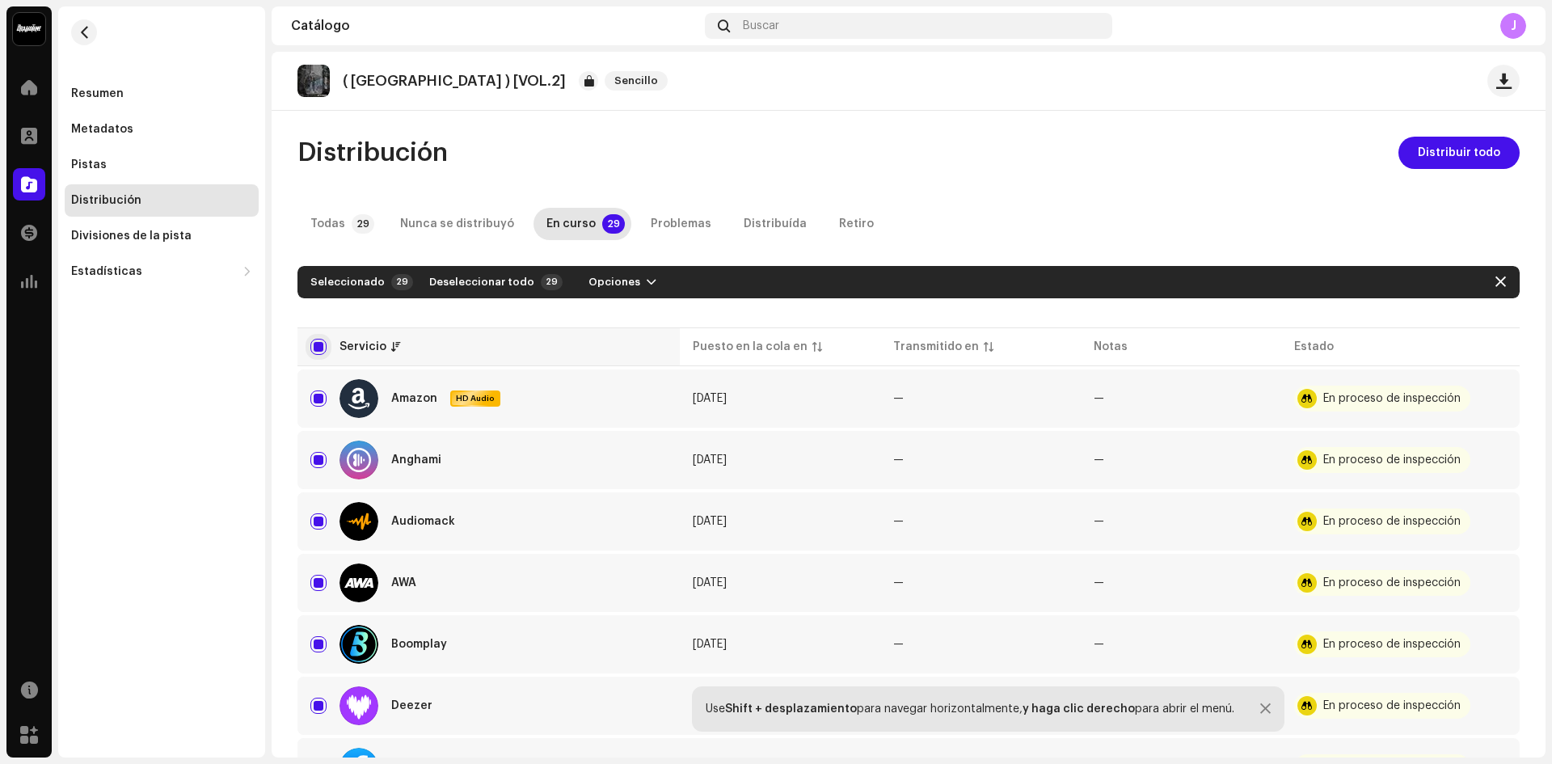
checkbox input "false"
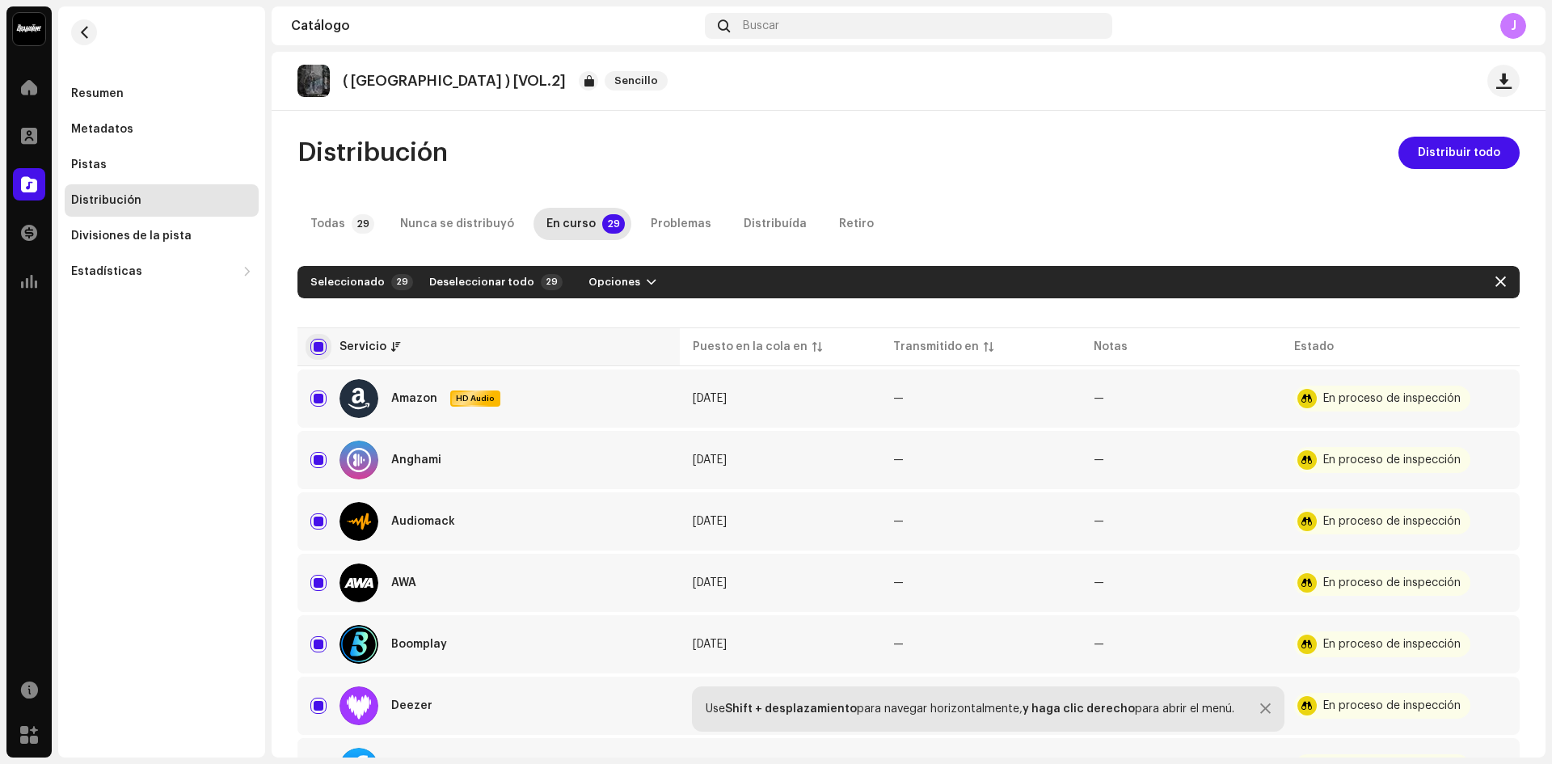
checkbox input "false"
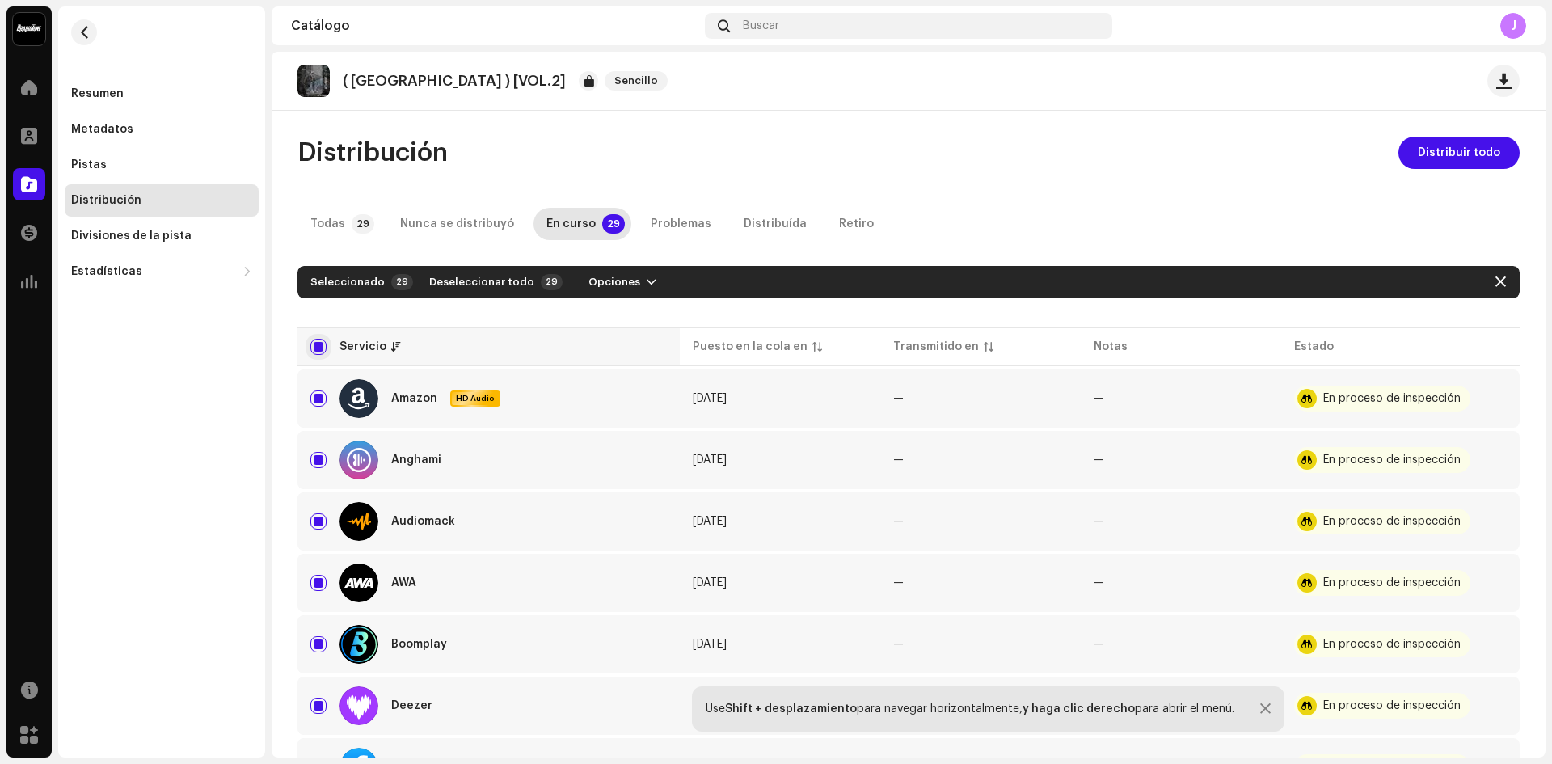
checkbox input "false"
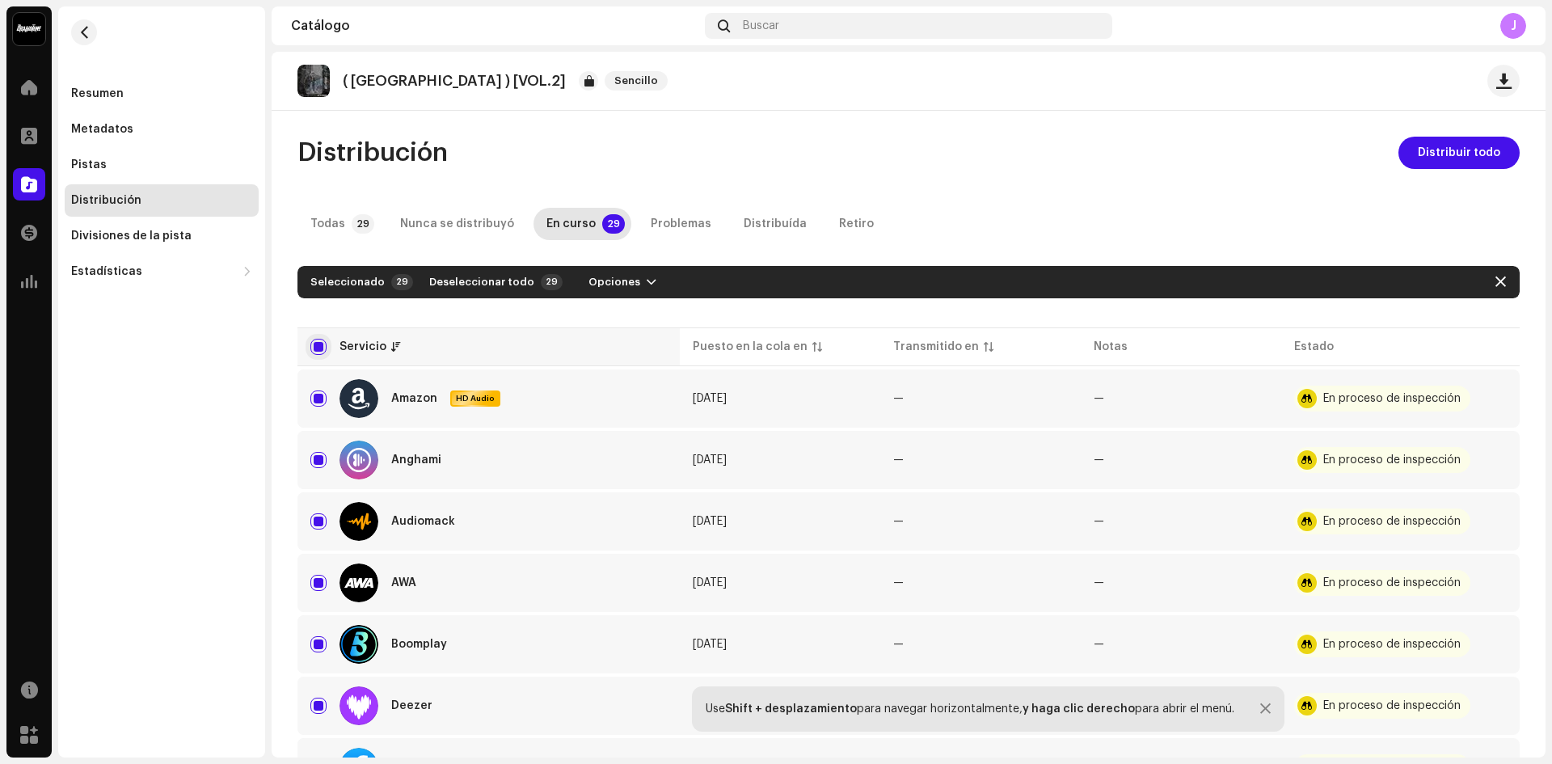
checkbox input "false"
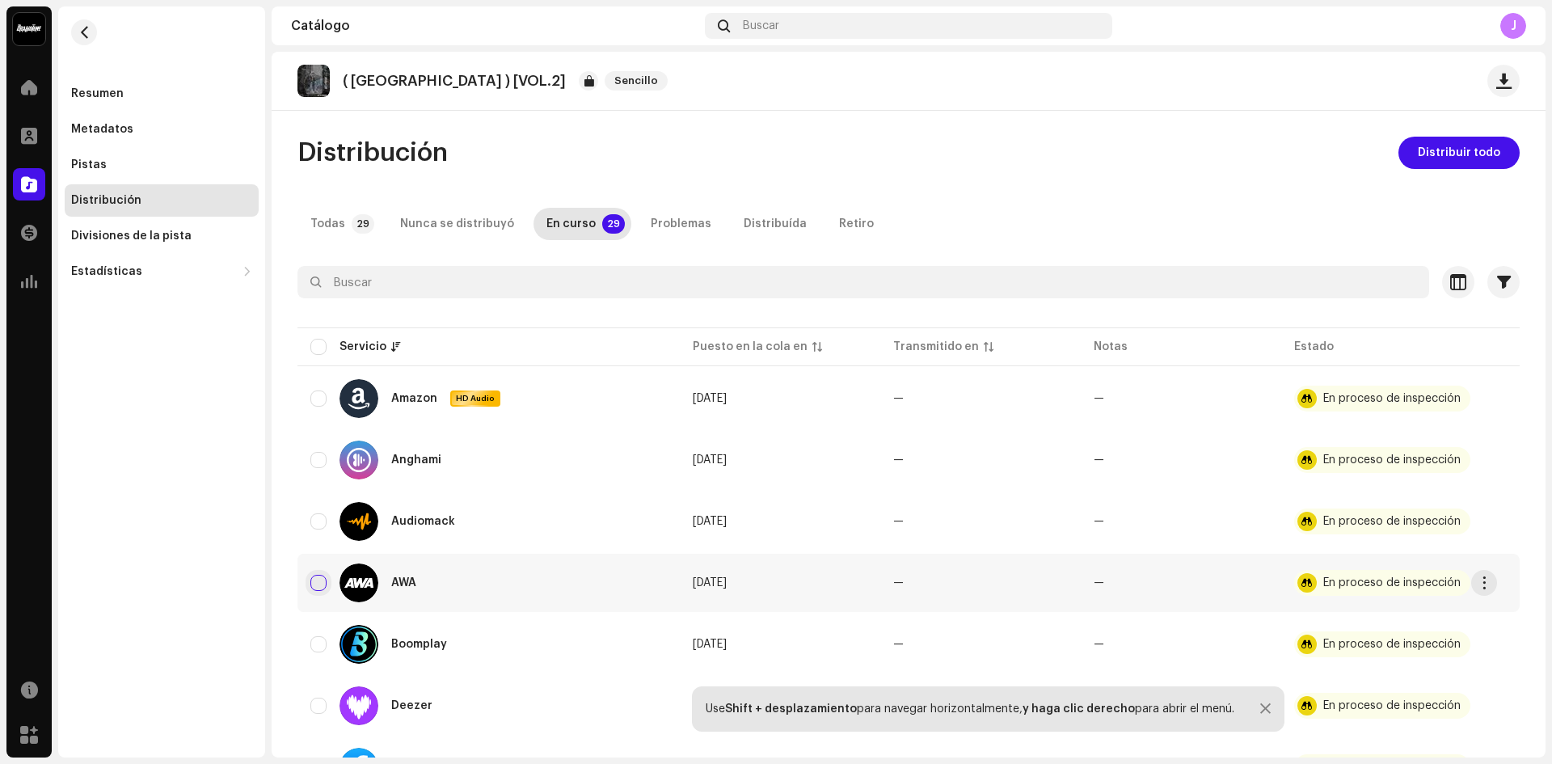
click at [324, 584] on input "Row Unselected" at bounding box center [318, 583] width 16 height 16
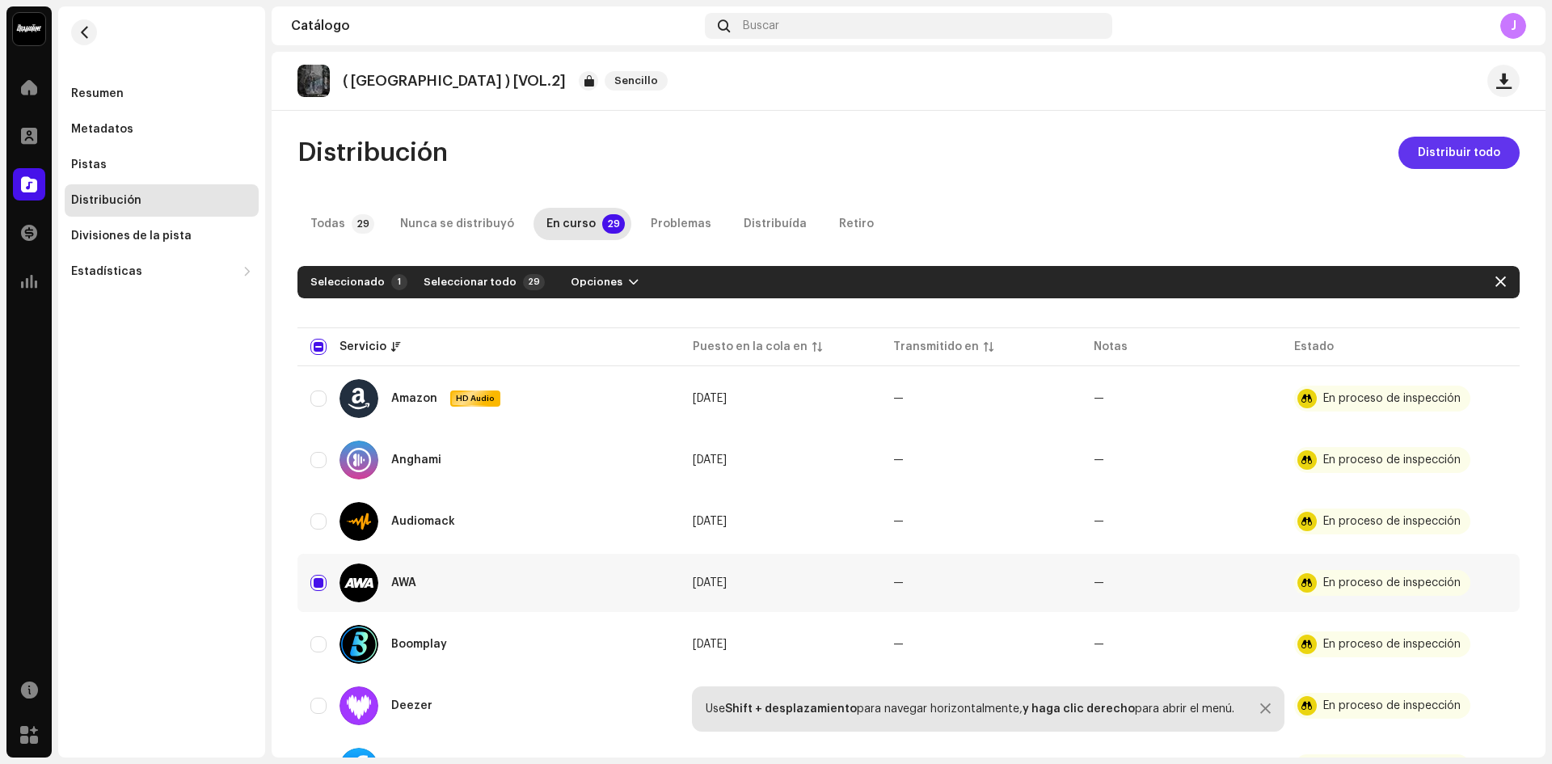
click at [1437, 151] on span "Distribuir todo" at bounding box center [1459, 153] width 82 height 32
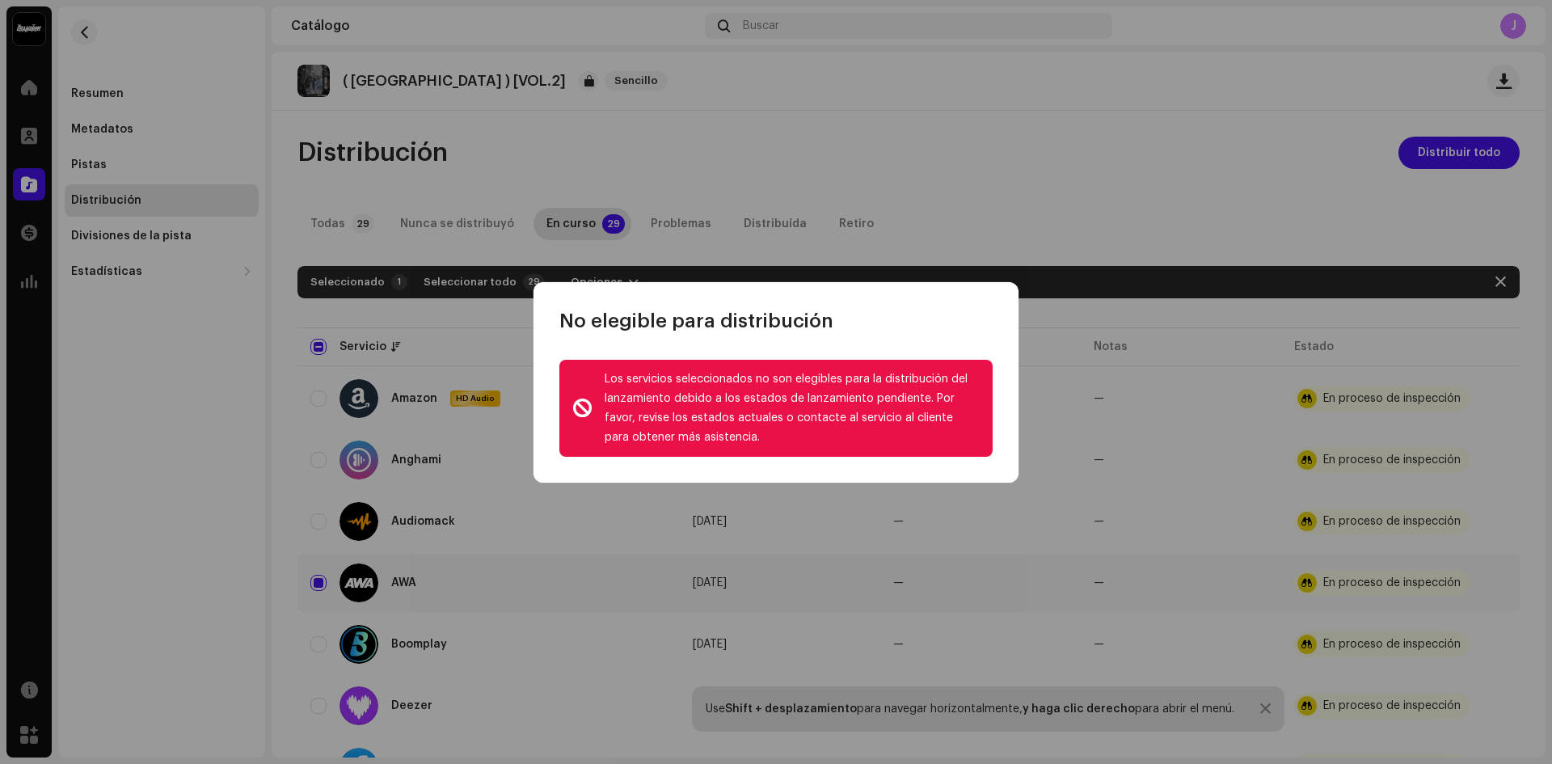
click at [974, 284] on div "No elegible para distribución" at bounding box center [776, 308] width 485 height 52
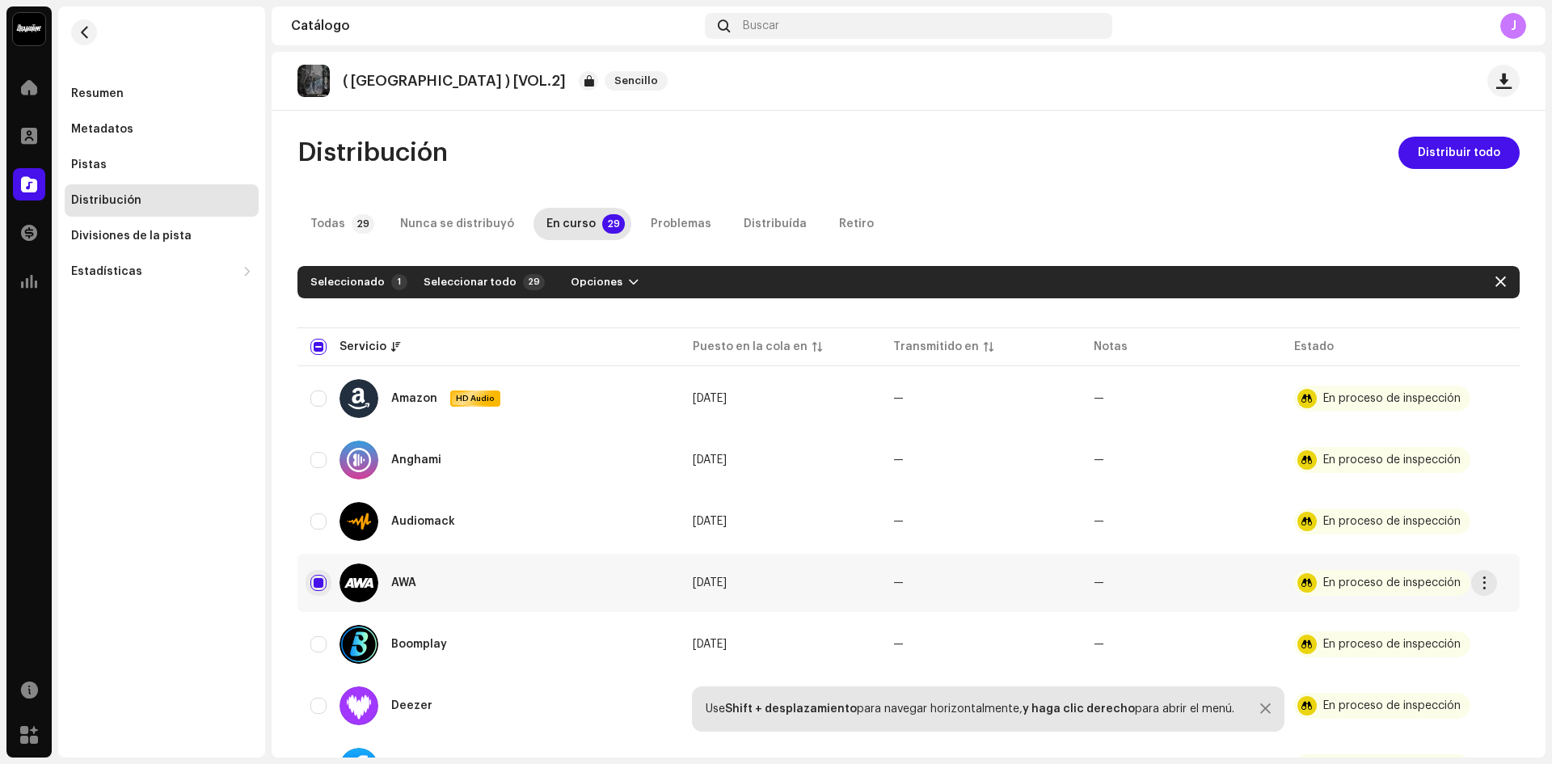
click at [319, 588] on input "Row Selected" at bounding box center [318, 583] width 16 height 16
checkbox input "false"
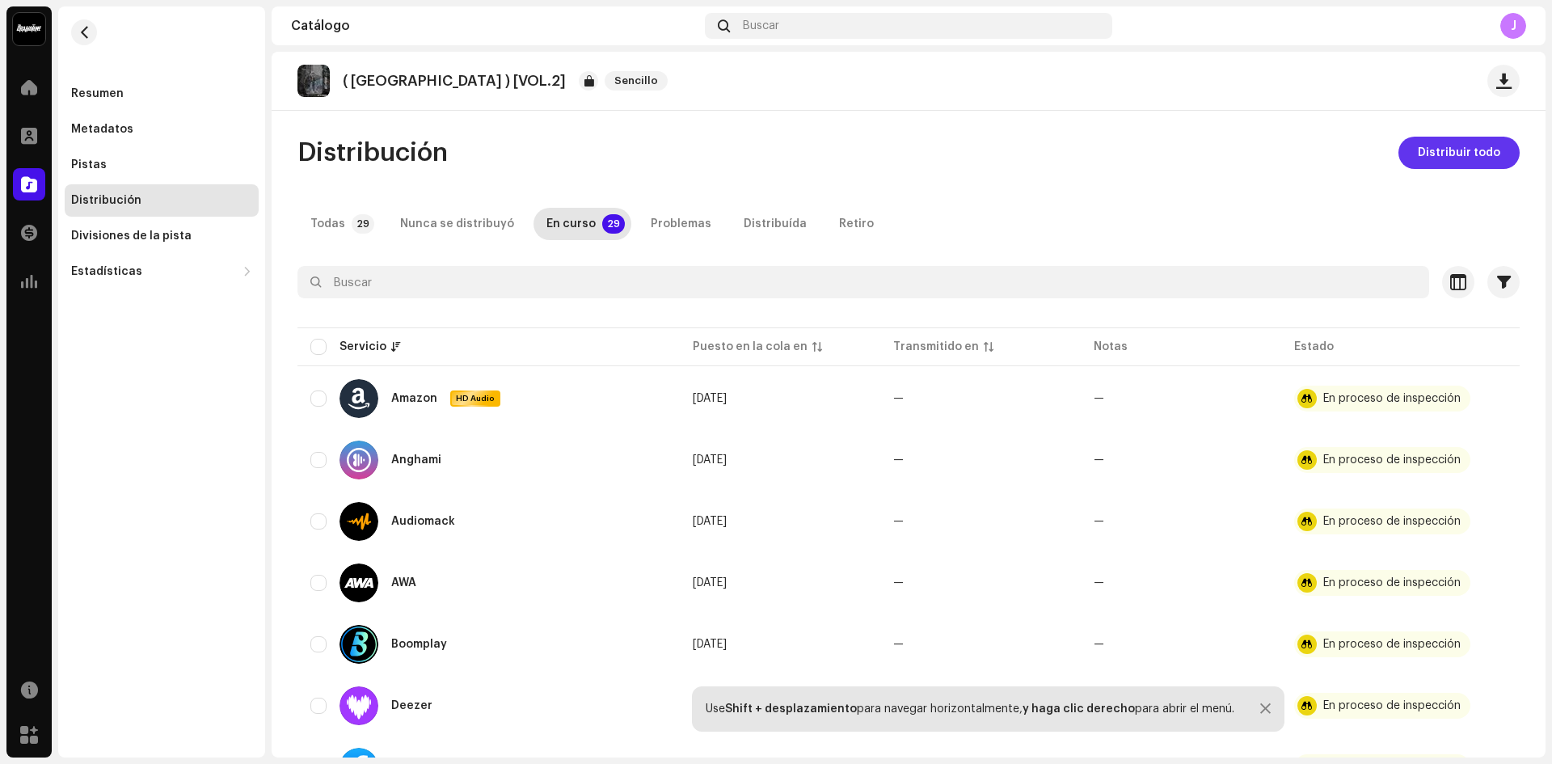
click at [1438, 138] on span "Distribuir todo" at bounding box center [1459, 153] width 82 height 32
click at [568, 224] on div "En curso" at bounding box center [571, 224] width 49 height 32
click at [652, 224] on div "Problemas" at bounding box center [681, 224] width 61 height 32
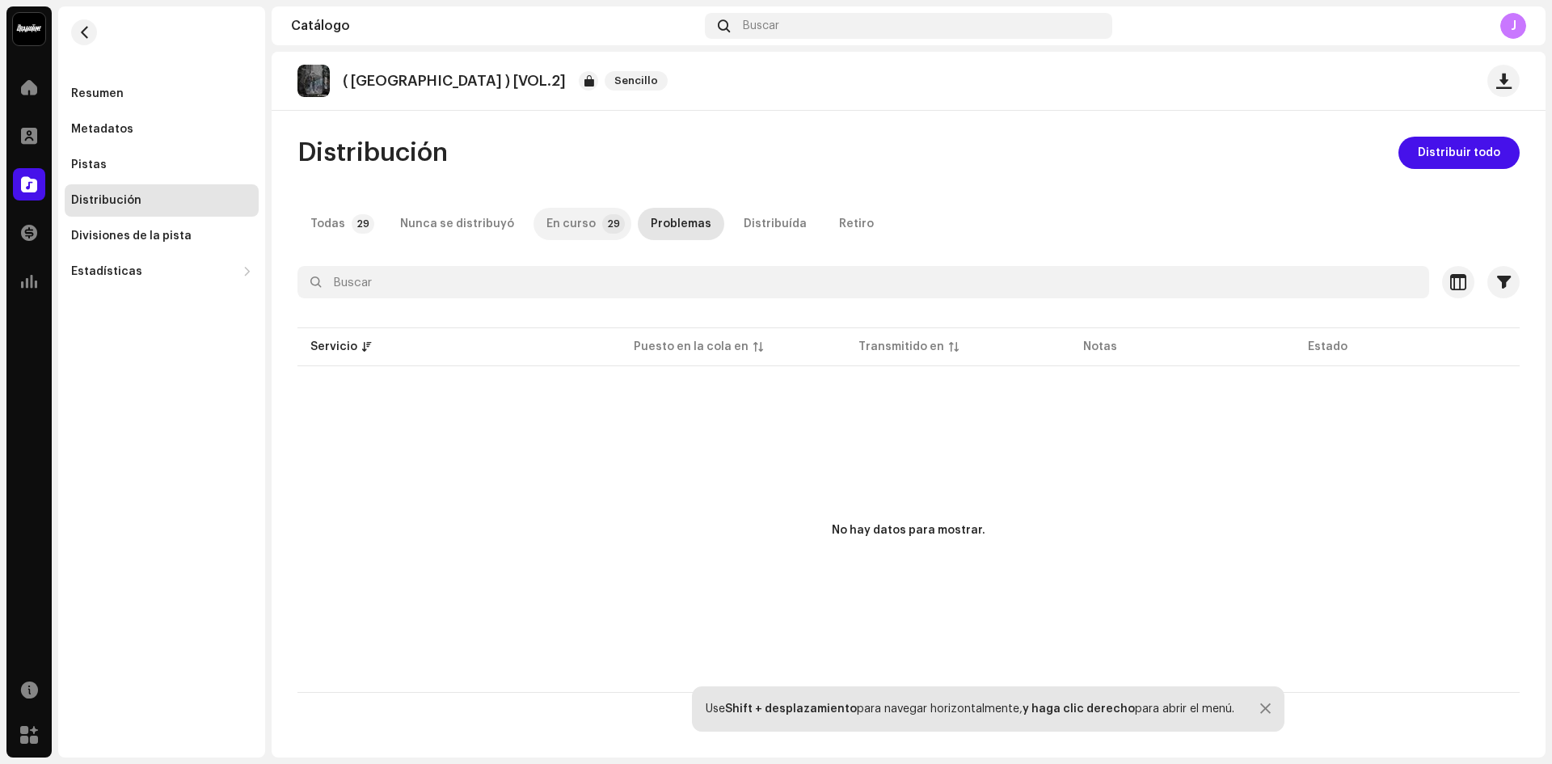
click at [568, 212] on div "En curso" at bounding box center [571, 224] width 49 height 32
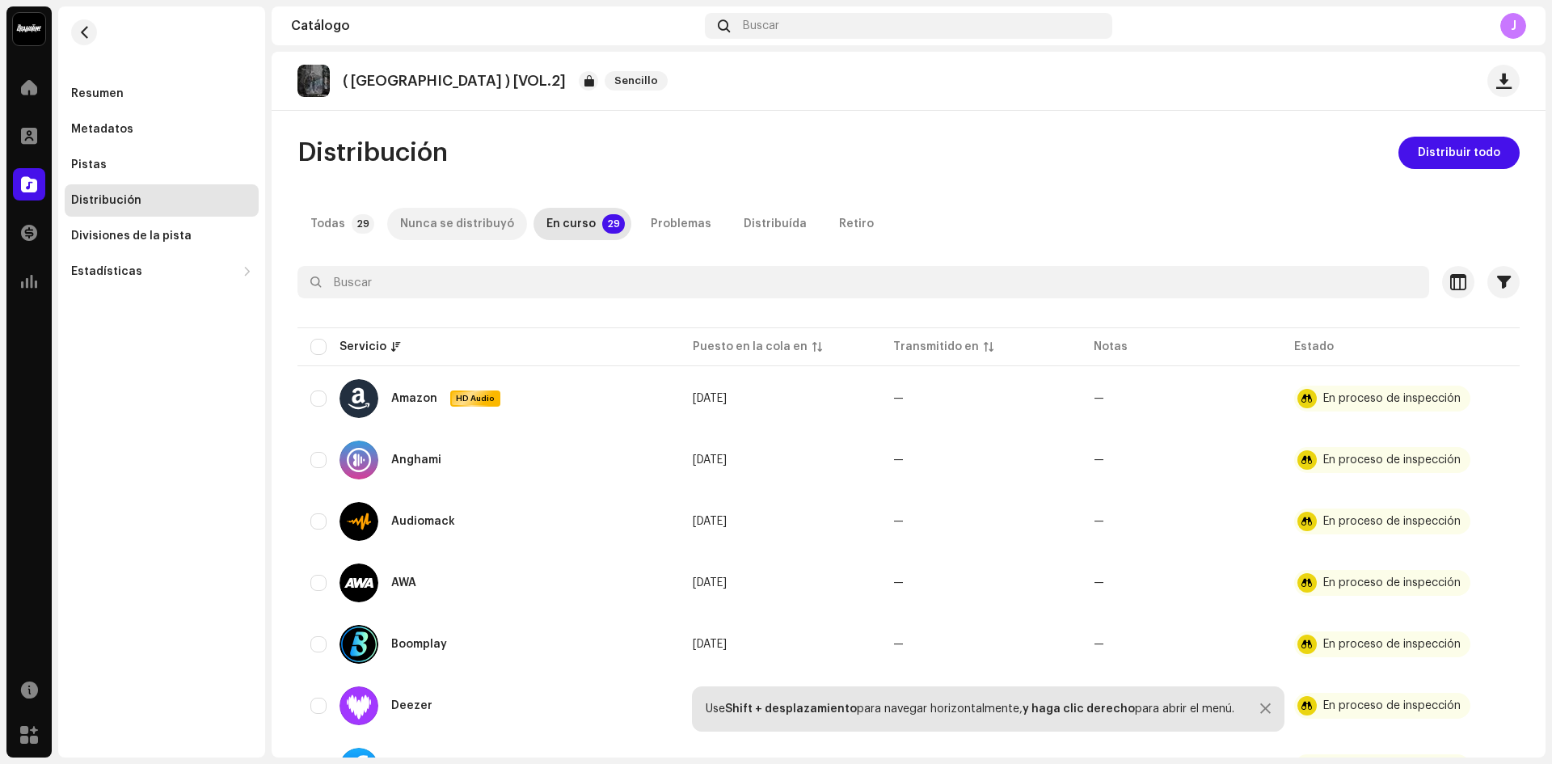
click at [469, 221] on div "Nunca se distribuyó" at bounding box center [457, 224] width 114 height 32
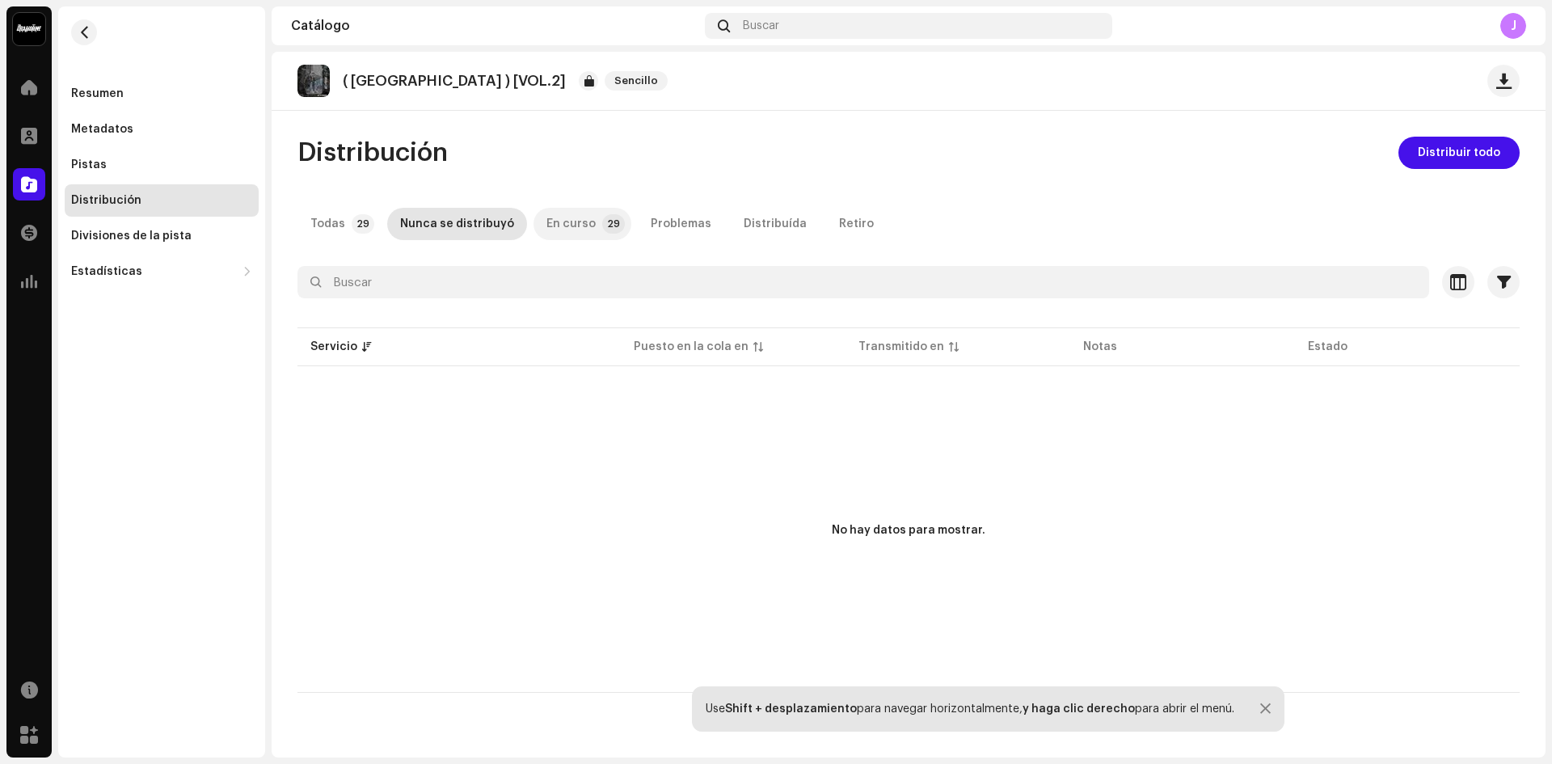
click at [547, 221] on div "En curso" at bounding box center [571, 224] width 49 height 32
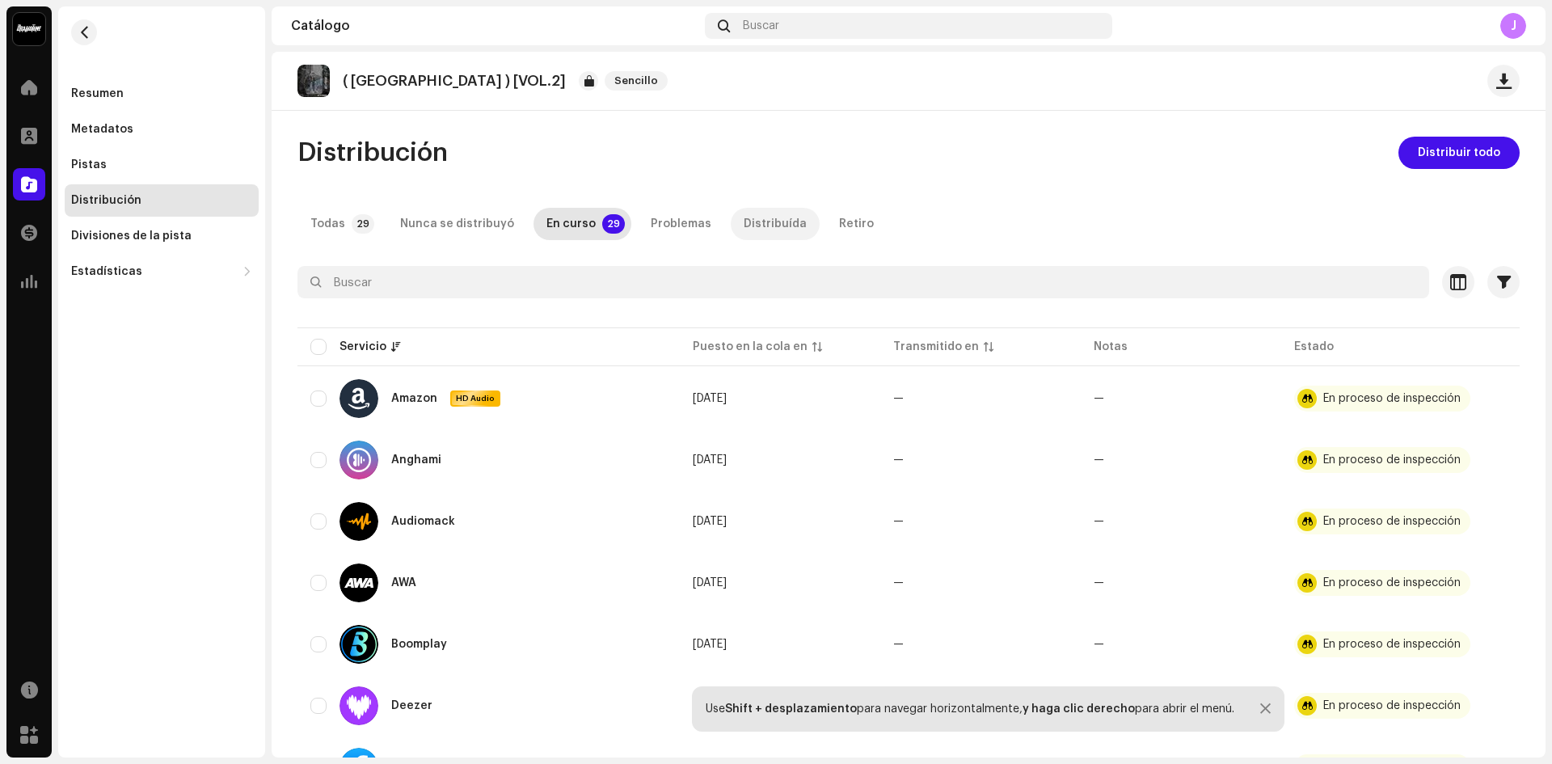
click at [744, 221] on div "Distribuída" at bounding box center [775, 224] width 63 height 32
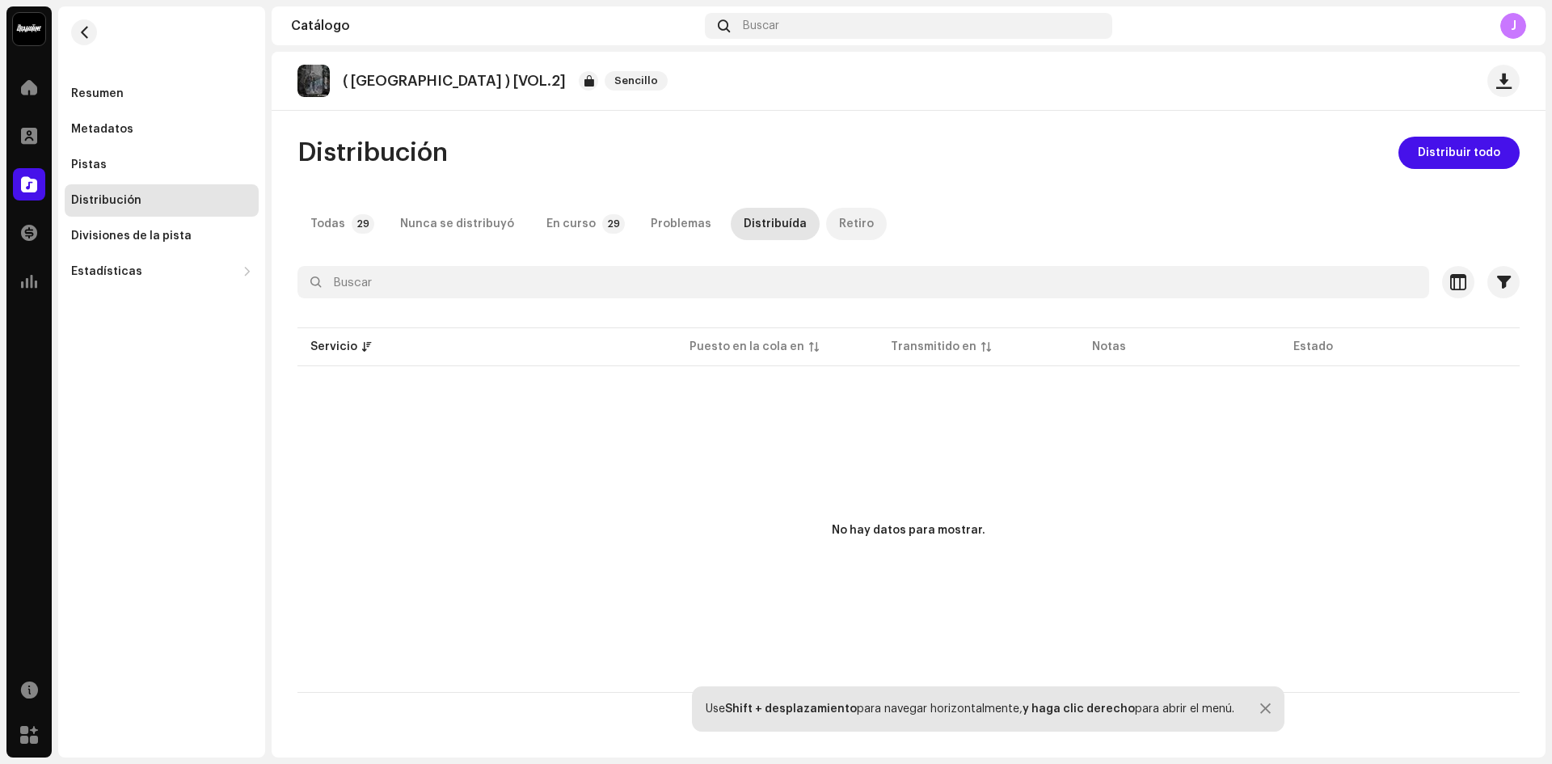
click at [839, 227] on div "Retiro" at bounding box center [856, 224] width 35 height 32
click at [766, 226] on div "Distribuída" at bounding box center [775, 224] width 63 height 32
click at [651, 228] on div "Problemas" at bounding box center [681, 224] width 61 height 32
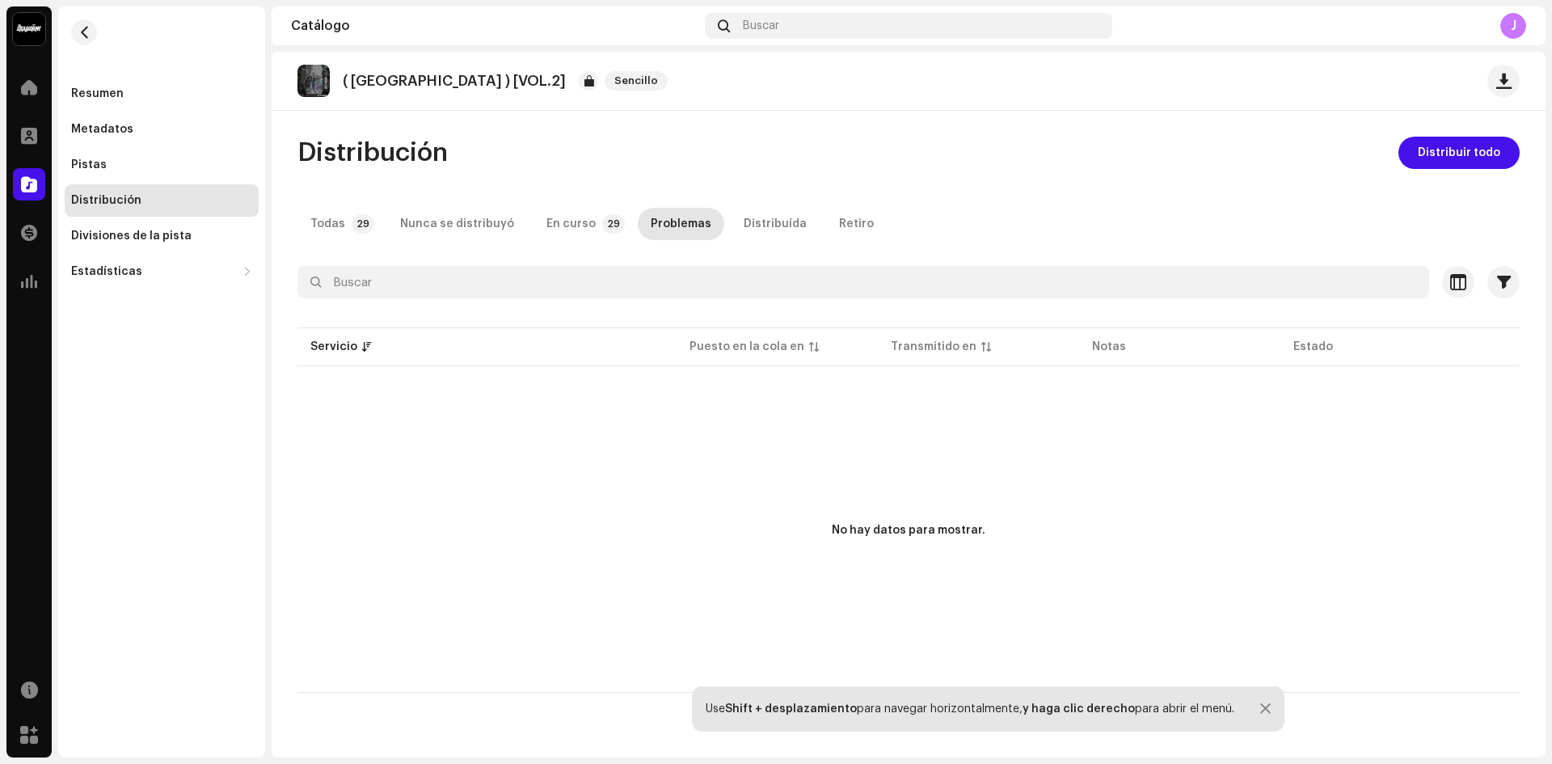
click at [651, 228] on div "Problemas" at bounding box center [681, 224] width 61 height 32
click at [565, 227] on div "En curso" at bounding box center [571, 224] width 49 height 32
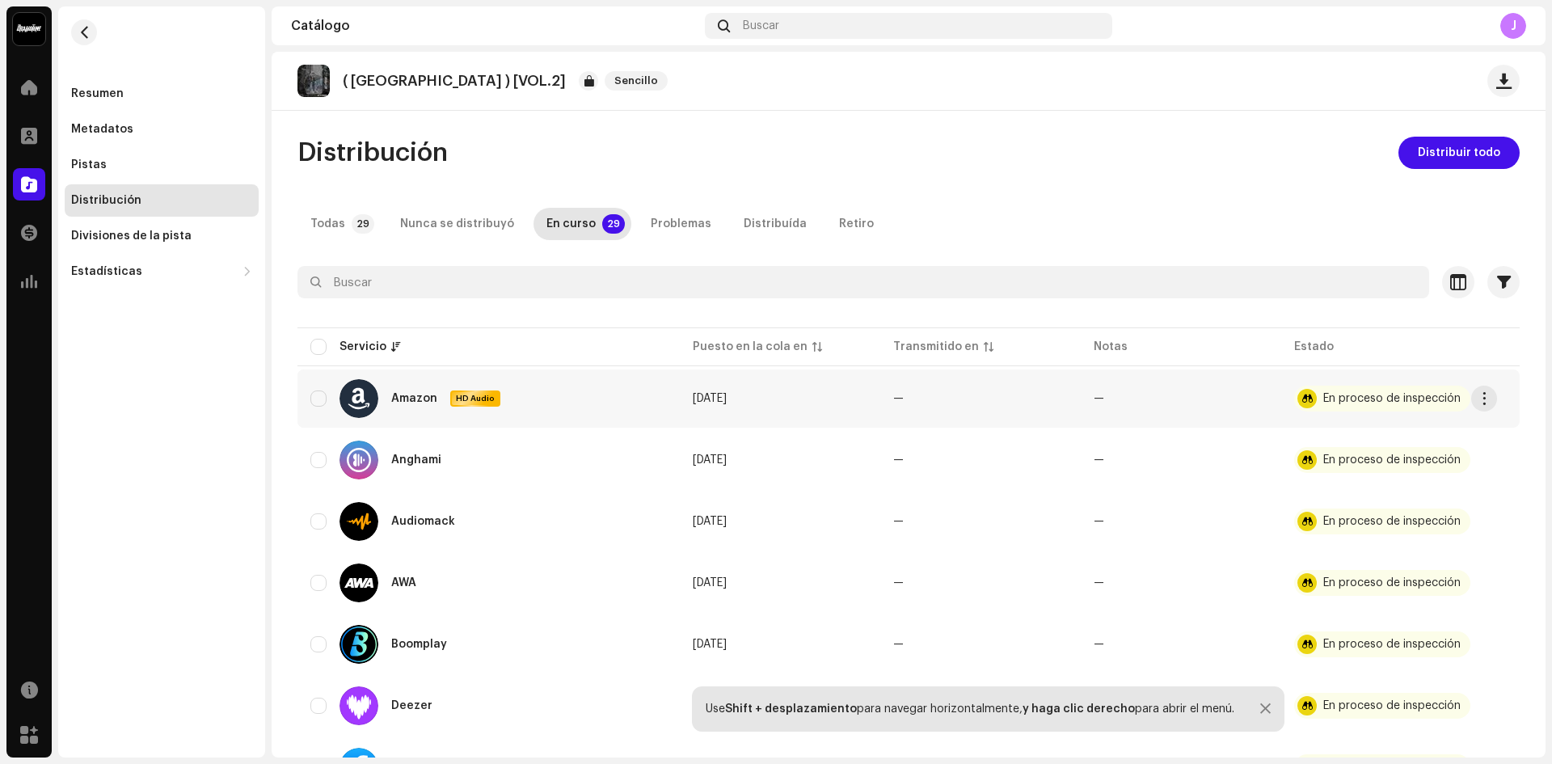
drag, startPoint x: 802, startPoint y: 348, endPoint x: 532, endPoint y: 398, distance: 274.7
click at [311, 399] on input "checkbox" at bounding box center [318, 399] width 16 height 16
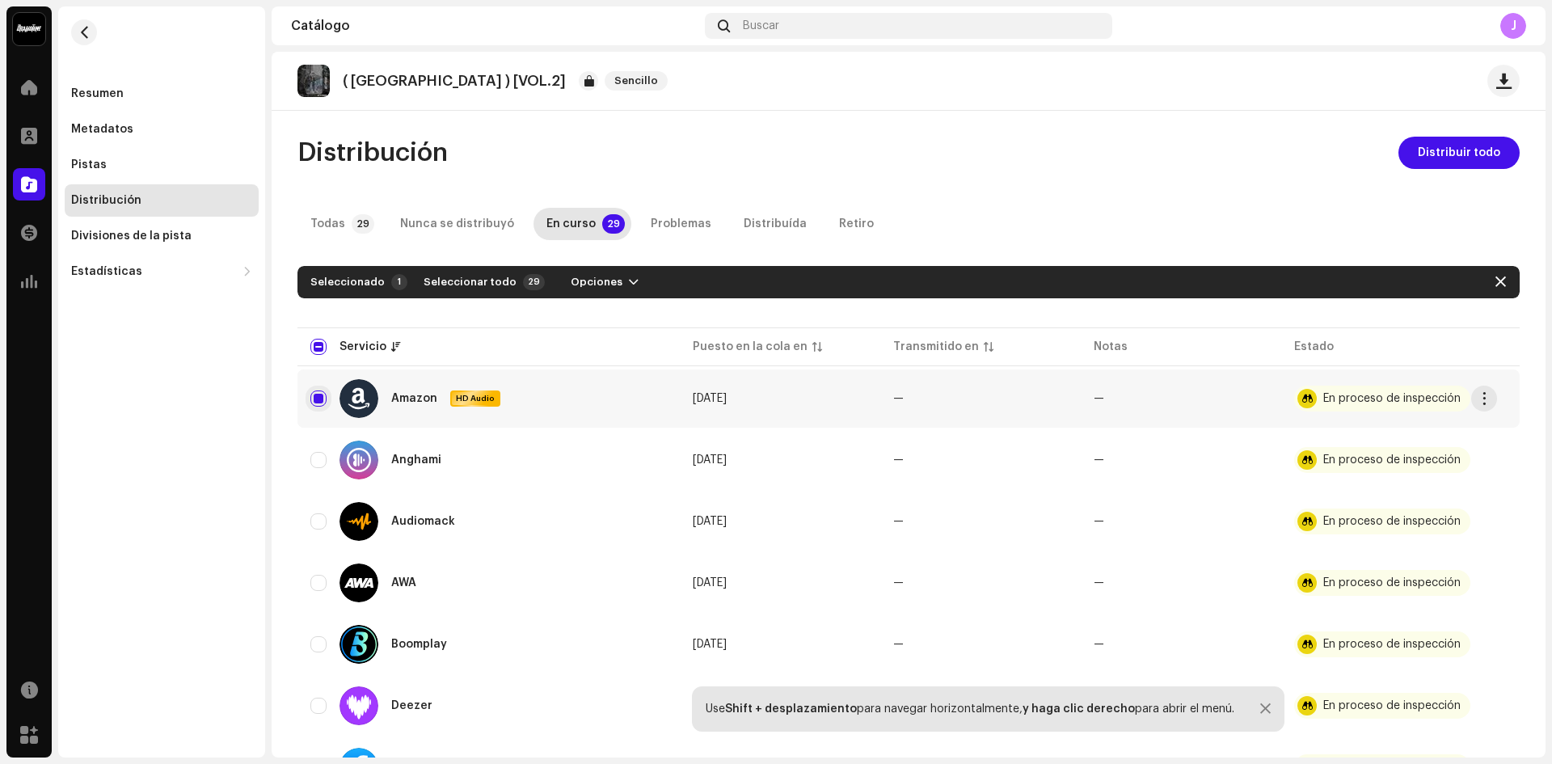
click at [311, 399] on input "Row Selected" at bounding box center [318, 399] width 16 height 16
checkbox input "false"
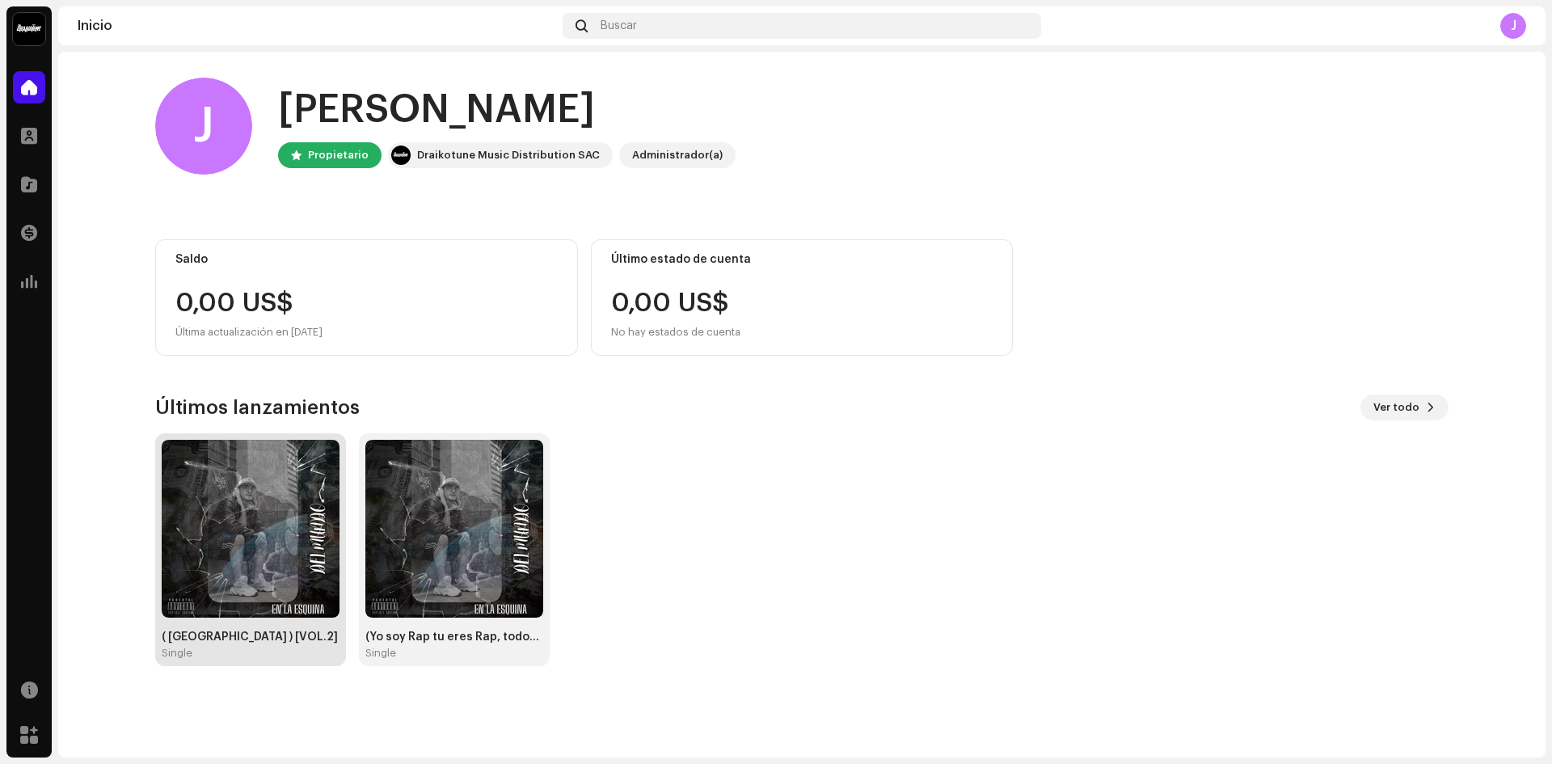
click at [261, 531] on img at bounding box center [251, 529] width 178 height 178
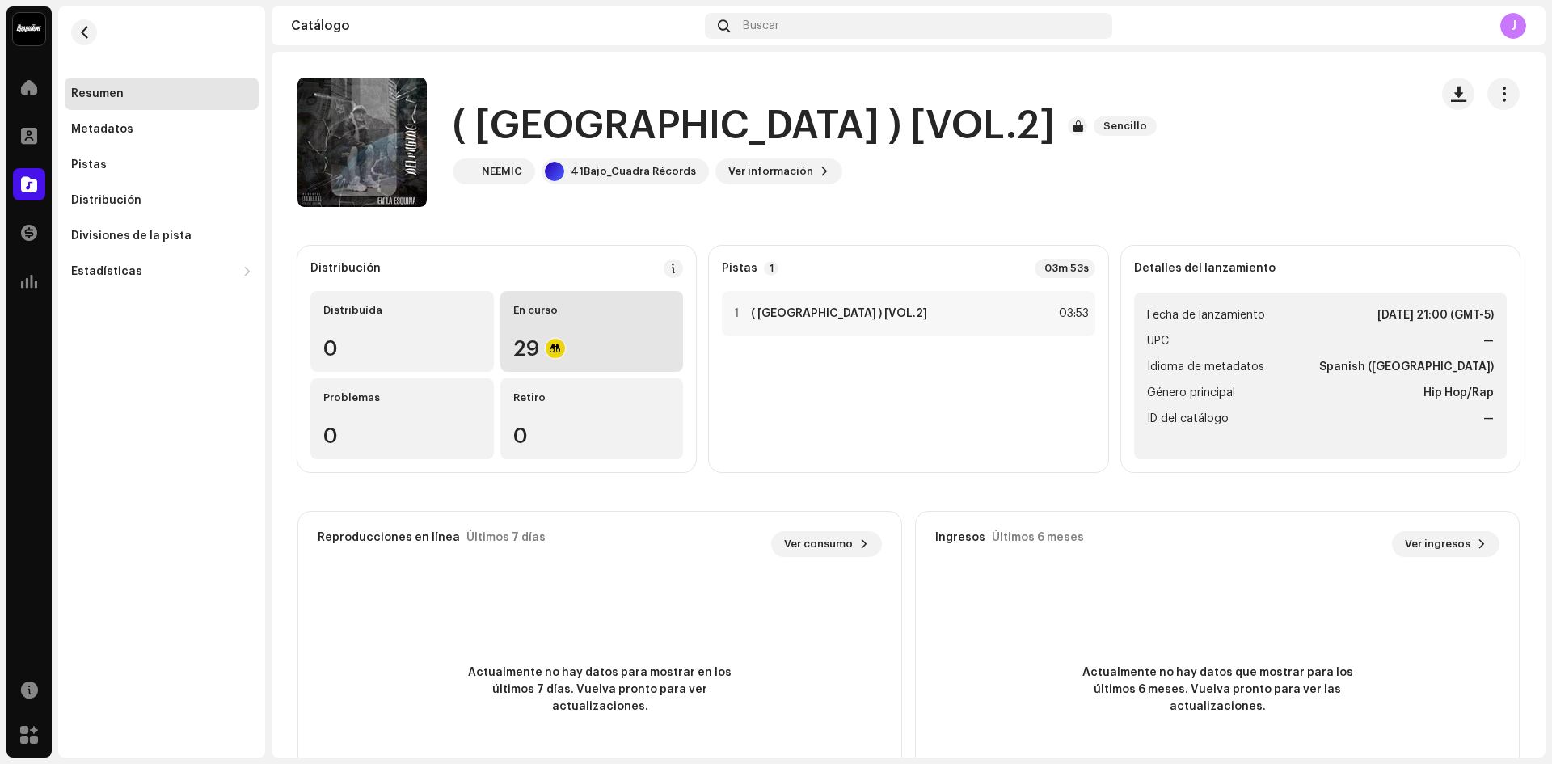
click at [522, 296] on div "En curso 29" at bounding box center [593, 331] width 184 height 81
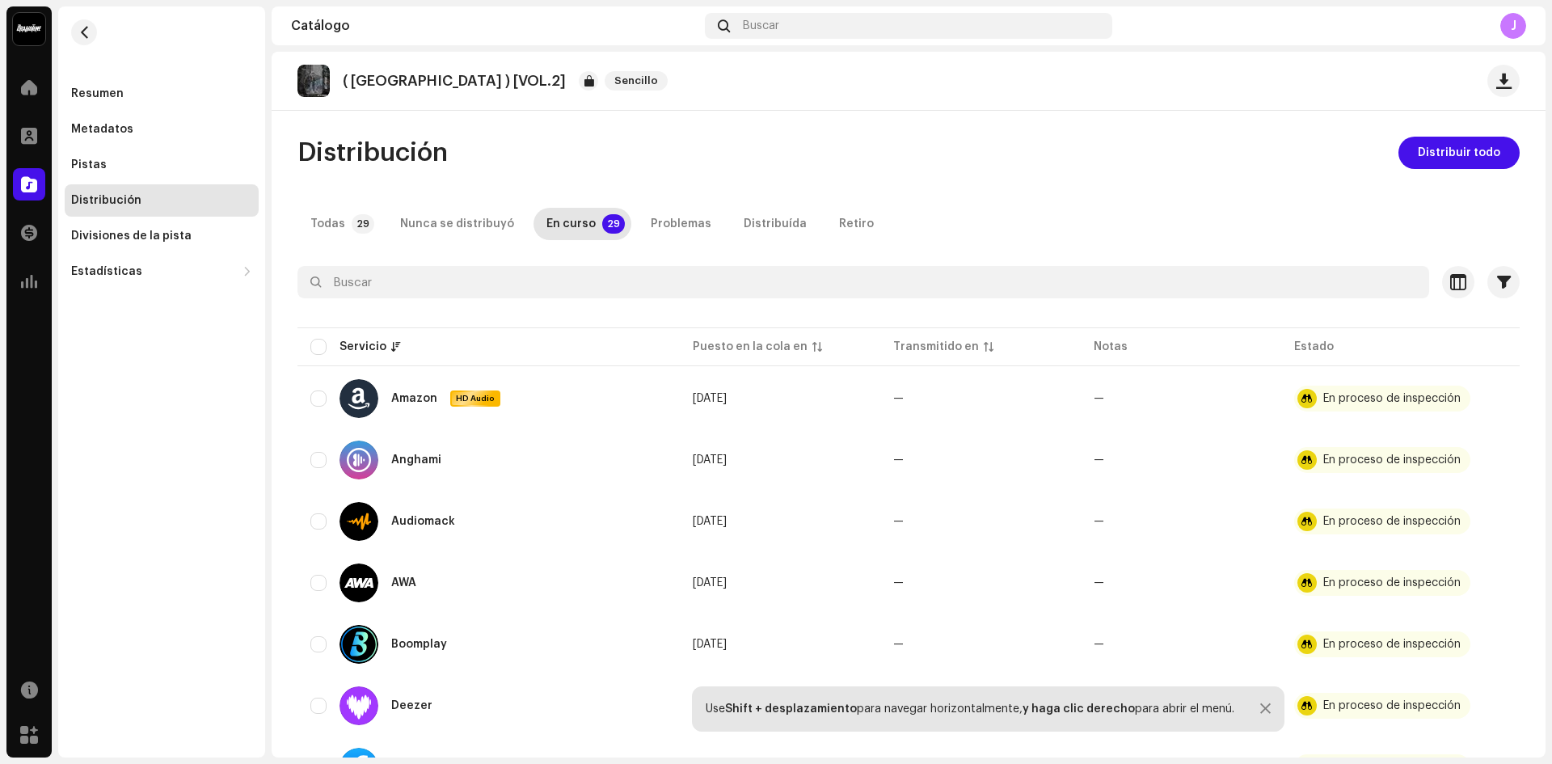
drag, startPoint x: 1548, startPoint y: 256, endPoint x: 1552, endPoint y: 330, distance: 73.7
click at [1552, 330] on div "41Bajo_Cuadra Récords Inicio Perfil Catálogo Transacciones Estadísticas Recurso…" at bounding box center [776, 382] width 1552 height 764
click at [817, 47] on navigation-topbar "Catálogo Buscar J" at bounding box center [909, 28] width 1274 height 45
